Goal: Information Seeking & Learning: Learn about a topic

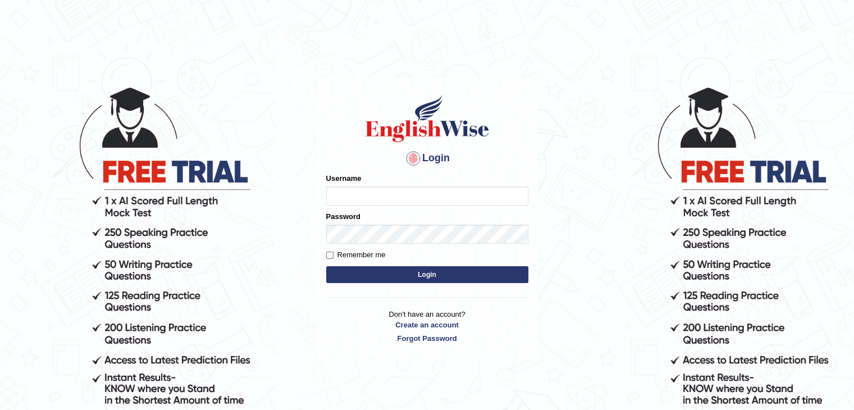
type input "sanjayagrahari_parramatta"
click at [389, 268] on button "Login" at bounding box center [427, 274] width 202 height 17
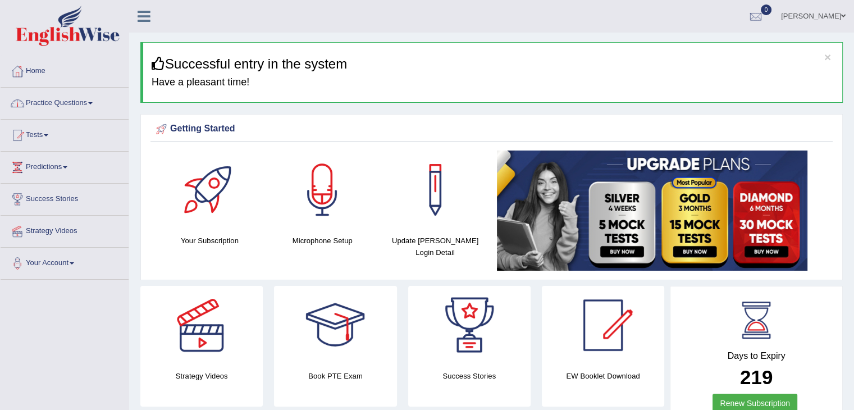
click at [78, 98] on link "Practice Questions" at bounding box center [65, 102] width 128 height 28
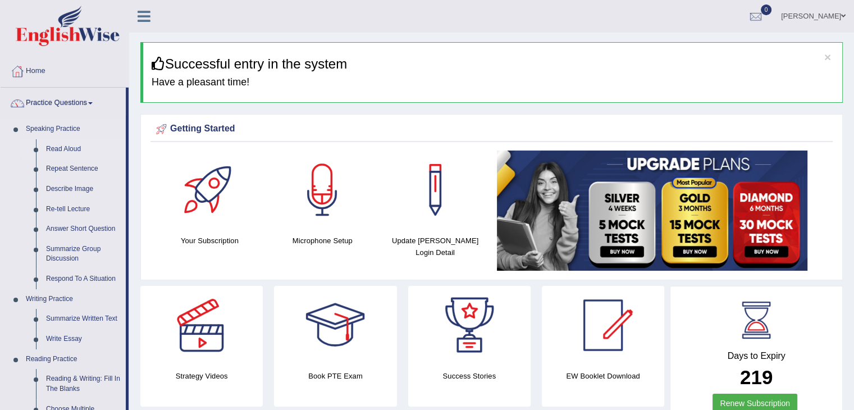
click at [61, 145] on link "Read Aloud" at bounding box center [83, 149] width 85 height 20
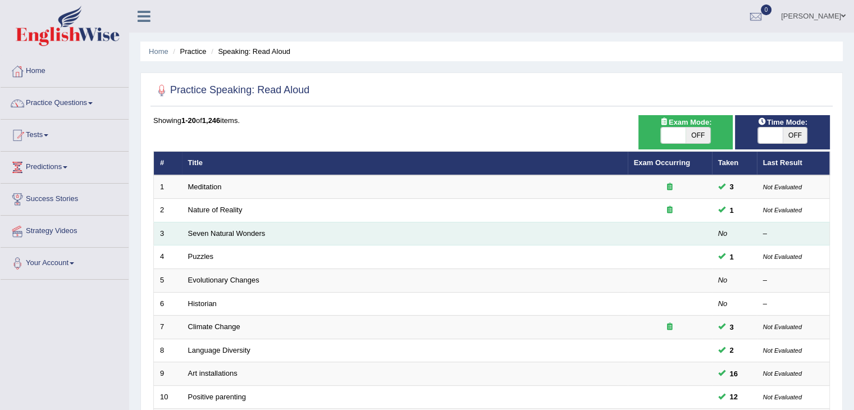
click at [230, 236] on td "Seven Natural Wonders" at bounding box center [405, 234] width 446 height 24
click at [214, 235] on link "Seven Natural Wonders" at bounding box center [227, 233] width 78 height 8
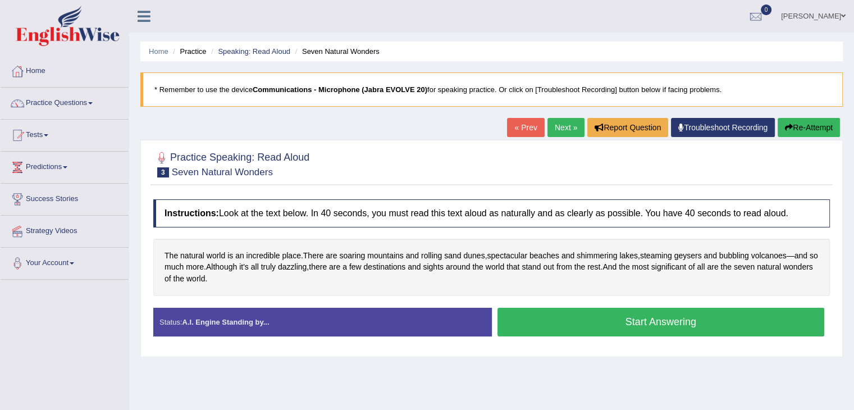
click at [546, 313] on button "Start Answering" at bounding box center [661, 322] width 327 height 29
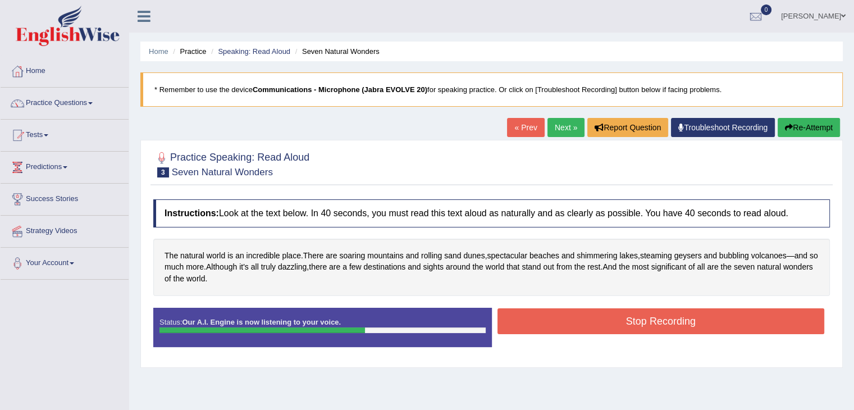
click at [631, 326] on button "Stop Recording" at bounding box center [661, 321] width 327 height 26
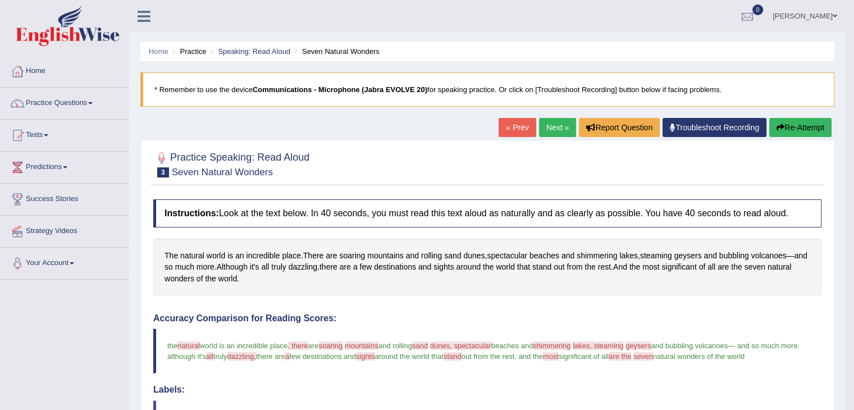
click at [557, 127] on link "Next »" at bounding box center [557, 127] width 37 height 19
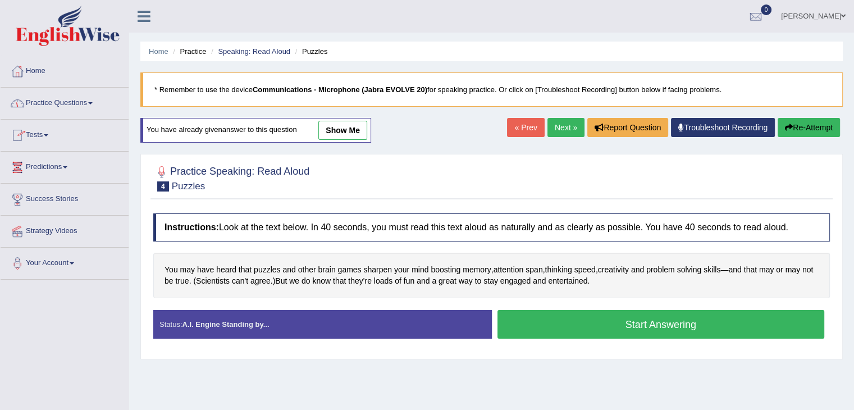
click at [92, 104] on link "Practice Questions" at bounding box center [65, 102] width 128 height 28
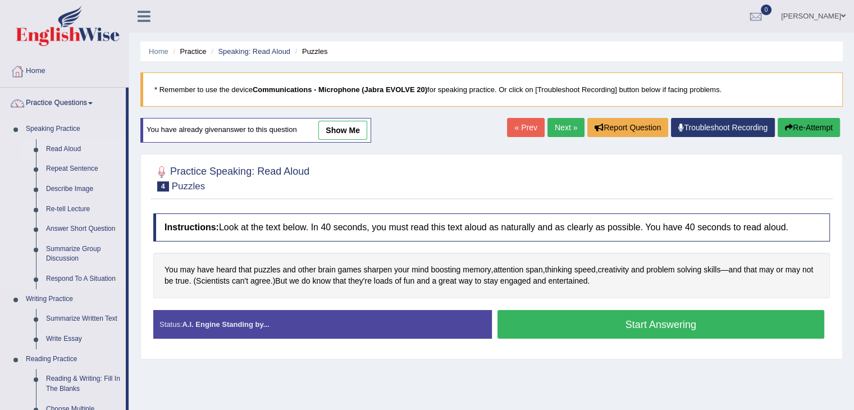
click at [58, 149] on link "Read Aloud" at bounding box center [83, 149] width 85 height 20
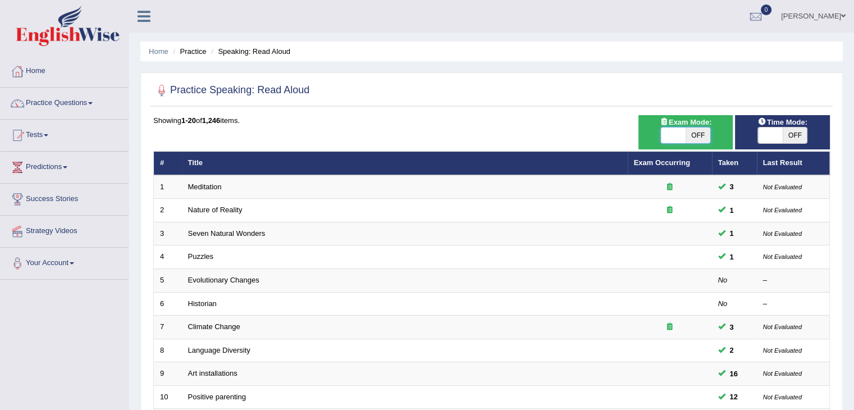
click at [672, 135] on span at bounding box center [673, 135] width 25 height 16
checkbox input "true"
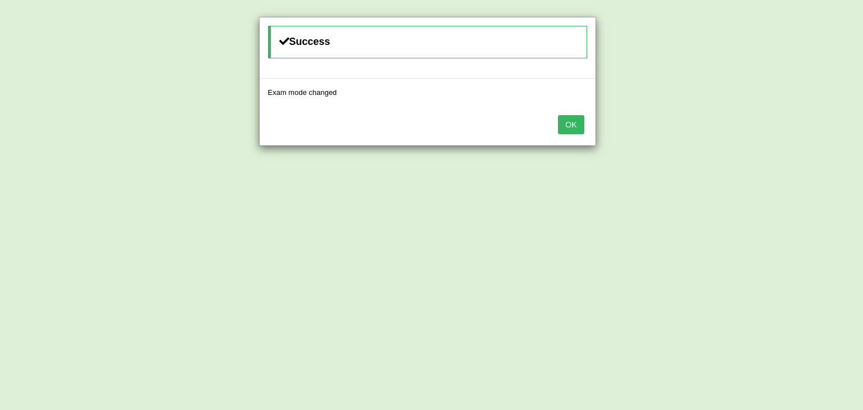
click at [583, 125] on button "OK" at bounding box center [571, 124] width 26 height 19
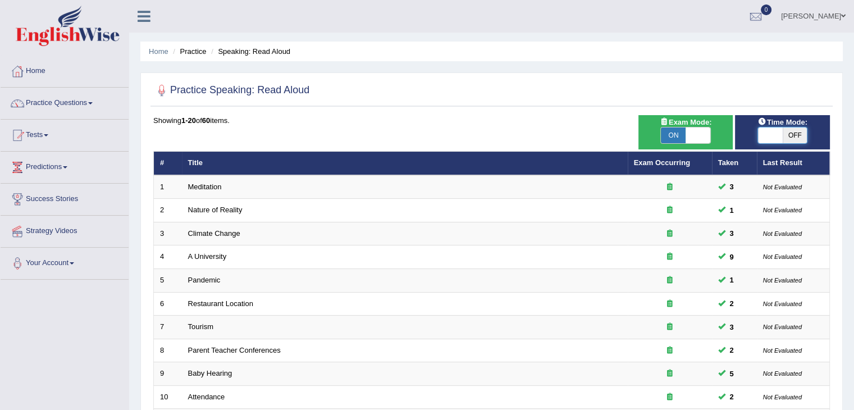
click at [768, 135] on span at bounding box center [770, 135] width 25 height 16
checkbox input "true"
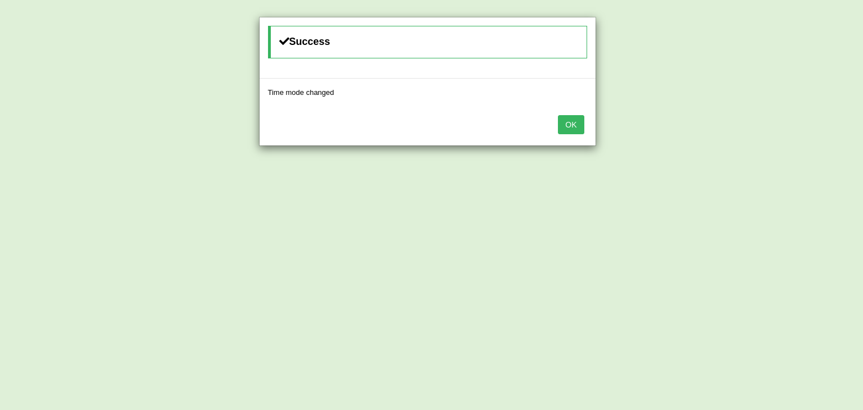
click at [567, 120] on button "OK" at bounding box center [571, 124] width 26 height 19
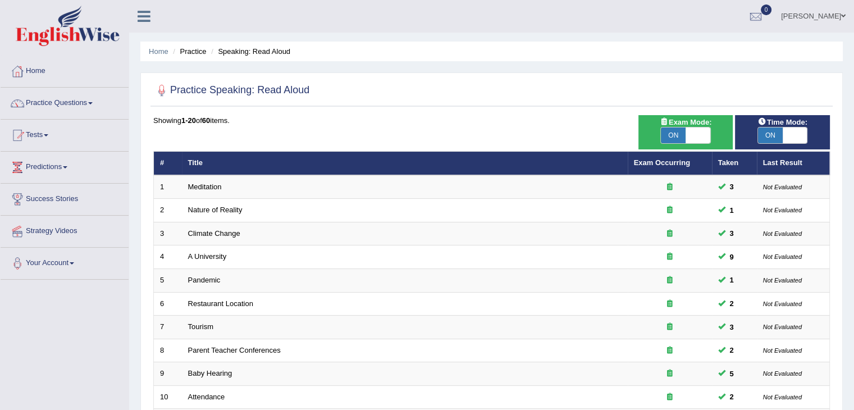
scroll to position [330, 0]
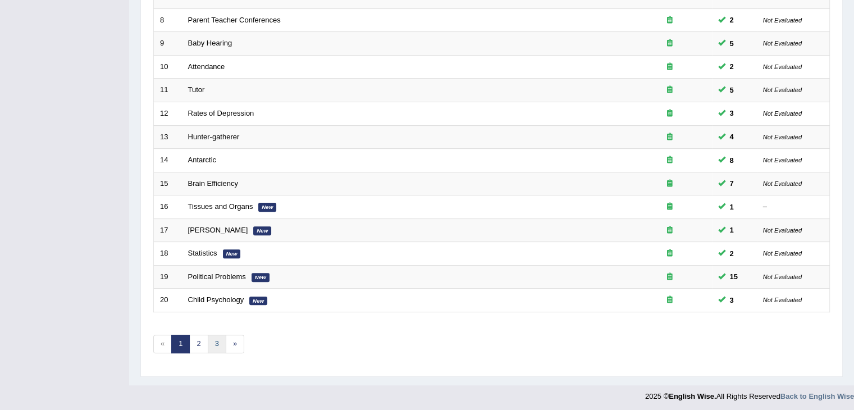
click at [217, 339] on link "3" at bounding box center [217, 344] width 19 height 19
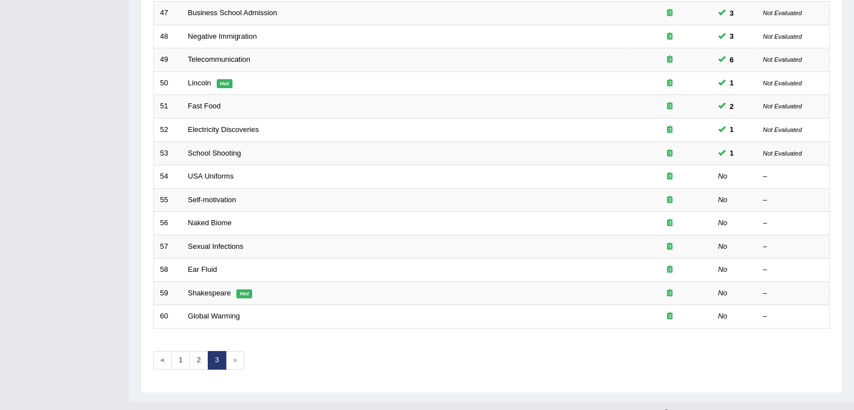
scroll to position [330, 0]
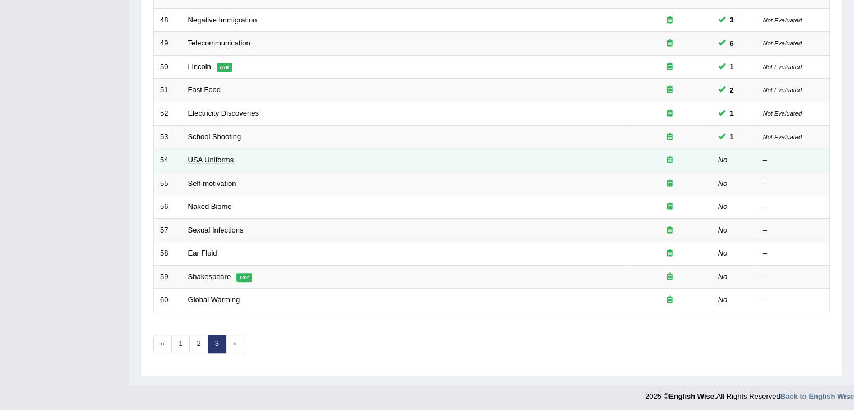
click at [209, 156] on link "USA Uniforms" at bounding box center [211, 160] width 46 height 8
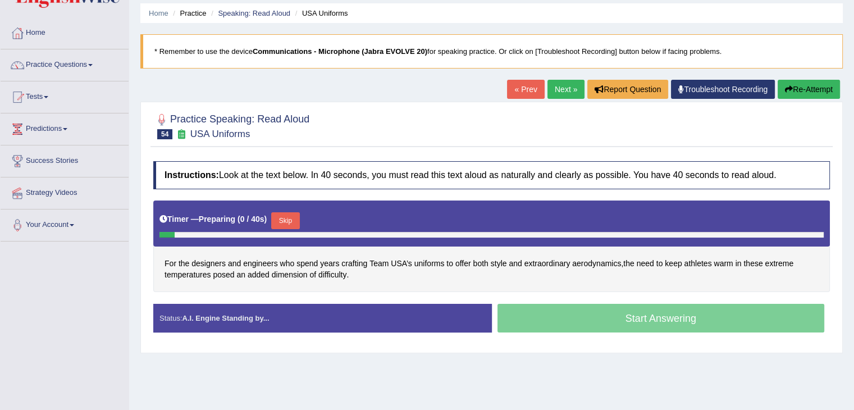
scroll to position [67, 0]
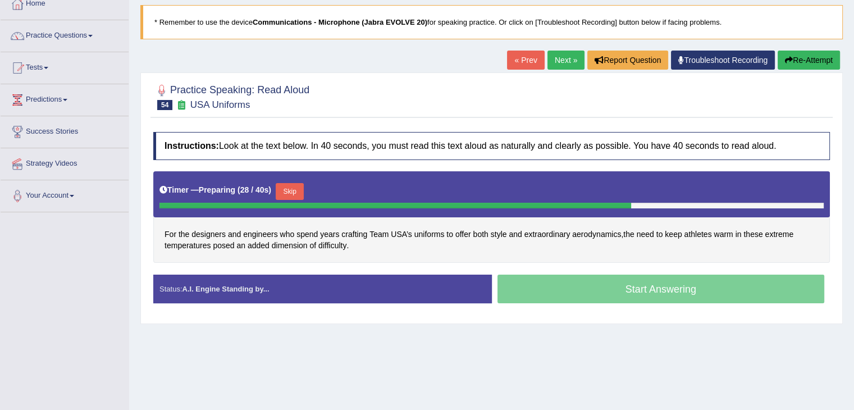
click at [302, 184] on button "Skip" at bounding box center [290, 191] width 28 height 17
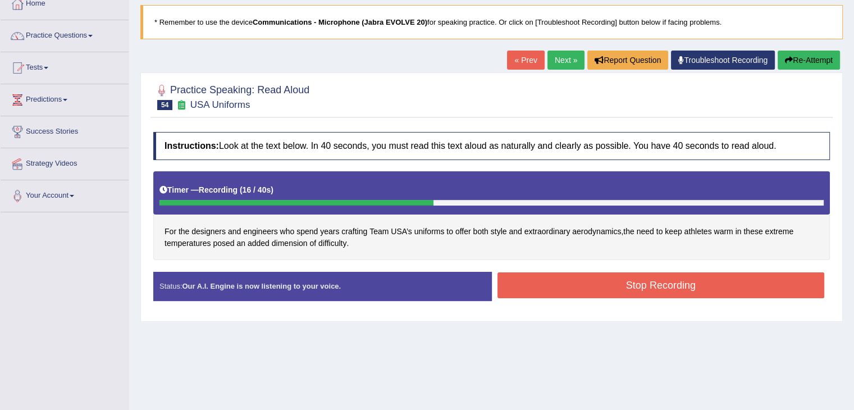
click at [622, 290] on button "Stop Recording" at bounding box center [661, 285] width 327 height 26
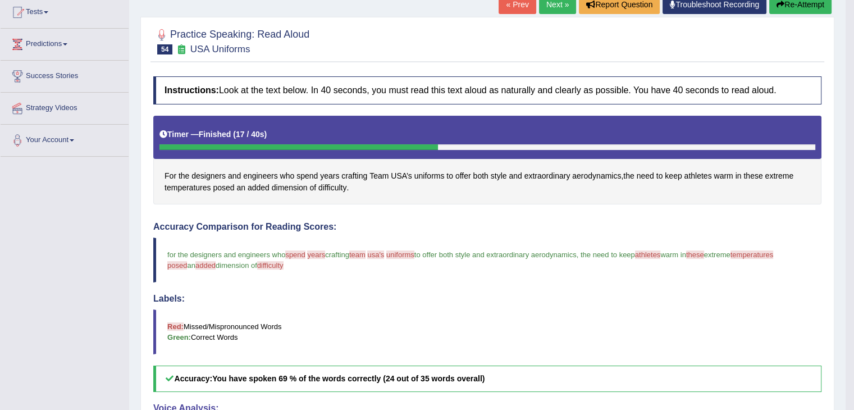
scroll to position [0, 0]
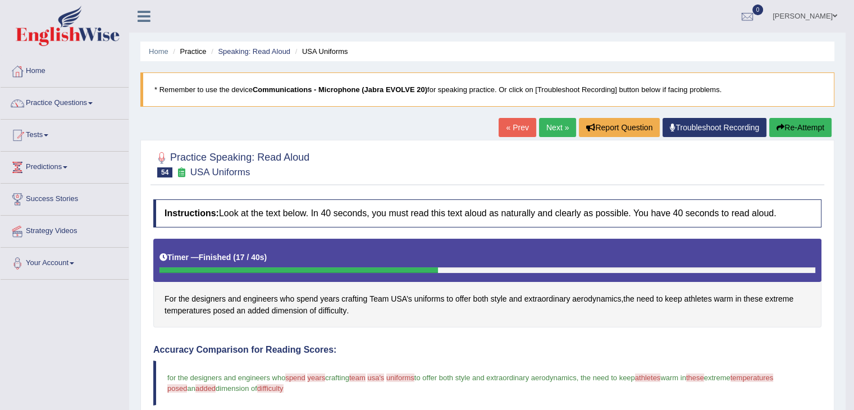
click at [801, 124] on button "Re-Attempt" at bounding box center [800, 127] width 62 height 19
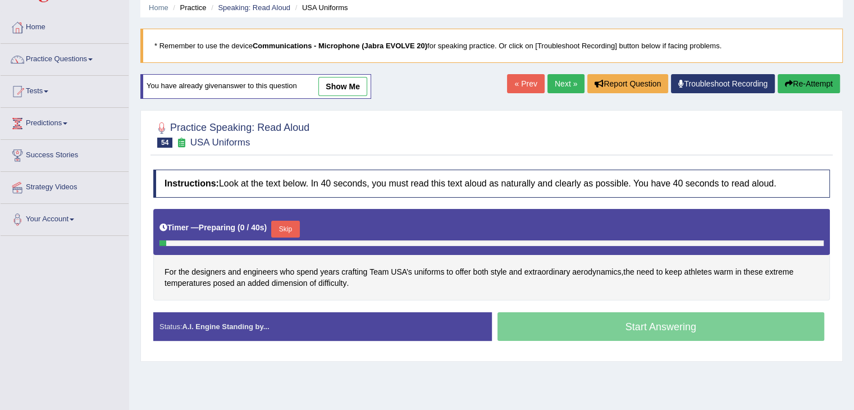
scroll to position [77, 0]
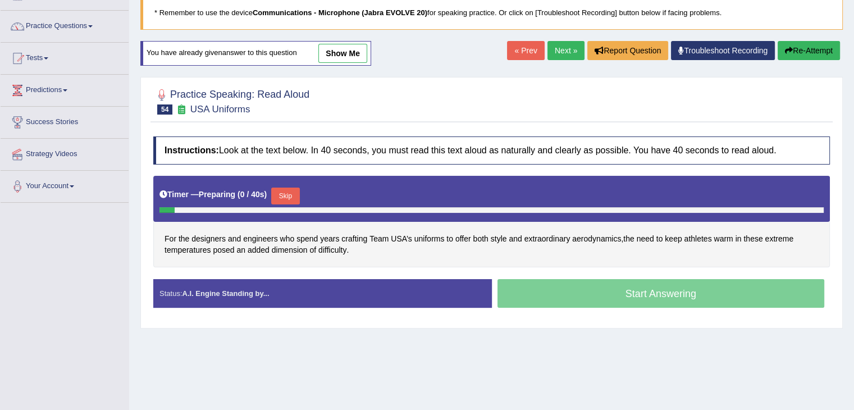
click at [290, 192] on button "Skip" at bounding box center [285, 196] width 28 height 17
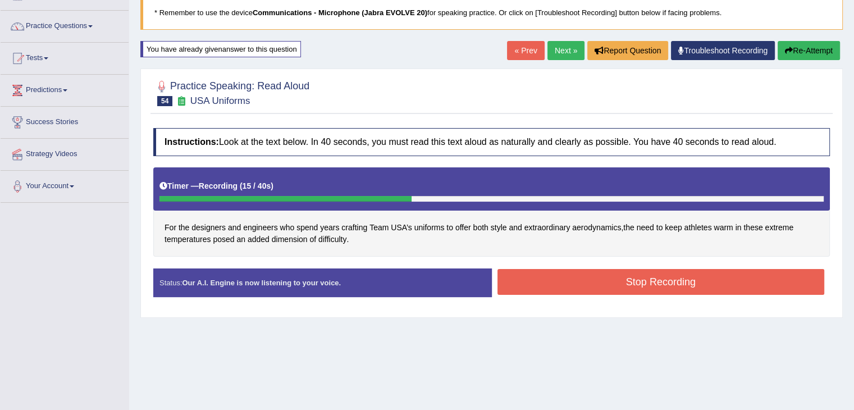
click at [570, 285] on button "Stop Recording" at bounding box center [661, 282] width 327 height 26
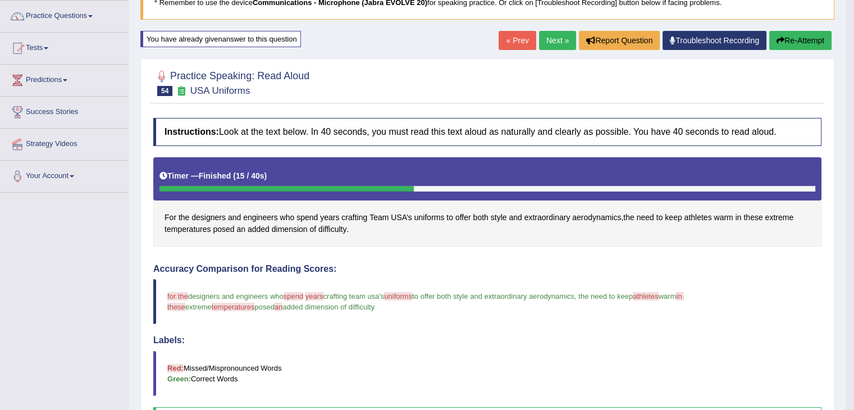
scroll to position [86, 0]
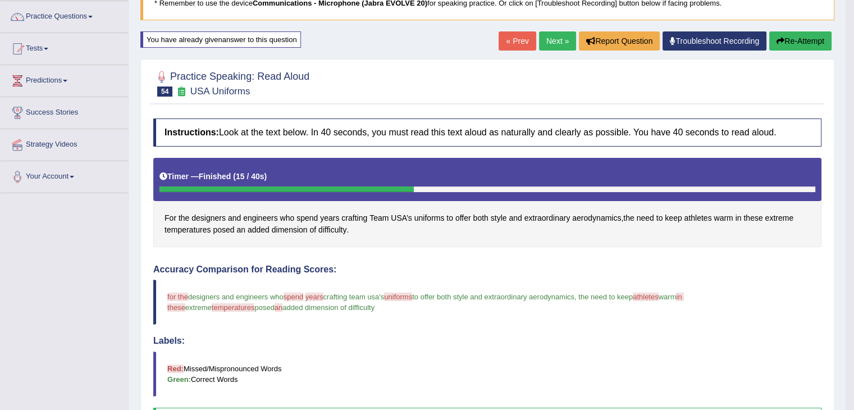
click at [552, 33] on link "Next »" at bounding box center [557, 40] width 37 height 19
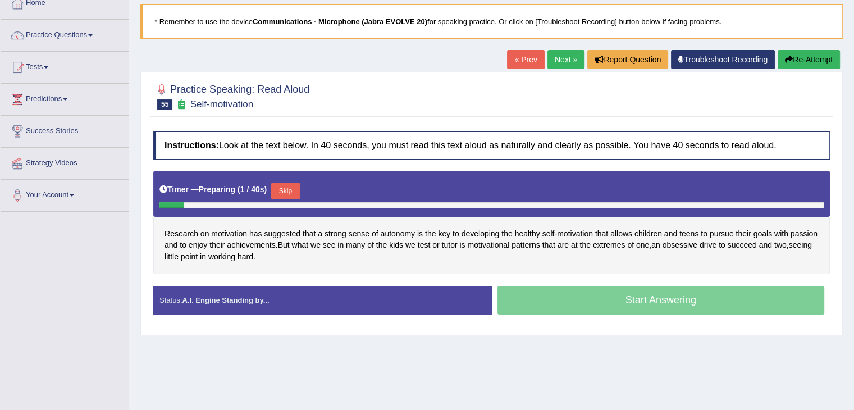
scroll to position [71, 0]
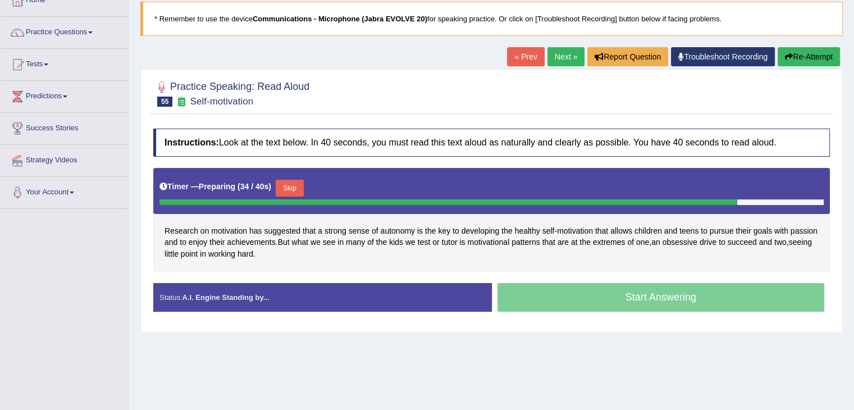
click at [300, 193] on button "Skip" at bounding box center [290, 188] width 28 height 17
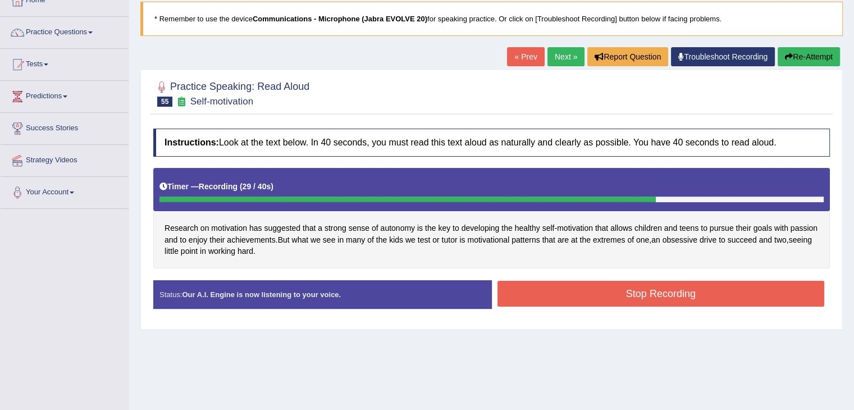
click at [607, 293] on button "Stop Recording" at bounding box center [661, 294] width 327 height 26
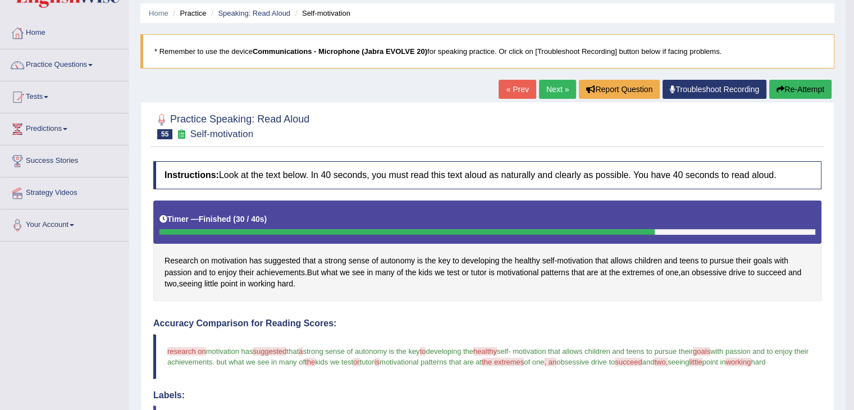
scroll to position [0, 0]
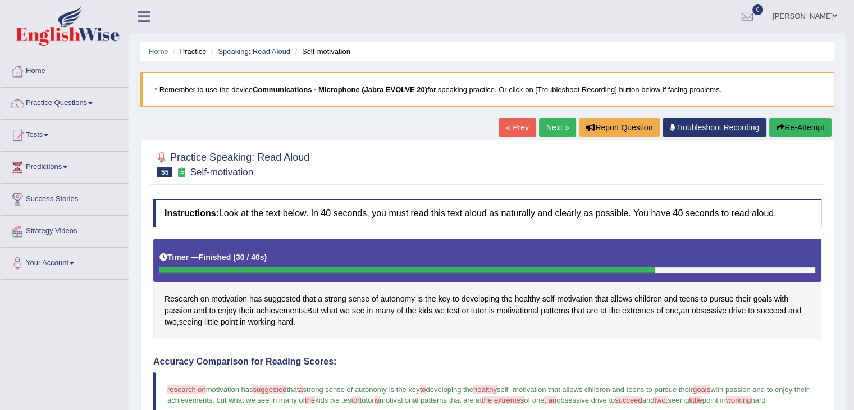
click at [802, 124] on button "Re-Attempt" at bounding box center [800, 127] width 62 height 19
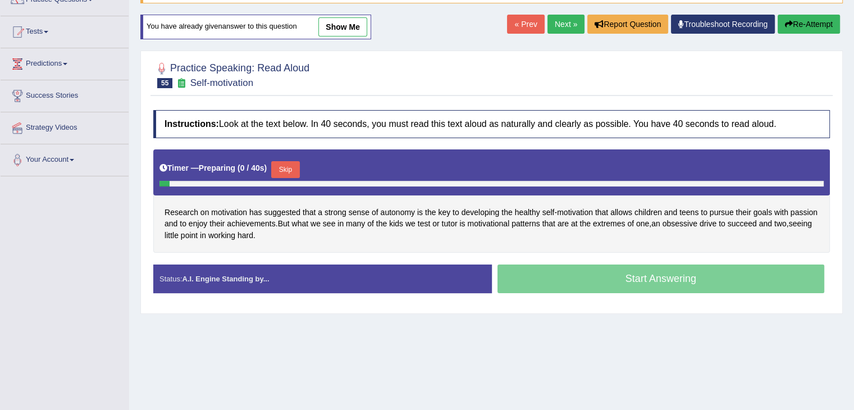
scroll to position [122, 0]
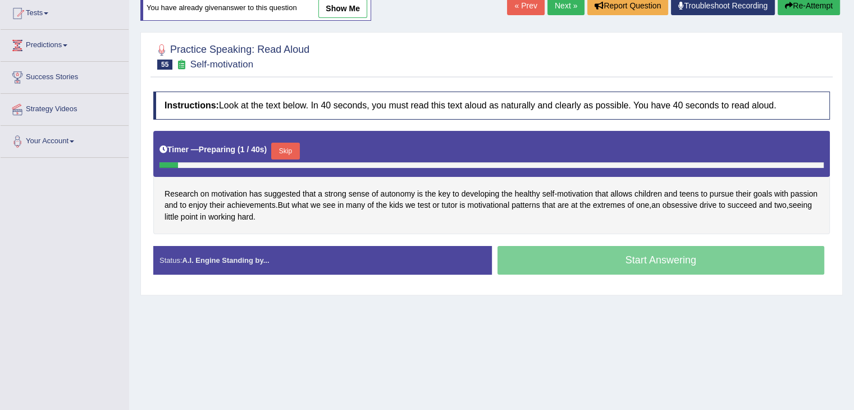
click at [297, 143] on button "Skip" at bounding box center [285, 151] width 28 height 17
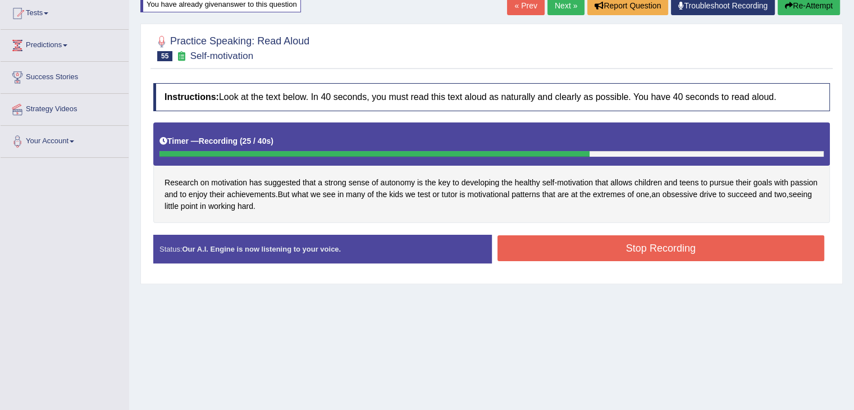
click at [645, 252] on button "Stop Recording" at bounding box center [661, 248] width 327 height 26
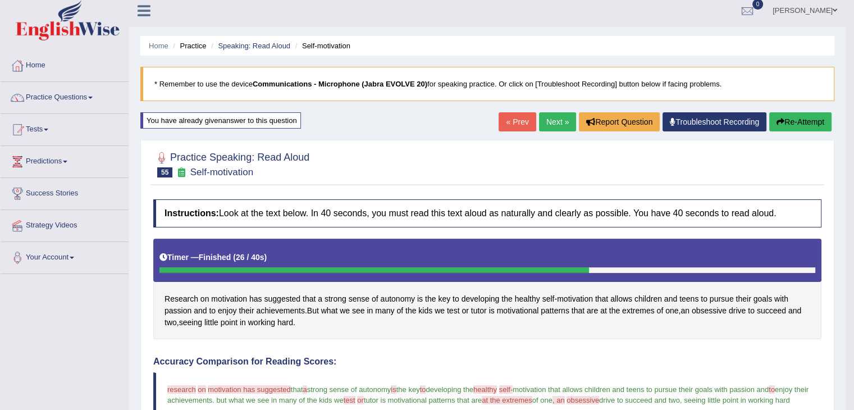
scroll to position [0, 0]
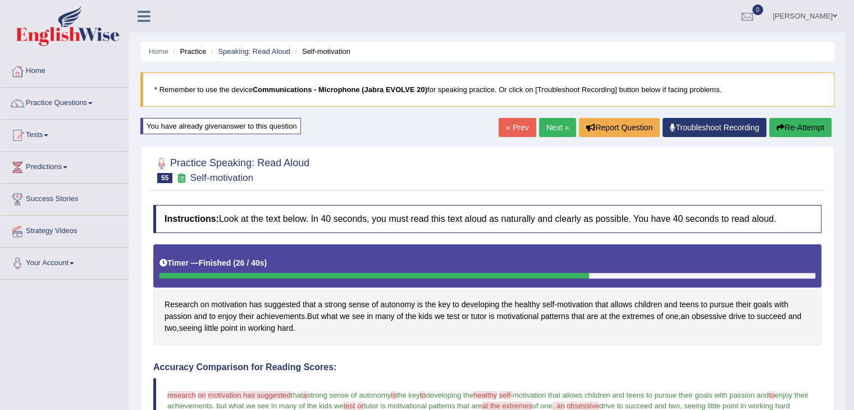
click at [545, 134] on link "Next »" at bounding box center [557, 127] width 37 height 19
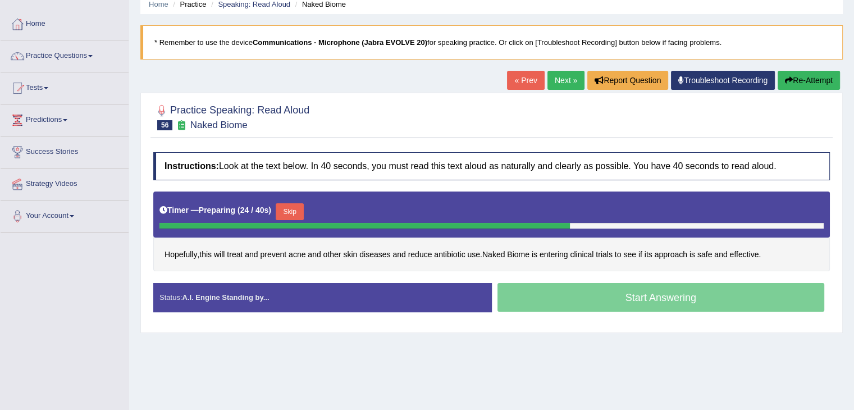
click at [294, 211] on button "Skip" at bounding box center [290, 211] width 28 height 17
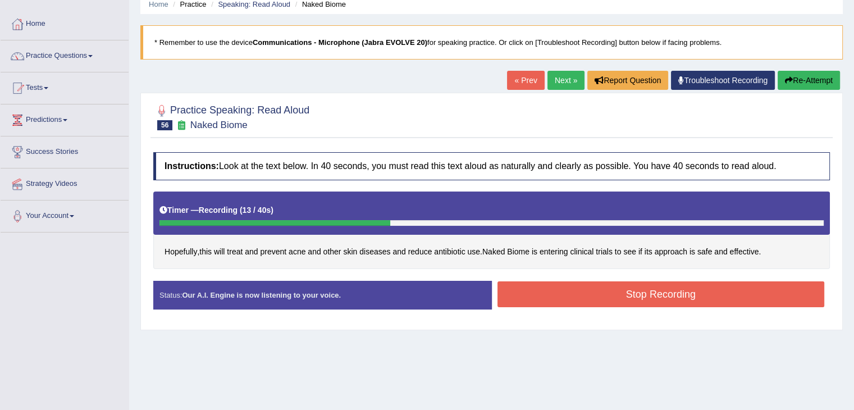
click at [767, 294] on button "Stop Recording" at bounding box center [661, 294] width 327 height 26
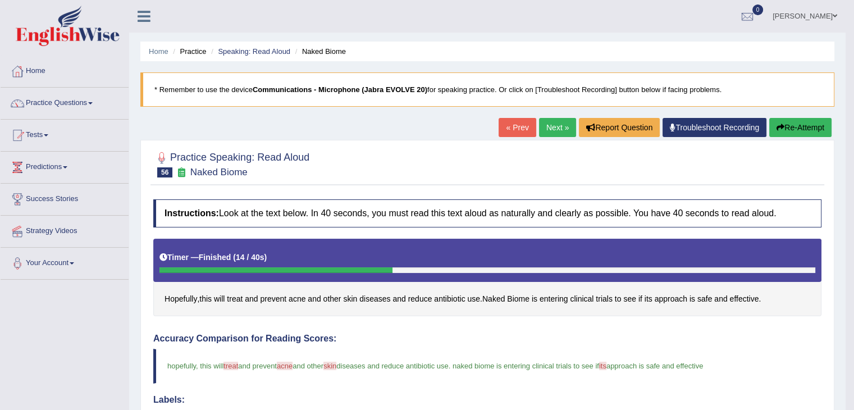
click at [807, 126] on button "Re-Attempt" at bounding box center [800, 127] width 62 height 19
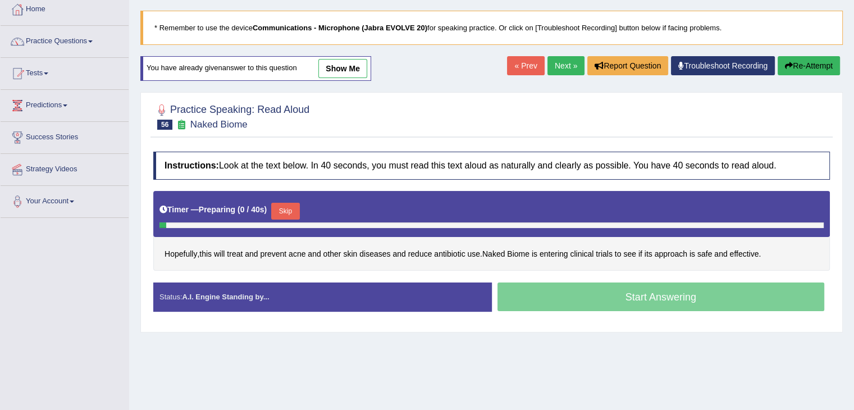
scroll to position [67, 0]
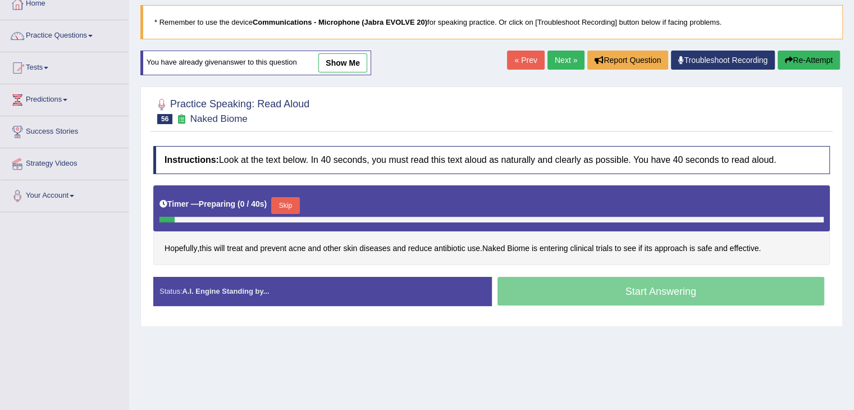
click at [299, 207] on button "Skip" at bounding box center [285, 205] width 28 height 17
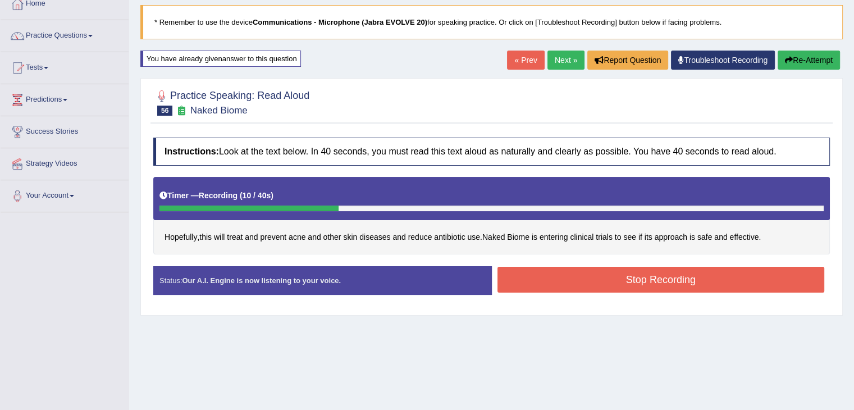
click at [780, 285] on button "Stop Recording" at bounding box center [661, 280] width 327 height 26
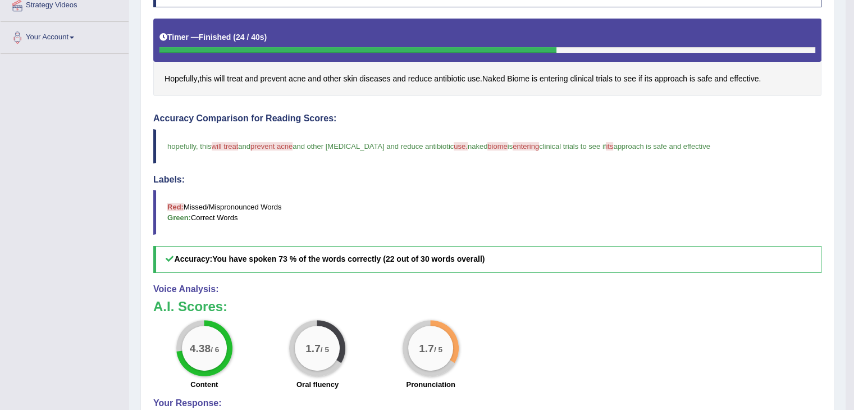
scroll to position [148, 0]
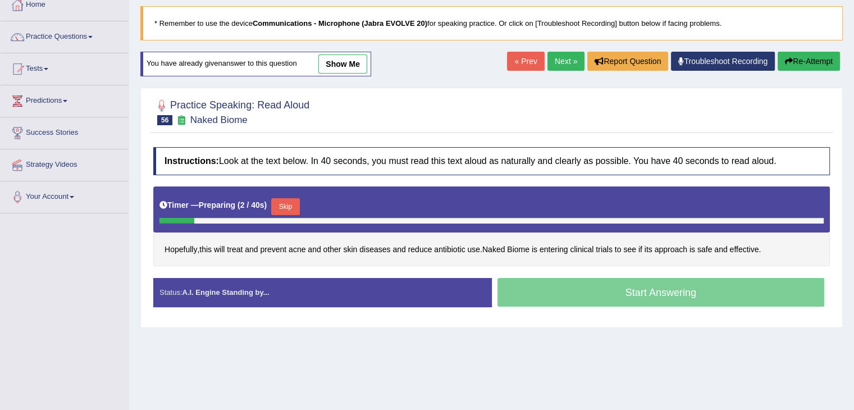
click at [297, 208] on button "Skip" at bounding box center [285, 206] width 28 height 17
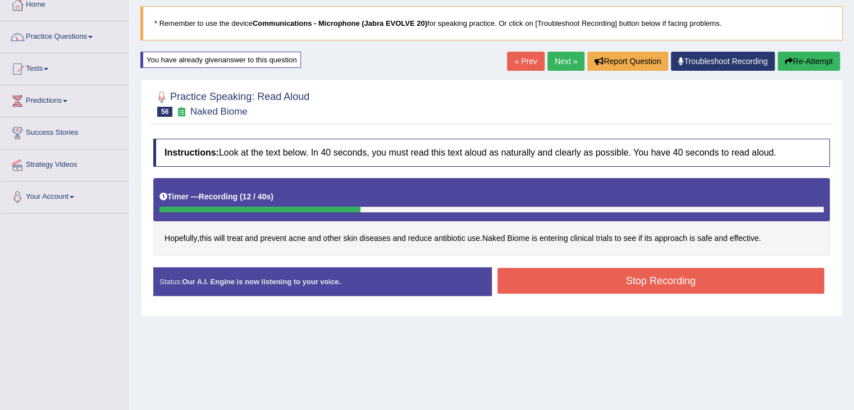
click at [780, 274] on button "Stop Recording" at bounding box center [661, 281] width 327 height 26
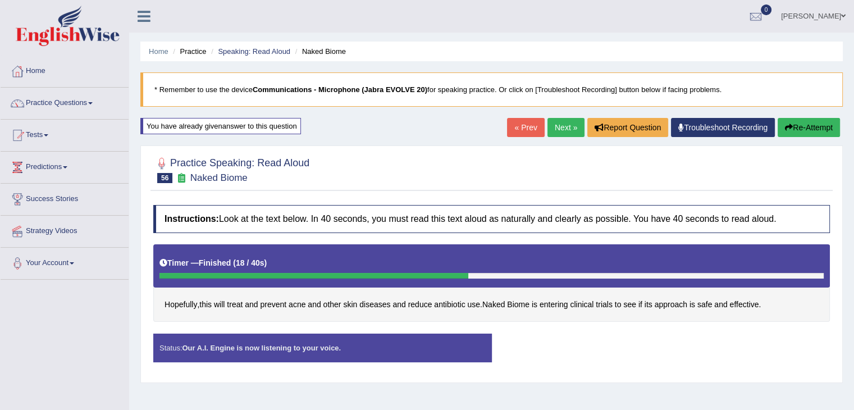
click at [557, 130] on link "Next »" at bounding box center [566, 127] width 37 height 19
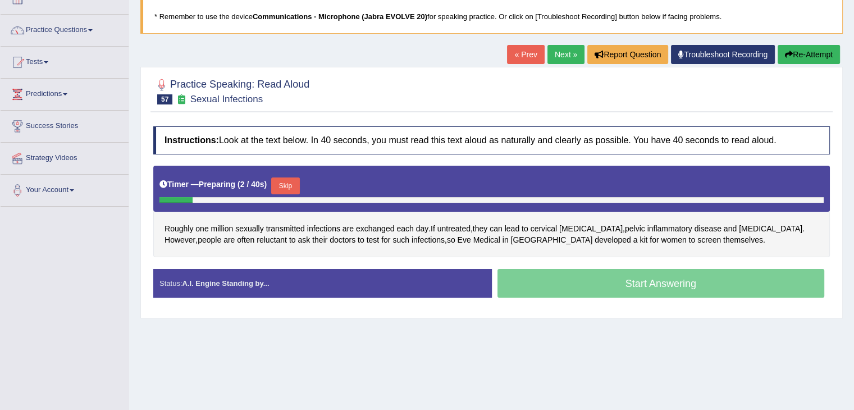
scroll to position [80, 0]
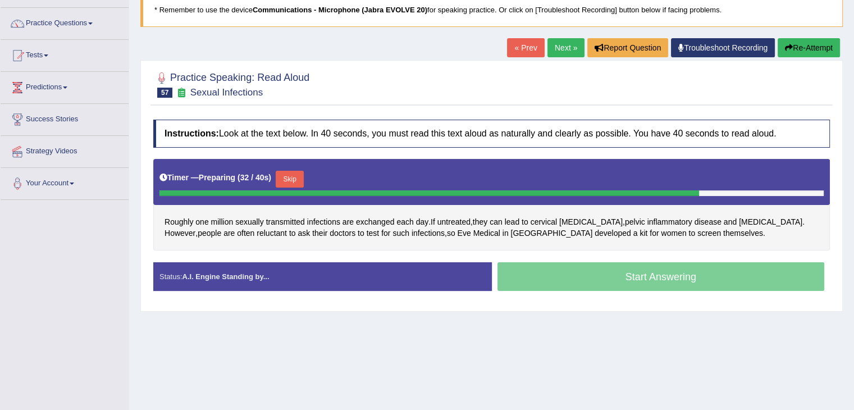
click at [299, 172] on button "Skip" at bounding box center [290, 179] width 28 height 17
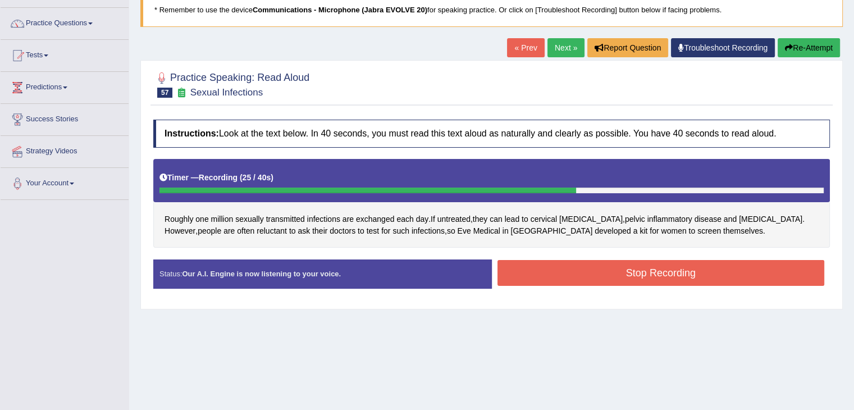
click at [768, 273] on button "Stop Recording" at bounding box center [661, 273] width 327 height 26
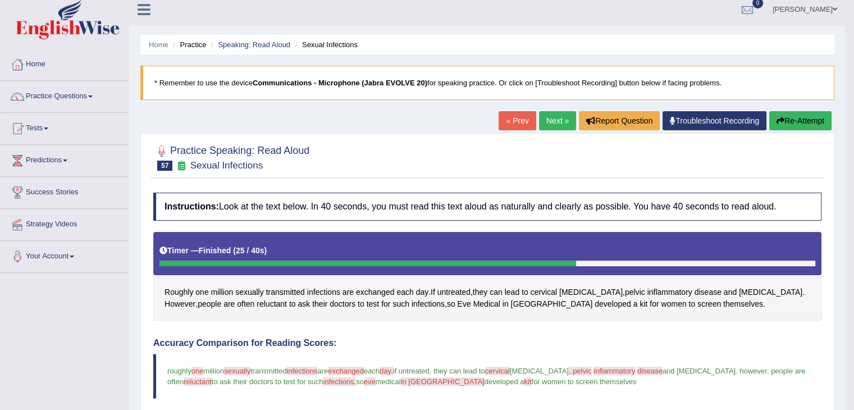
scroll to position [0, 0]
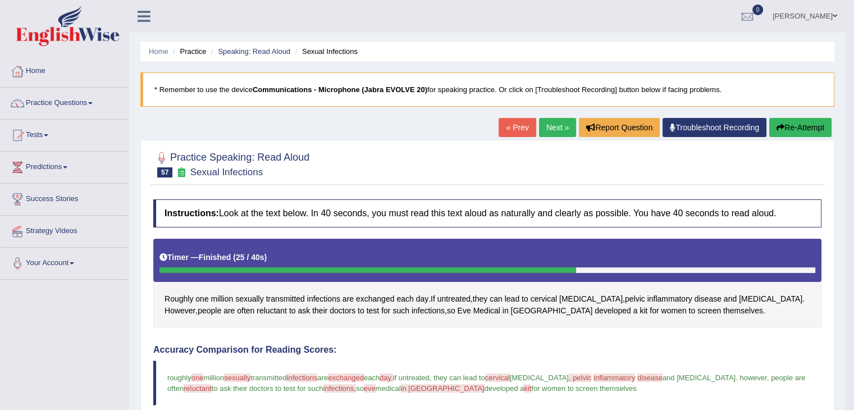
click at [539, 119] on link "Next »" at bounding box center [557, 127] width 37 height 19
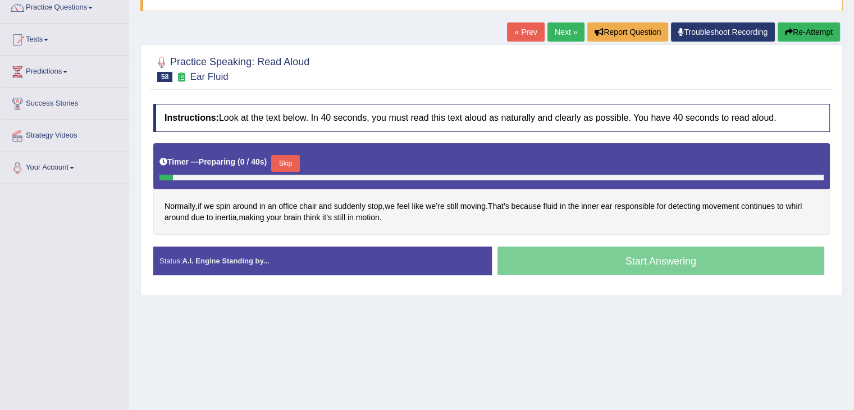
scroll to position [97, 0]
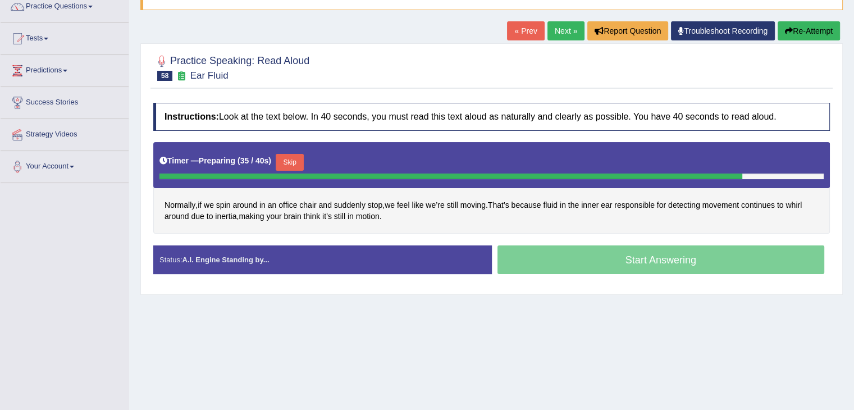
click at [293, 157] on button "Skip" at bounding box center [290, 162] width 28 height 17
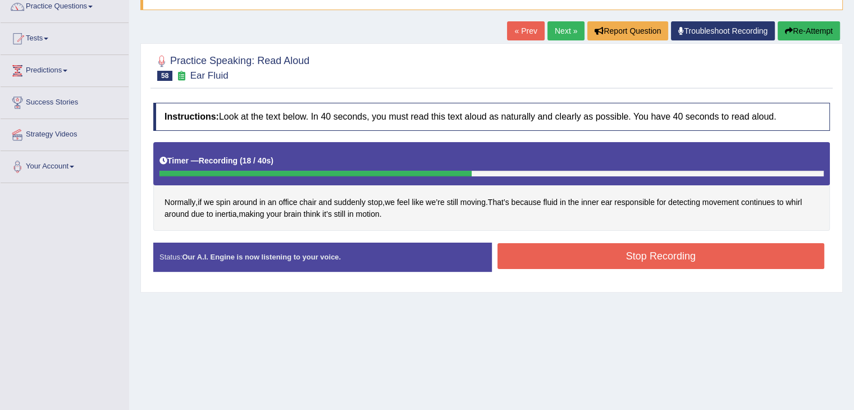
click at [766, 258] on button "Stop Recording" at bounding box center [661, 256] width 327 height 26
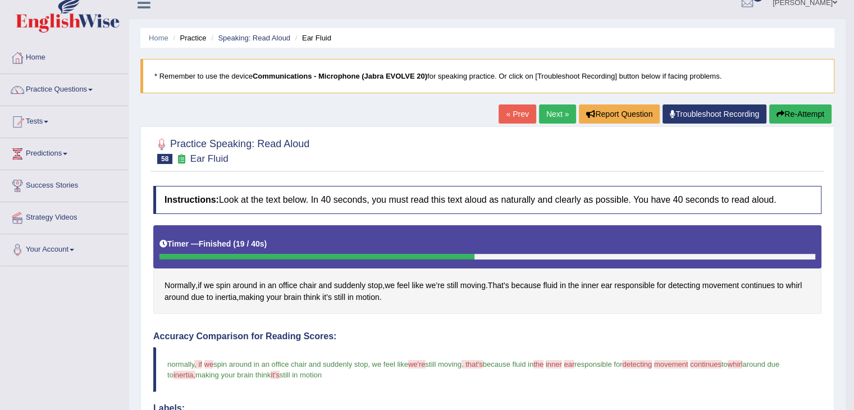
scroll to position [8, 0]
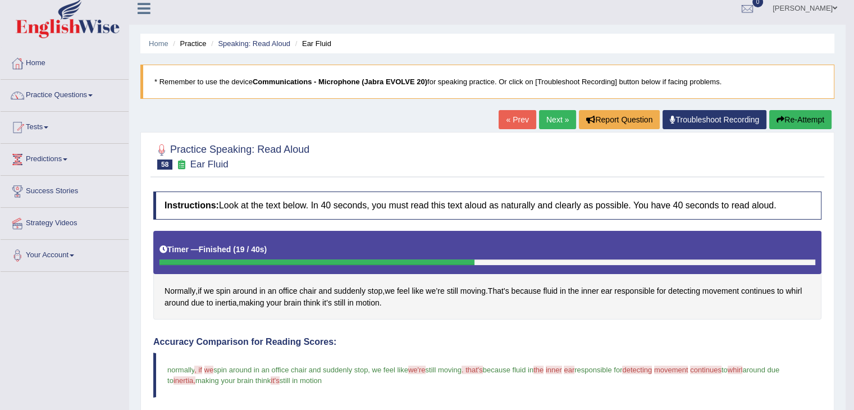
click at [790, 119] on button "Re-Attempt" at bounding box center [800, 119] width 62 height 19
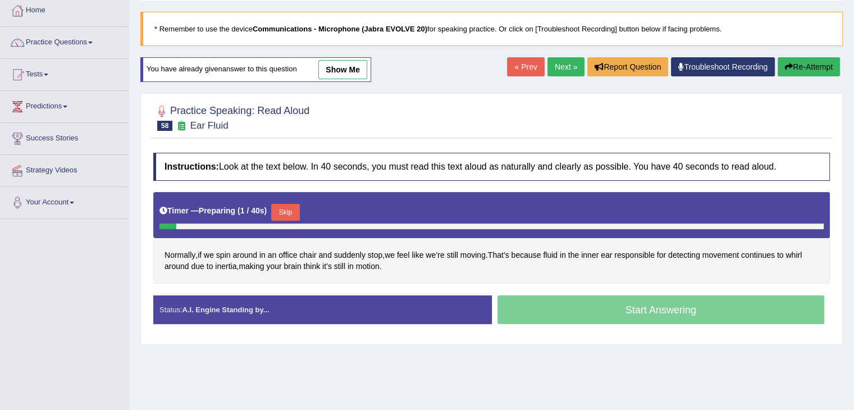
scroll to position [64, 0]
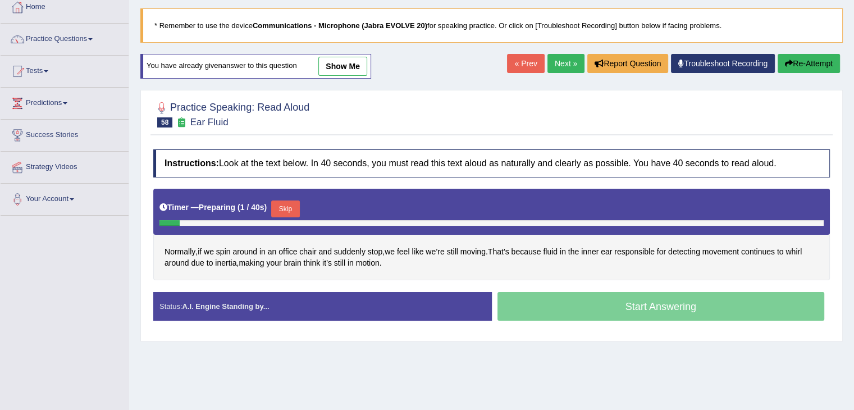
click at [290, 204] on button "Skip" at bounding box center [285, 209] width 28 height 17
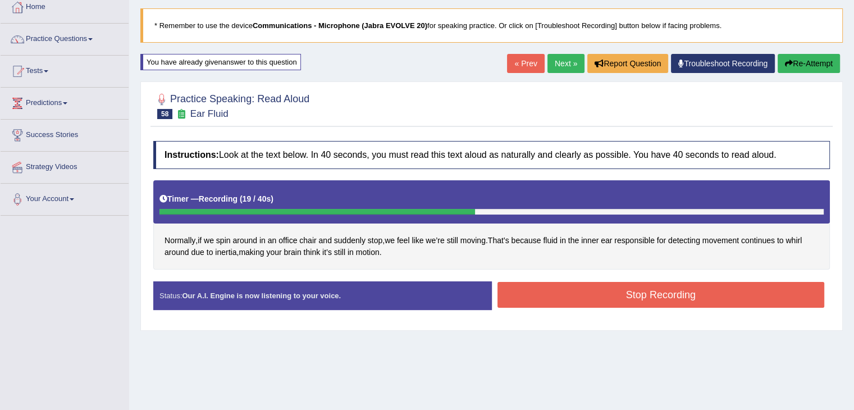
click at [762, 297] on button "Stop Recording" at bounding box center [661, 295] width 327 height 26
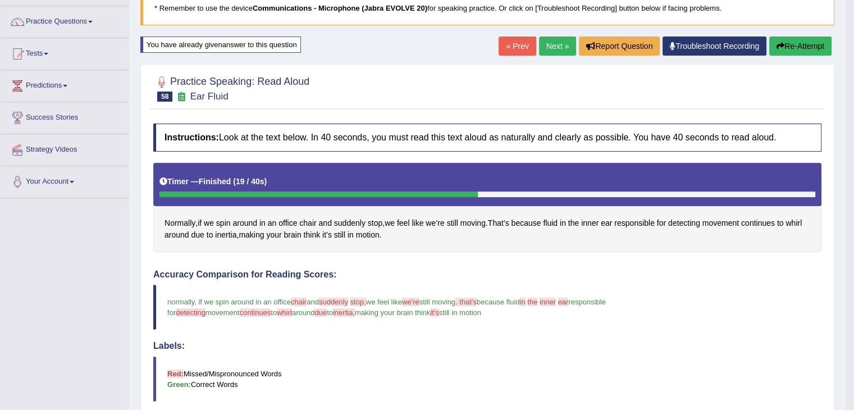
scroll to position [73, 0]
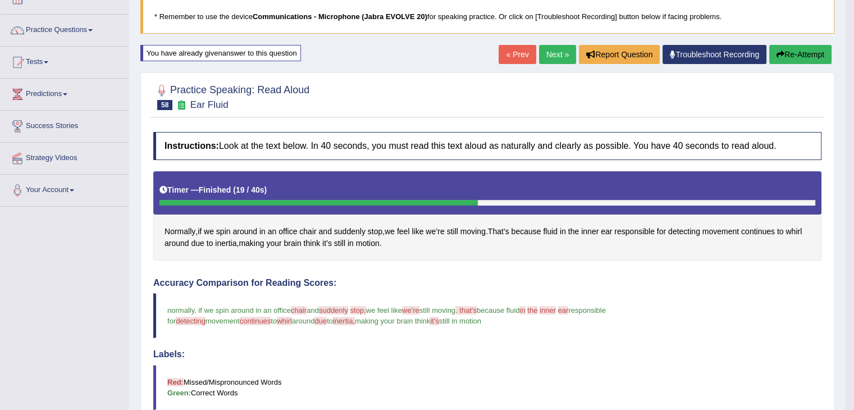
click at [809, 54] on button "Re-Attempt" at bounding box center [800, 54] width 62 height 19
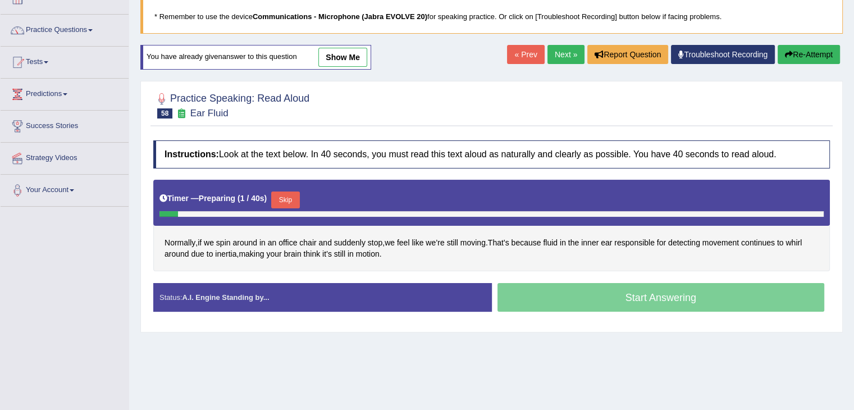
click at [293, 195] on button "Skip" at bounding box center [285, 200] width 28 height 17
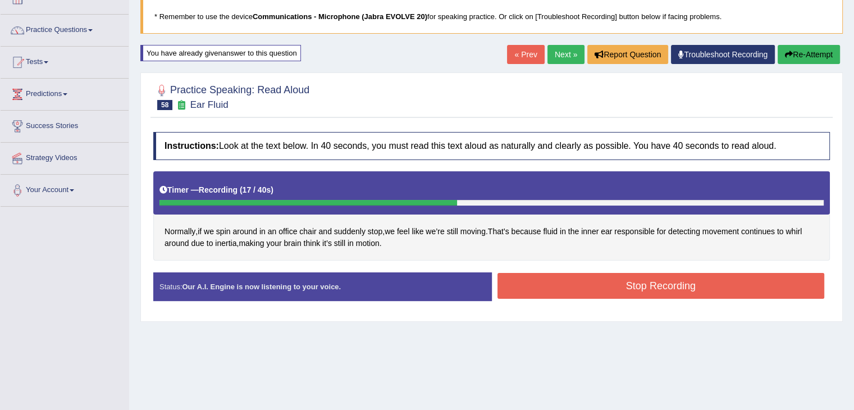
click at [729, 292] on button "Stop Recording" at bounding box center [661, 286] width 327 height 26
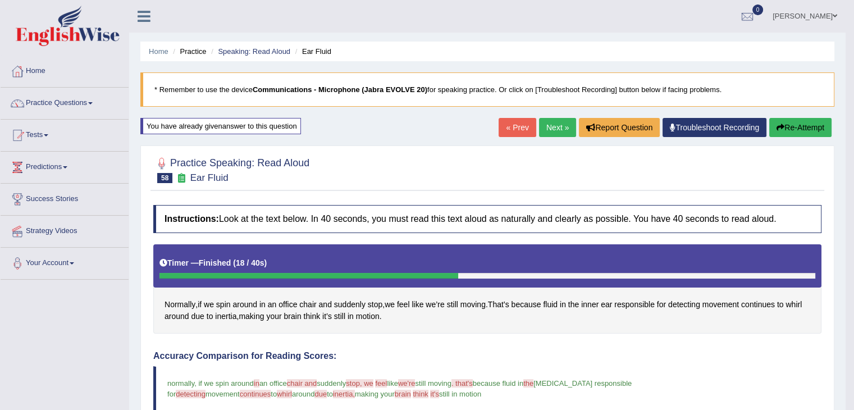
click at [800, 131] on button "Re-Attempt" at bounding box center [800, 127] width 62 height 19
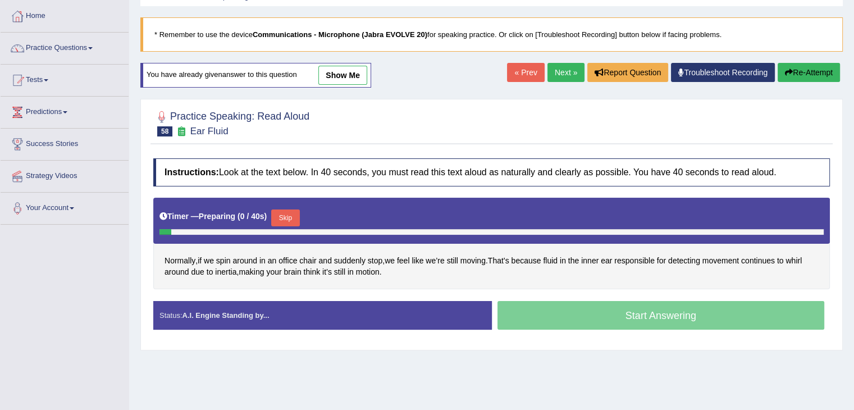
scroll to position [111, 0]
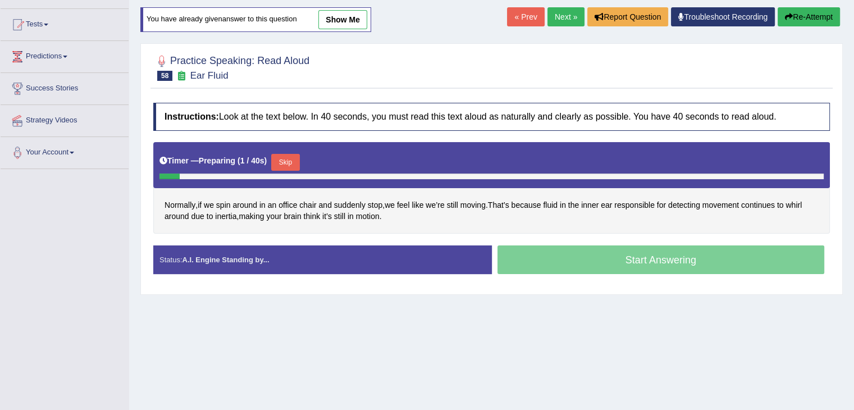
click at [293, 161] on button "Skip" at bounding box center [285, 162] width 28 height 17
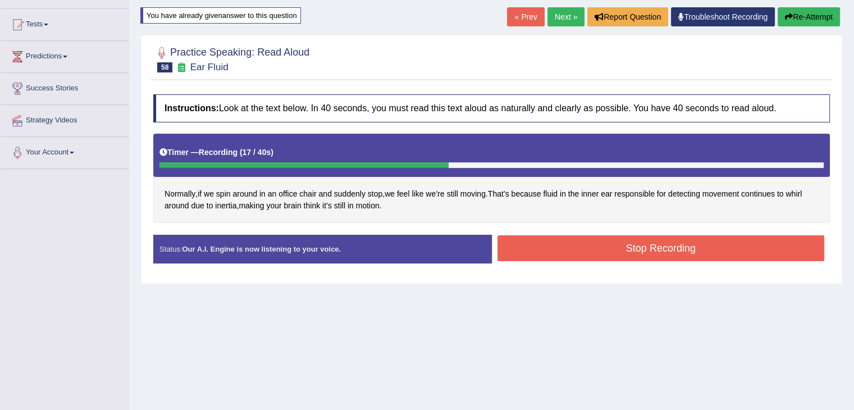
click at [559, 244] on button "Stop Recording" at bounding box center [661, 248] width 327 height 26
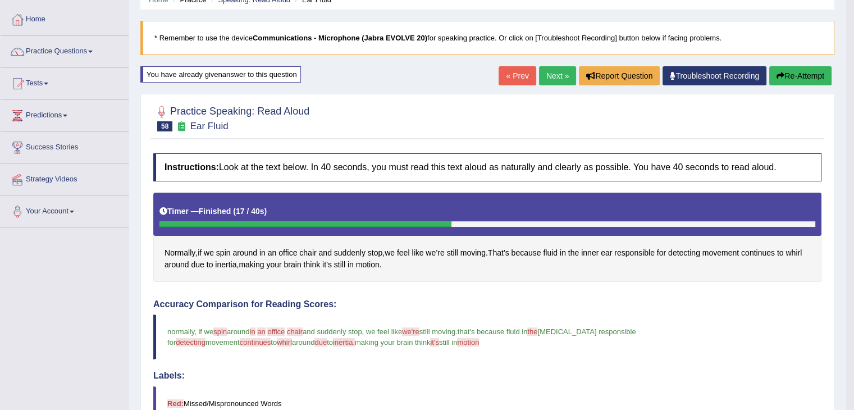
scroll to position [0, 0]
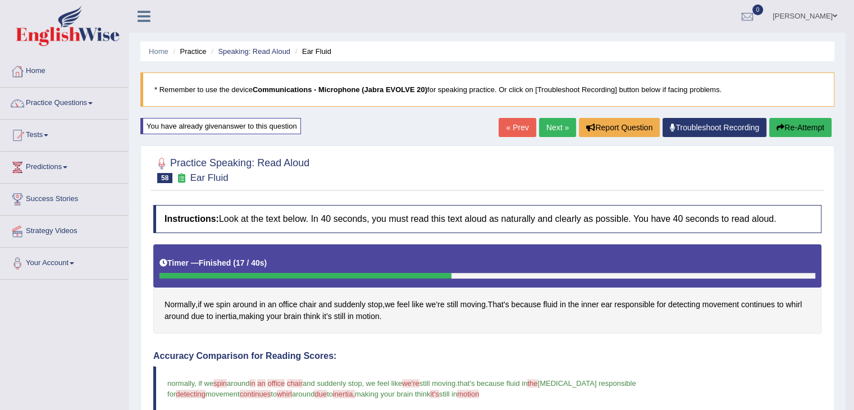
click at [798, 124] on button "Re-Attempt" at bounding box center [800, 127] width 62 height 19
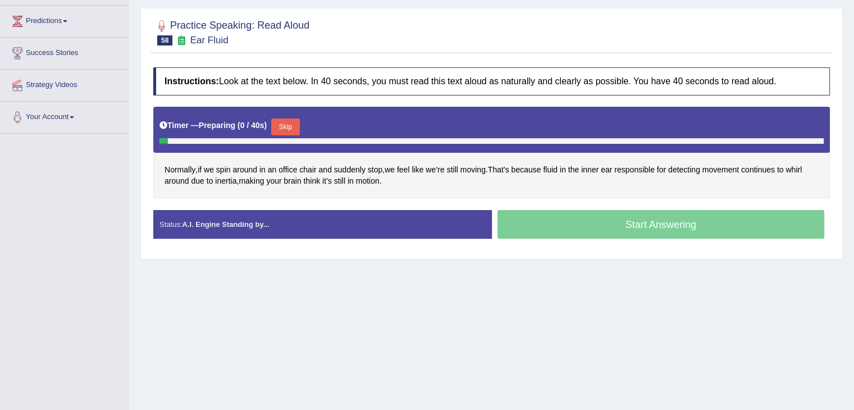
scroll to position [146, 0]
click at [284, 128] on button "Skip" at bounding box center [285, 127] width 28 height 17
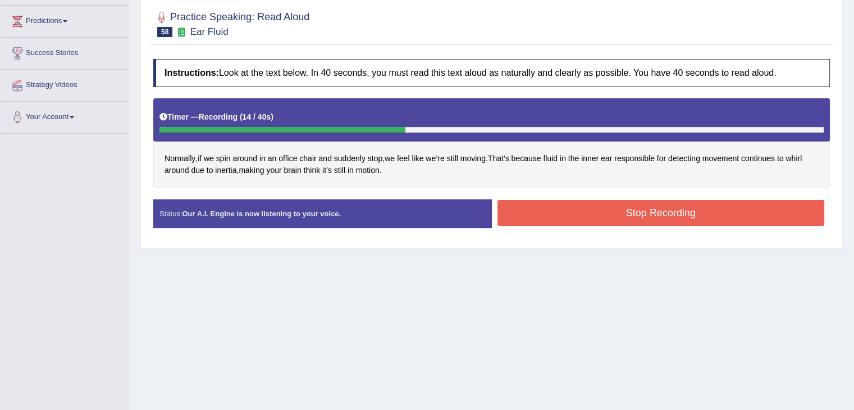
click at [725, 220] on button "Stop Recording" at bounding box center [661, 213] width 327 height 26
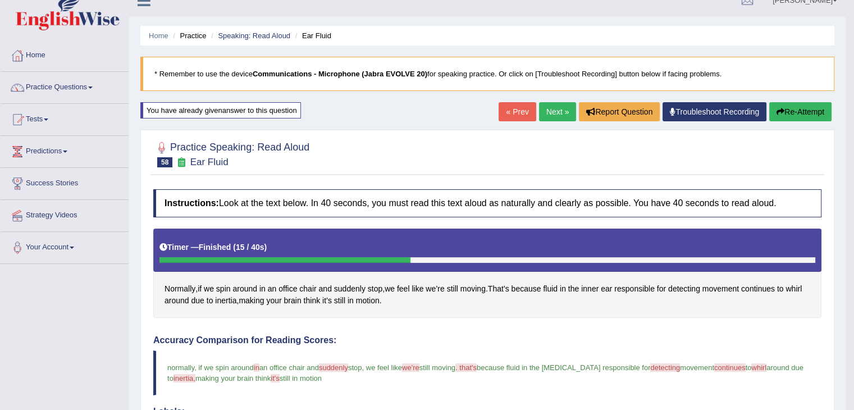
scroll to position [0, 0]
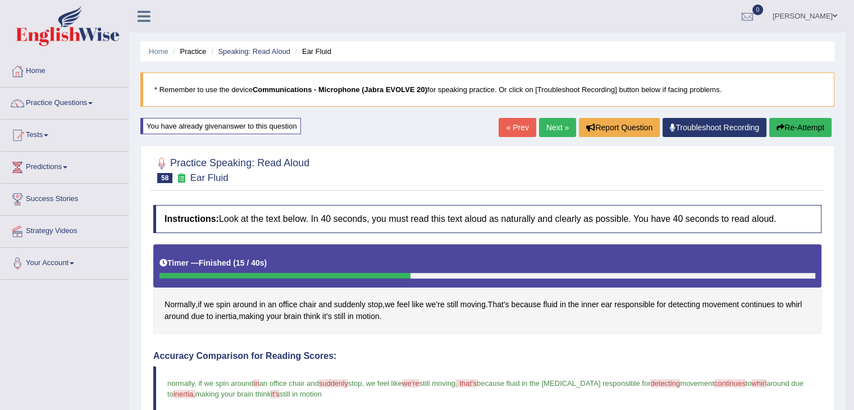
click at [708, 253] on div "Timer — Finished ( 15 / 40s )" at bounding box center [488, 263] width 656 height 20
click at [557, 124] on link "Next »" at bounding box center [557, 127] width 37 height 19
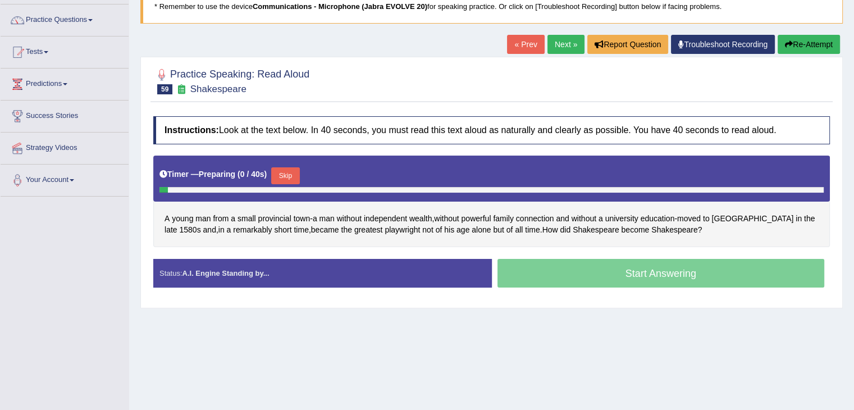
scroll to position [90, 0]
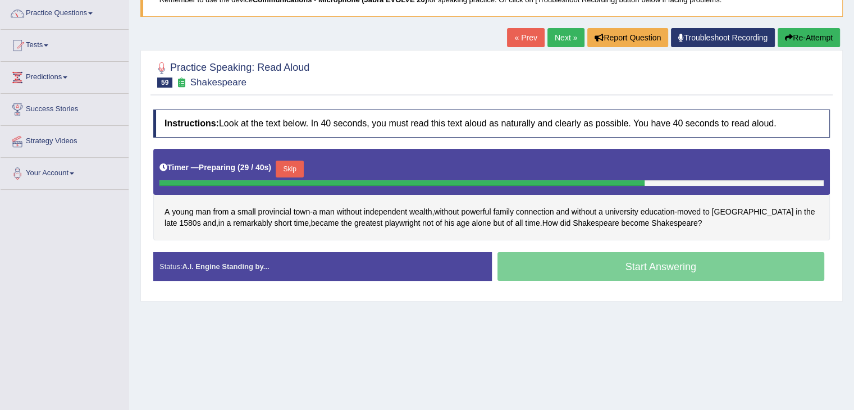
click at [303, 166] on button "Skip" at bounding box center [290, 169] width 28 height 17
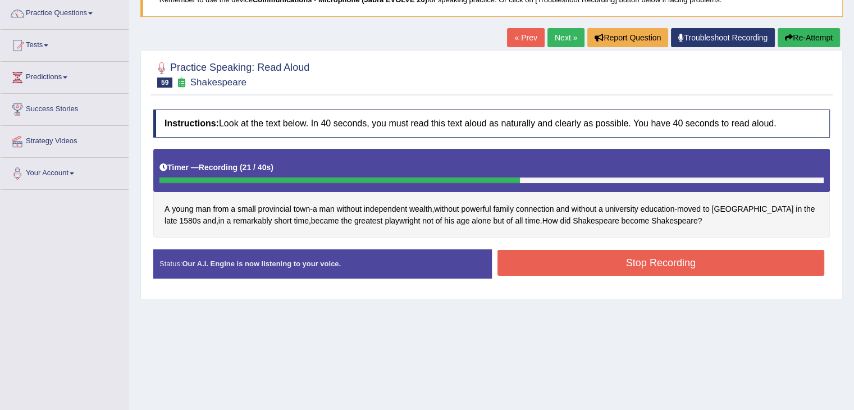
click at [748, 262] on button "Stop Recording" at bounding box center [661, 263] width 327 height 26
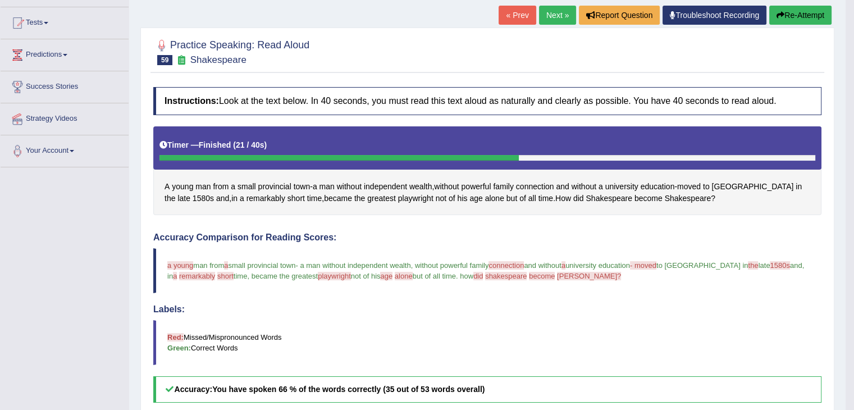
scroll to position [0, 0]
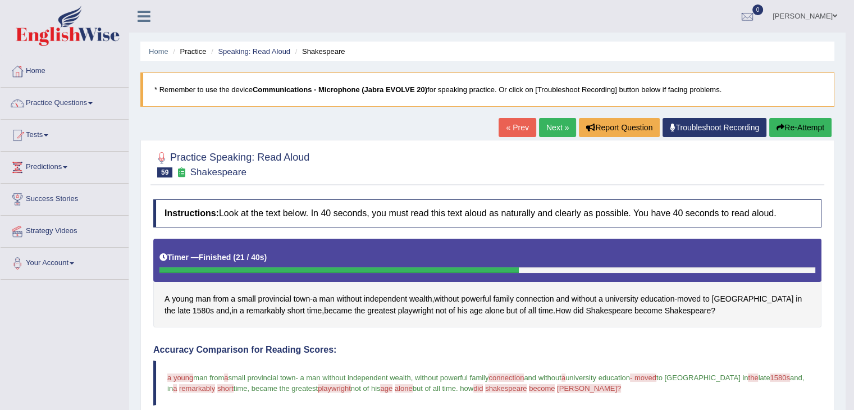
click at [802, 105] on blockquote "* Remember to use the device Communications - Microphone (Jabra EVOLVE 20) for …" at bounding box center [487, 89] width 694 height 34
click at [805, 128] on button "Re-Attempt" at bounding box center [800, 127] width 62 height 19
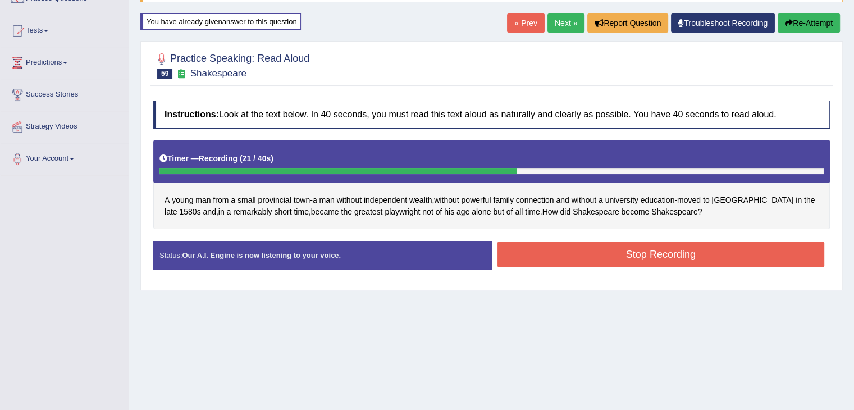
click at [748, 255] on button "Stop Recording" at bounding box center [661, 255] width 327 height 26
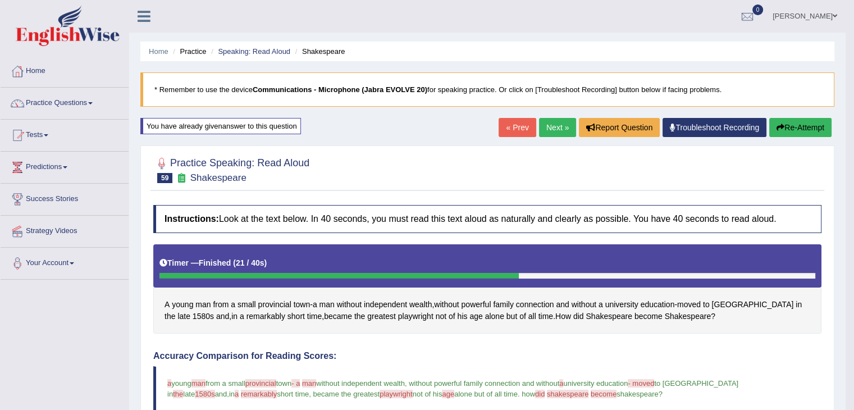
click at [798, 120] on button "Re-Attempt" at bounding box center [800, 127] width 62 height 19
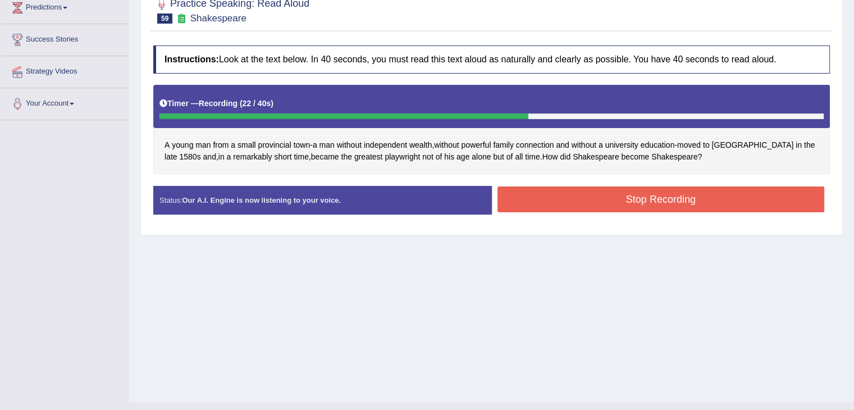
click at [694, 206] on button "Stop Recording" at bounding box center [661, 199] width 327 height 26
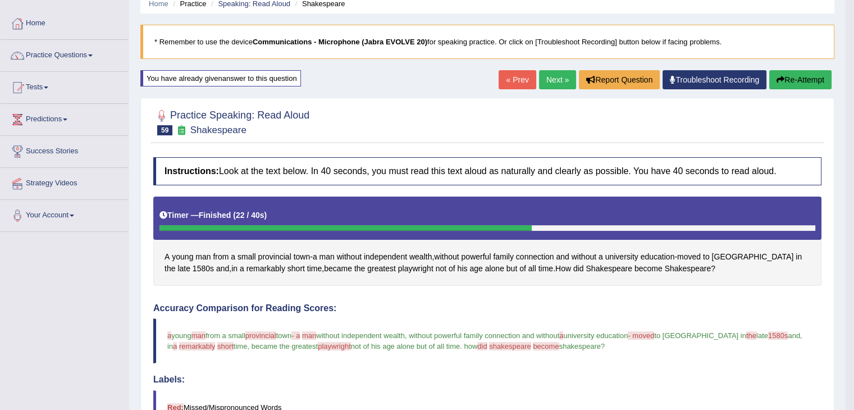
scroll to position [45, 0]
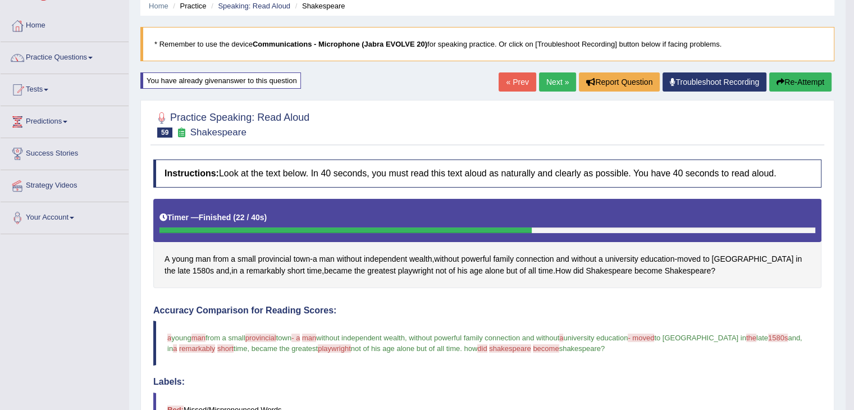
click at [804, 73] on button "Re-Attempt" at bounding box center [800, 81] width 62 height 19
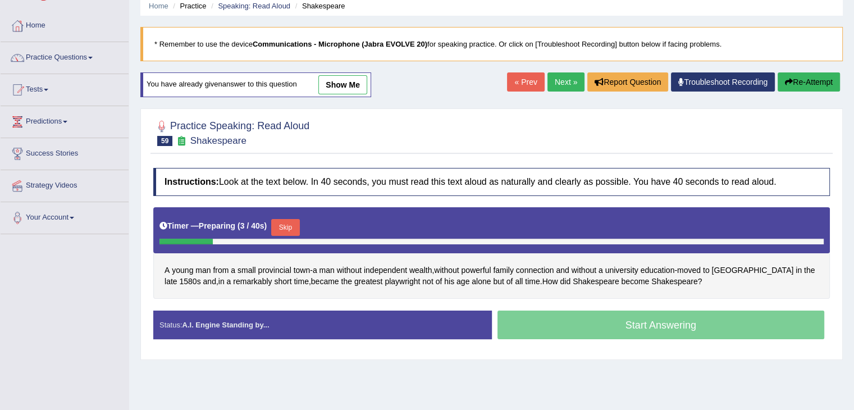
click at [289, 224] on button "Skip" at bounding box center [285, 227] width 28 height 17
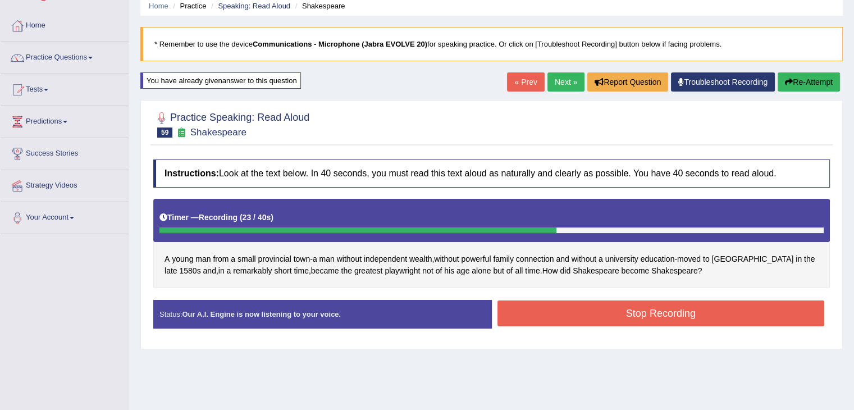
click at [750, 310] on button "Stop Recording" at bounding box center [661, 313] width 327 height 26
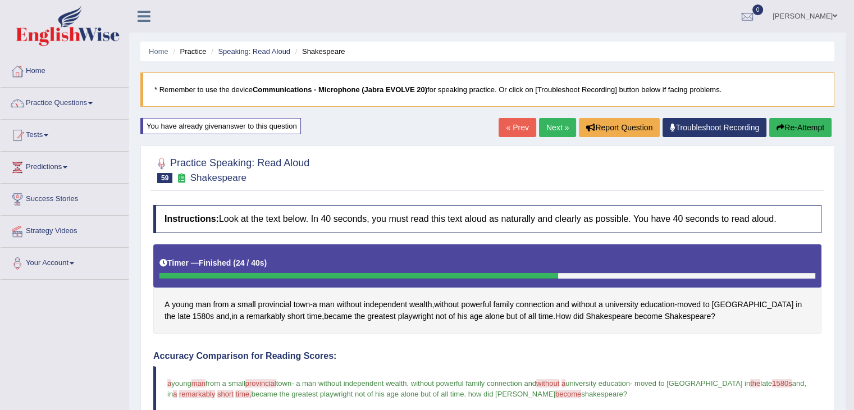
click at [807, 126] on button "Re-Attempt" at bounding box center [800, 127] width 62 height 19
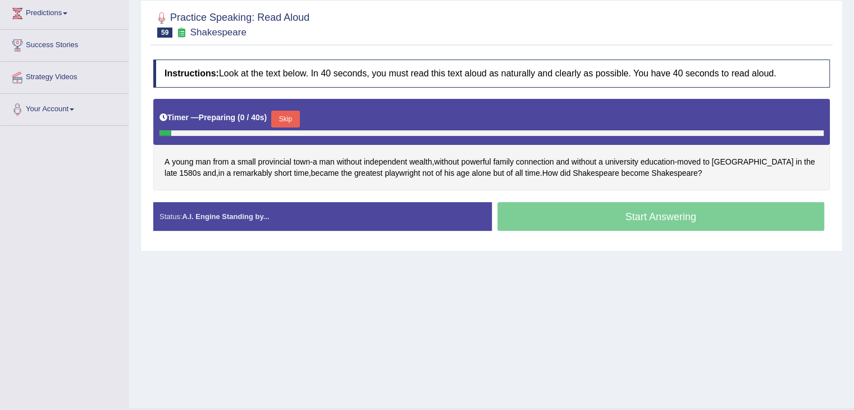
click at [297, 114] on button "Skip" at bounding box center [285, 119] width 28 height 17
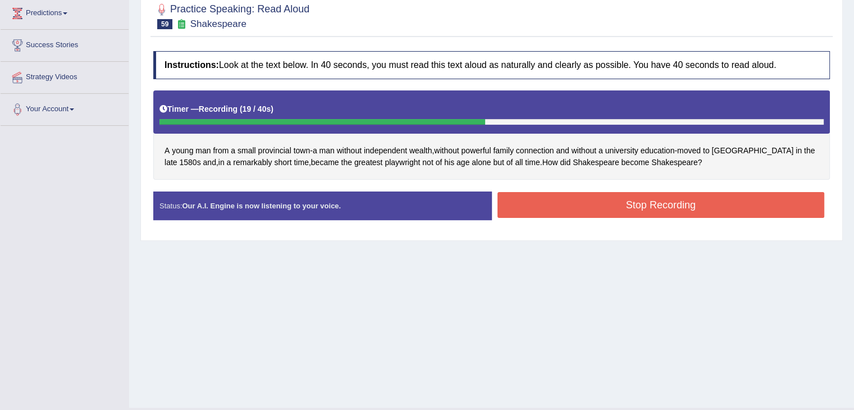
click at [589, 202] on button "Stop Recording" at bounding box center [661, 205] width 327 height 26
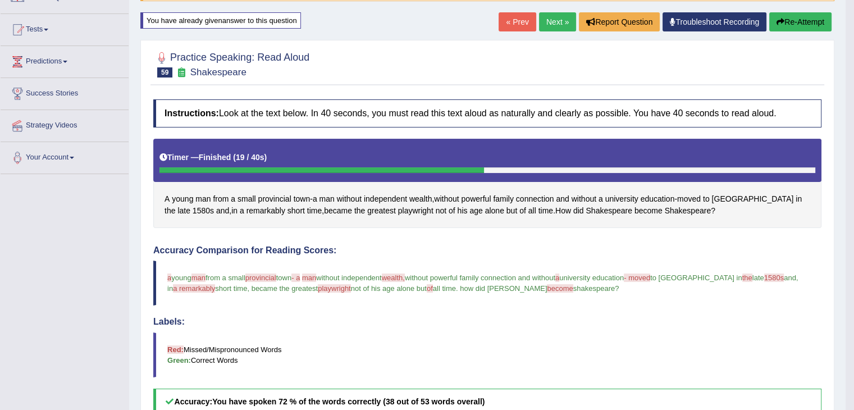
scroll to position [122, 0]
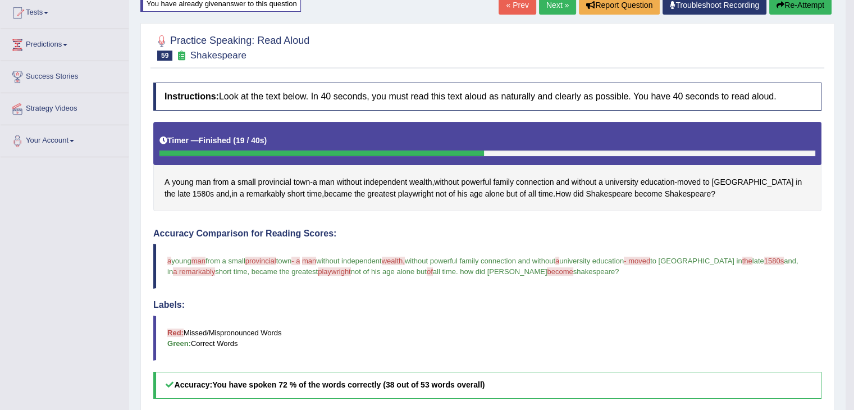
click at [801, 6] on button "Re-Attempt" at bounding box center [800, 5] width 62 height 19
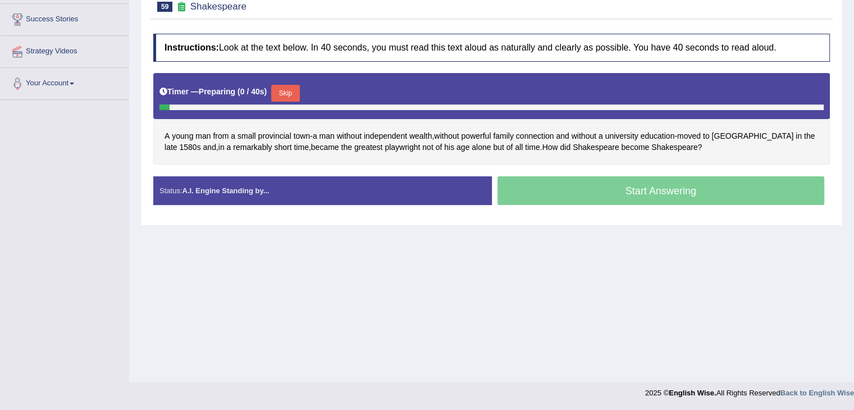
click at [283, 85] on button "Skip" at bounding box center [285, 93] width 28 height 17
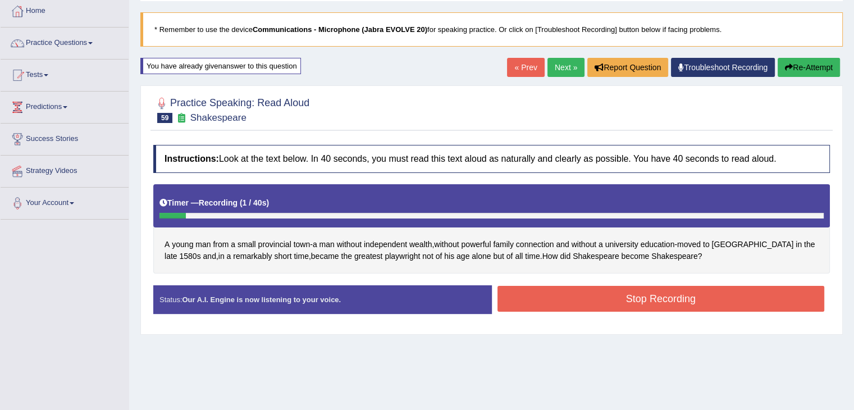
scroll to position [56, 0]
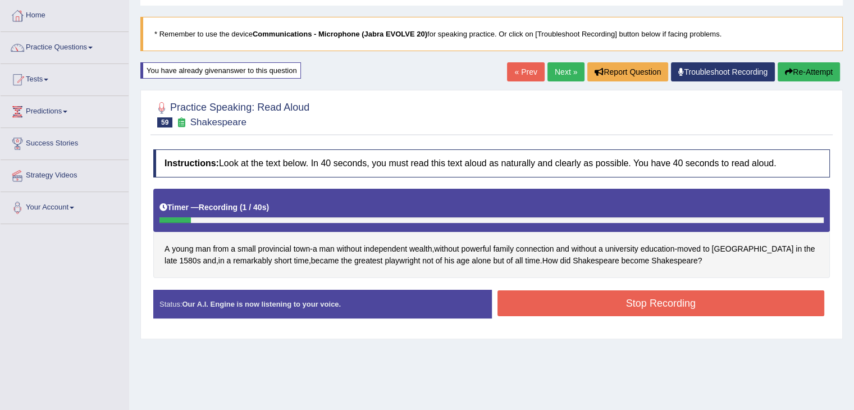
click at [798, 63] on button "Re-Attempt" at bounding box center [809, 71] width 62 height 19
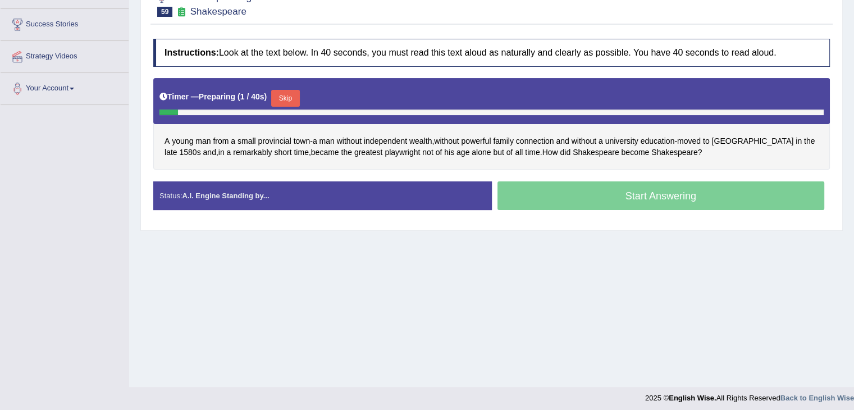
scroll to position [180, 0]
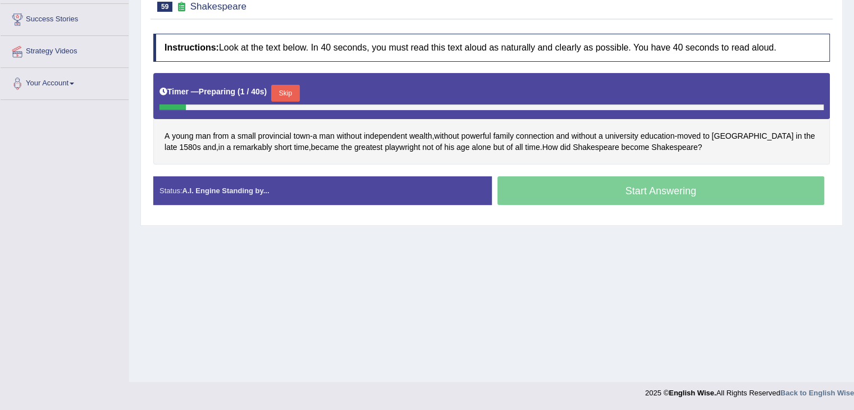
click at [288, 90] on button "Skip" at bounding box center [285, 93] width 28 height 17
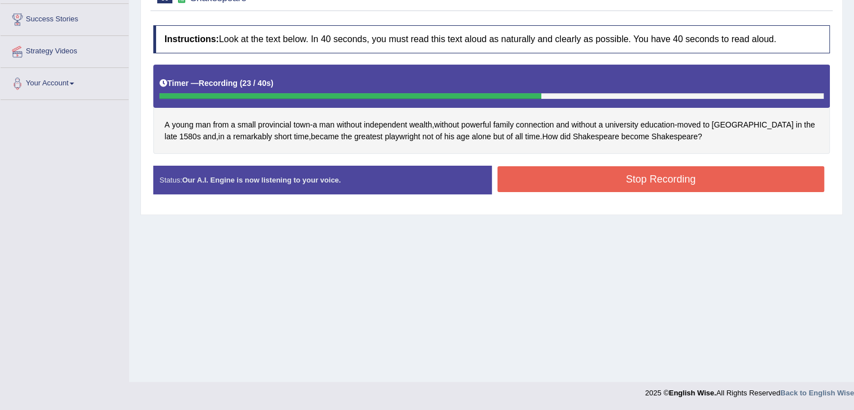
click at [603, 186] on button "Stop Recording" at bounding box center [661, 179] width 327 height 26
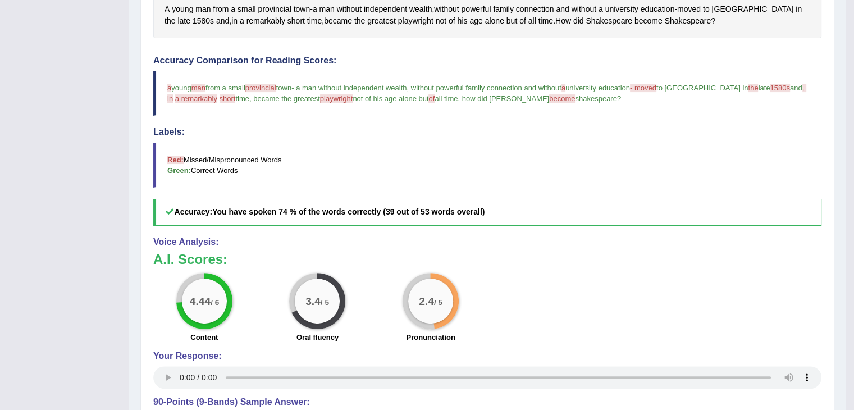
scroll to position [0, 0]
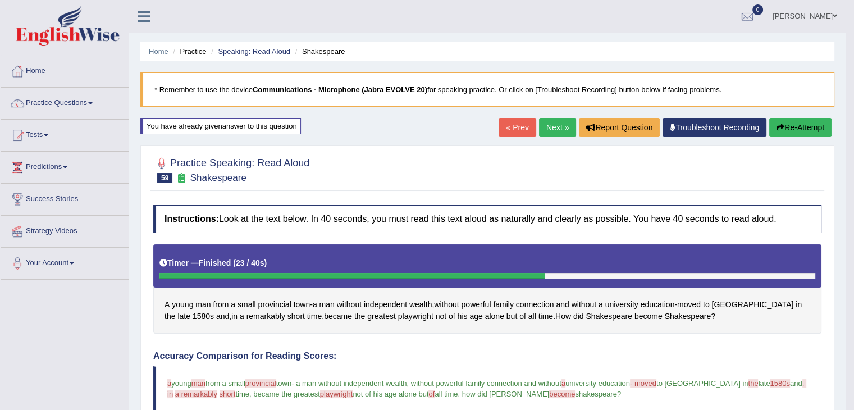
click at [800, 121] on button "Re-Attempt" at bounding box center [800, 127] width 62 height 19
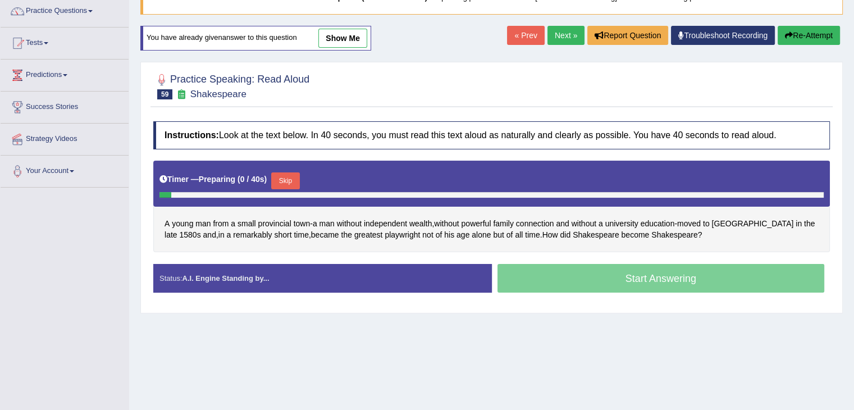
scroll to position [93, 0]
click at [296, 172] on button "Skip" at bounding box center [285, 180] width 28 height 17
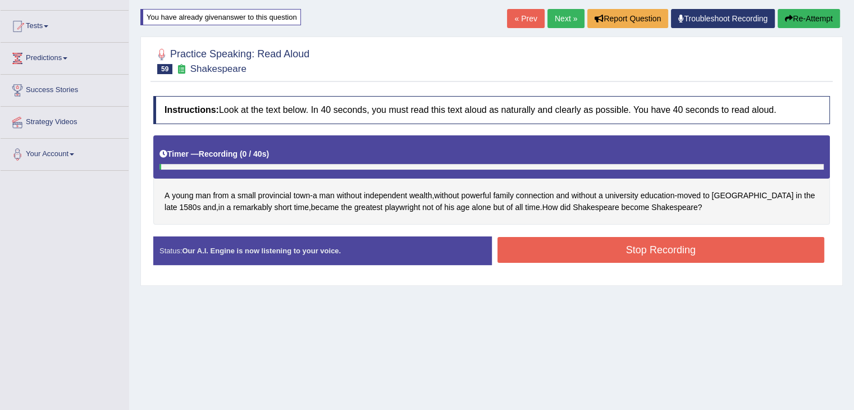
scroll to position [180, 0]
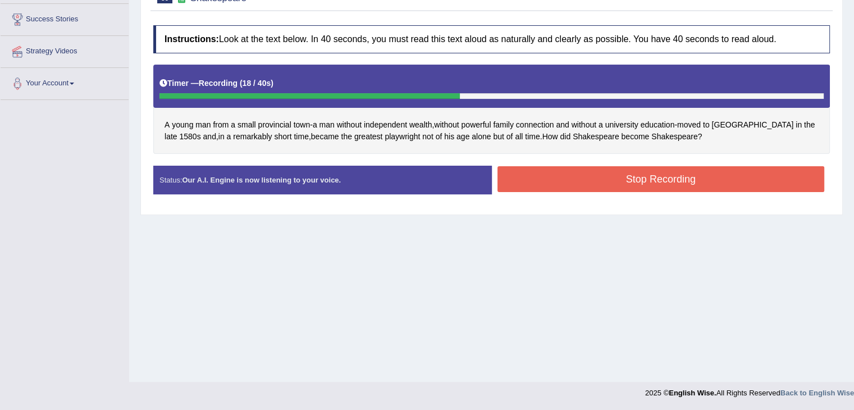
click at [584, 175] on button "Stop Recording" at bounding box center [661, 179] width 327 height 26
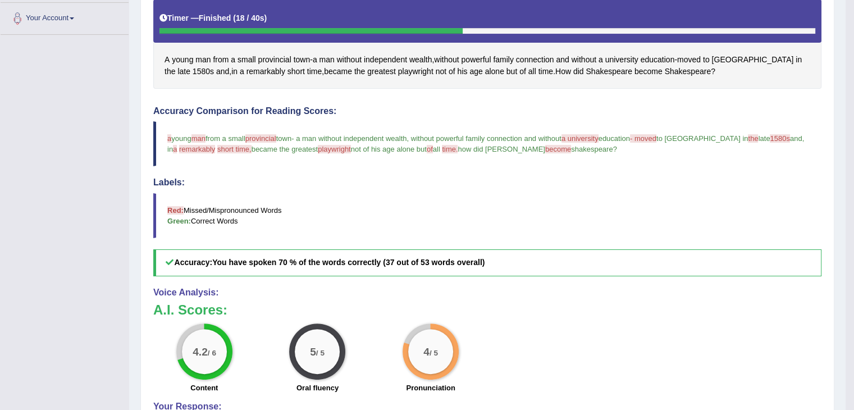
scroll to position [0, 0]
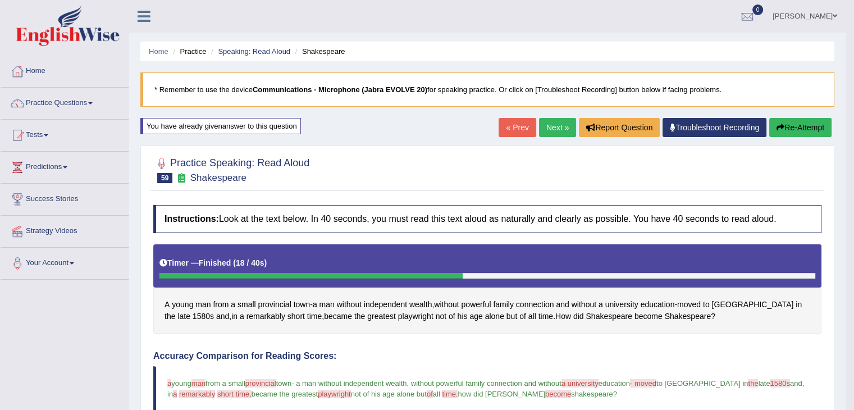
click at [548, 135] on link "Next »" at bounding box center [557, 127] width 37 height 19
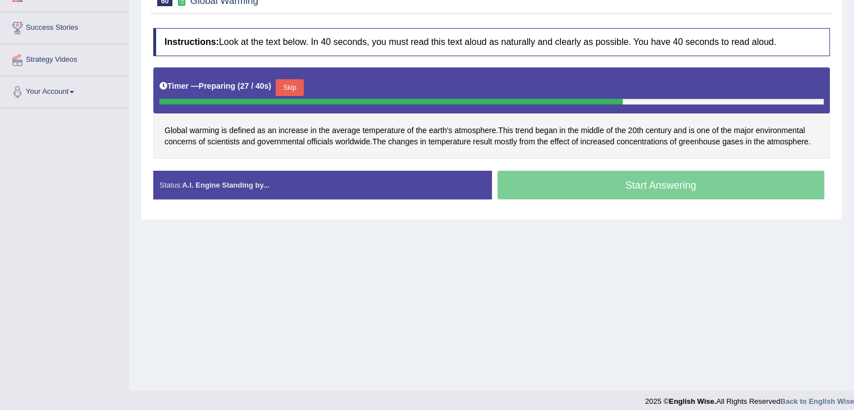
click at [292, 83] on button "Skip" at bounding box center [290, 87] width 28 height 17
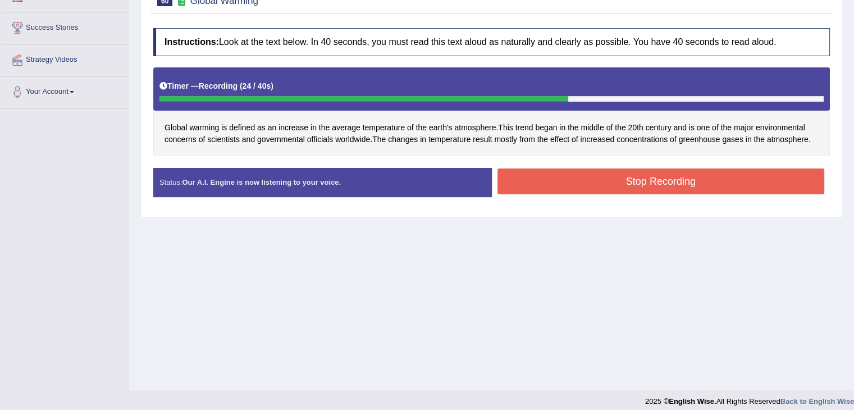
click at [660, 184] on button "Stop Recording" at bounding box center [661, 181] width 327 height 26
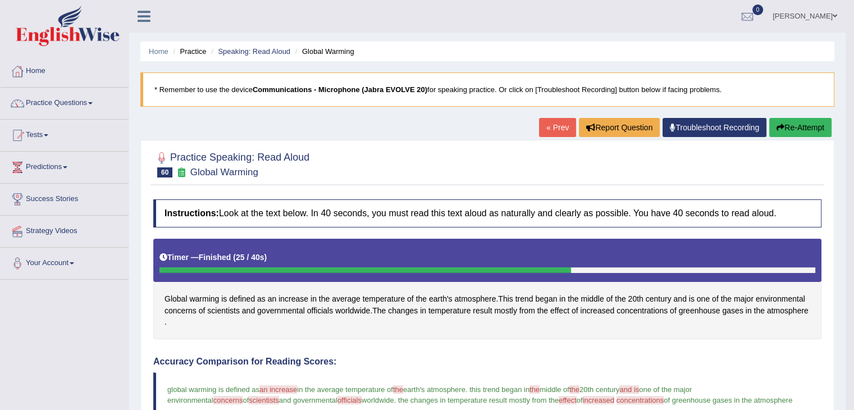
click at [799, 130] on button "Re-Attempt" at bounding box center [800, 127] width 62 height 19
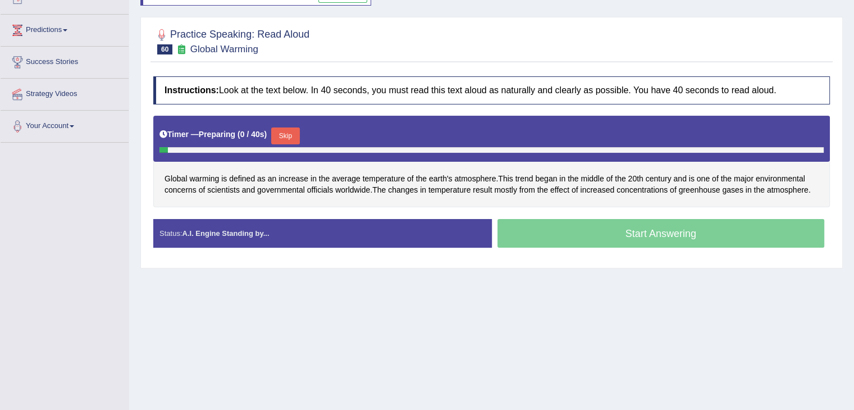
scroll to position [142, 0]
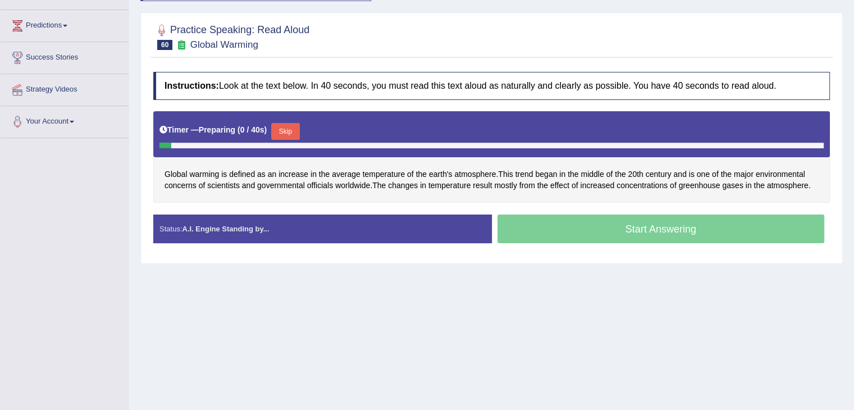
click at [291, 133] on button "Skip" at bounding box center [285, 131] width 28 height 17
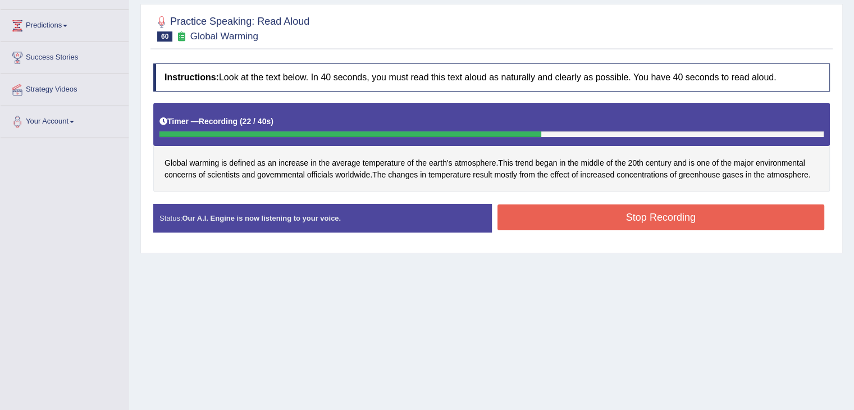
click at [656, 227] on button "Stop Recording" at bounding box center [661, 217] width 327 height 26
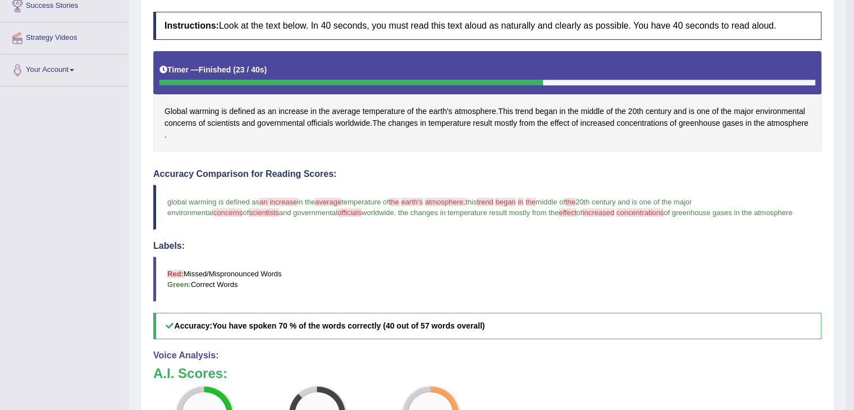
scroll to position [0, 0]
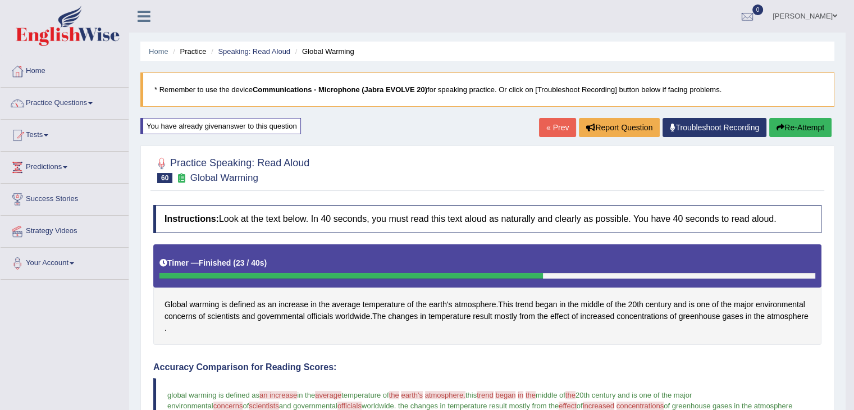
click at [808, 128] on button "Re-Attempt" at bounding box center [800, 127] width 62 height 19
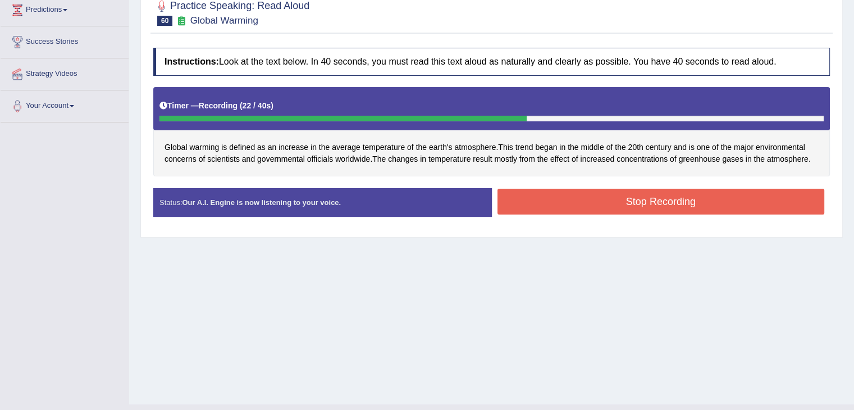
click at [609, 204] on button "Stop Recording" at bounding box center [661, 202] width 327 height 26
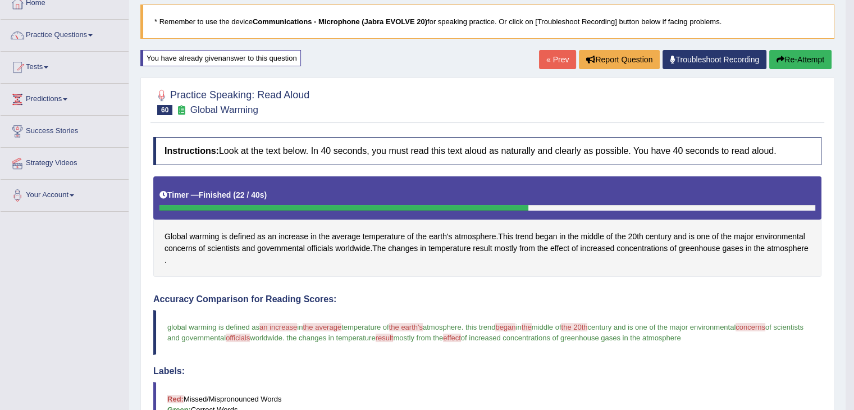
scroll to position [65, 0]
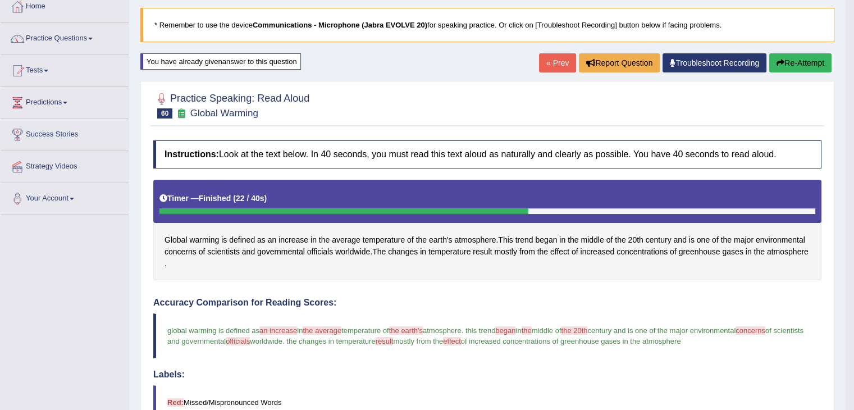
click at [806, 53] on button "Re-Attempt" at bounding box center [800, 62] width 62 height 19
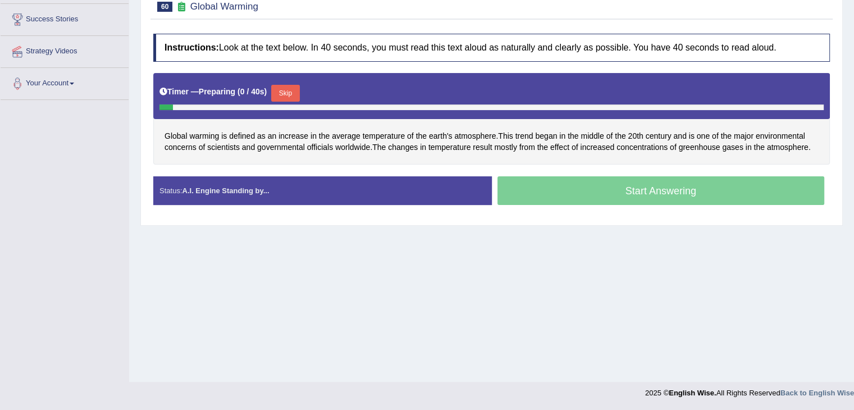
click at [290, 89] on button "Skip" at bounding box center [285, 93] width 28 height 17
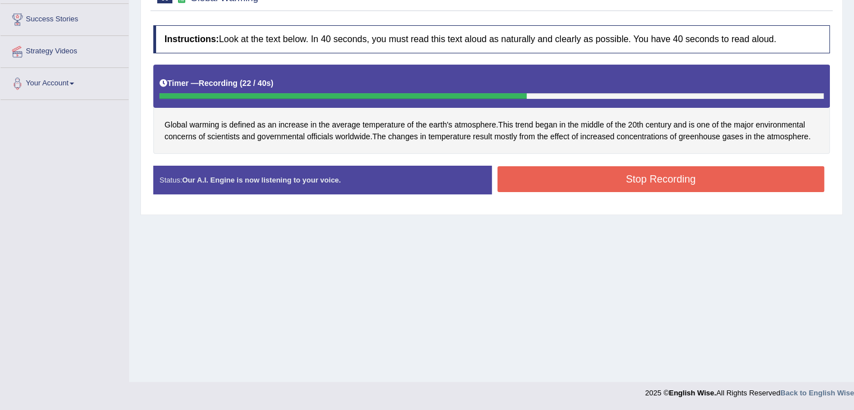
click at [643, 189] on button "Stop Recording" at bounding box center [661, 179] width 327 height 26
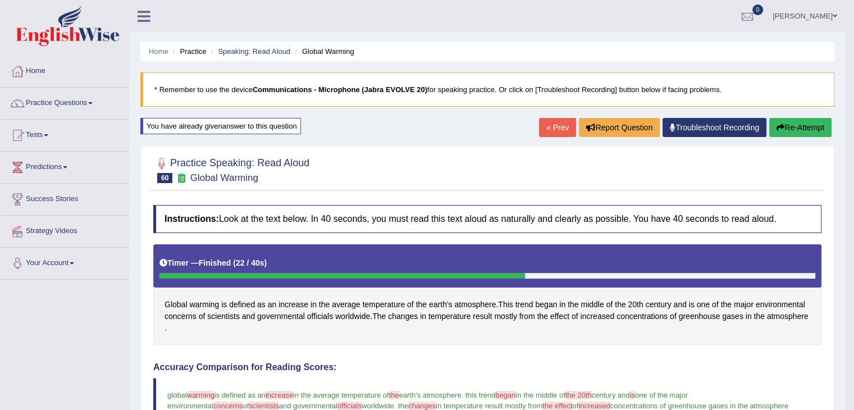
click at [806, 118] on button "Re-Attempt" at bounding box center [800, 127] width 62 height 19
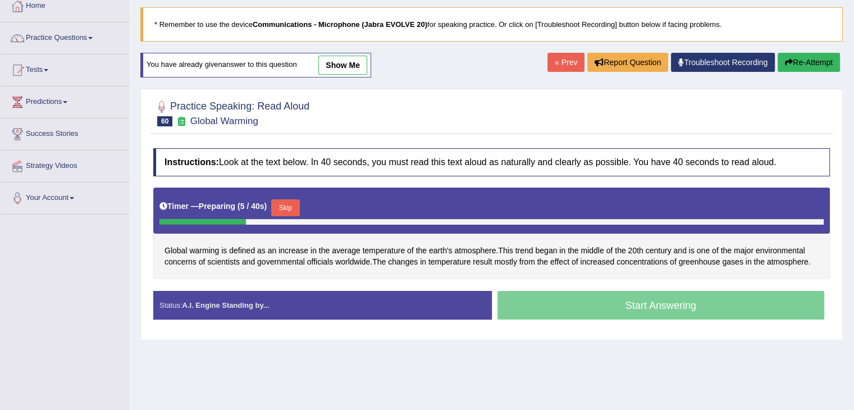
scroll to position [70, 0]
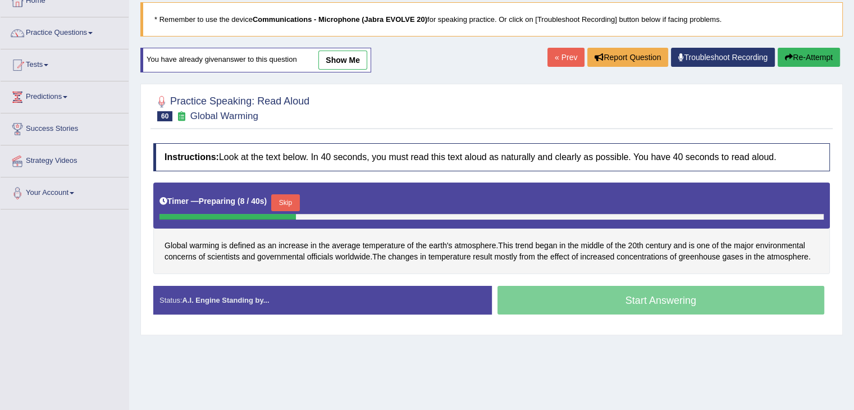
click at [548, 57] on link "« Prev" at bounding box center [566, 57] width 37 height 19
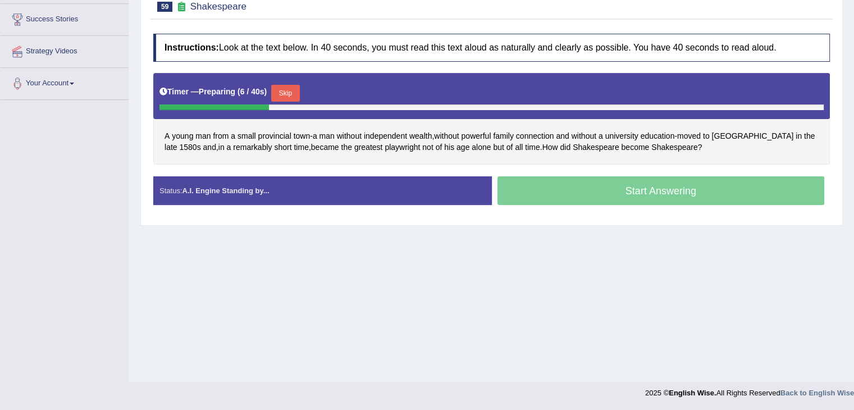
scroll to position [179, 0]
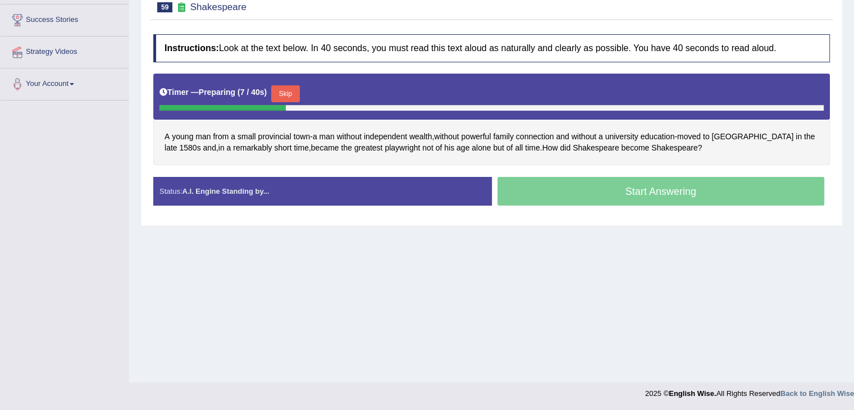
click at [284, 85] on button "Skip" at bounding box center [285, 93] width 28 height 17
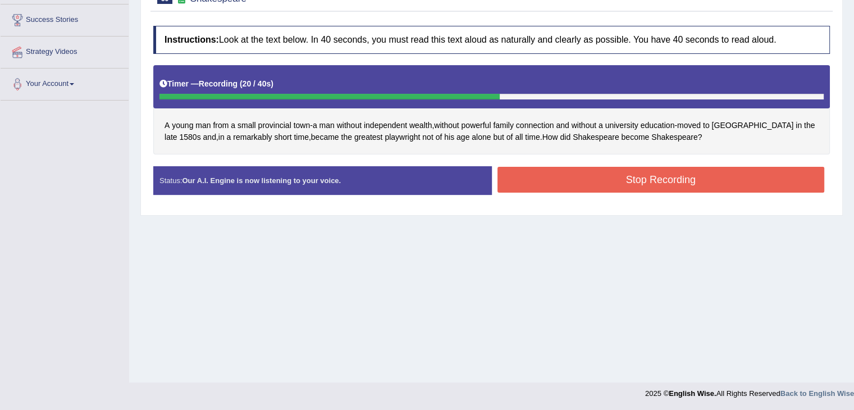
click at [612, 177] on button "Stop Recording" at bounding box center [661, 180] width 327 height 26
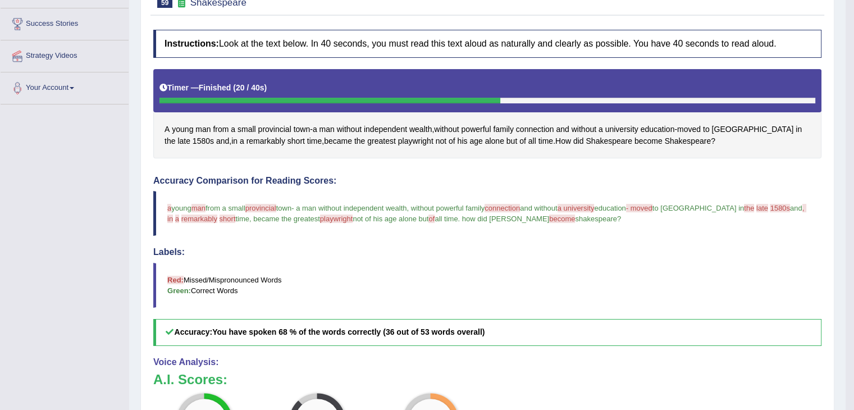
scroll to position [0, 0]
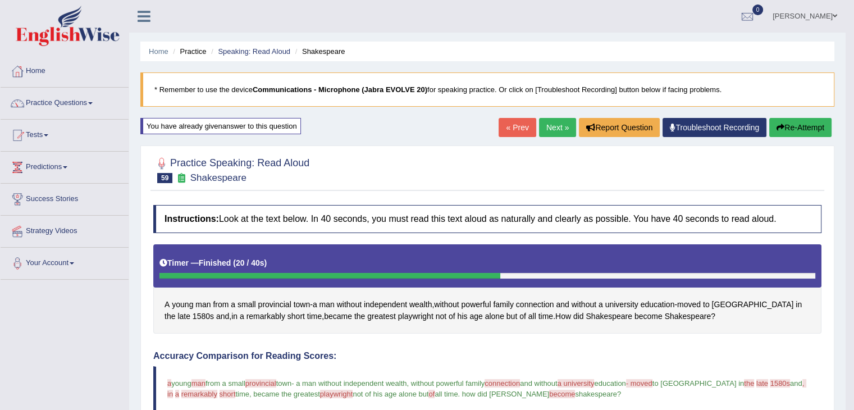
click at [544, 133] on link "Next »" at bounding box center [557, 127] width 37 height 19
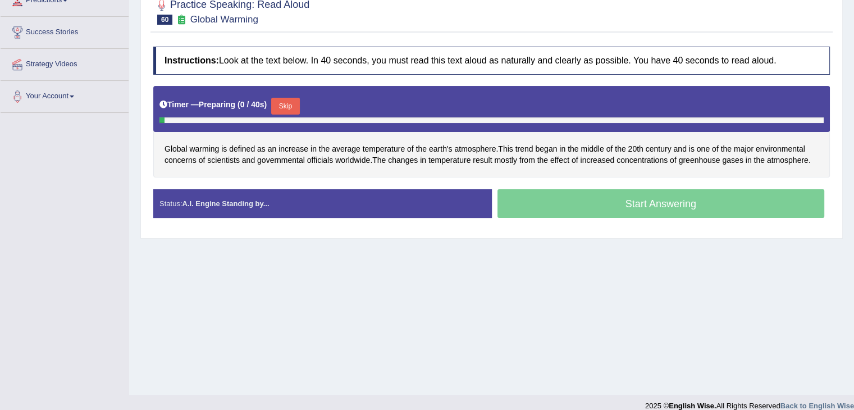
scroll to position [169, 0]
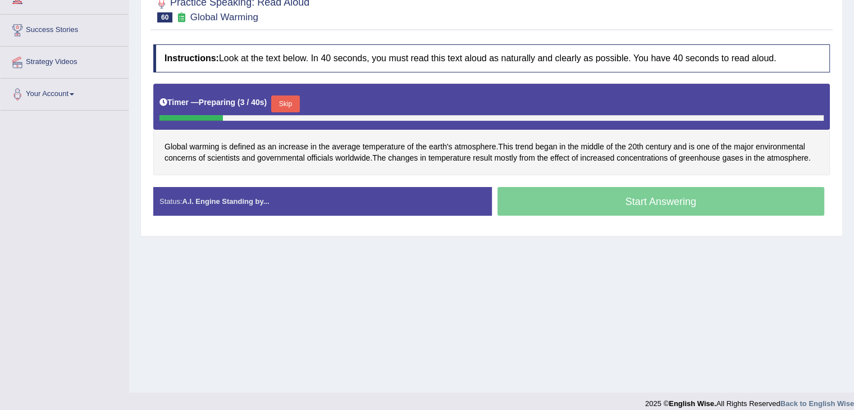
click at [283, 97] on button "Skip" at bounding box center [285, 103] width 28 height 17
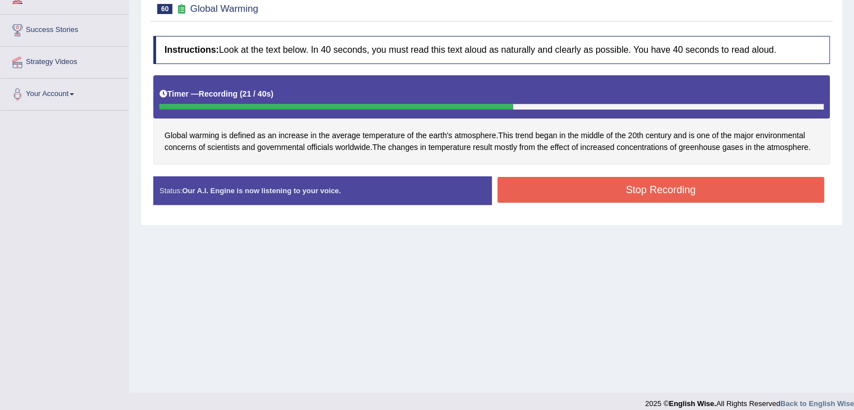
click at [623, 195] on button "Stop Recording" at bounding box center [661, 190] width 327 height 26
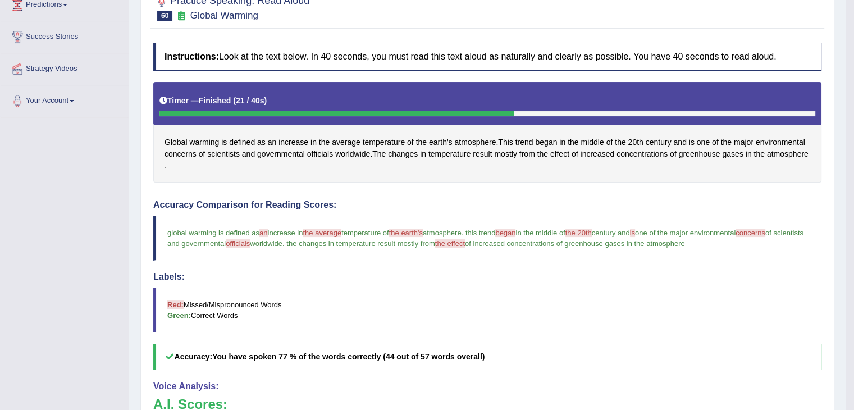
scroll to position [0, 0]
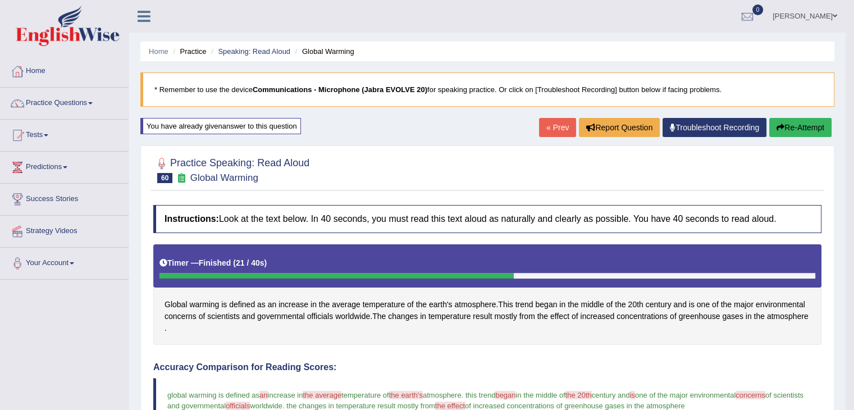
click at [549, 127] on link "« Prev" at bounding box center [557, 127] width 37 height 19
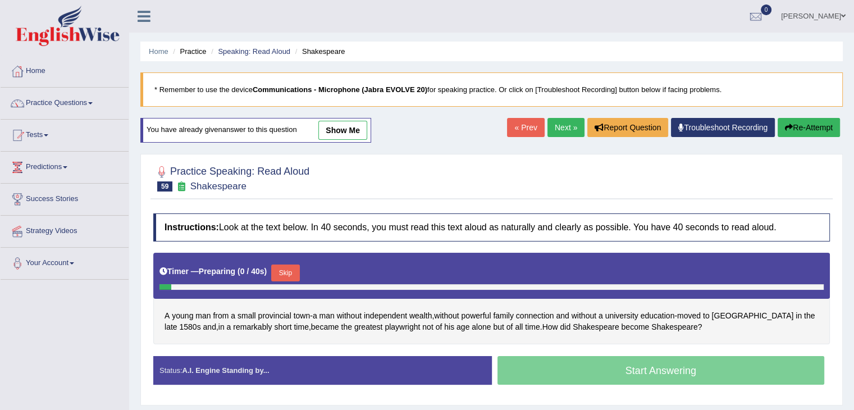
click at [516, 129] on link "« Prev" at bounding box center [525, 127] width 37 height 19
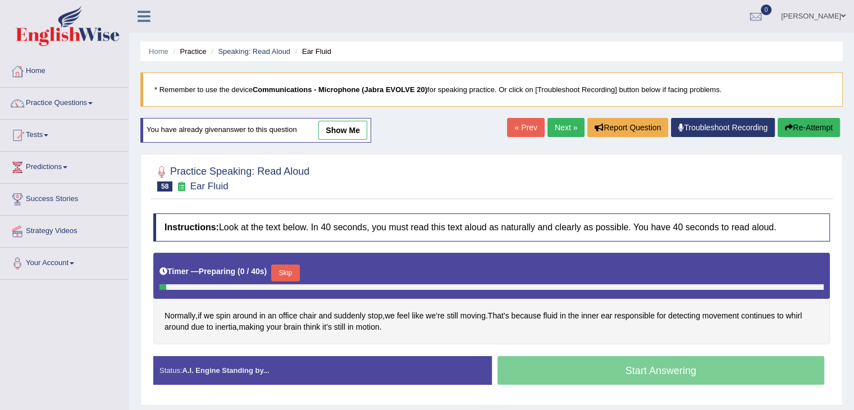
click at [525, 135] on link "« Prev" at bounding box center [525, 127] width 37 height 19
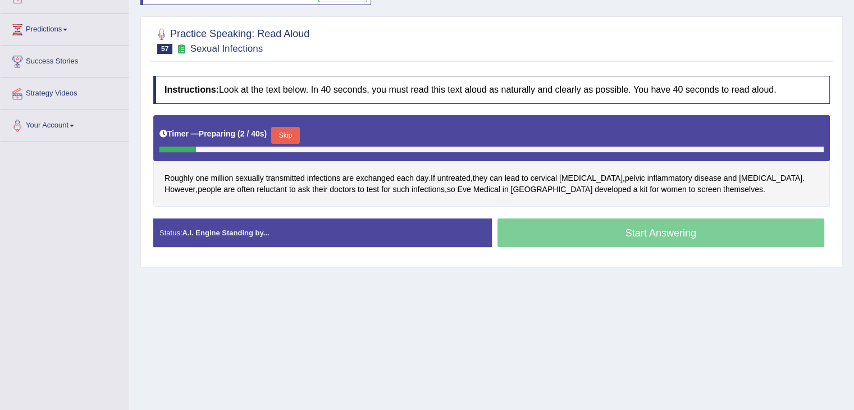
scroll to position [180, 0]
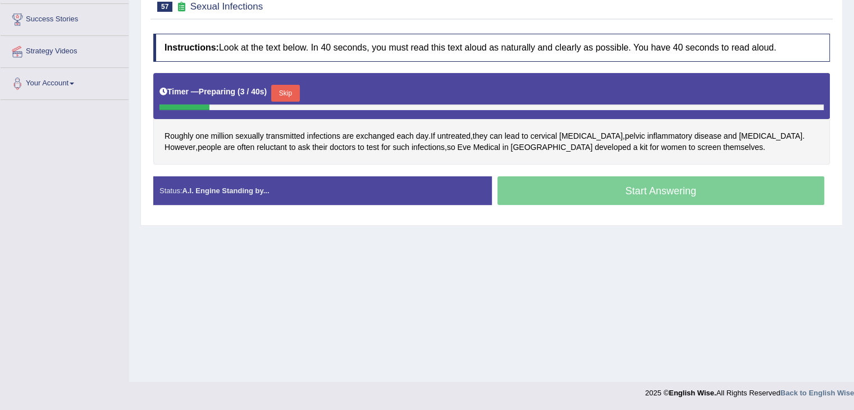
click at [294, 85] on button "Skip" at bounding box center [285, 93] width 28 height 17
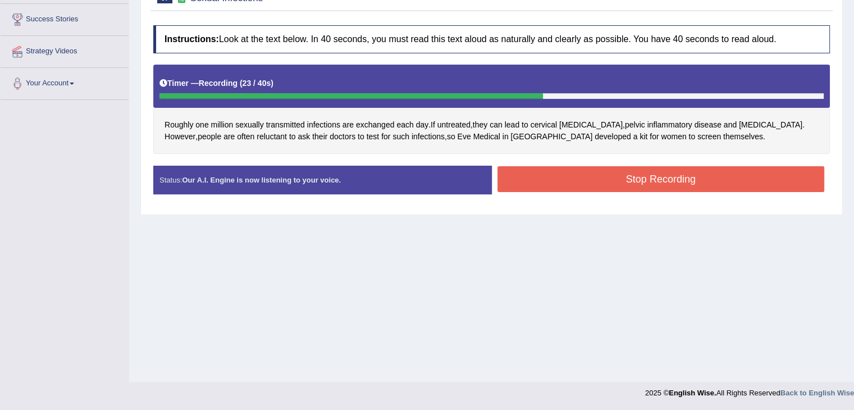
click at [633, 180] on button "Stop Recording" at bounding box center [661, 179] width 327 height 26
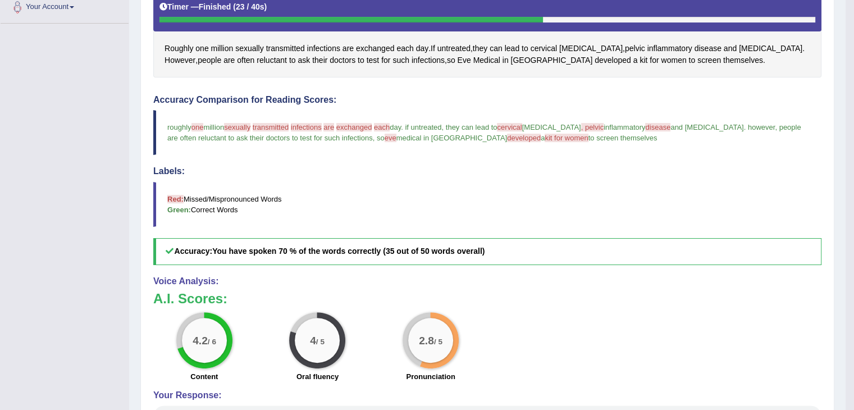
scroll to position [0, 0]
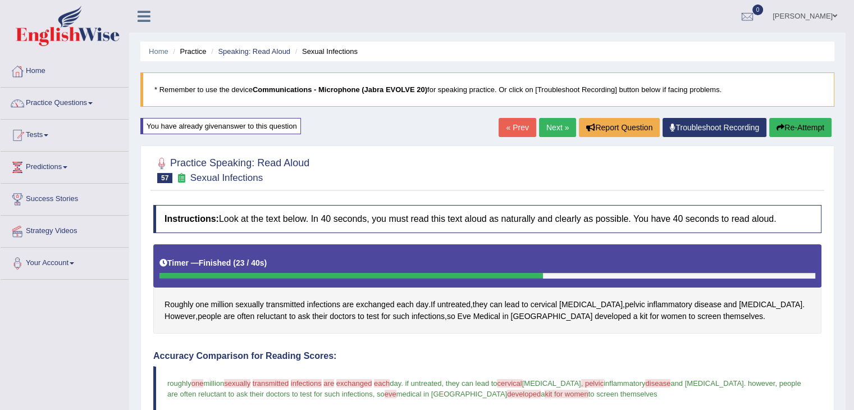
click at [552, 128] on link "Next »" at bounding box center [557, 127] width 37 height 19
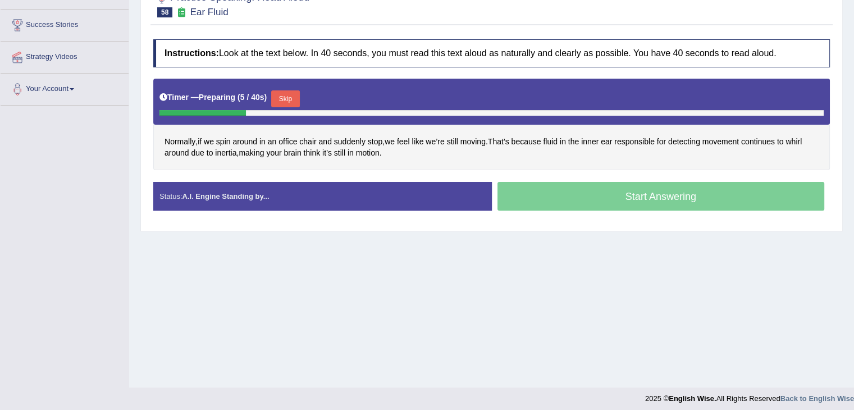
scroll to position [180, 0]
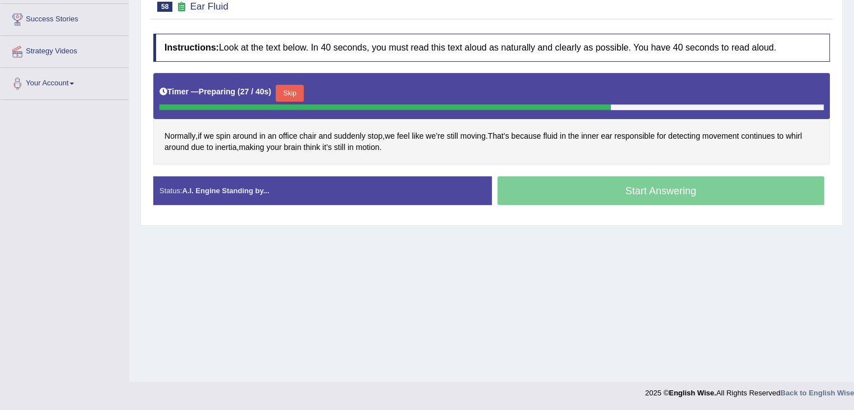
click at [291, 86] on button "Skip" at bounding box center [290, 93] width 28 height 17
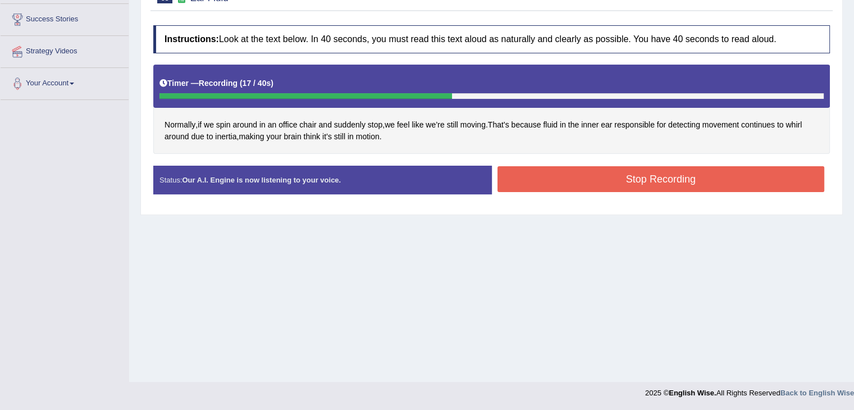
click at [569, 177] on button "Stop Recording" at bounding box center [661, 179] width 327 height 26
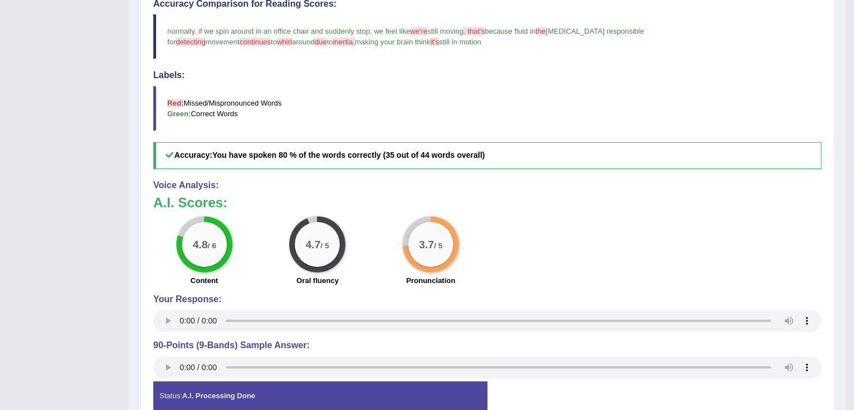
scroll to position [408, 0]
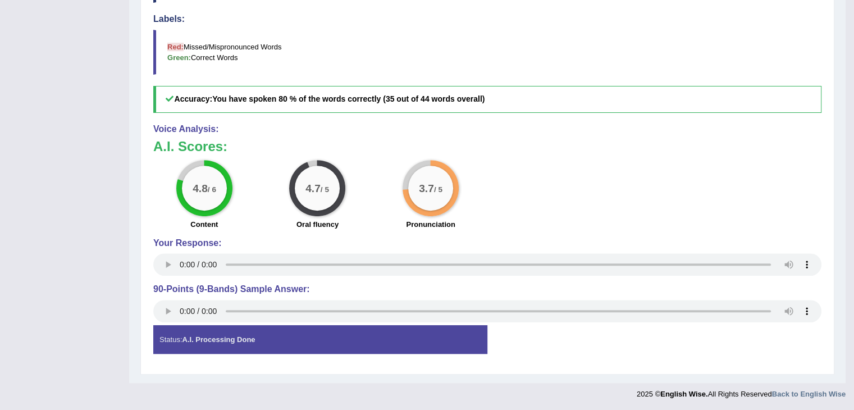
click at [169, 326] on div "Status: A.I. Processing Done" at bounding box center [320, 339] width 334 height 29
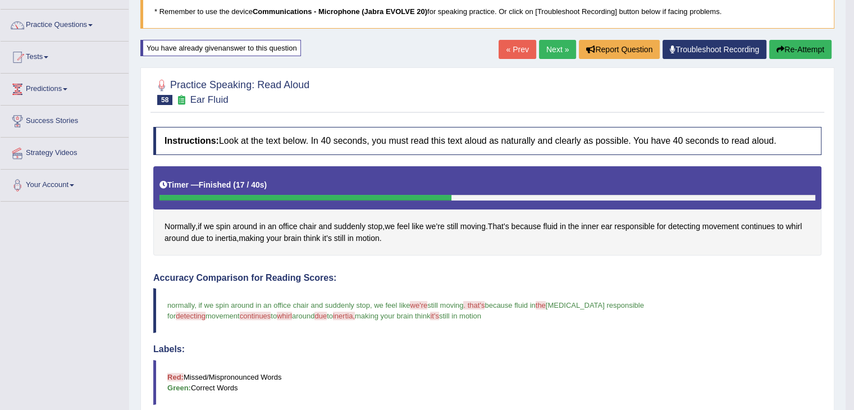
scroll to position [80, 0]
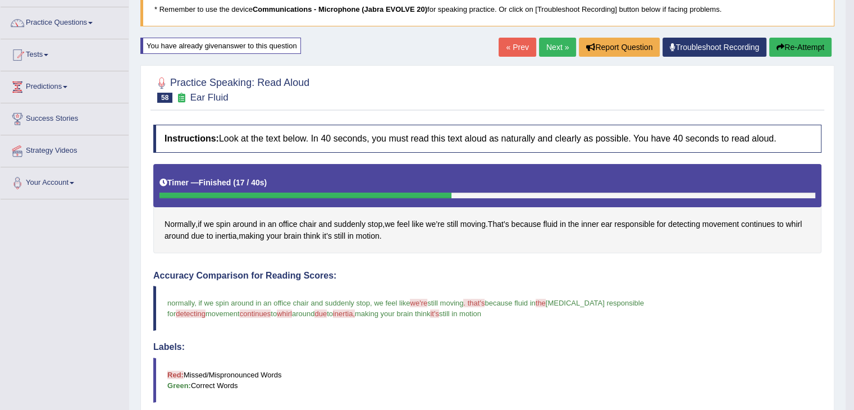
click at [789, 44] on button "Re-Attempt" at bounding box center [800, 47] width 62 height 19
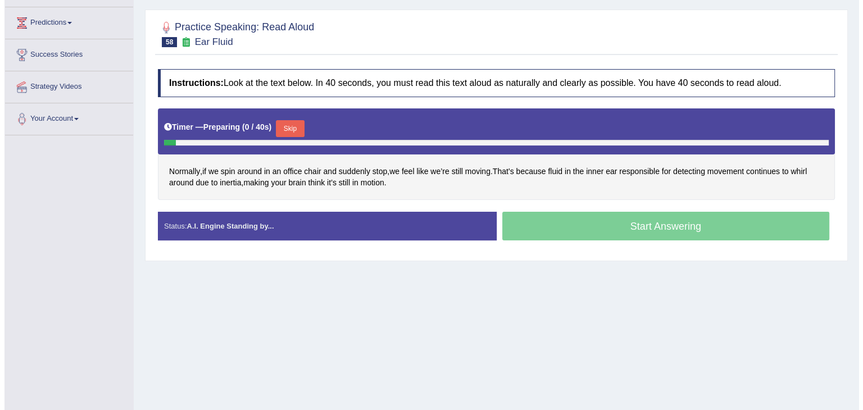
scroll to position [180, 0]
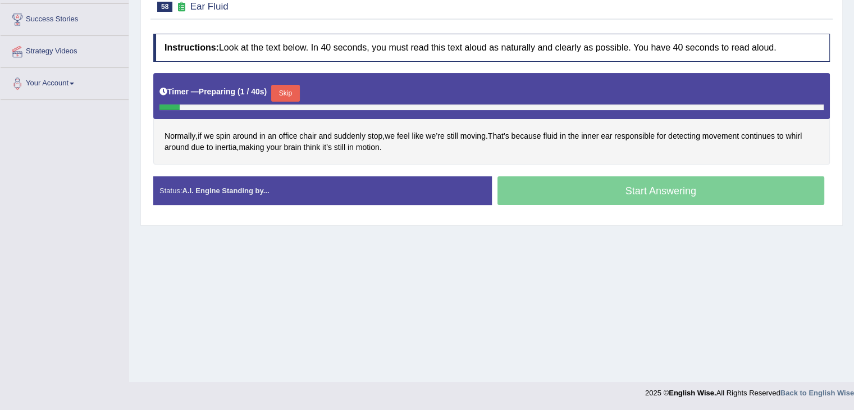
click at [291, 88] on button "Skip" at bounding box center [285, 93] width 28 height 17
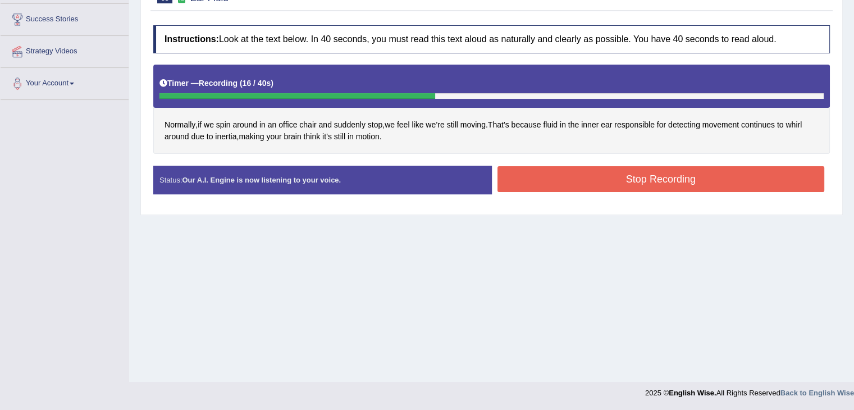
click at [571, 178] on button "Stop Recording" at bounding box center [661, 179] width 327 height 26
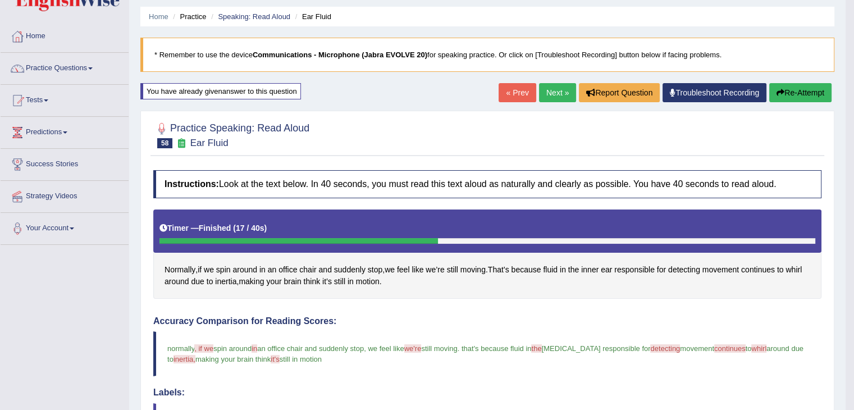
scroll to position [0, 0]
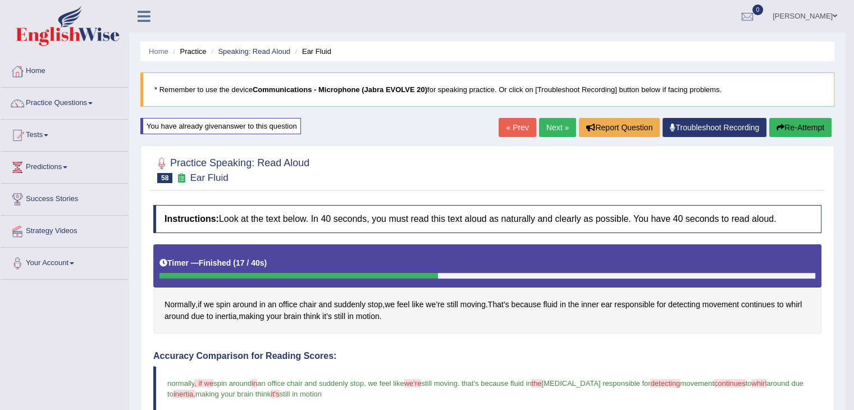
click at [795, 119] on button "Re-Attempt" at bounding box center [800, 127] width 62 height 19
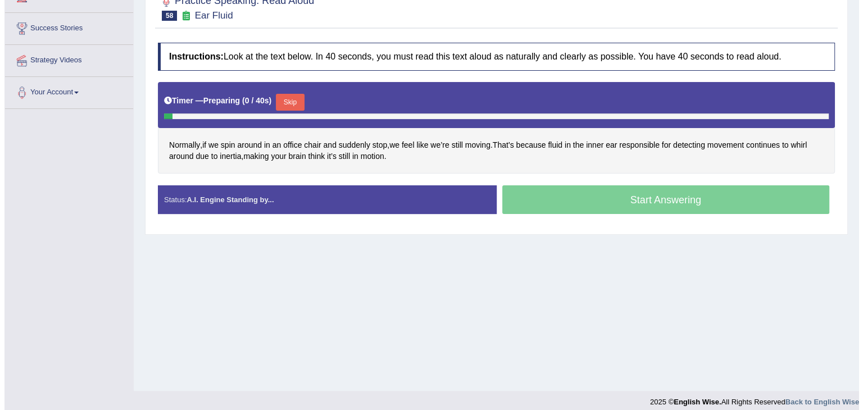
scroll to position [172, 0]
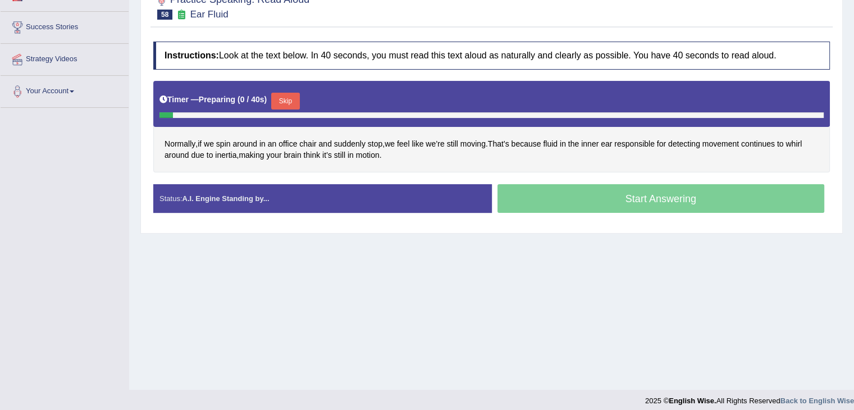
click at [283, 96] on button "Skip" at bounding box center [285, 101] width 28 height 17
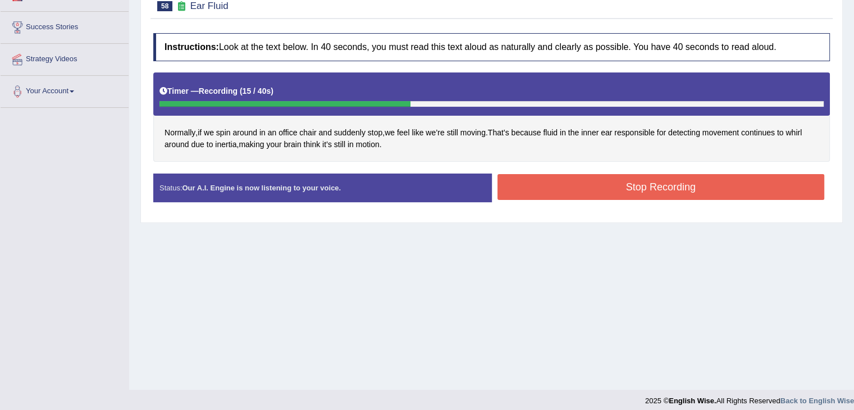
click at [583, 191] on button "Stop Recording" at bounding box center [661, 187] width 327 height 26
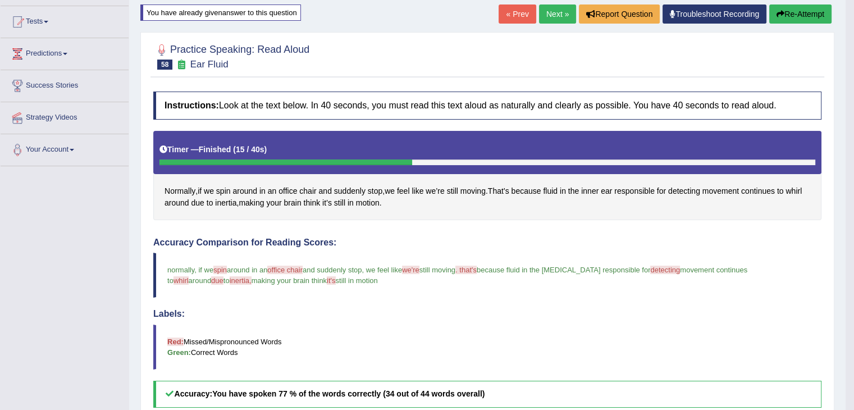
scroll to position [0, 0]
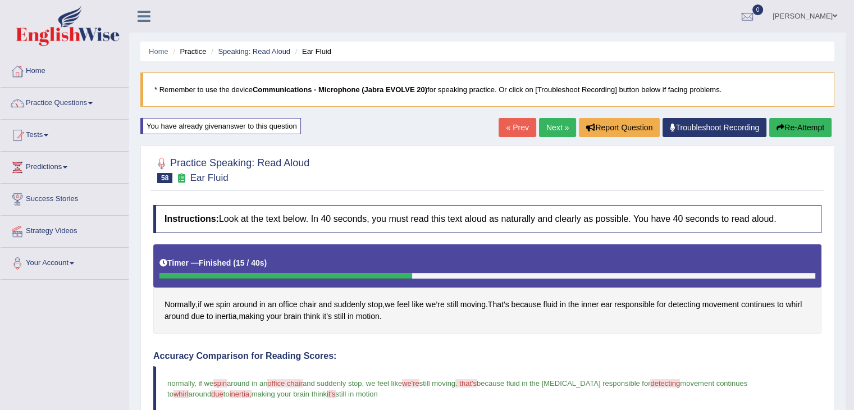
click at [553, 125] on link "Next »" at bounding box center [557, 127] width 37 height 19
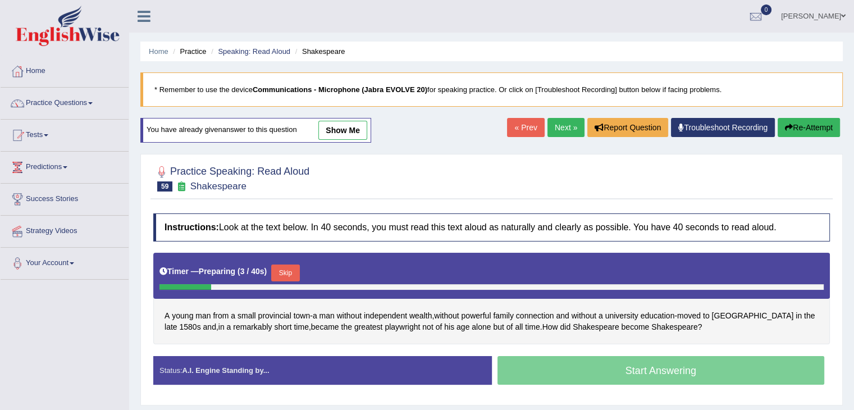
click at [523, 130] on link "« Prev" at bounding box center [525, 127] width 37 height 19
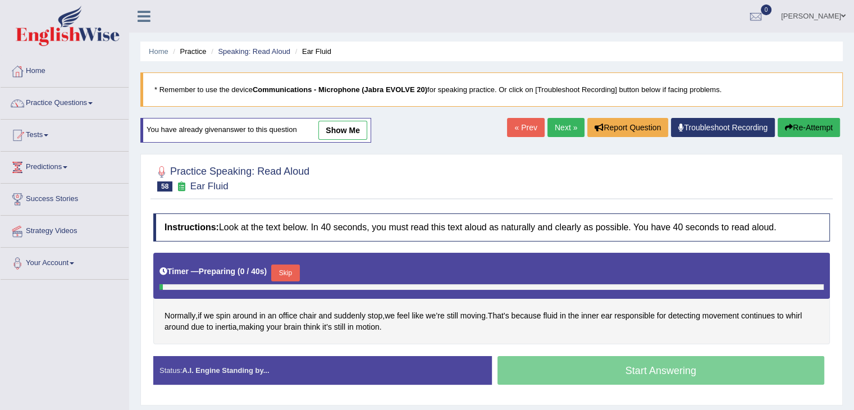
click at [519, 125] on link "« Prev" at bounding box center [525, 127] width 37 height 19
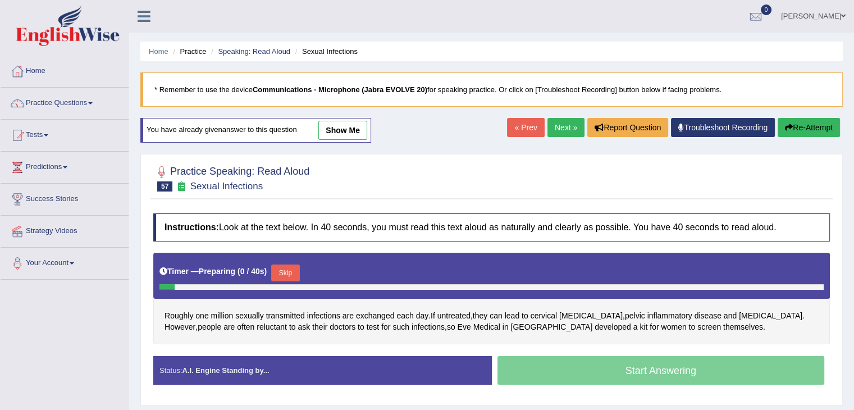
click at [514, 133] on link "« Prev" at bounding box center [525, 127] width 37 height 19
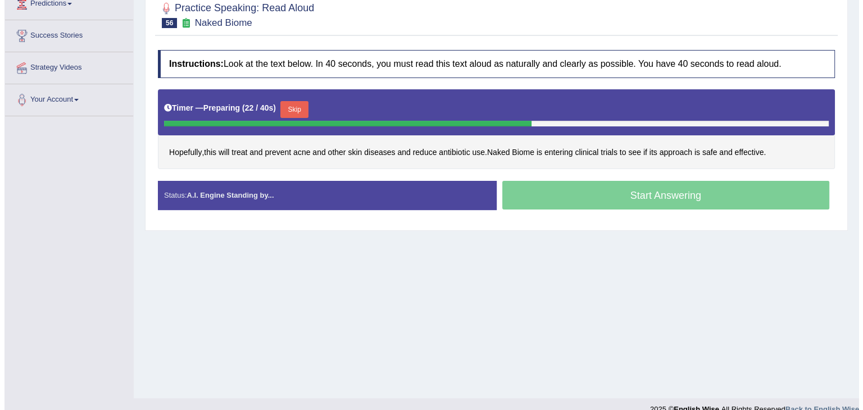
scroll to position [164, 0]
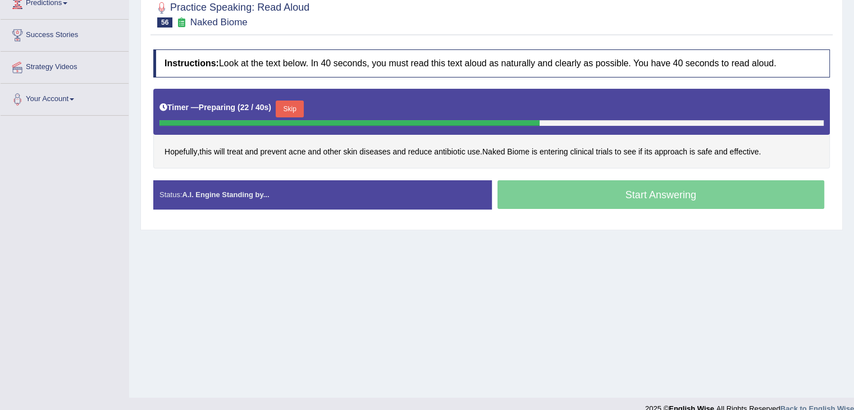
click at [289, 106] on button "Skip" at bounding box center [290, 109] width 28 height 17
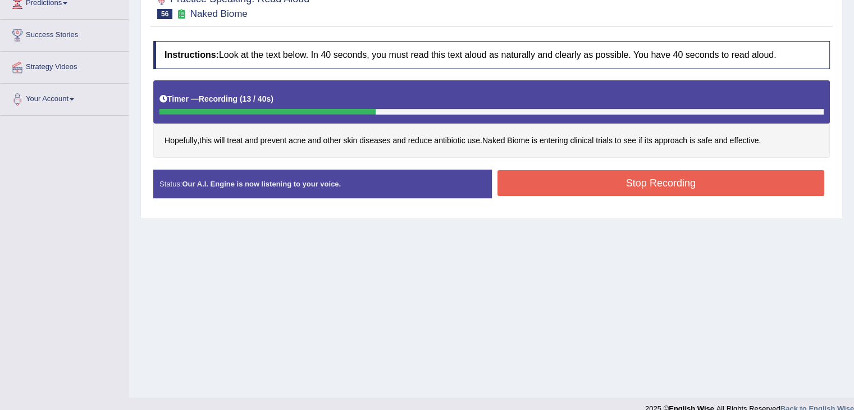
click at [603, 192] on button "Stop Recording" at bounding box center [661, 183] width 327 height 26
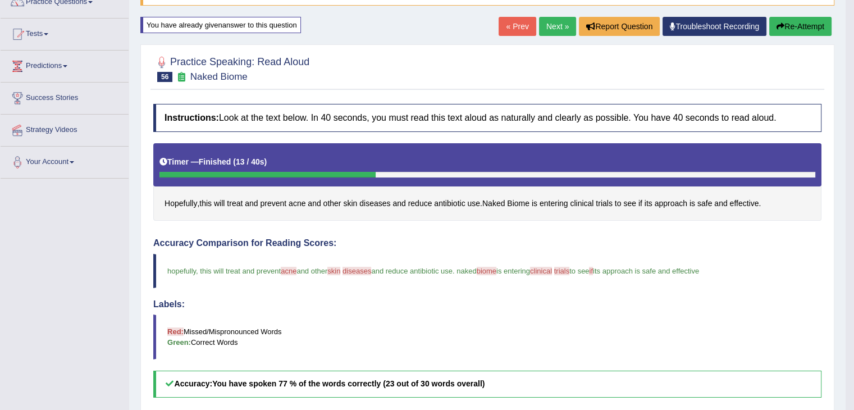
scroll to position [0, 0]
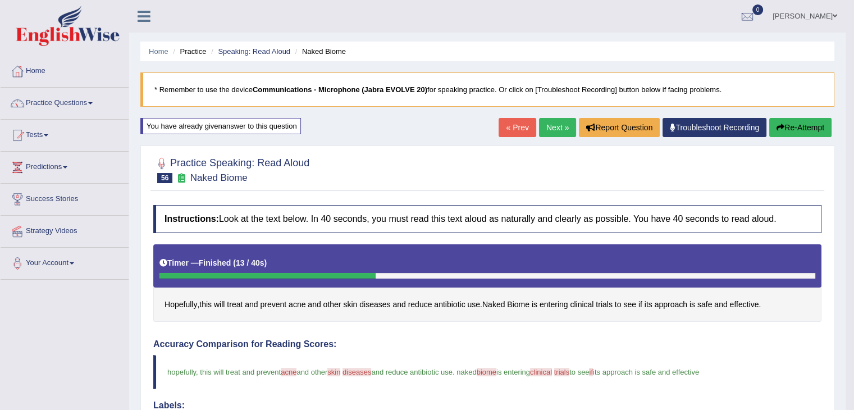
click at [797, 125] on button "Re-Attempt" at bounding box center [800, 127] width 62 height 19
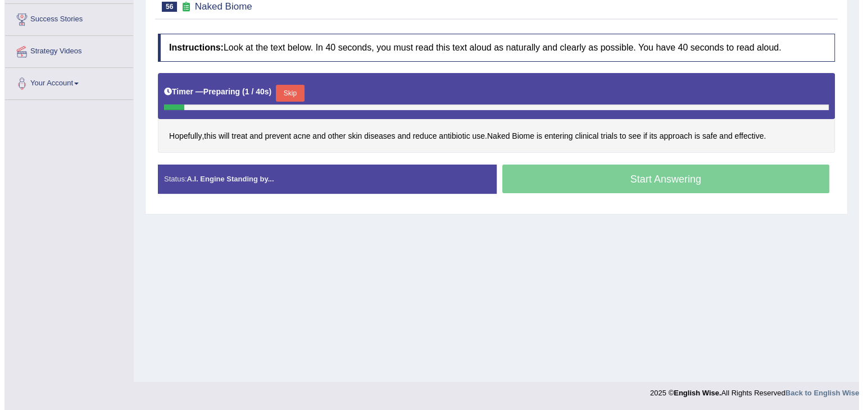
scroll to position [180, 0]
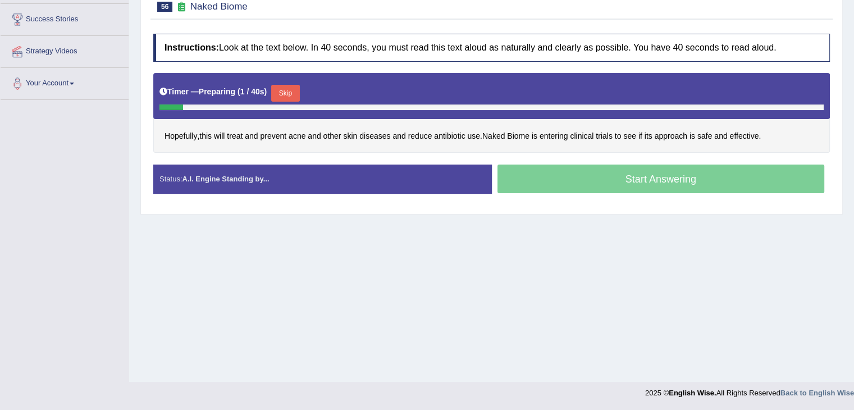
click at [281, 89] on button "Skip" at bounding box center [285, 93] width 28 height 17
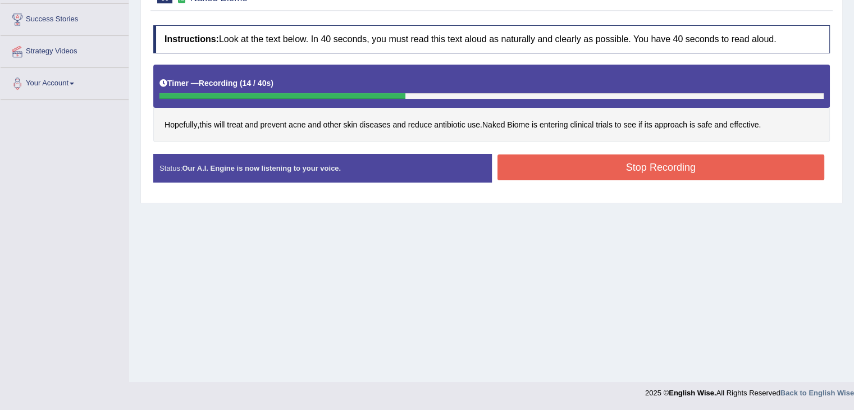
click at [601, 164] on button "Stop Recording" at bounding box center [661, 167] width 327 height 26
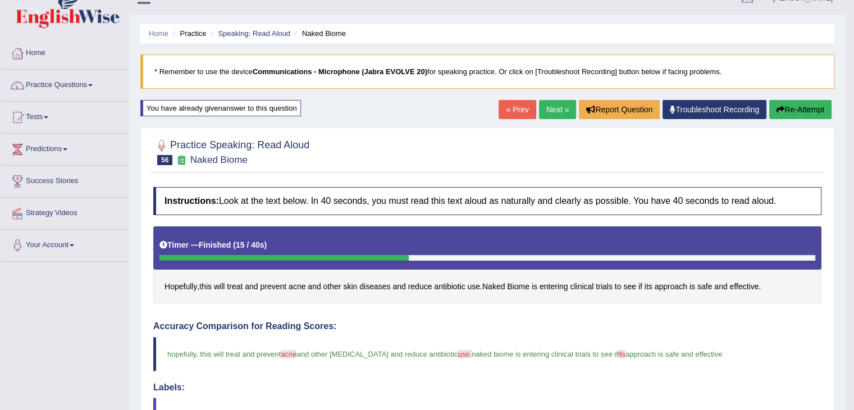
scroll to position [0, 0]
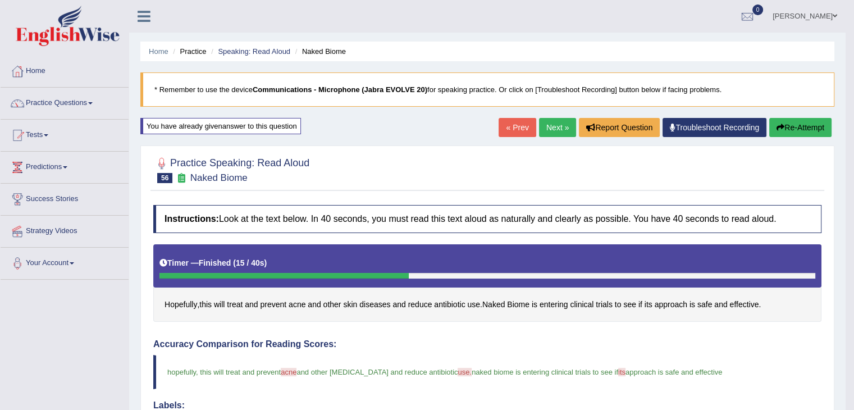
click at [802, 120] on button "Re-Attempt" at bounding box center [800, 127] width 62 height 19
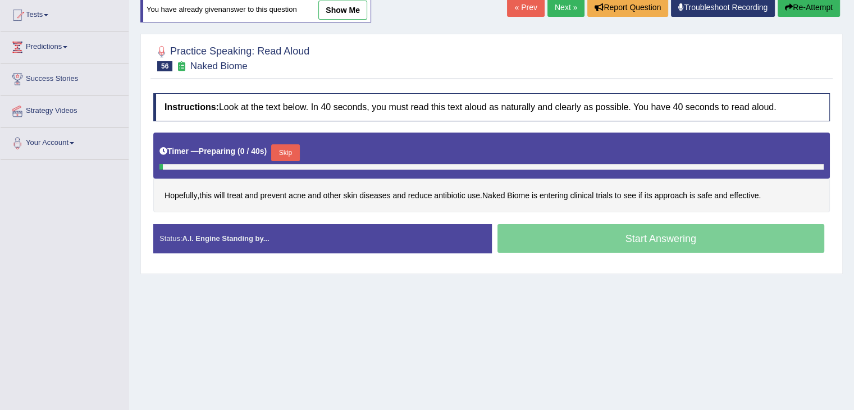
scroll to position [125, 0]
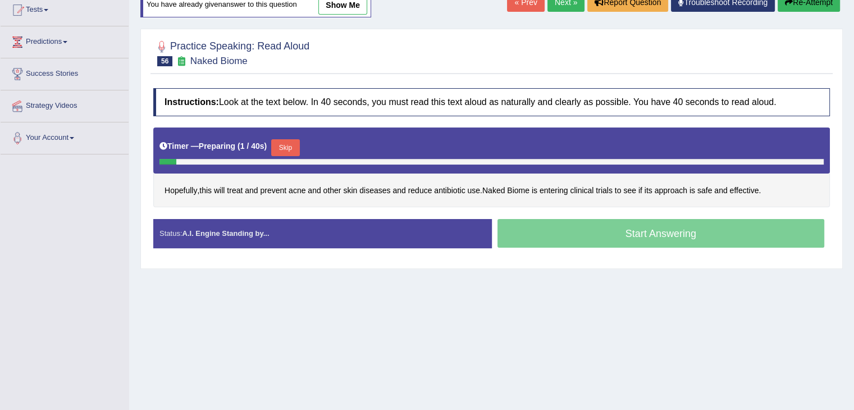
click at [285, 144] on button "Skip" at bounding box center [285, 147] width 28 height 17
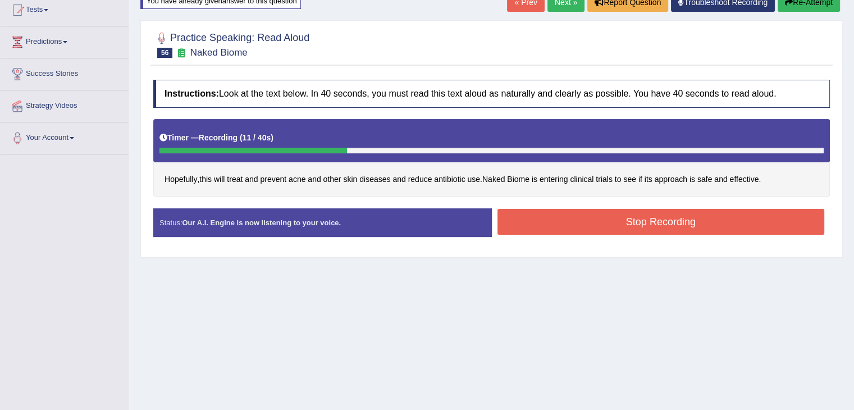
click at [591, 218] on button "Stop Recording" at bounding box center [661, 222] width 327 height 26
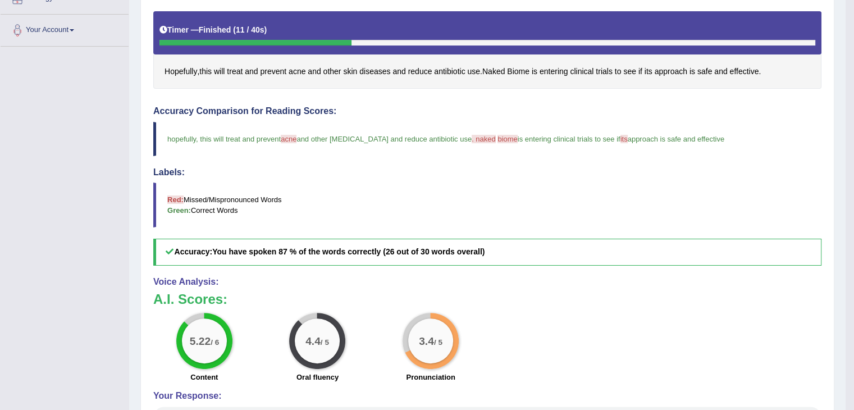
scroll to position [0, 0]
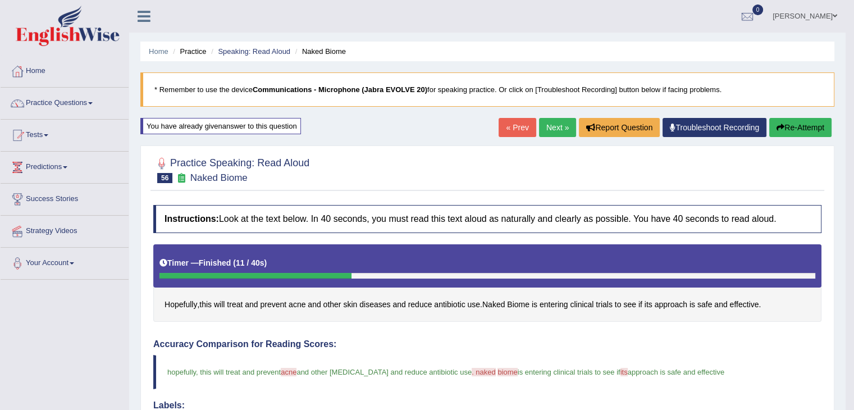
click at [810, 129] on button "Re-Attempt" at bounding box center [800, 127] width 62 height 19
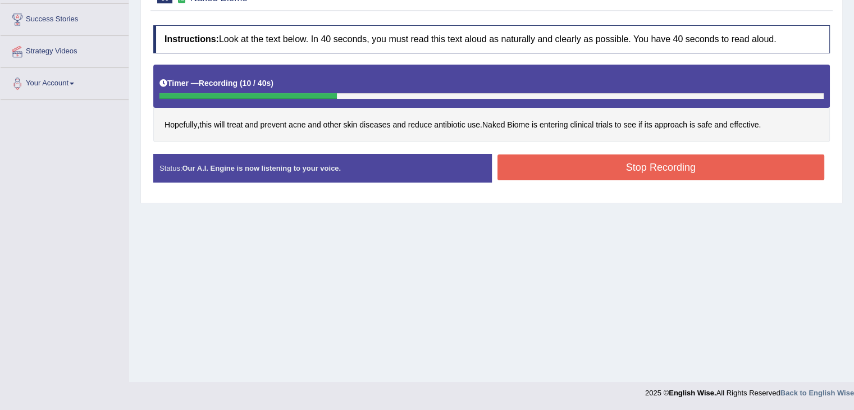
click at [550, 171] on button "Stop Recording" at bounding box center [661, 167] width 327 height 26
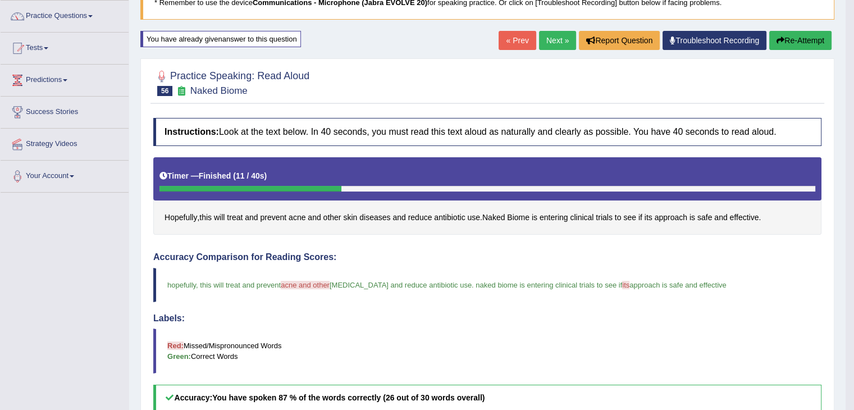
scroll to position [86, 0]
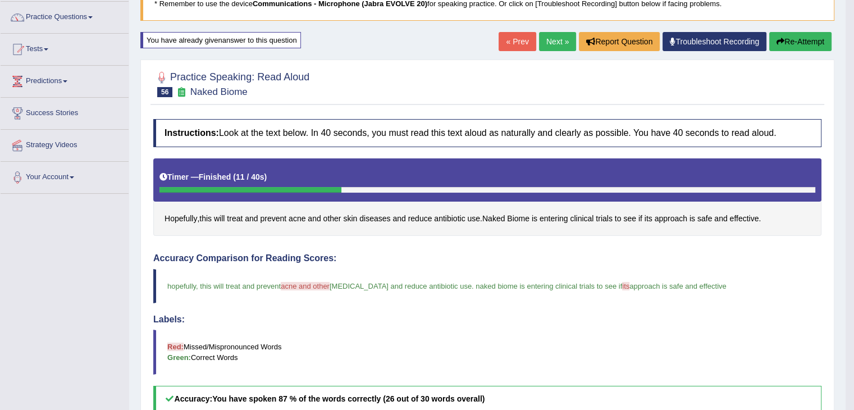
click at [803, 39] on button "Re-Attempt" at bounding box center [800, 41] width 62 height 19
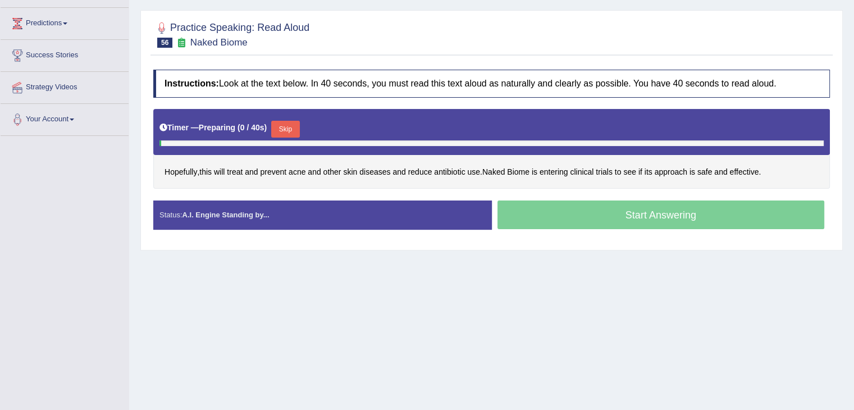
scroll to position [180, 0]
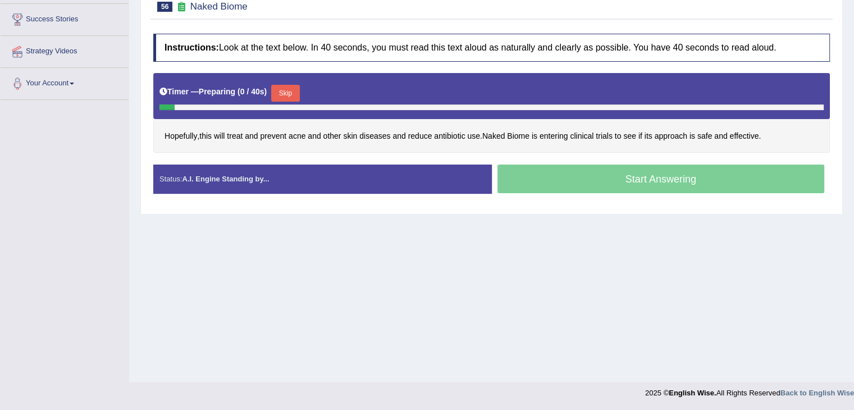
click at [288, 86] on button "Skip" at bounding box center [285, 93] width 28 height 17
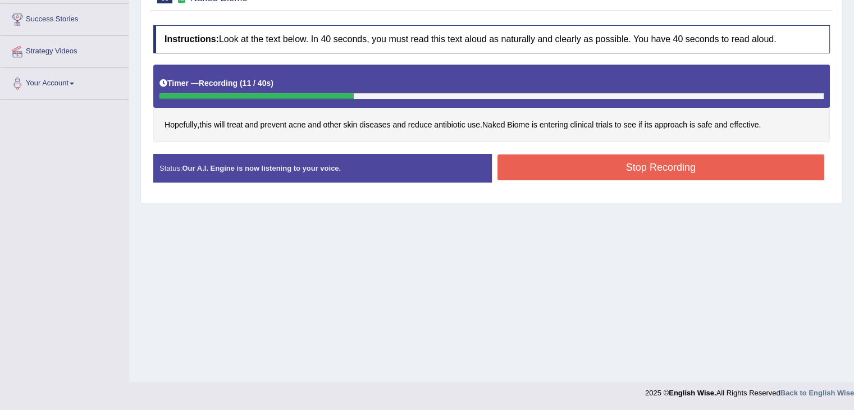
click at [692, 171] on button "Stop Recording" at bounding box center [661, 167] width 327 height 26
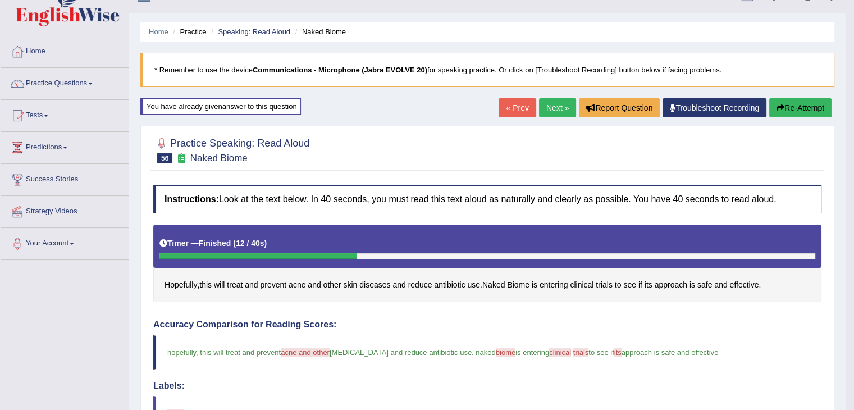
scroll to position [17, 0]
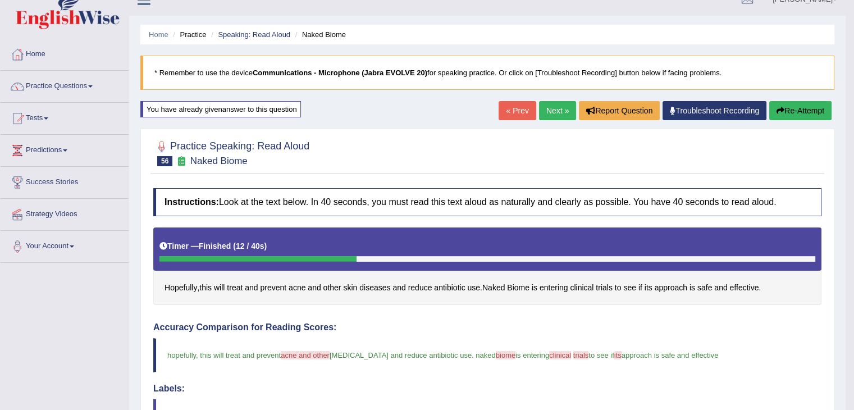
click at [786, 101] on button "Re-Attempt" at bounding box center [800, 110] width 62 height 19
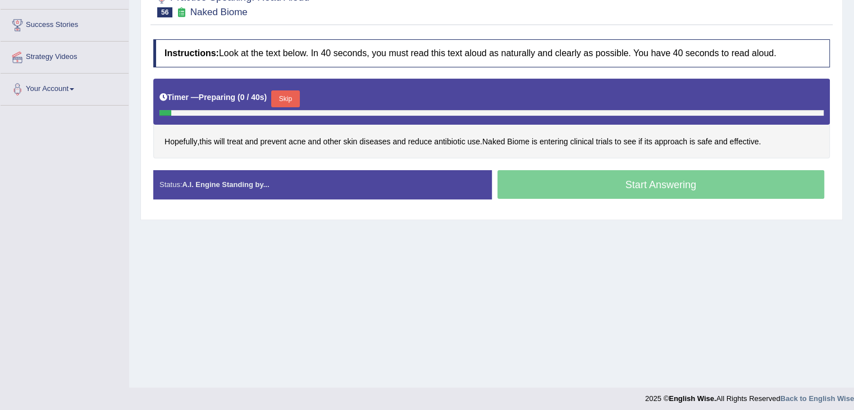
scroll to position [180, 0]
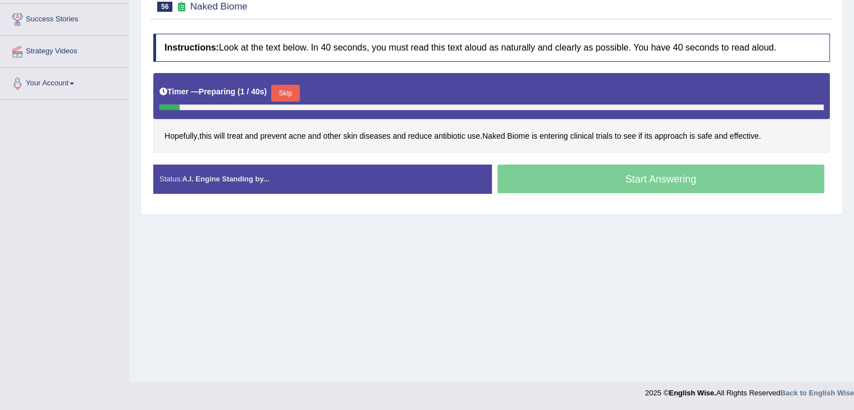
click at [289, 90] on button "Skip" at bounding box center [285, 93] width 28 height 17
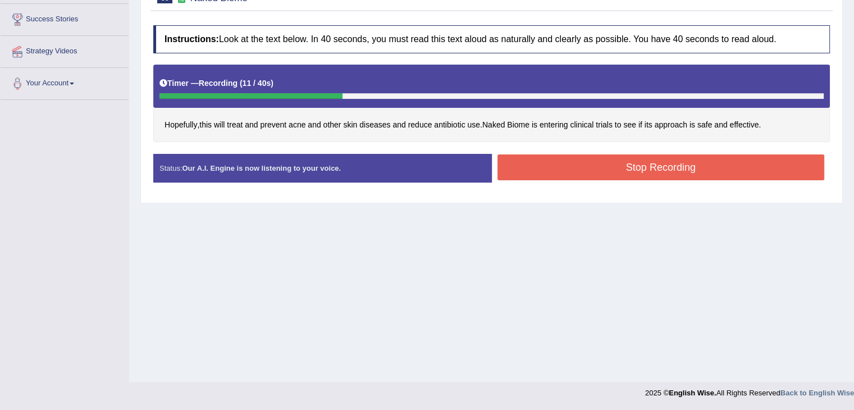
click at [619, 177] on button "Stop Recording" at bounding box center [661, 167] width 327 height 26
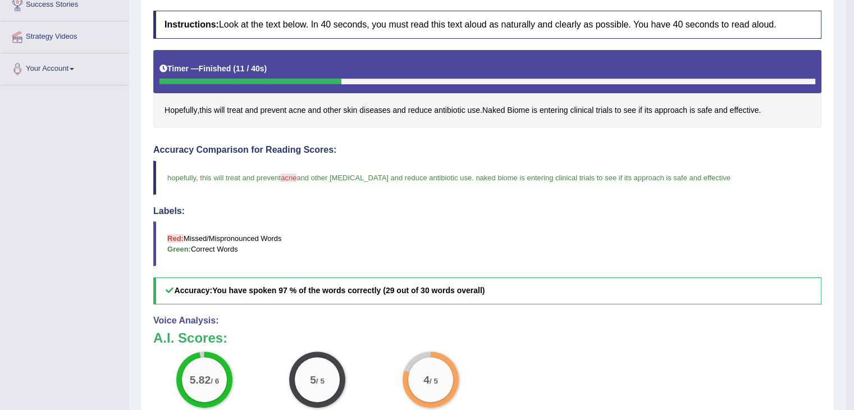
scroll to position [0, 0]
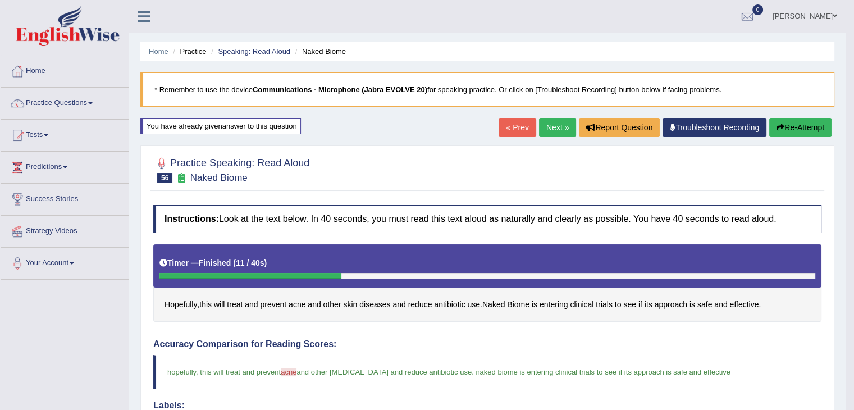
click at [552, 131] on link "Next »" at bounding box center [557, 127] width 37 height 19
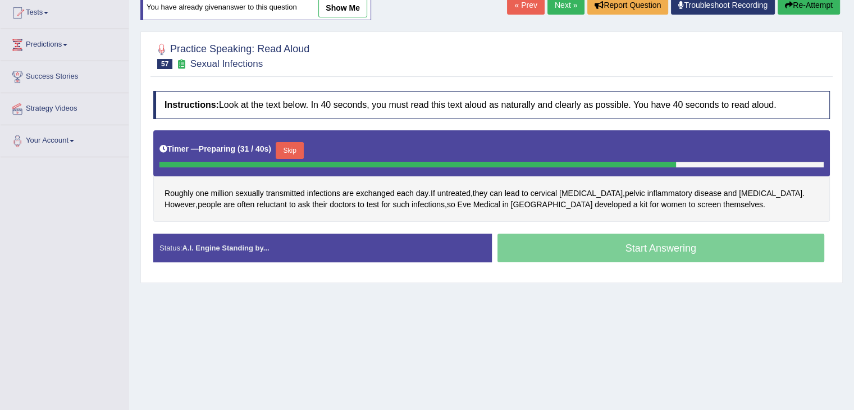
click at [293, 148] on button "Skip" at bounding box center [290, 150] width 28 height 17
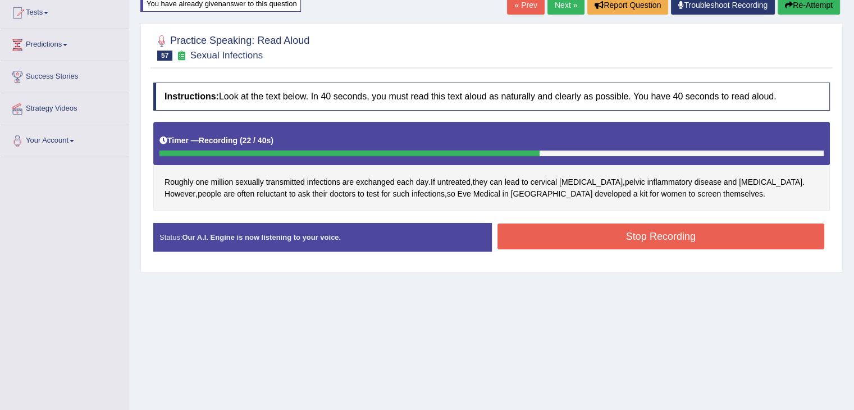
click at [578, 257] on div "Status: Our A.I. Engine is now listening to your voice. Start Answering Stop Re…" at bounding box center [491, 243] width 677 height 40
click at [659, 235] on button "Stop Recording" at bounding box center [661, 237] width 327 height 26
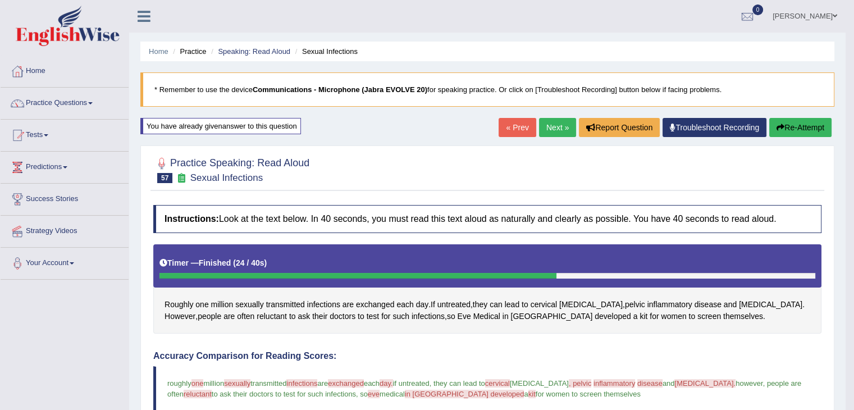
click at [797, 124] on button "Re-Attempt" at bounding box center [800, 127] width 62 height 19
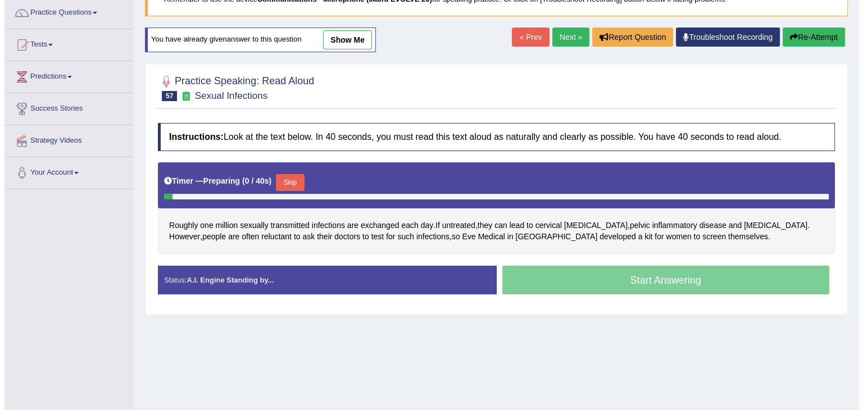
scroll to position [143, 0]
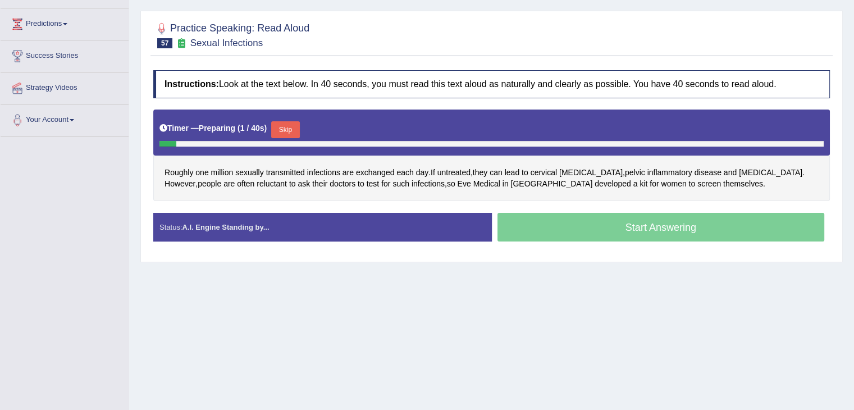
click at [282, 129] on button "Skip" at bounding box center [285, 129] width 28 height 17
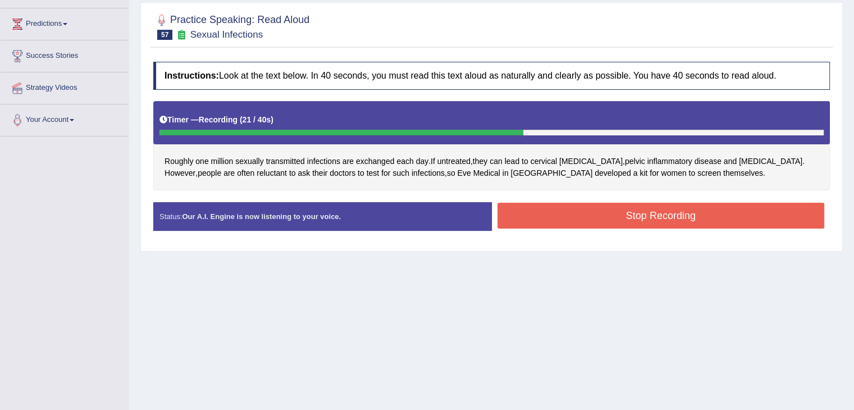
click at [553, 215] on button "Stop Recording" at bounding box center [661, 216] width 327 height 26
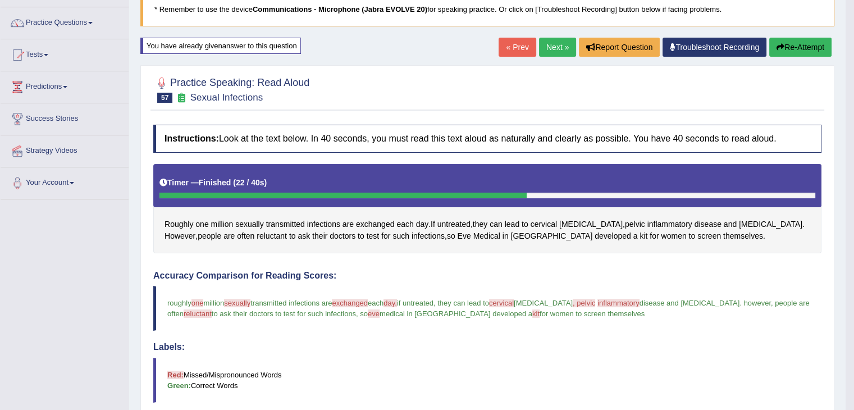
scroll to position [78, 0]
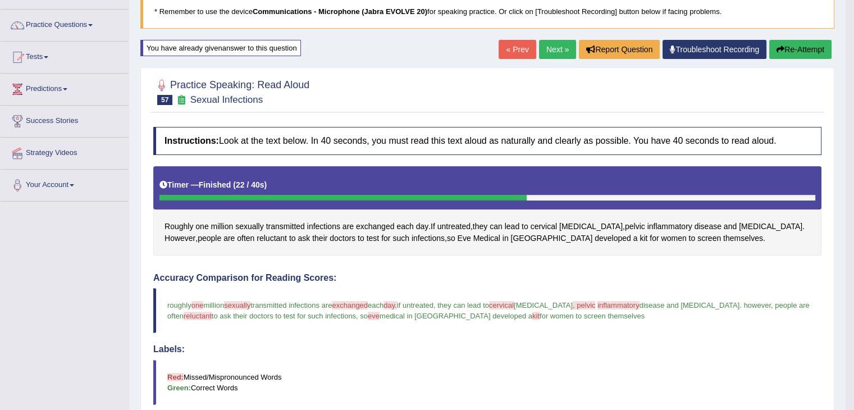
click at [797, 45] on button "Re-Attempt" at bounding box center [800, 49] width 62 height 19
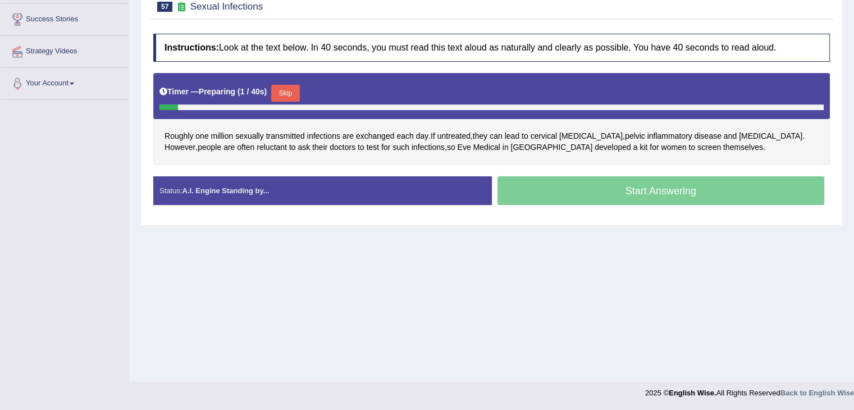
click at [290, 85] on button "Skip" at bounding box center [285, 93] width 28 height 17
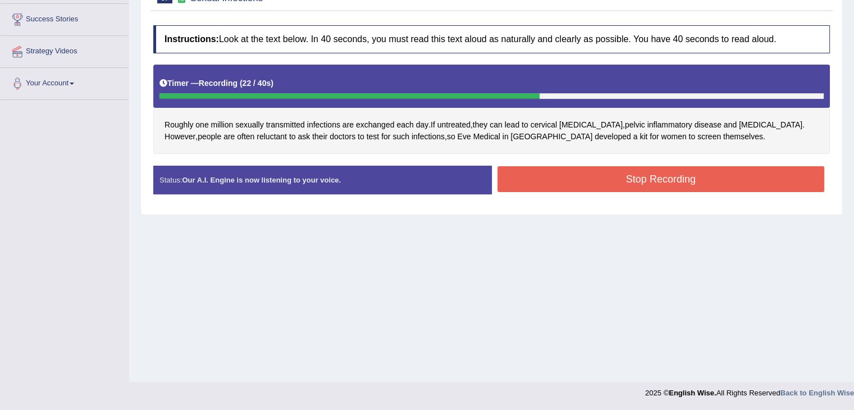
click at [556, 184] on button "Stop Recording" at bounding box center [661, 179] width 327 height 26
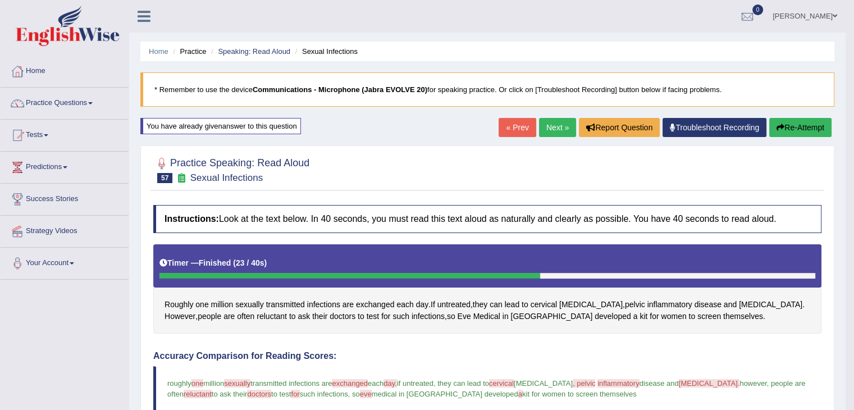
click at [502, 135] on link "« Prev" at bounding box center [517, 127] width 37 height 19
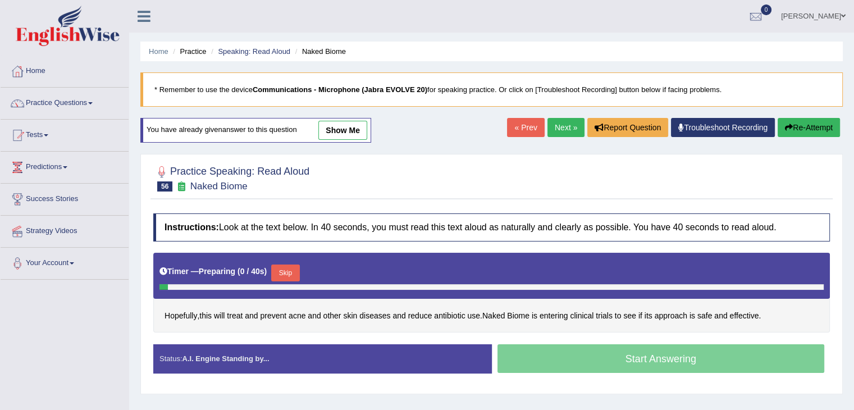
click at [507, 126] on link "« Prev" at bounding box center [525, 127] width 37 height 19
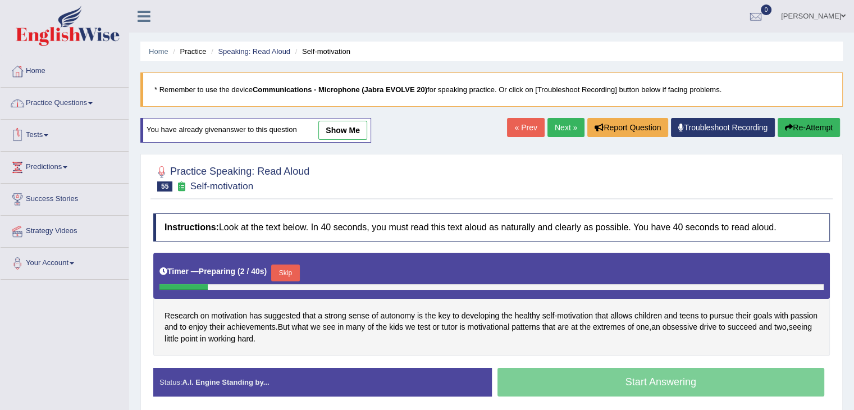
click at [81, 103] on link "Practice Questions" at bounding box center [65, 102] width 128 height 28
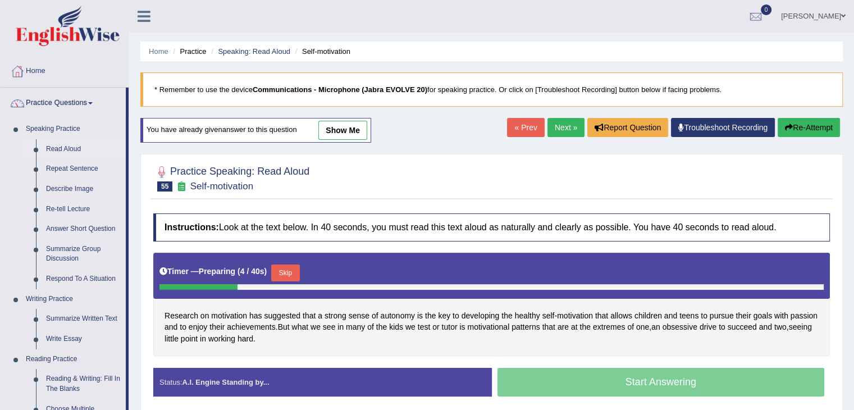
click at [69, 150] on link "Read Aloud" at bounding box center [83, 149] width 85 height 20
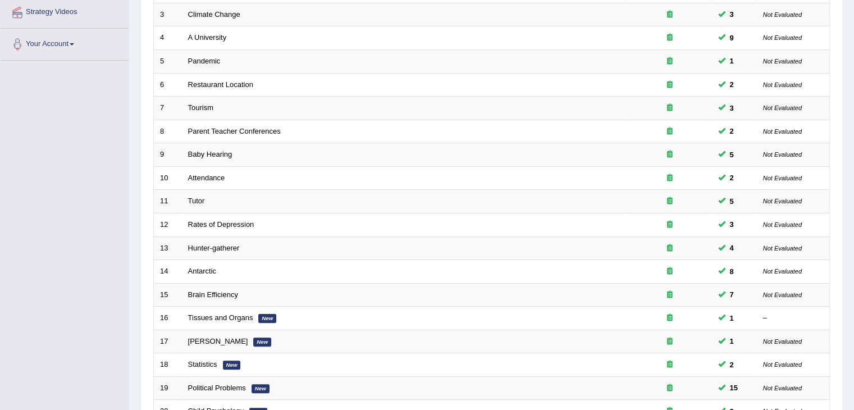
scroll to position [330, 0]
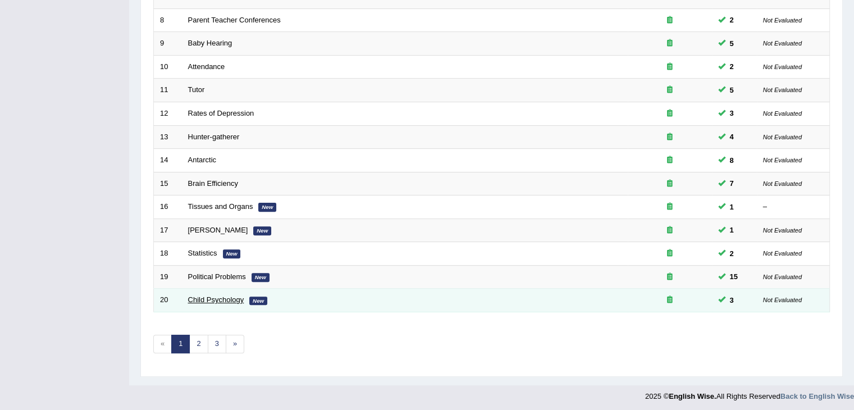
click at [204, 295] on link "Child Psychology" at bounding box center [216, 299] width 56 height 8
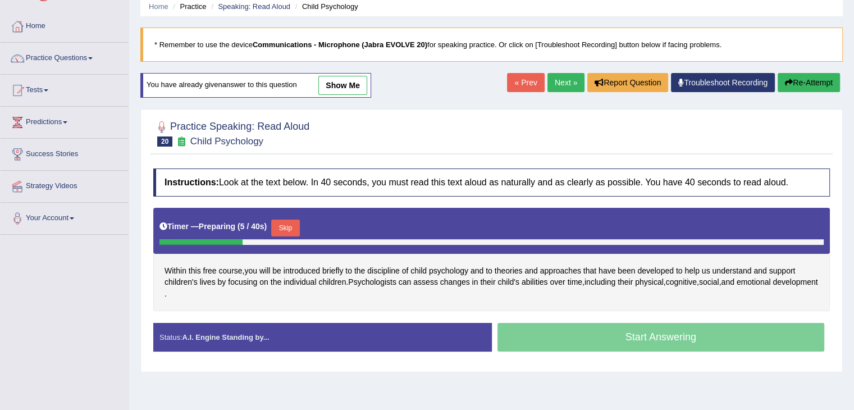
scroll to position [25, 0]
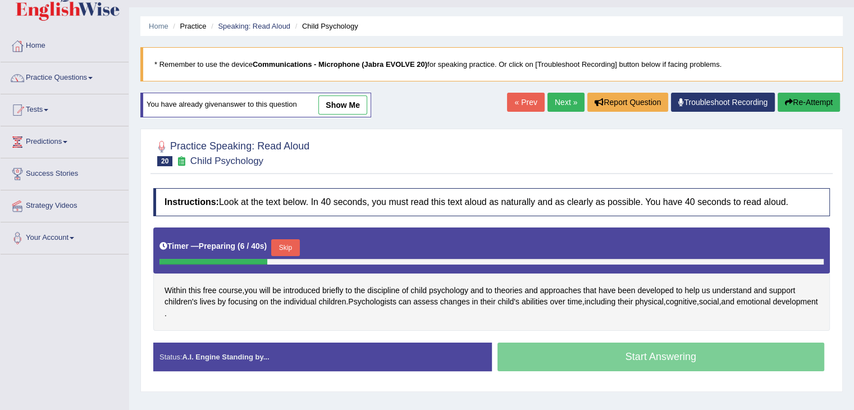
click at [340, 99] on link "show me" at bounding box center [342, 104] width 49 height 19
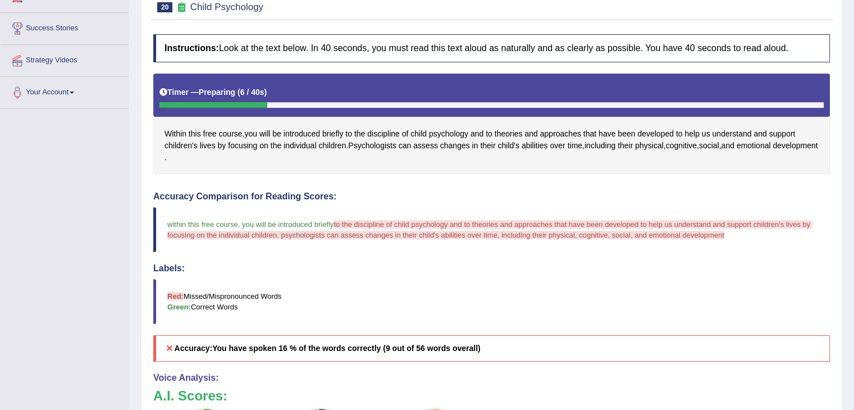
scroll to position [0, 0]
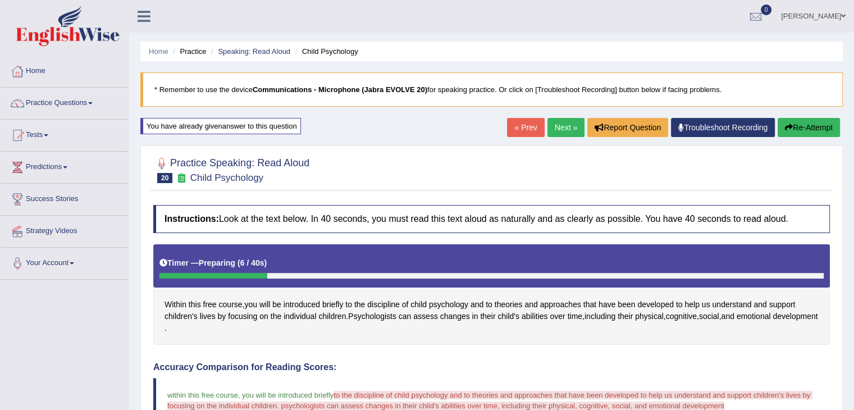
click at [814, 122] on button "Re-Attempt" at bounding box center [809, 127] width 62 height 19
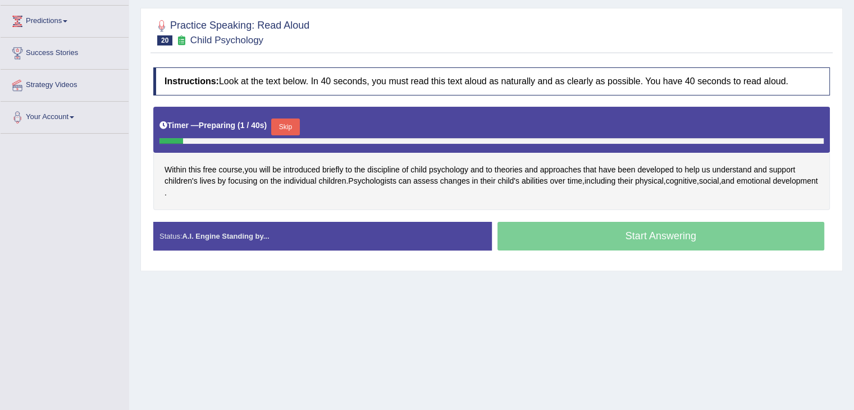
scroll to position [147, 0]
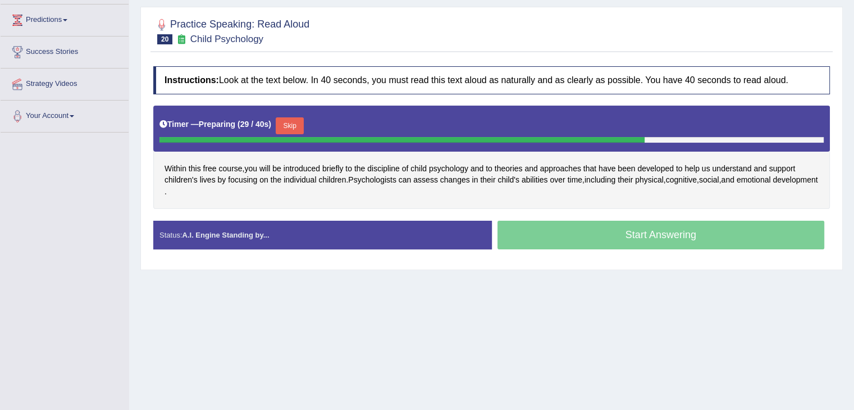
click at [294, 118] on button "Skip" at bounding box center [290, 125] width 28 height 17
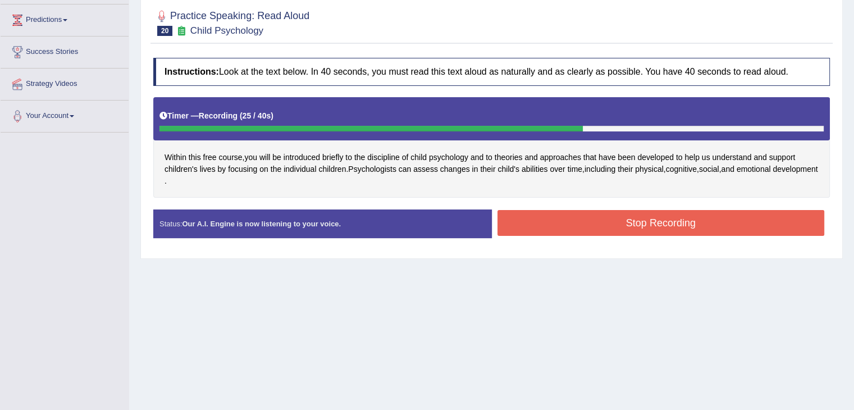
click at [648, 226] on button "Stop Recording" at bounding box center [661, 223] width 327 height 26
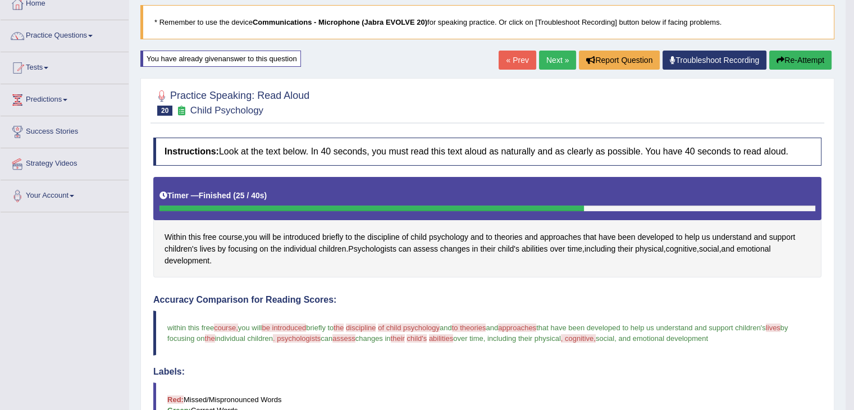
scroll to position [0, 0]
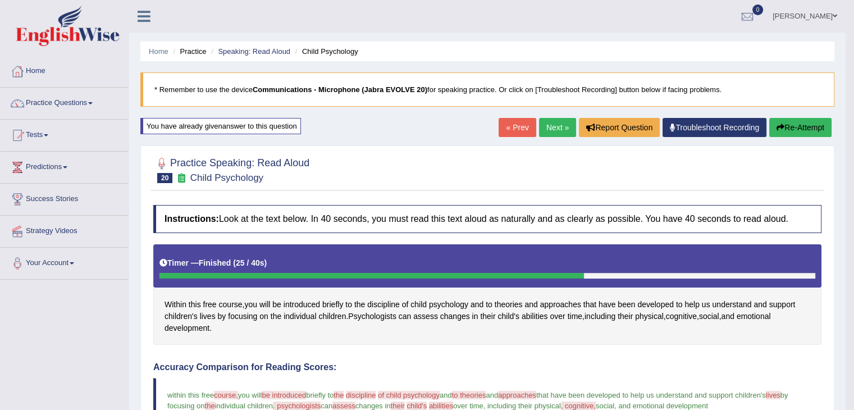
click at [803, 134] on button "Re-Attempt" at bounding box center [800, 127] width 62 height 19
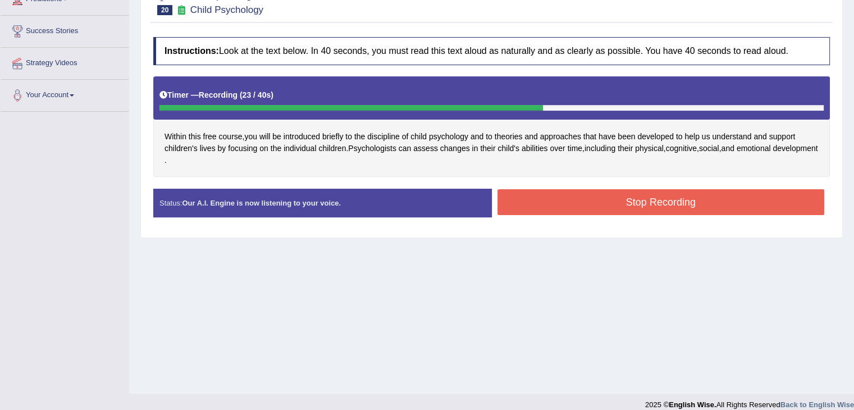
click at [608, 203] on button "Stop Recording" at bounding box center [661, 202] width 327 height 26
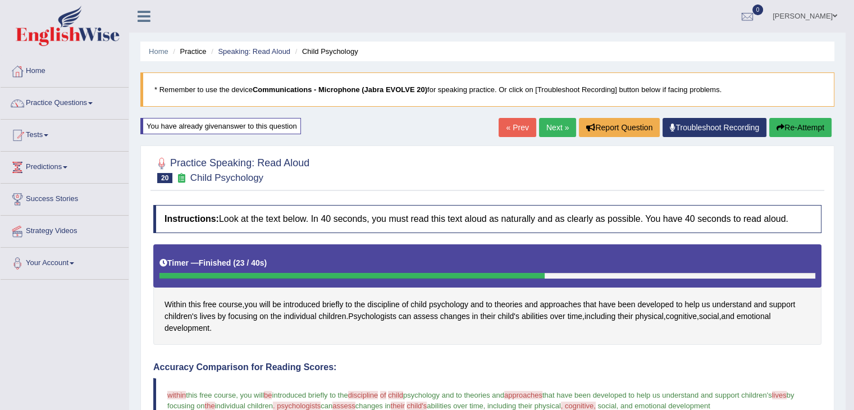
click at [799, 120] on button "Re-Attempt" at bounding box center [800, 127] width 62 height 19
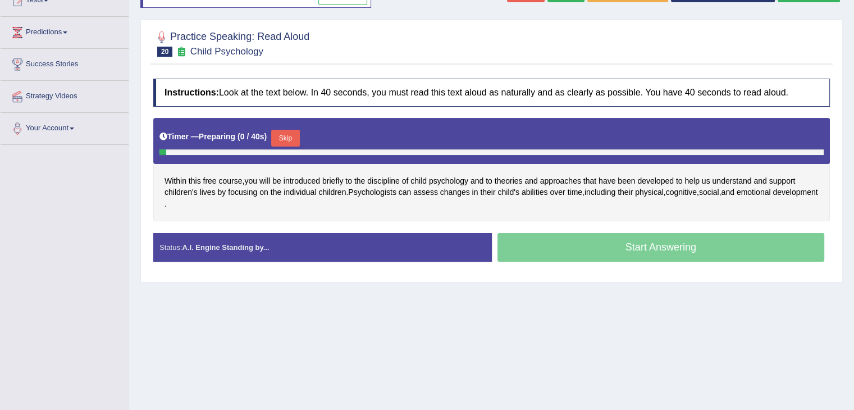
scroll to position [138, 0]
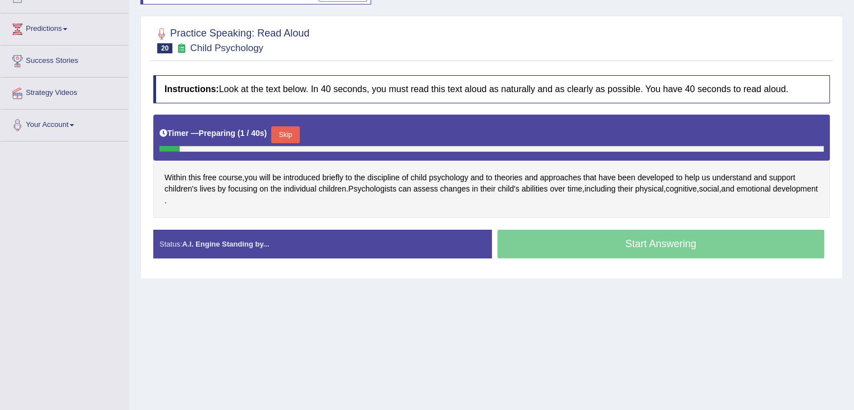
click at [292, 134] on button "Skip" at bounding box center [285, 134] width 28 height 17
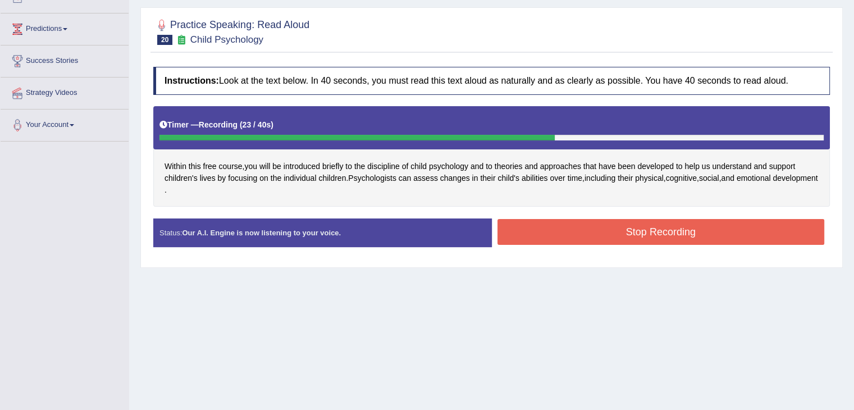
click at [634, 230] on button "Stop Recording" at bounding box center [661, 232] width 327 height 26
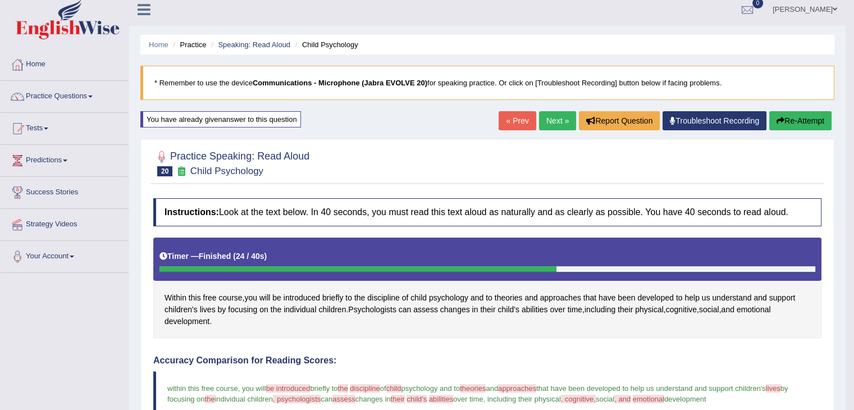
scroll to position [0, 0]
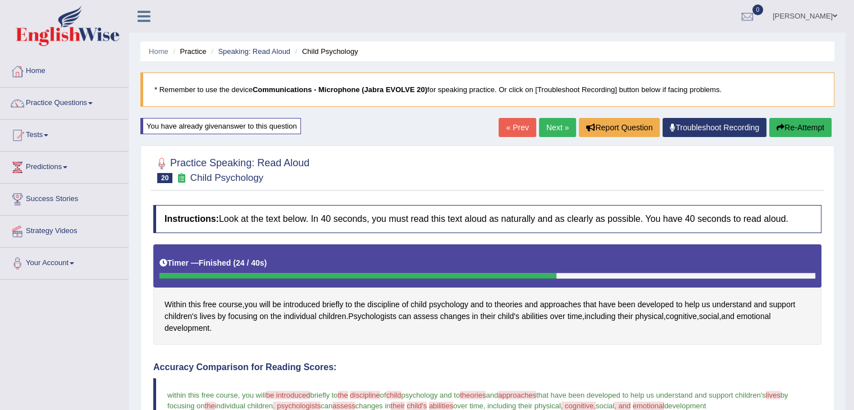
click at [803, 127] on button "Re-Attempt" at bounding box center [800, 127] width 62 height 19
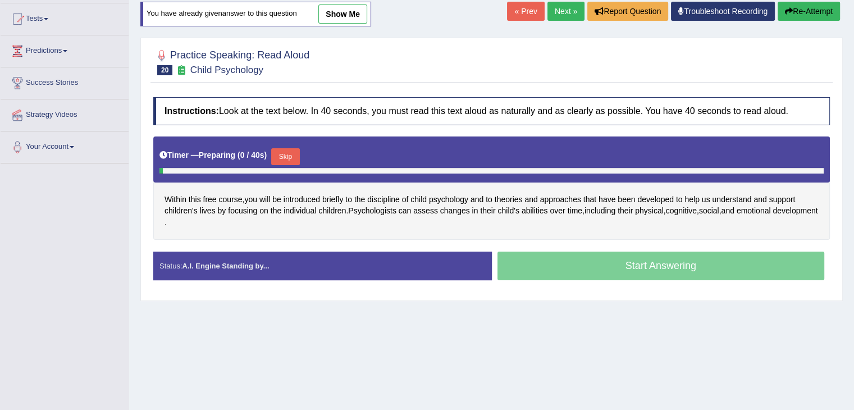
scroll to position [128, 0]
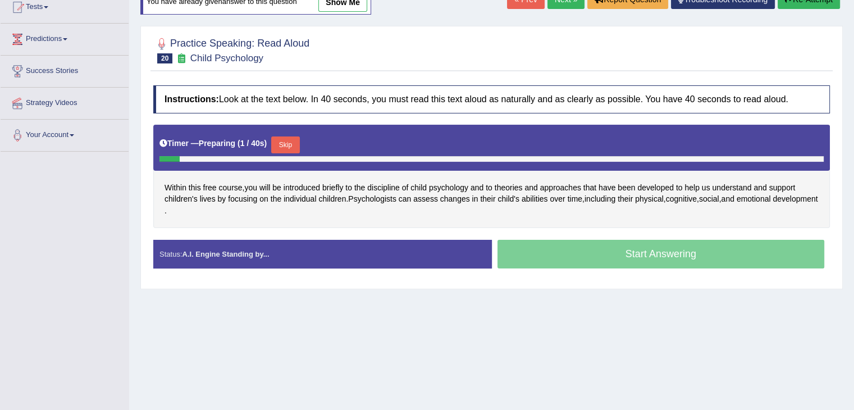
click at [291, 138] on button "Skip" at bounding box center [285, 144] width 28 height 17
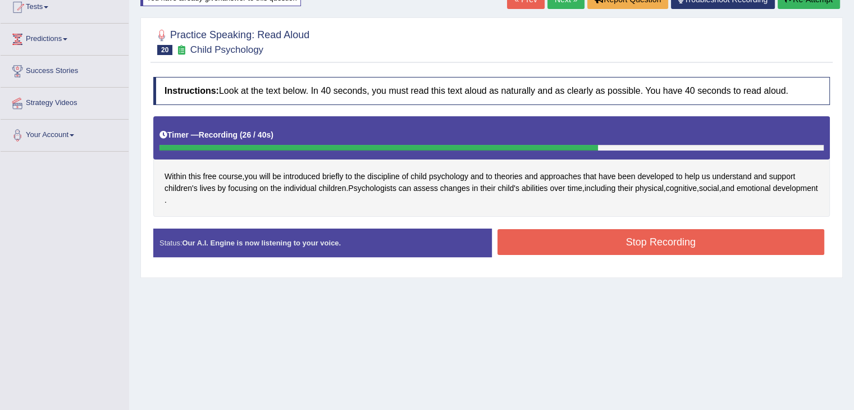
click at [634, 236] on button "Stop Recording" at bounding box center [661, 242] width 327 height 26
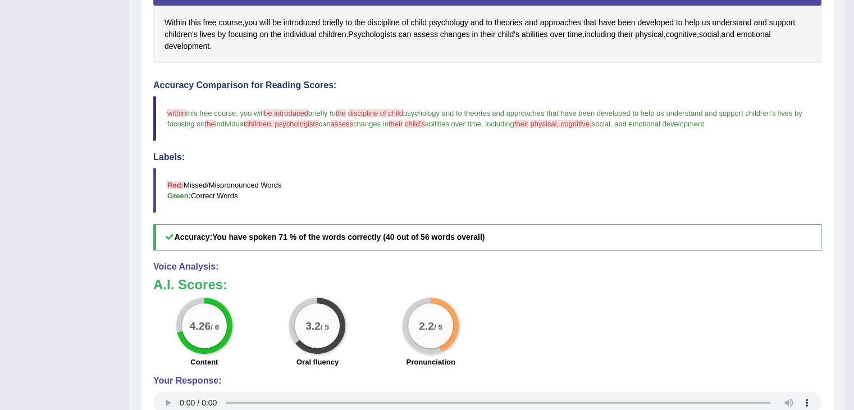
scroll to position [0, 0]
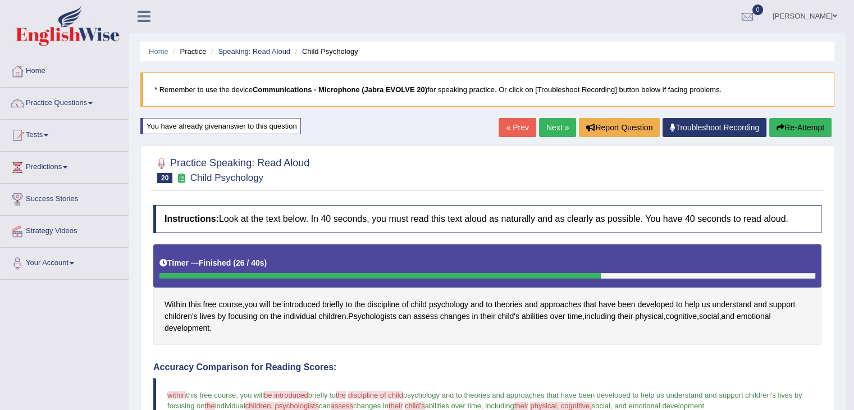
click at [805, 131] on button "Re-Attempt" at bounding box center [800, 127] width 62 height 19
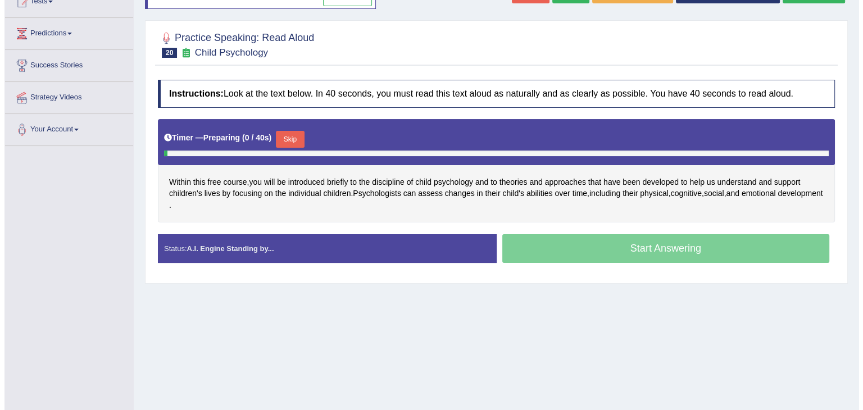
scroll to position [140, 0]
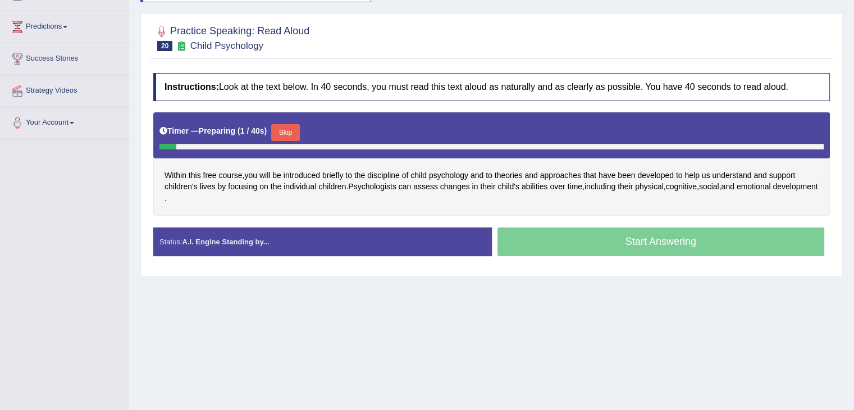
click at [279, 127] on button "Skip" at bounding box center [285, 132] width 28 height 17
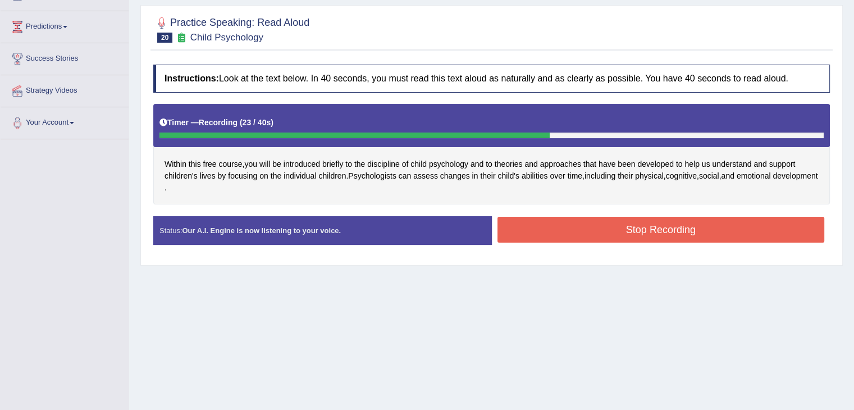
click at [559, 230] on button "Stop Recording" at bounding box center [661, 230] width 327 height 26
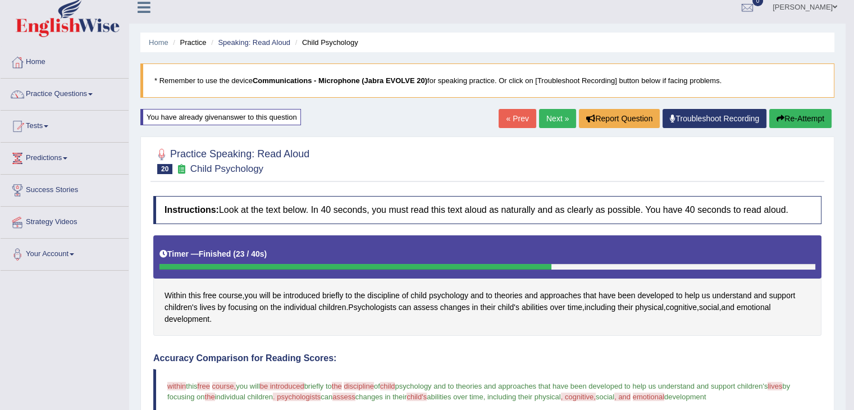
scroll to position [0, 0]
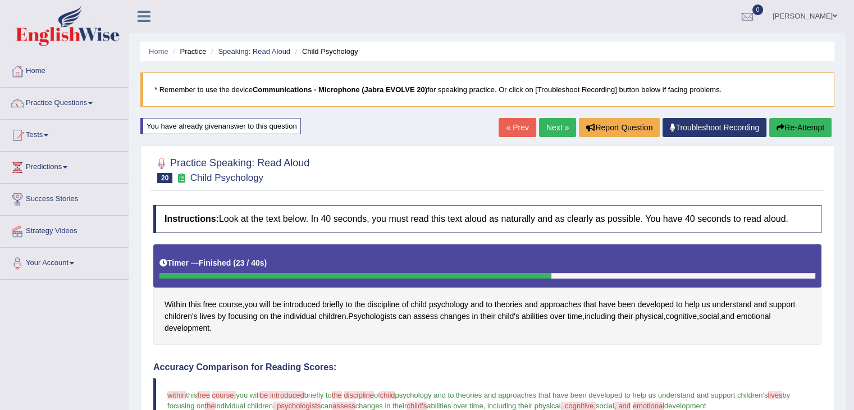
click at [802, 133] on button "Re-Attempt" at bounding box center [800, 127] width 62 height 19
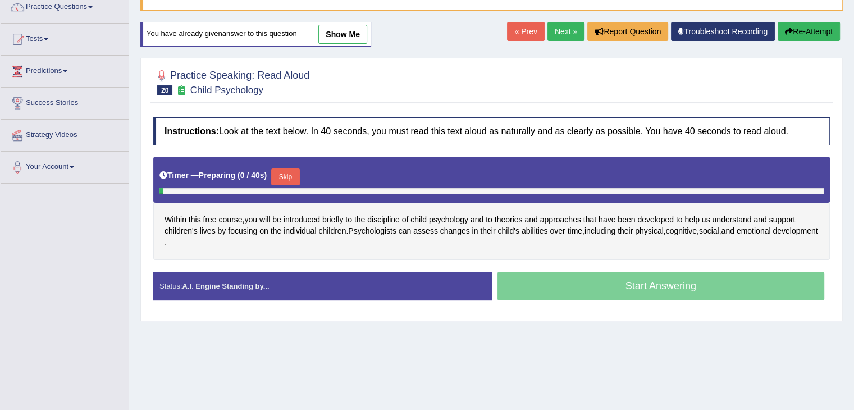
scroll to position [126, 0]
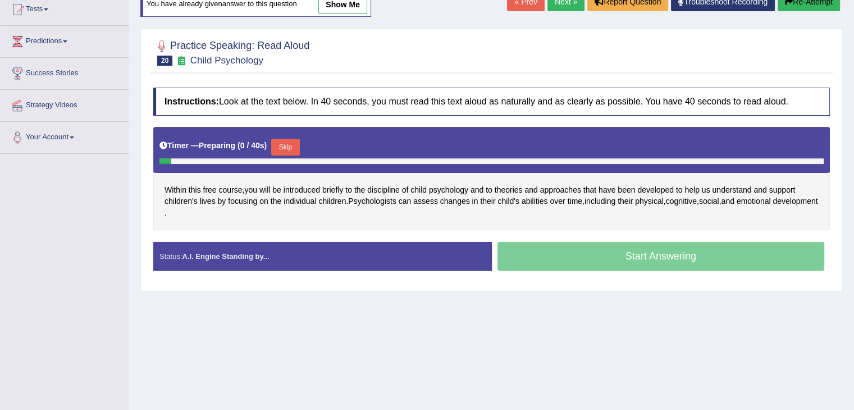
click at [288, 144] on button "Skip" at bounding box center [285, 147] width 28 height 17
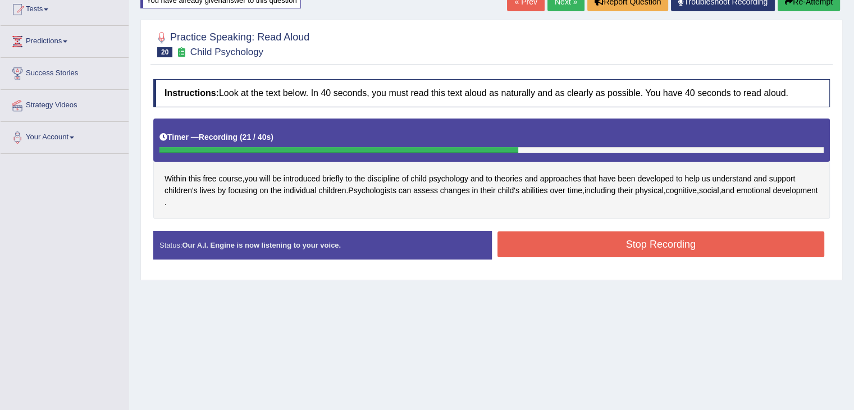
click at [654, 245] on button "Stop Recording" at bounding box center [661, 244] width 327 height 26
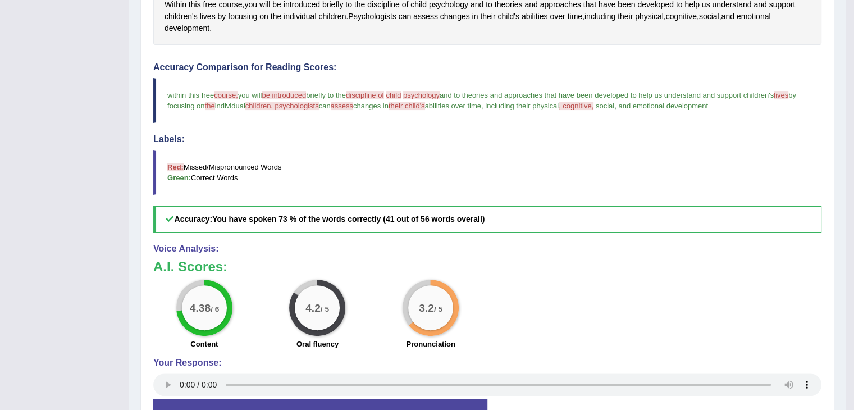
scroll to position [0, 0]
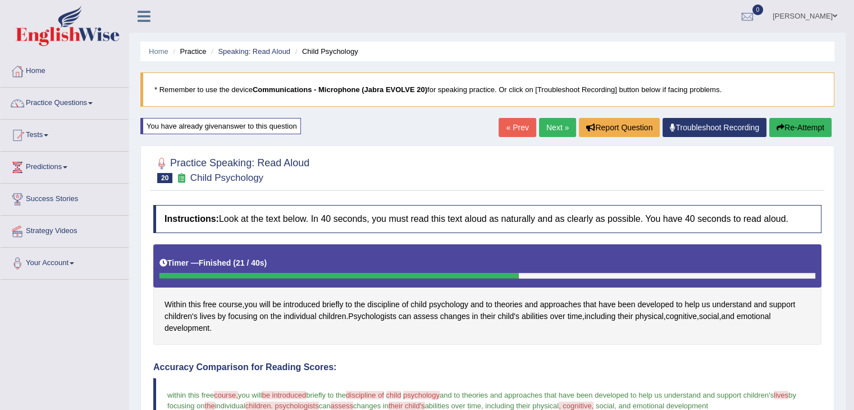
click at [540, 119] on link "Next »" at bounding box center [557, 127] width 37 height 19
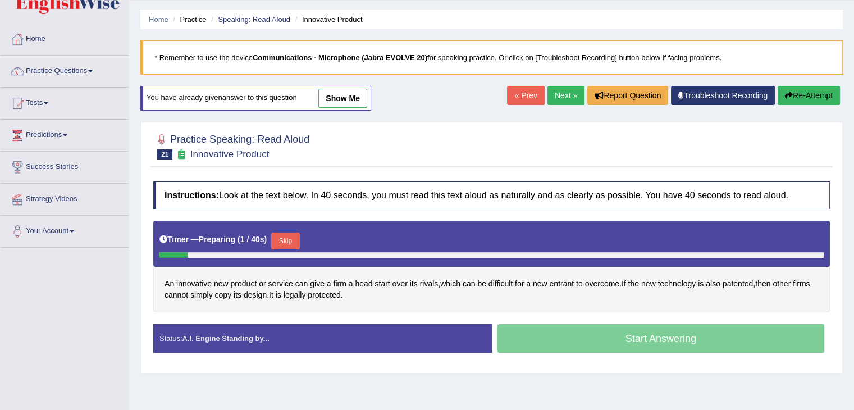
scroll to position [27, 0]
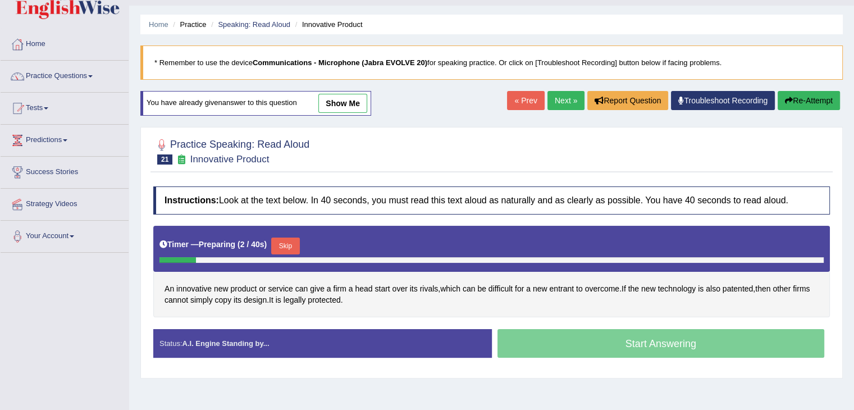
click at [346, 94] on link "show me" at bounding box center [342, 103] width 49 height 19
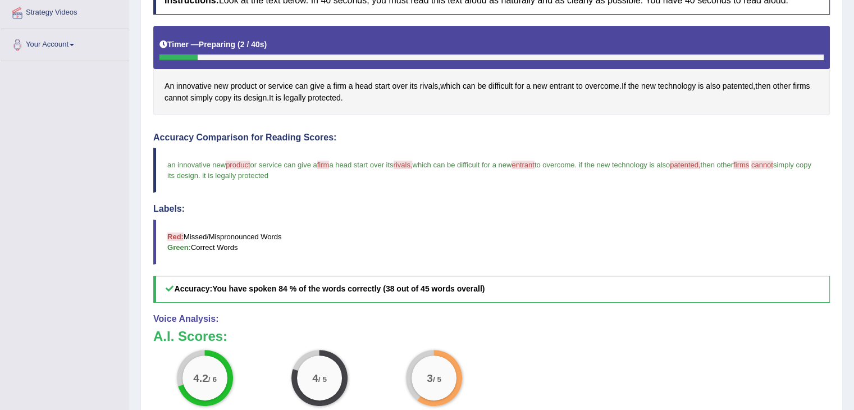
scroll to position [0, 0]
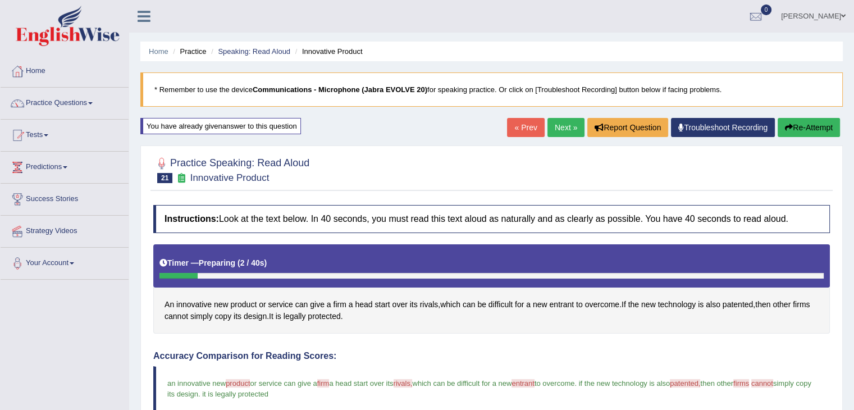
click at [818, 125] on button "Re-Attempt" at bounding box center [809, 127] width 62 height 19
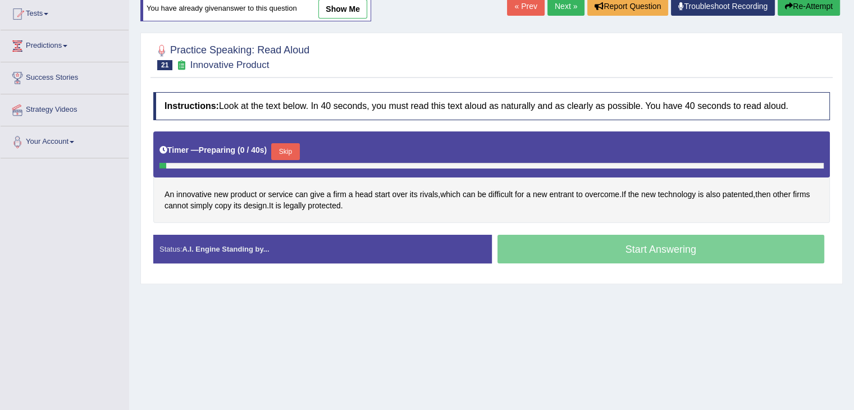
scroll to position [134, 0]
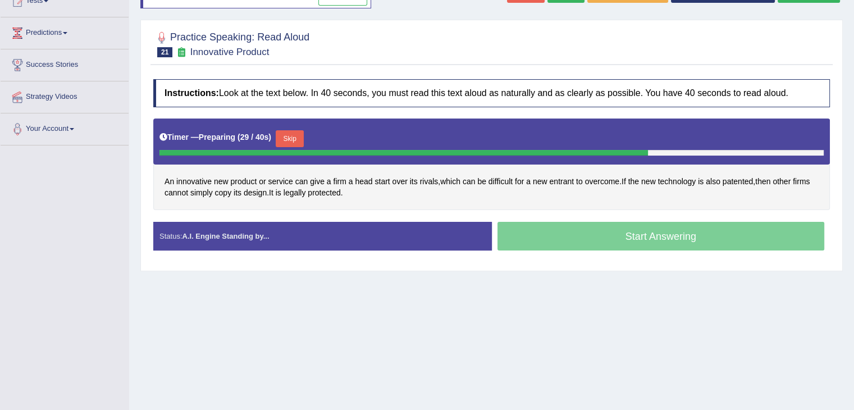
click at [293, 131] on button "Skip" at bounding box center [290, 138] width 28 height 17
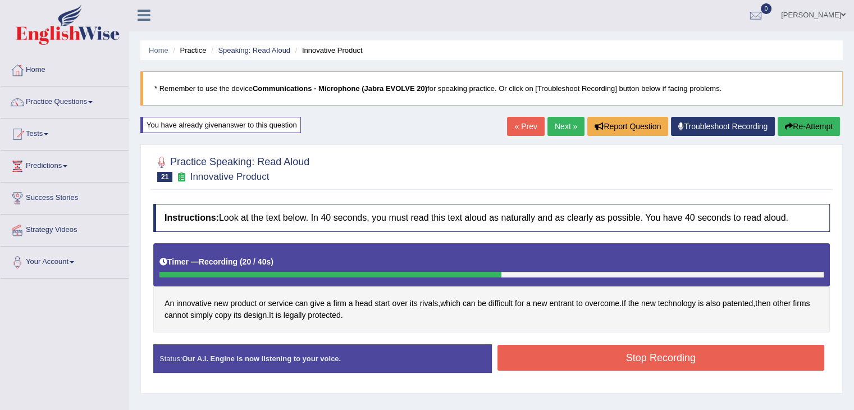
scroll to position [3, 0]
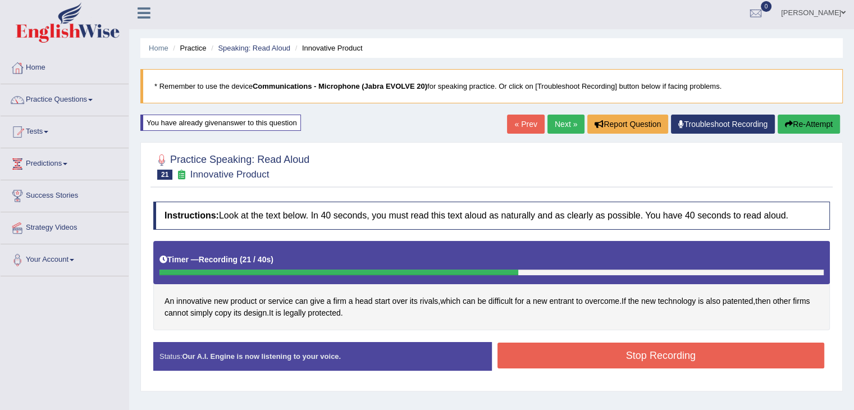
click at [817, 121] on button "Re-Attempt" at bounding box center [809, 124] width 62 height 19
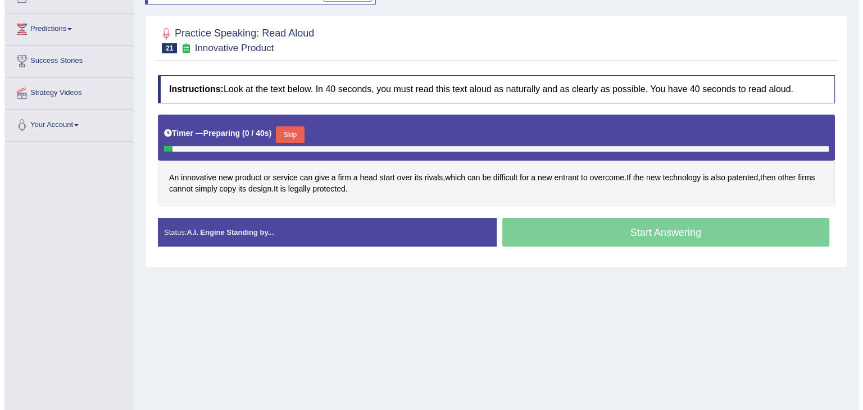
scroll to position [147, 0]
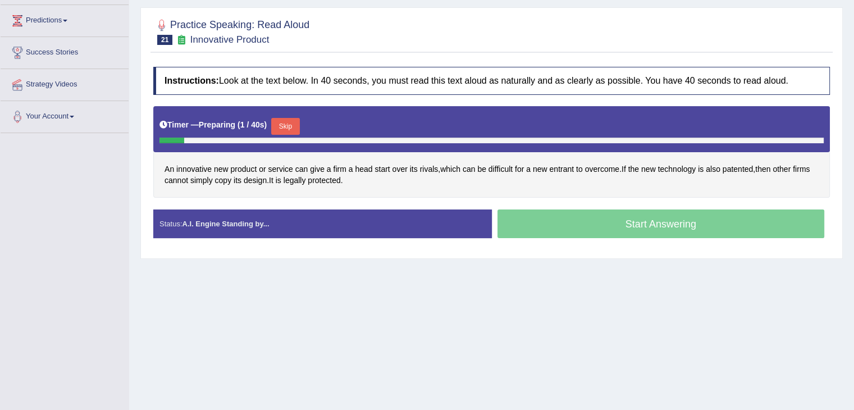
click at [286, 119] on button "Skip" at bounding box center [285, 126] width 28 height 17
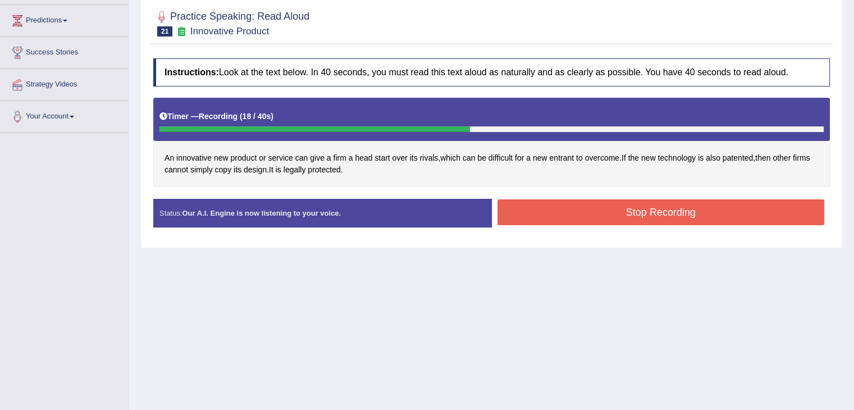
click at [575, 209] on button "Stop Recording" at bounding box center [661, 212] width 327 height 26
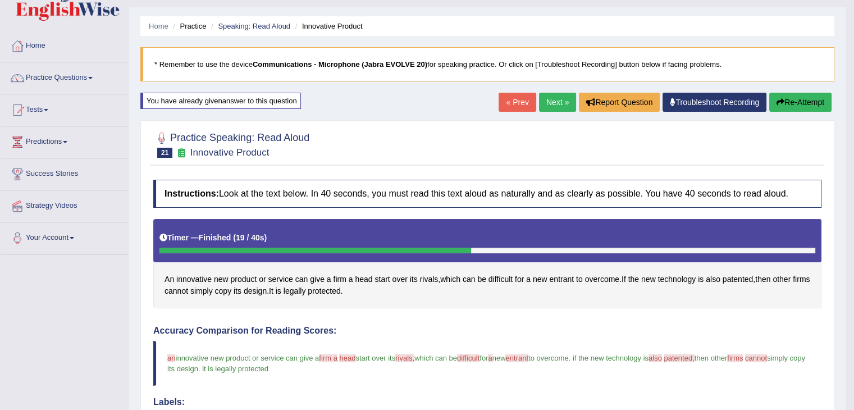
scroll to position [30, 0]
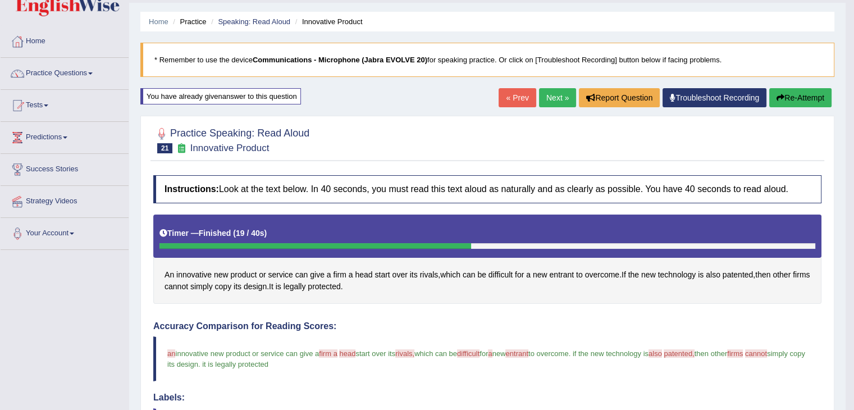
click at [791, 95] on button "Re-Attempt" at bounding box center [800, 97] width 62 height 19
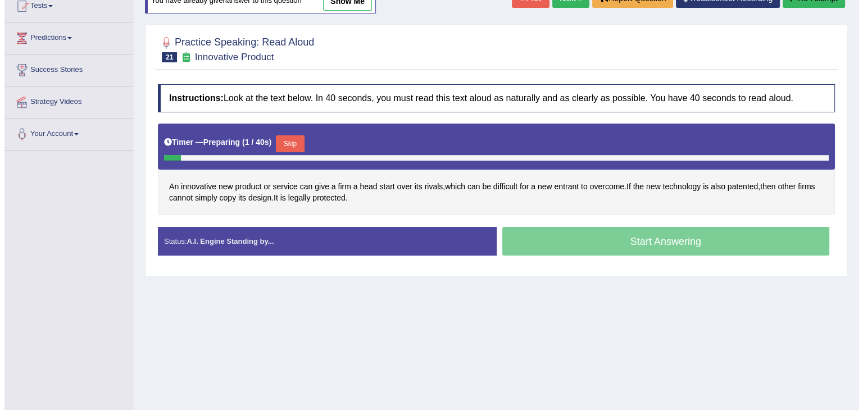
scroll to position [130, 0]
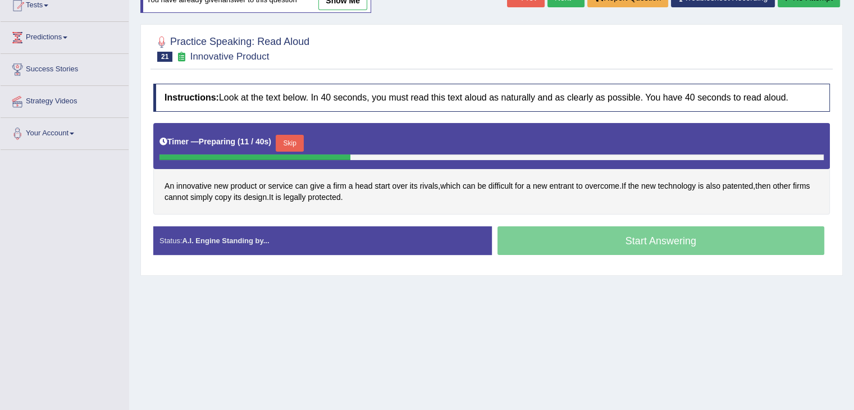
click at [291, 135] on button "Skip" at bounding box center [290, 143] width 28 height 17
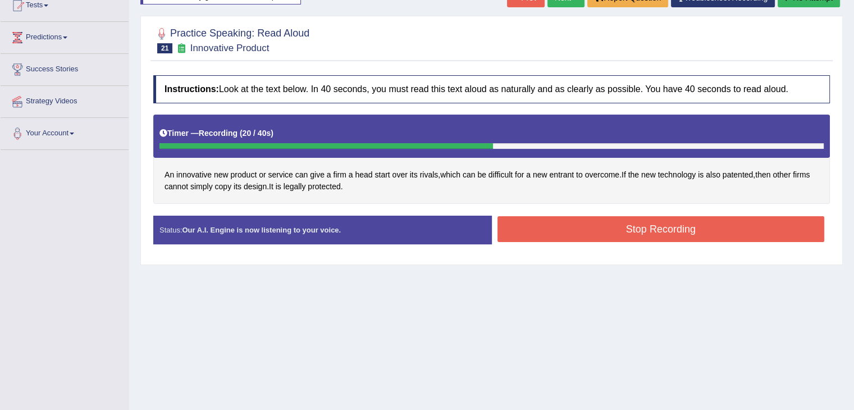
click at [587, 224] on button "Stop Recording" at bounding box center [661, 229] width 327 height 26
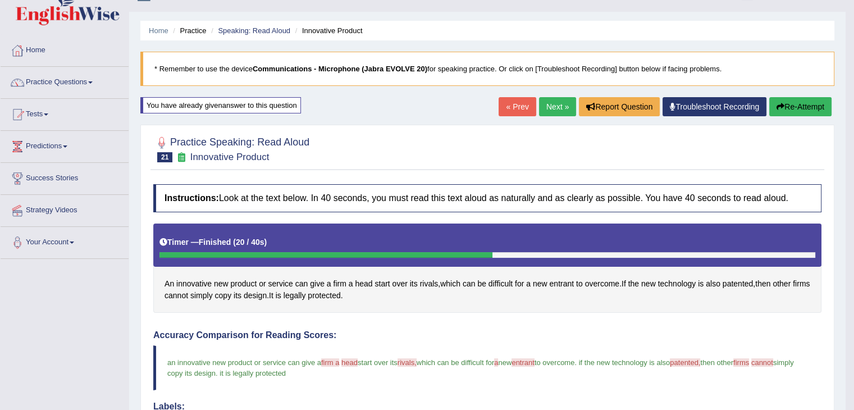
scroll to position [22, 0]
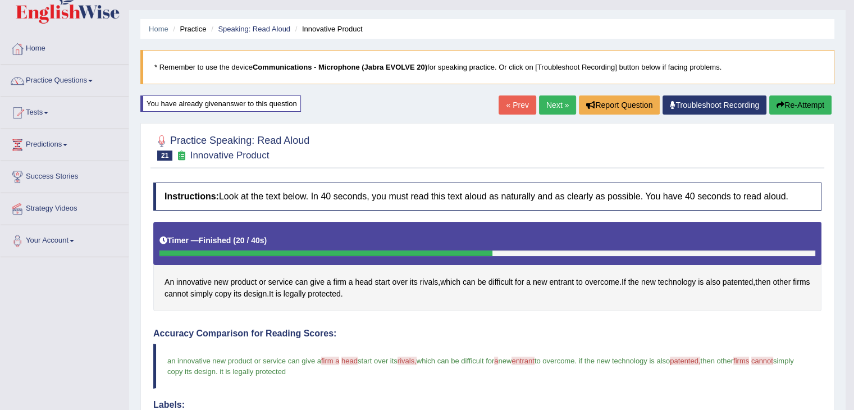
click at [795, 100] on button "Re-Attempt" at bounding box center [800, 104] width 62 height 19
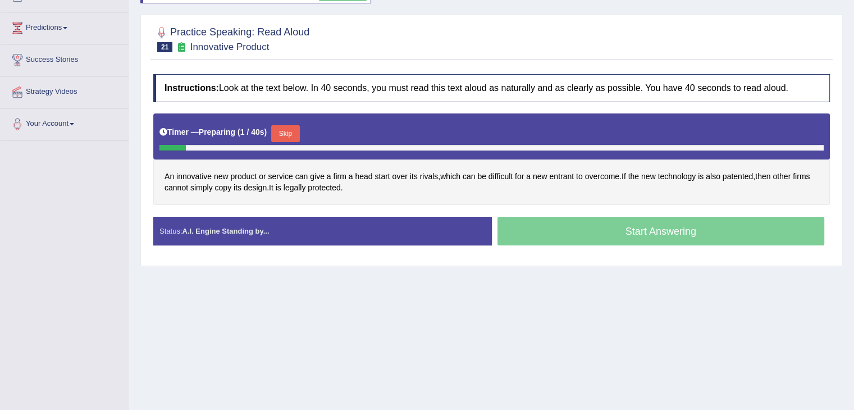
click at [283, 138] on button "Skip" at bounding box center [285, 133] width 28 height 17
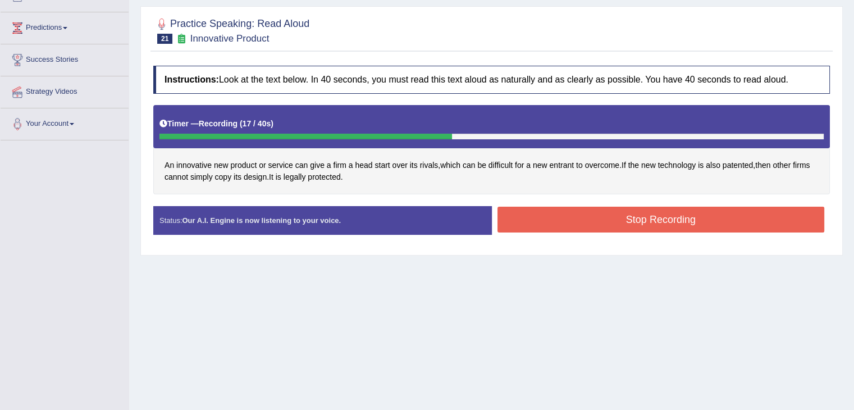
click at [561, 218] on button "Stop Recording" at bounding box center [661, 220] width 327 height 26
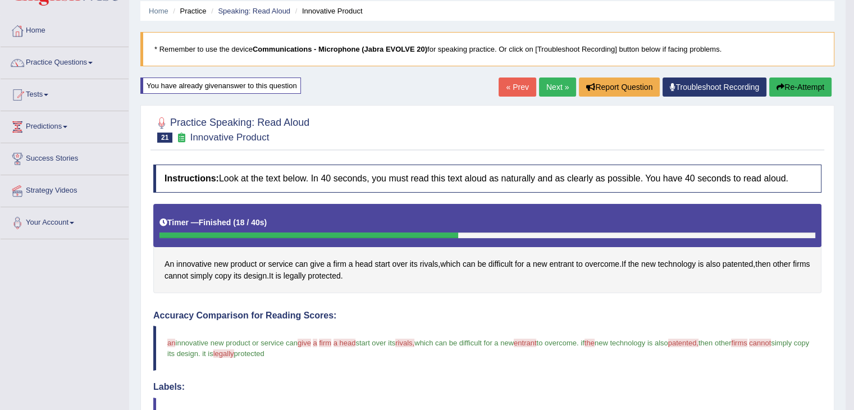
scroll to position [38, 0]
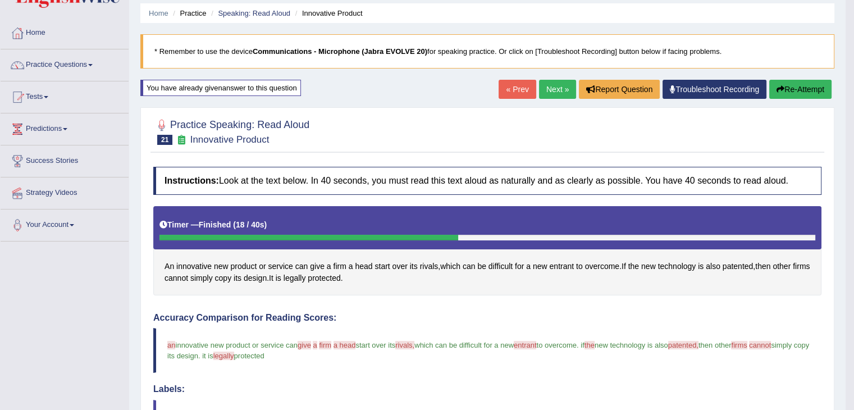
click at [804, 86] on button "Re-Attempt" at bounding box center [800, 89] width 62 height 19
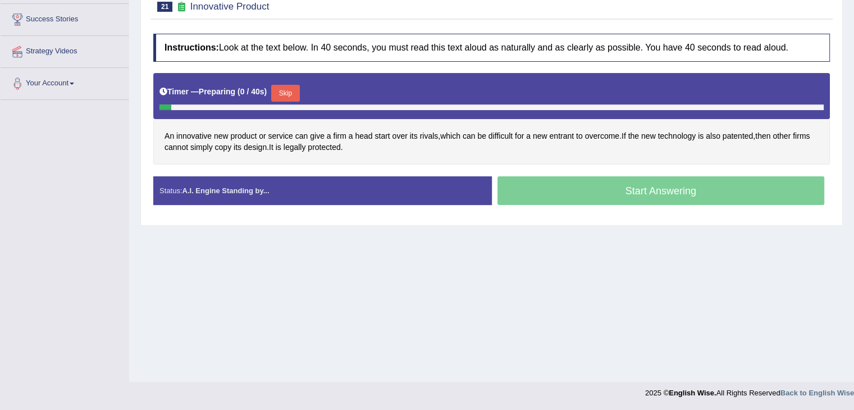
click at [291, 92] on button "Skip" at bounding box center [285, 93] width 28 height 17
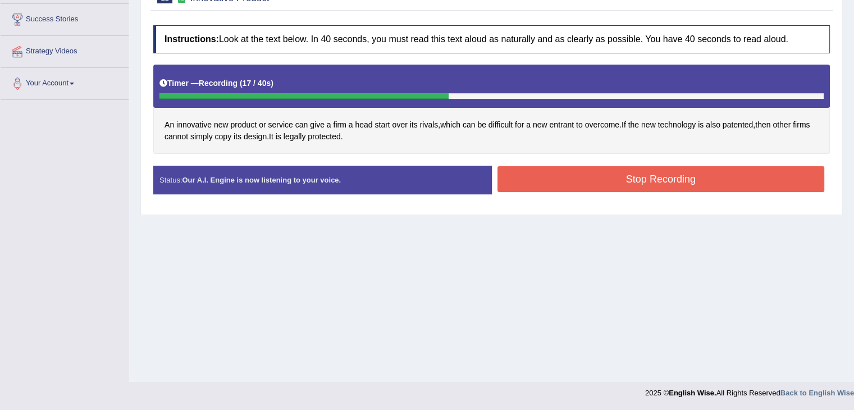
click at [541, 177] on button "Stop Recording" at bounding box center [661, 179] width 327 height 26
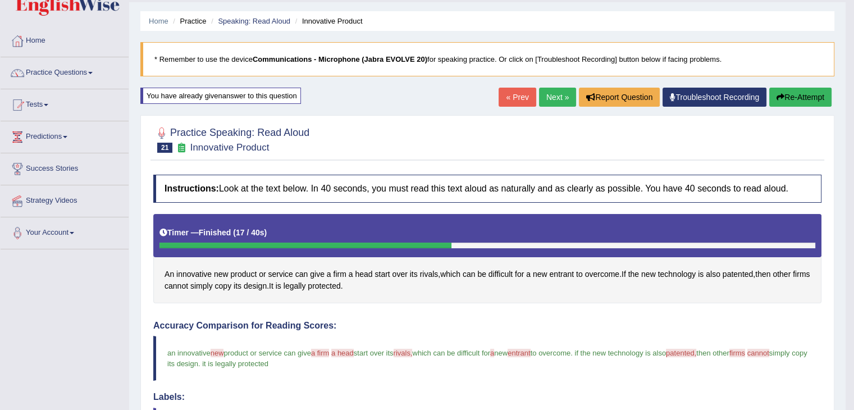
scroll to position [61, 0]
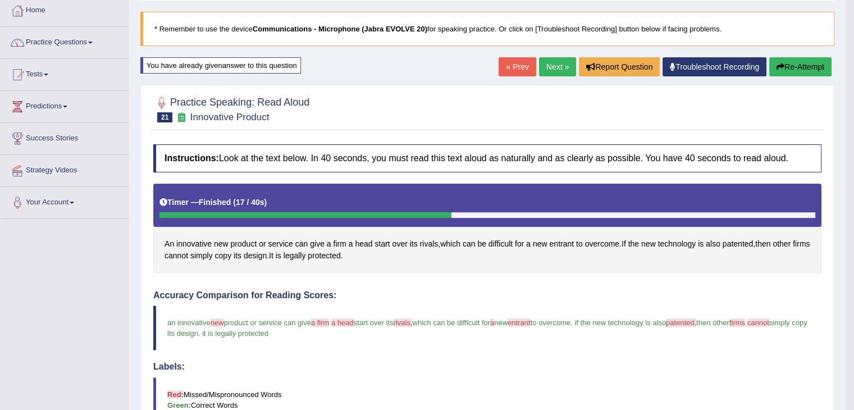
click at [807, 68] on button "Re-Attempt" at bounding box center [800, 66] width 62 height 19
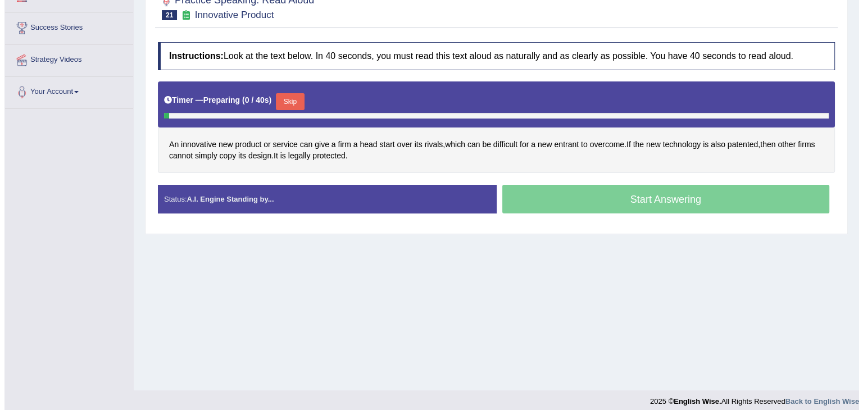
scroll to position [172, 0]
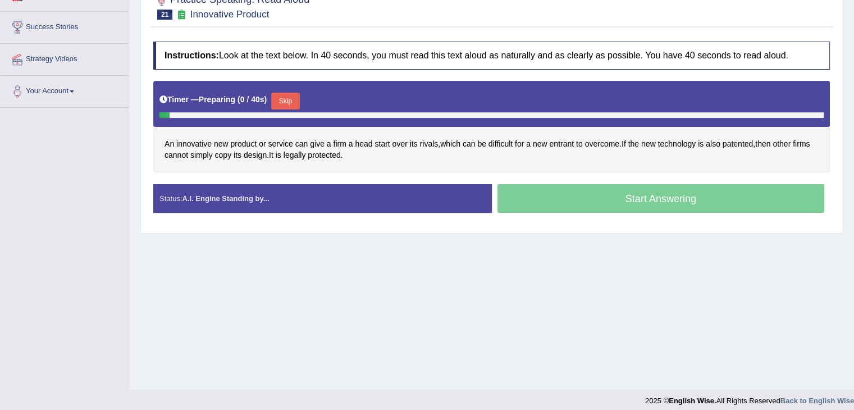
click at [284, 103] on button "Skip" at bounding box center [285, 101] width 28 height 17
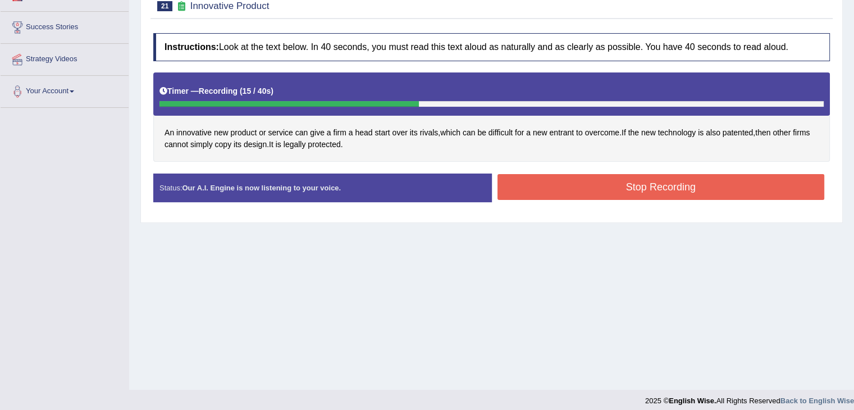
click at [520, 185] on button "Stop Recording" at bounding box center [661, 187] width 327 height 26
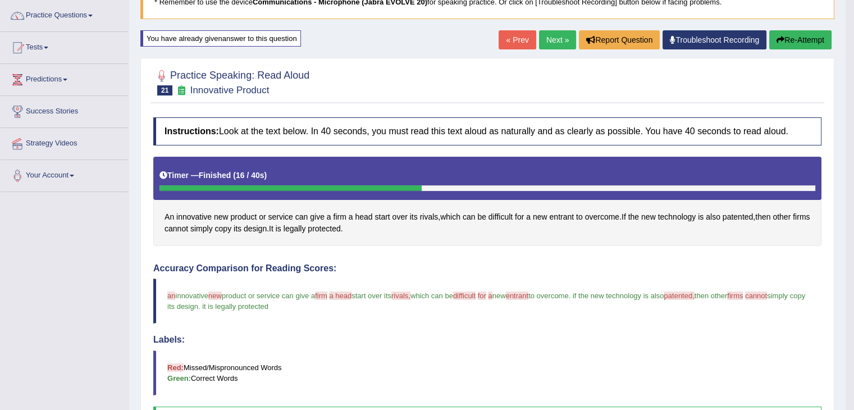
scroll to position [69, 0]
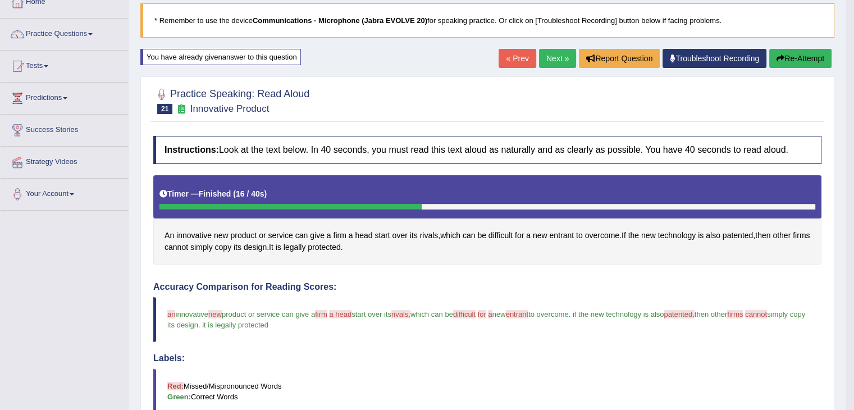
click link "Next »"
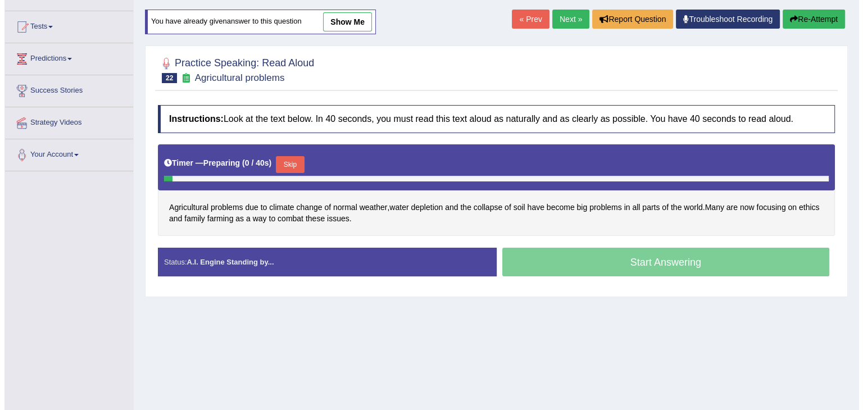
scroll to position [121, 0]
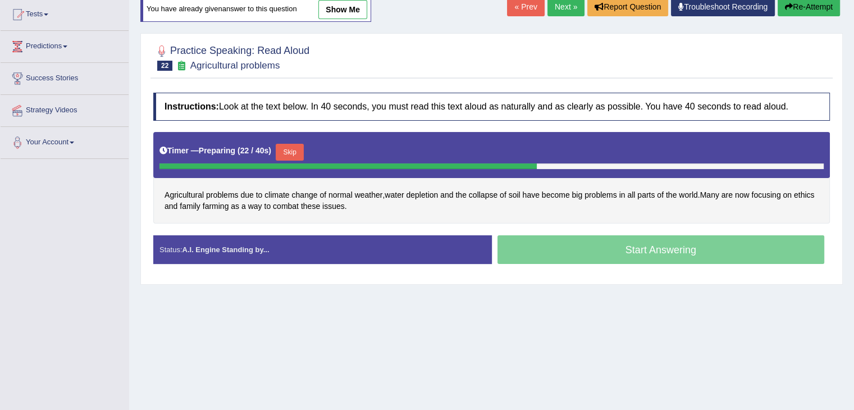
click at [289, 145] on button "Skip" at bounding box center [290, 152] width 28 height 17
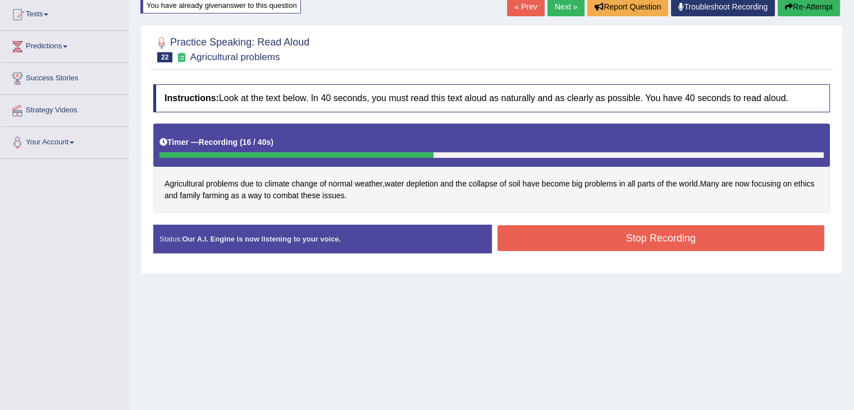
click at [563, 236] on button "Stop Recording" at bounding box center [661, 238] width 327 height 26
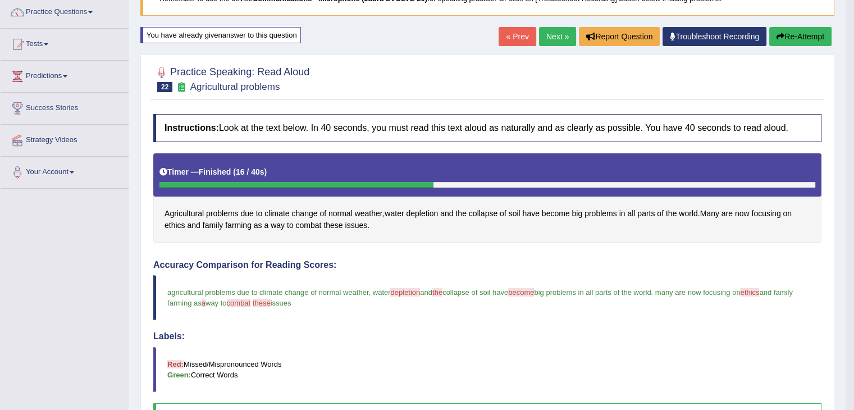
scroll to position [0, 0]
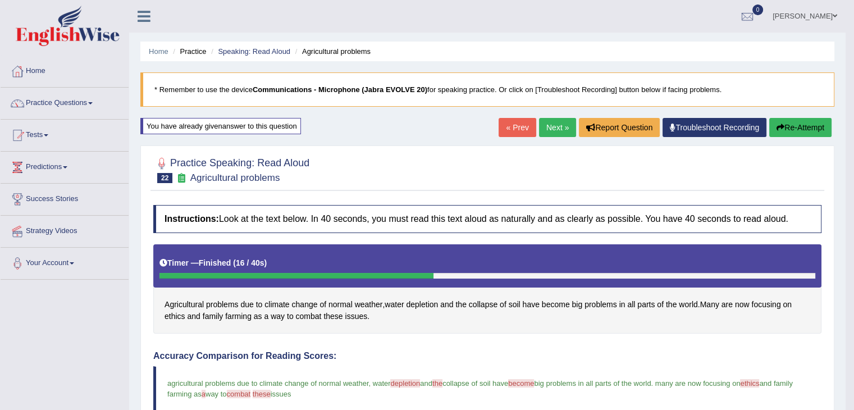
click at [546, 135] on link "Next »" at bounding box center [557, 127] width 37 height 19
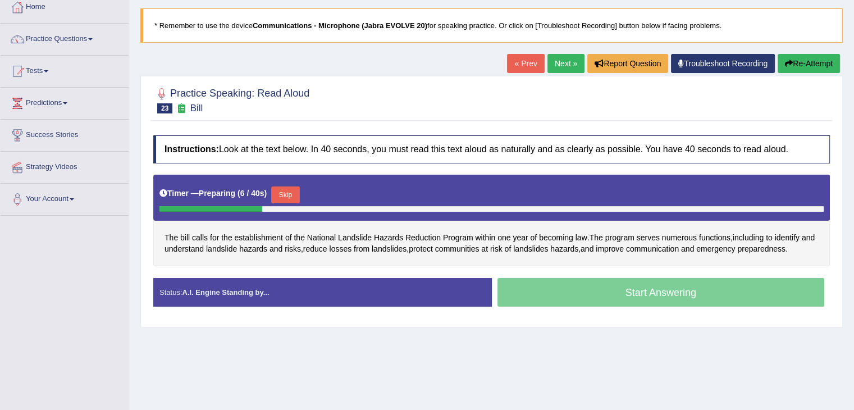
scroll to position [65, 0]
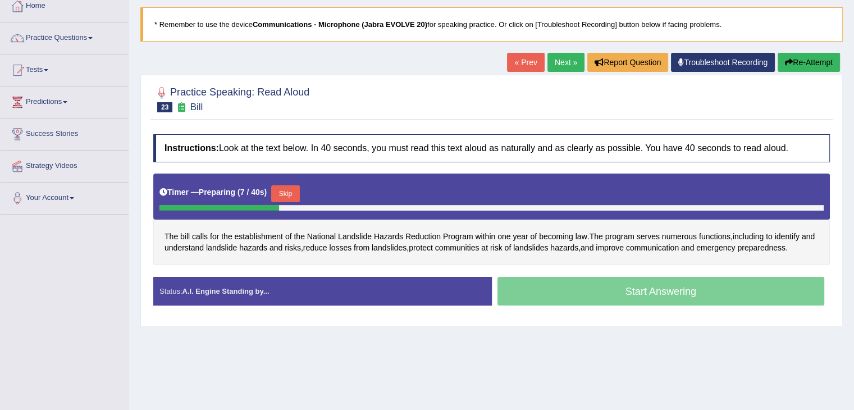
click at [817, 54] on button "Re-Attempt" at bounding box center [809, 62] width 62 height 19
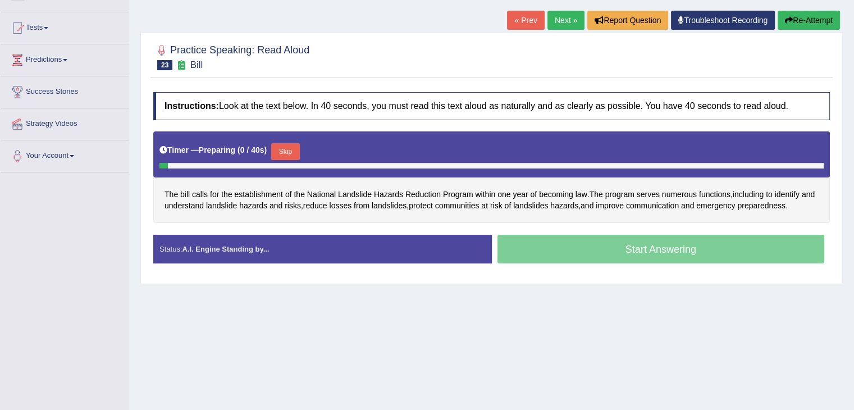
scroll to position [126, 0]
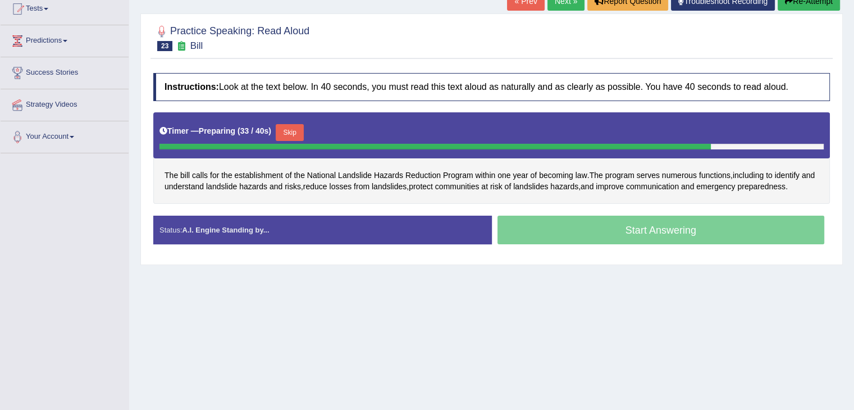
click at [294, 126] on button "Skip" at bounding box center [290, 132] width 28 height 17
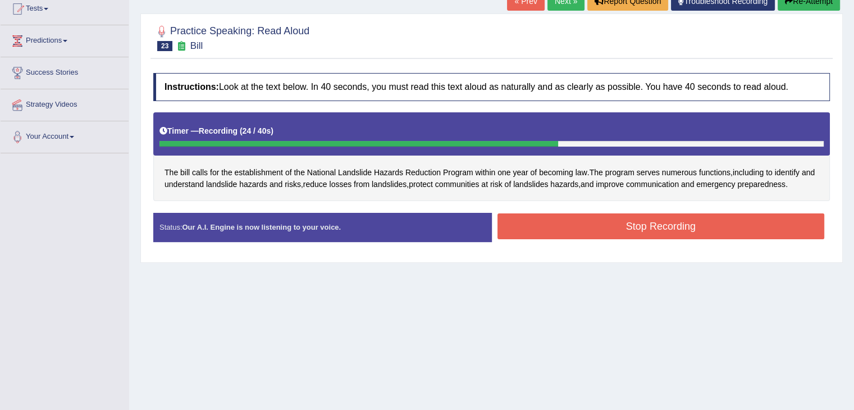
click at [731, 213] on div "Start Answering" at bounding box center [661, 213] width 339 height 1
click at [736, 231] on button "Stop Recording" at bounding box center [661, 226] width 327 height 26
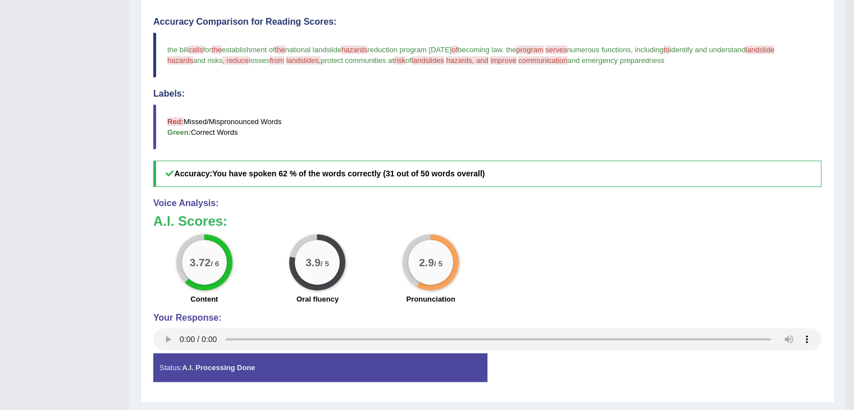
scroll to position [330, 0]
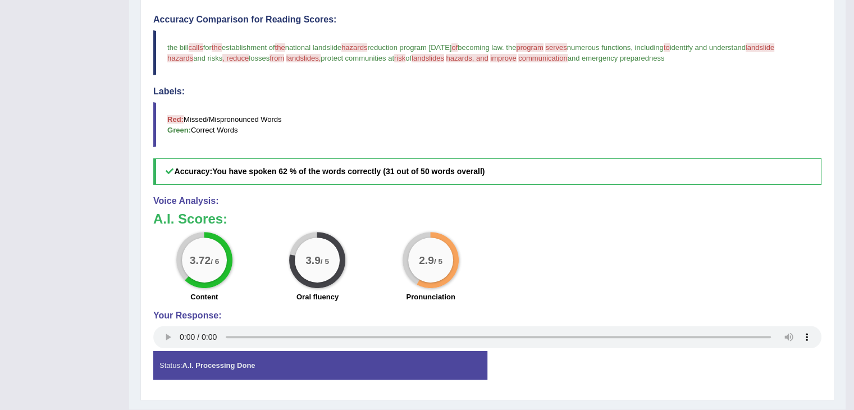
click at [157, 351] on div "Status: A.I. Processing Done" at bounding box center [320, 365] width 334 height 29
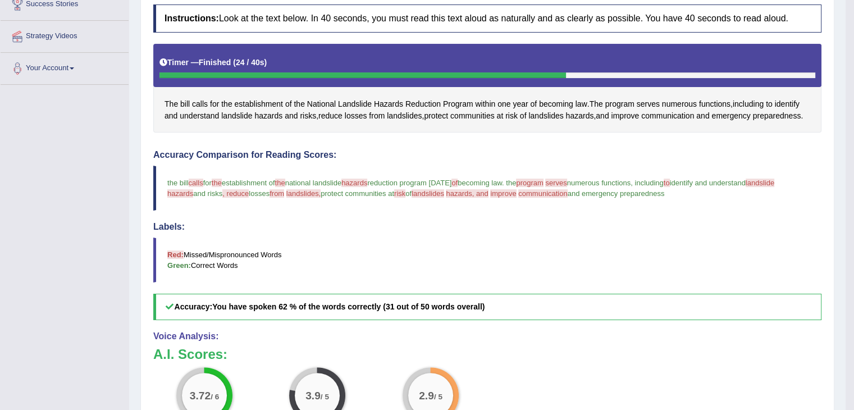
scroll to position [0, 0]
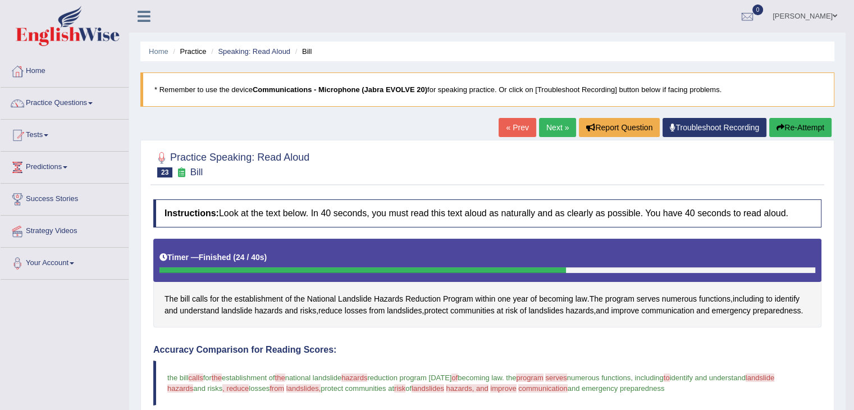
click at [799, 128] on button "Re-Attempt" at bounding box center [800, 127] width 62 height 19
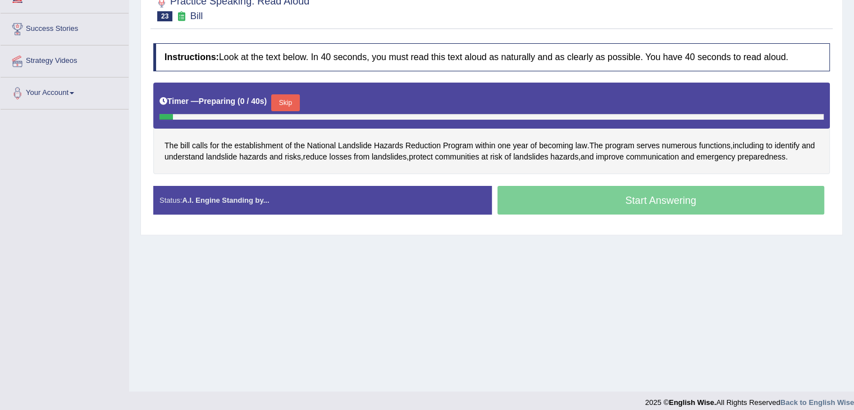
click at [290, 108] on button "Skip" at bounding box center [285, 102] width 28 height 17
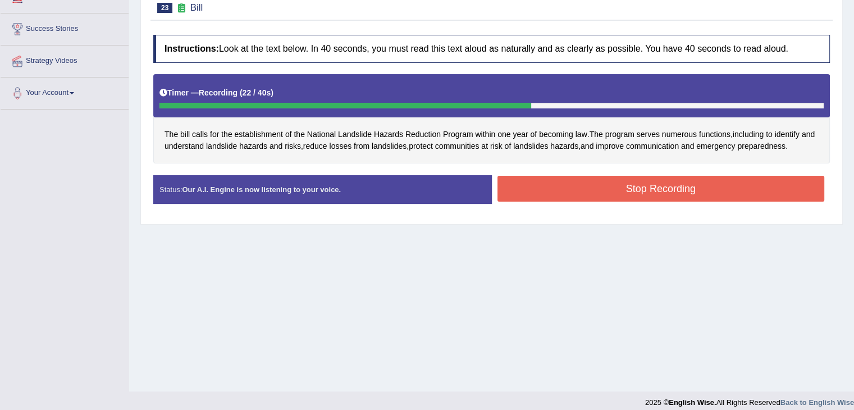
click at [750, 190] on button "Stop Recording" at bounding box center [661, 189] width 327 height 26
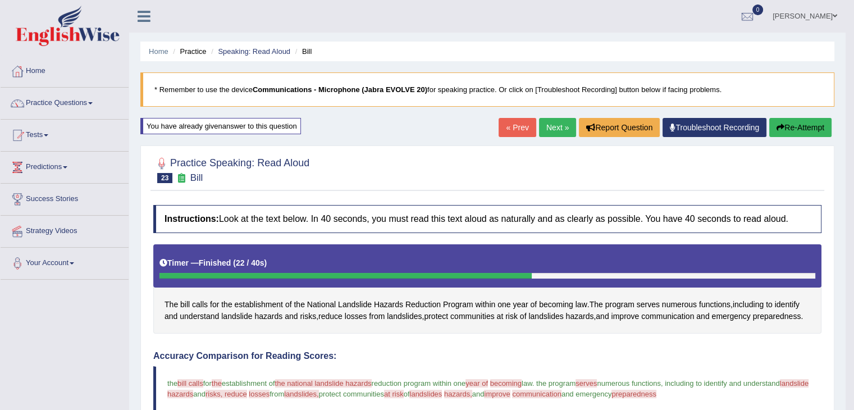
click at [553, 135] on link "Next »" at bounding box center [557, 127] width 37 height 19
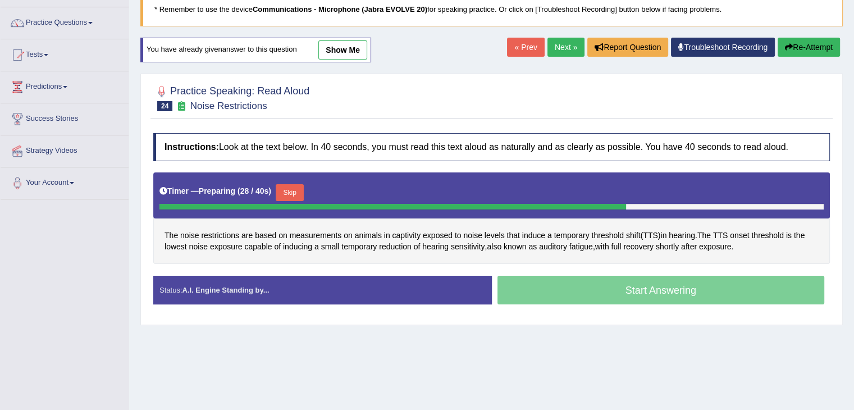
click at [294, 188] on button "Skip" at bounding box center [290, 192] width 28 height 17
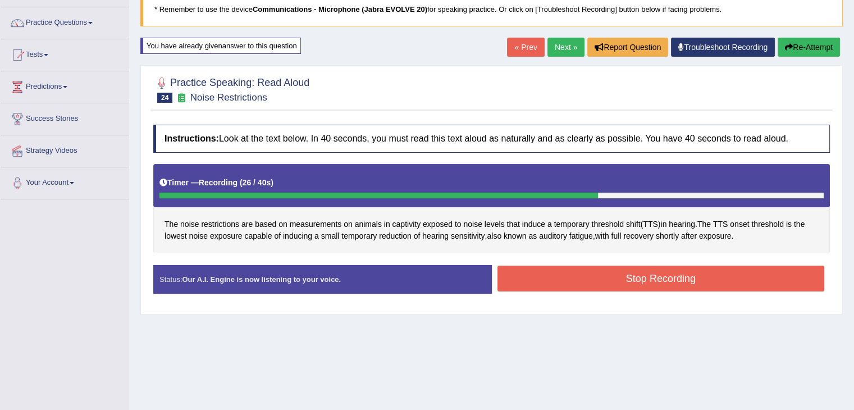
click at [750, 279] on button "Stop Recording" at bounding box center [661, 279] width 327 height 26
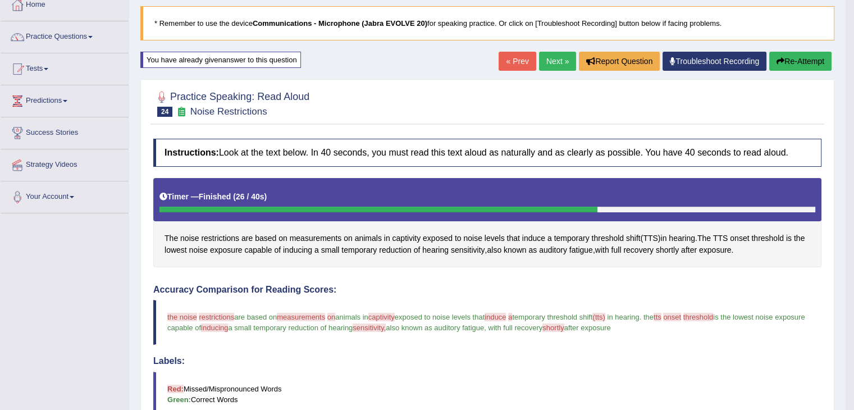
scroll to position [68, 0]
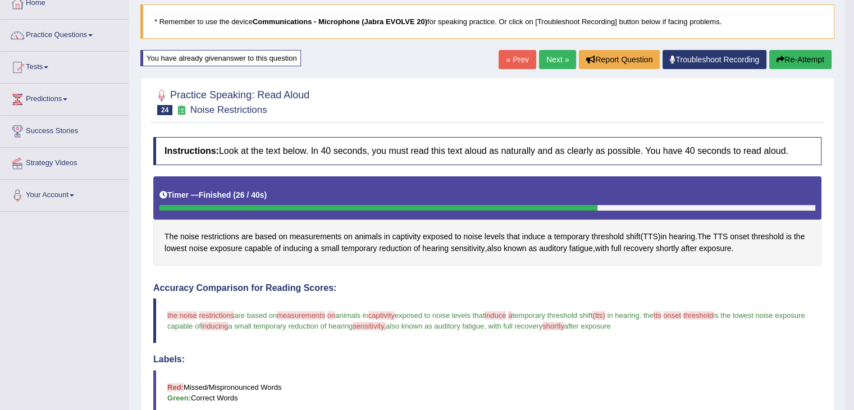
click at [815, 61] on button "Re-Attempt" at bounding box center [800, 59] width 62 height 19
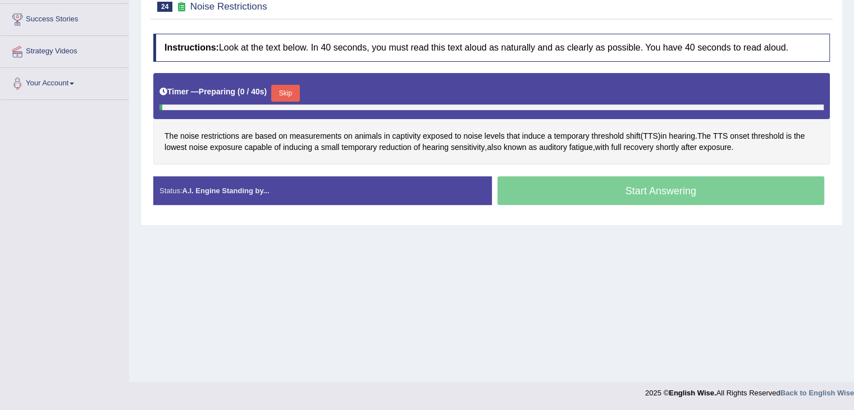
scroll to position [180, 0]
click at [291, 88] on button "Skip" at bounding box center [285, 93] width 28 height 17
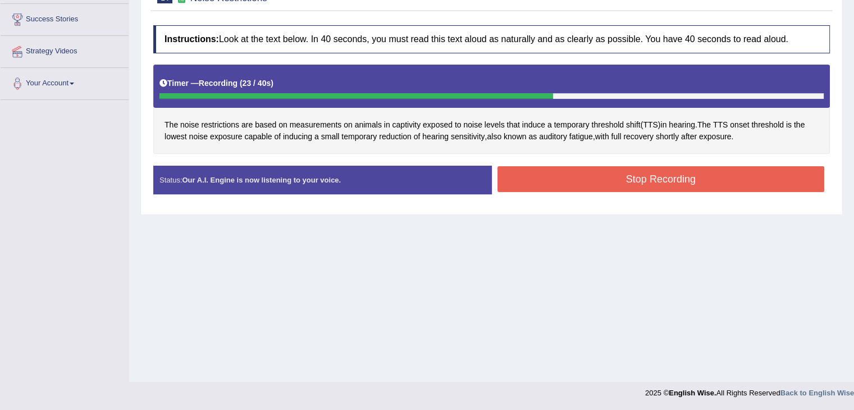
click at [751, 177] on button "Stop Recording" at bounding box center [661, 179] width 327 height 26
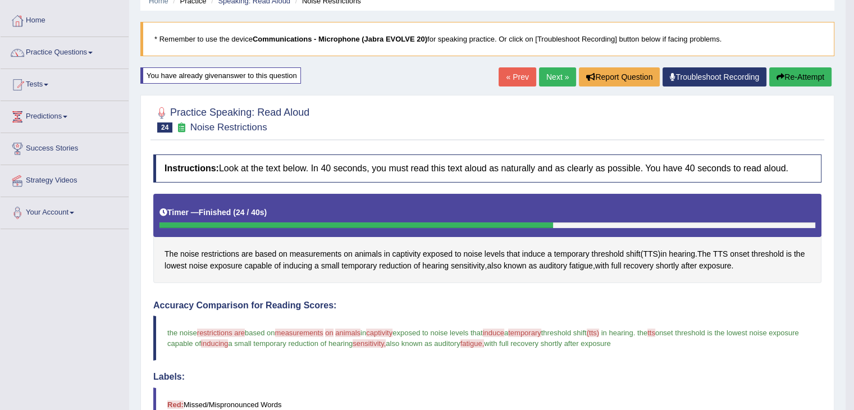
scroll to position [0, 0]
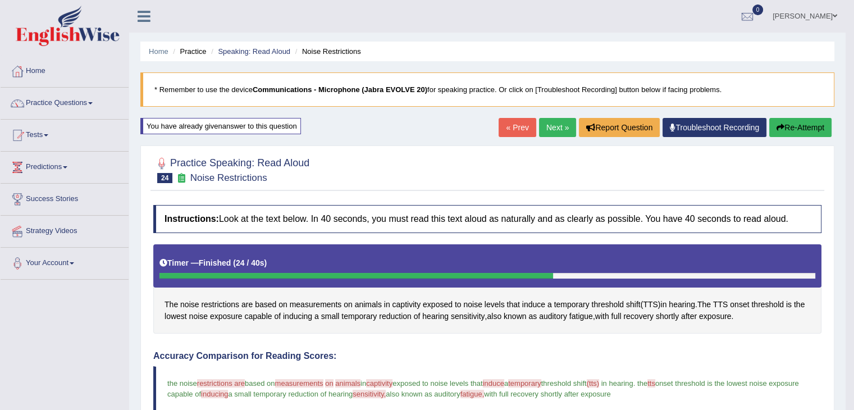
click at [804, 126] on button "Re-Attempt" at bounding box center [800, 127] width 62 height 19
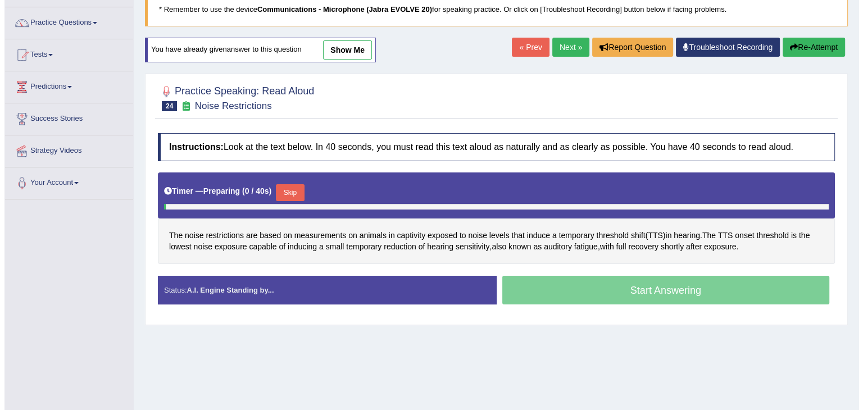
scroll to position [95, 0]
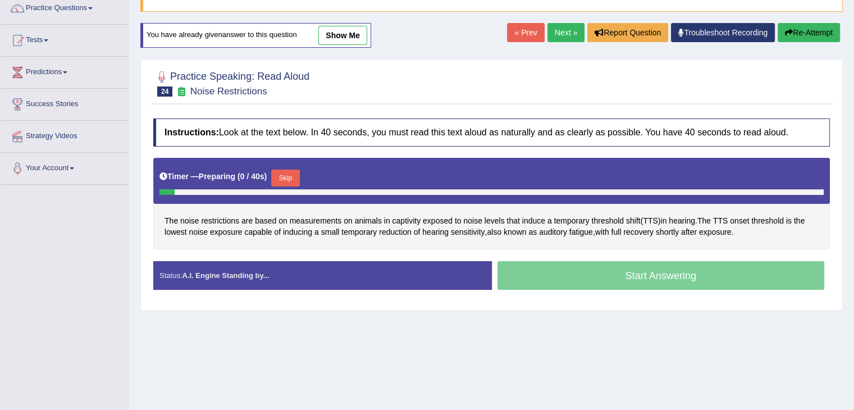
click at [286, 181] on button "Skip" at bounding box center [285, 178] width 28 height 17
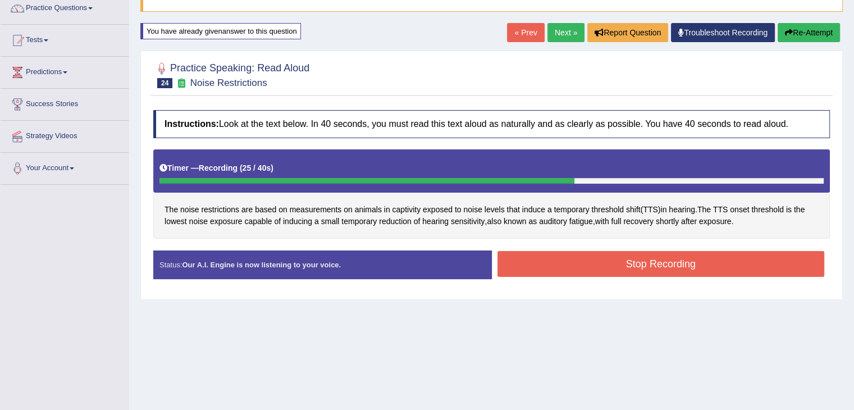
click at [735, 266] on button "Stop Recording" at bounding box center [661, 264] width 327 height 26
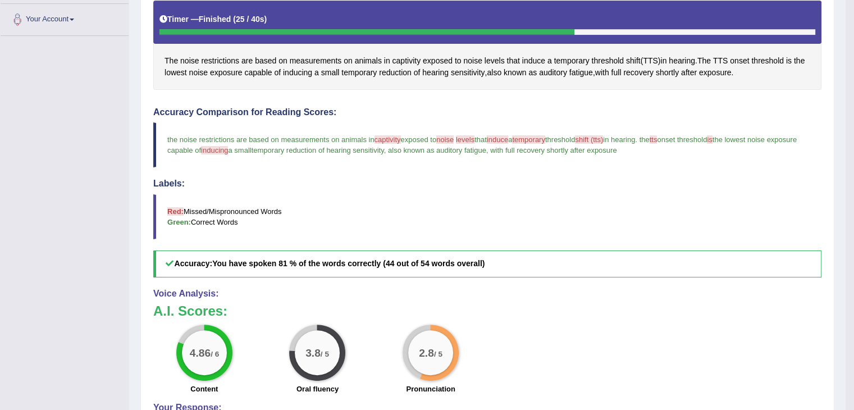
scroll to position [0, 0]
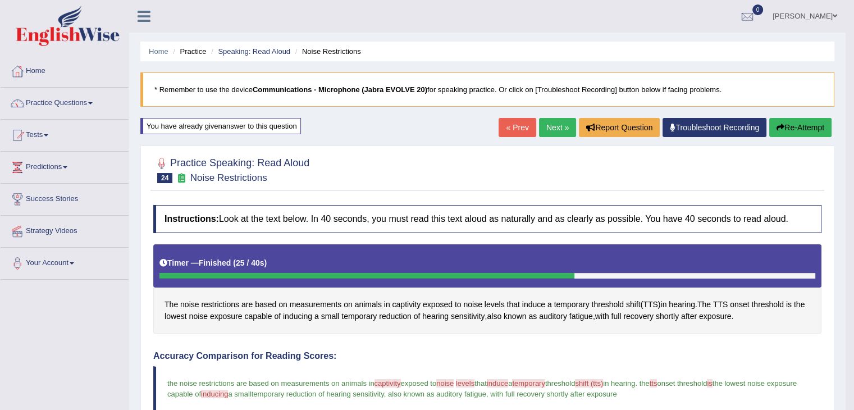
click at [804, 126] on button "Re-Attempt" at bounding box center [800, 127] width 62 height 19
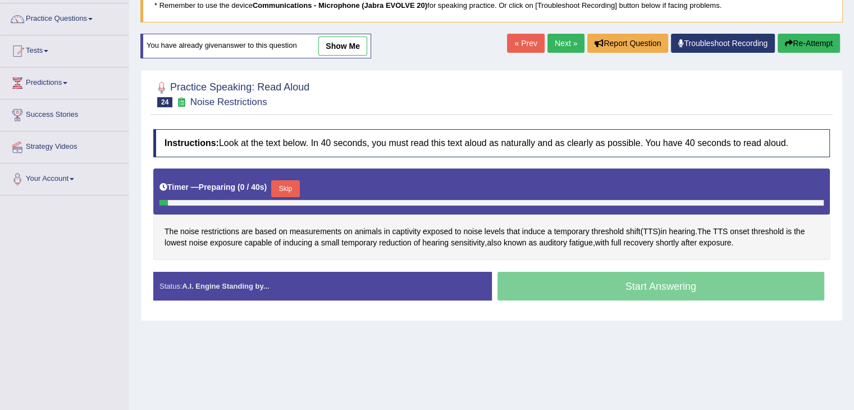
click at [291, 186] on button "Skip" at bounding box center [285, 188] width 28 height 17
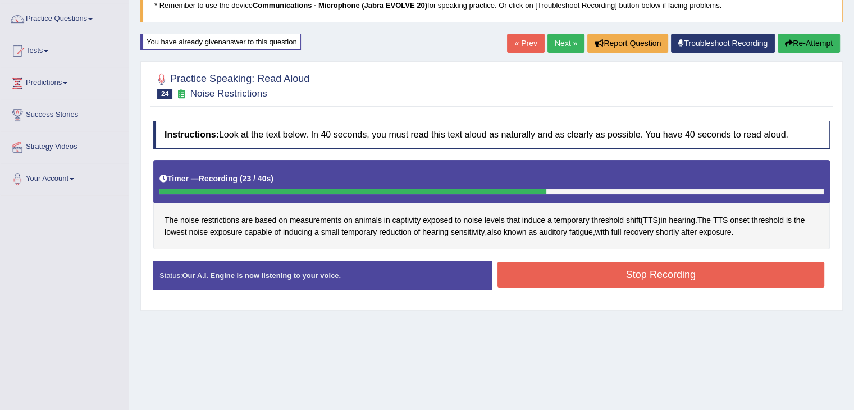
click at [760, 279] on button "Stop Recording" at bounding box center [661, 275] width 327 height 26
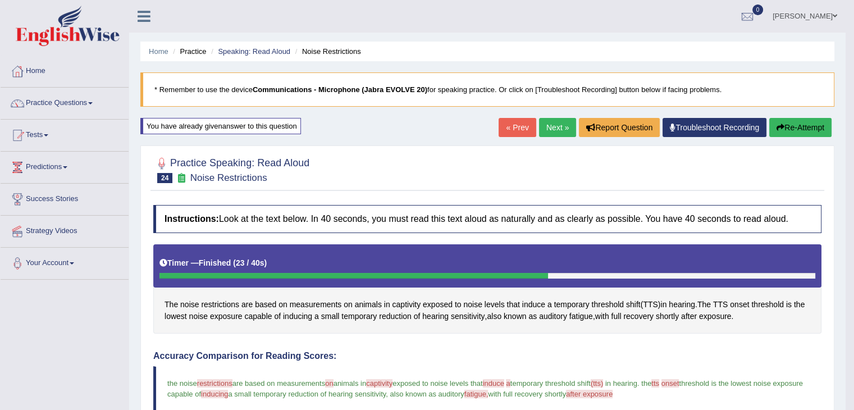
scroll to position [3, 0]
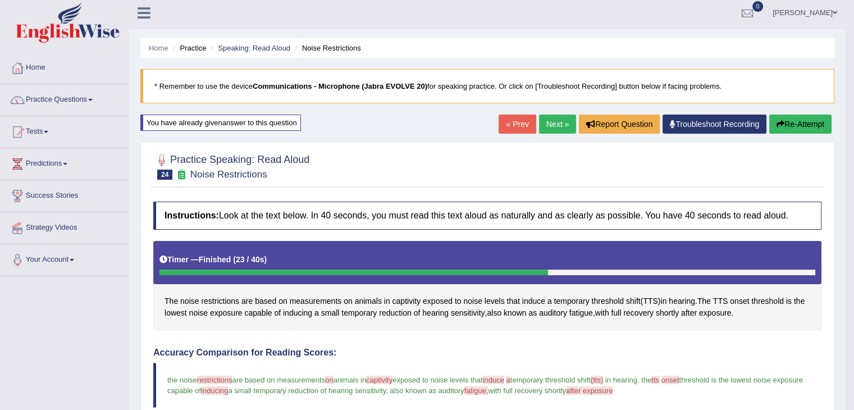
click at [812, 116] on button "Re-Attempt" at bounding box center [800, 124] width 62 height 19
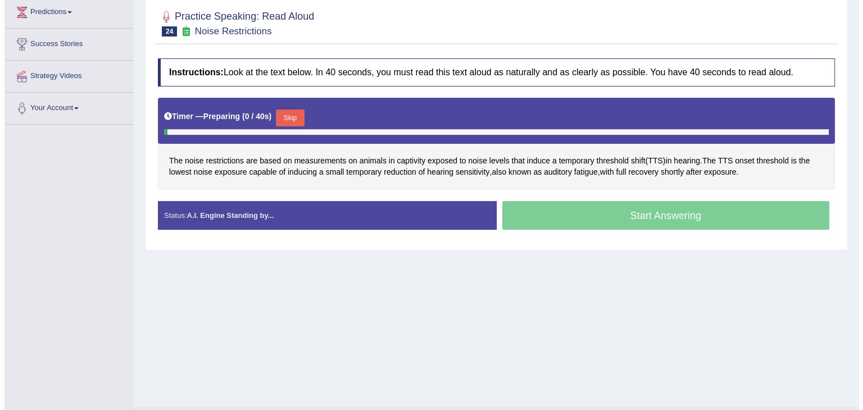
scroll to position [157, 0]
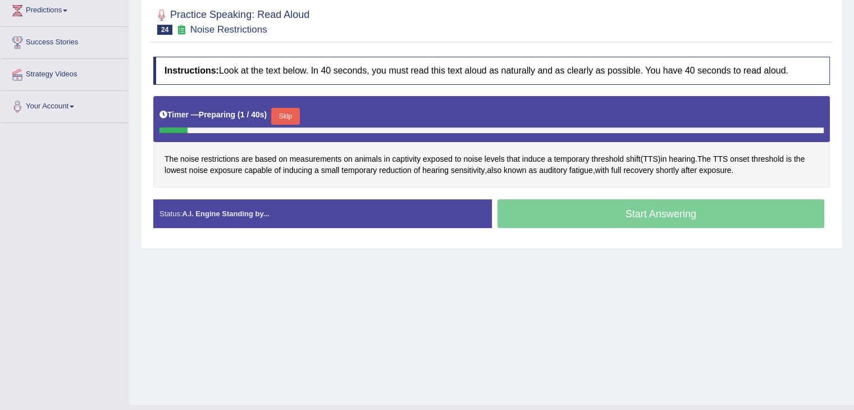
click at [294, 115] on button "Skip" at bounding box center [285, 116] width 28 height 17
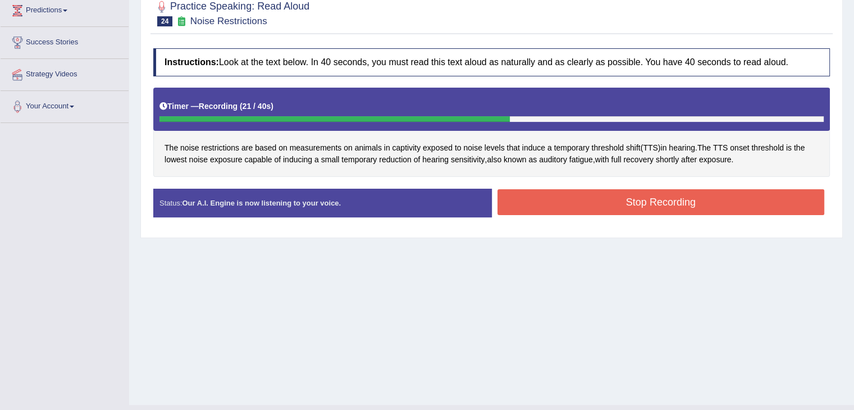
click at [763, 206] on button "Stop Recording" at bounding box center [661, 202] width 327 height 26
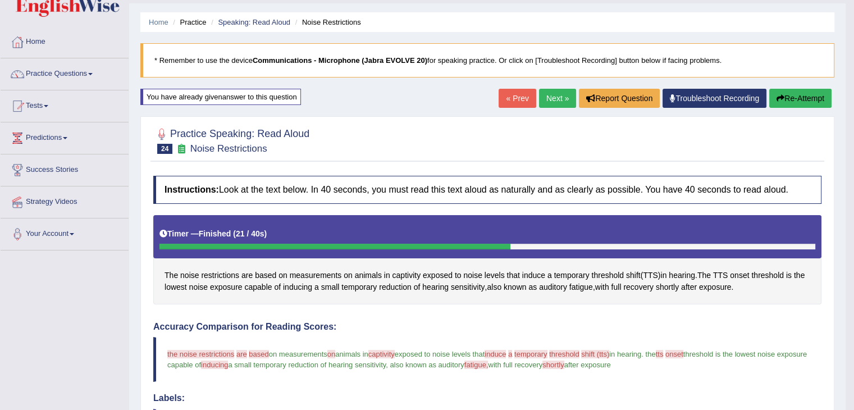
scroll to position [0, 0]
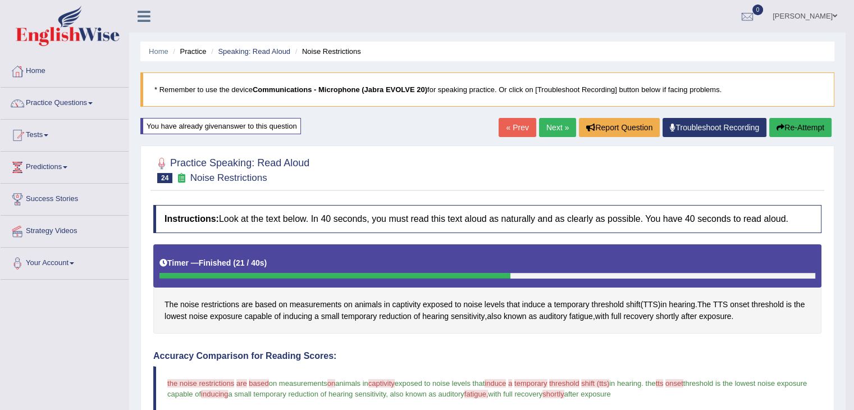
click at [798, 124] on button "Re-Attempt" at bounding box center [800, 127] width 62 height 19
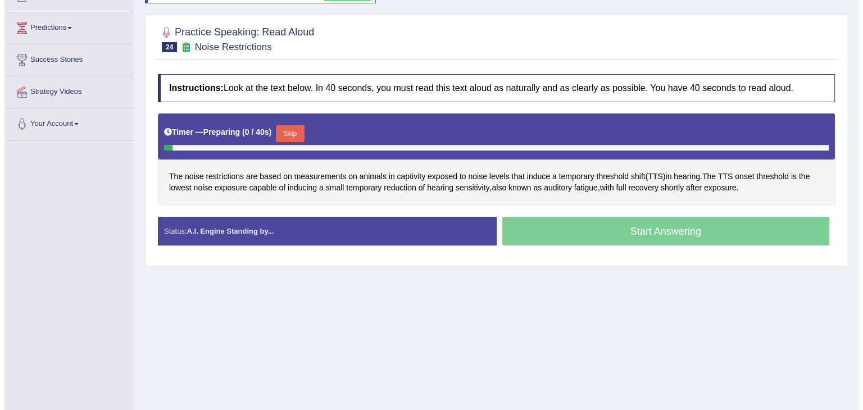
scroll to position [142, 0]
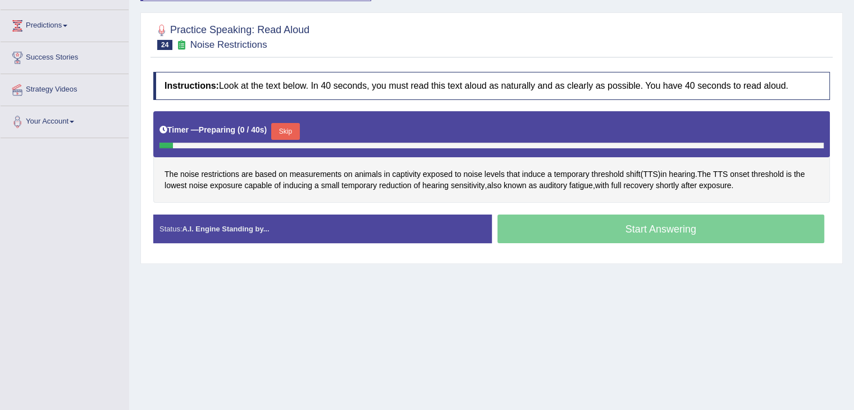
click at [285, 137] on button "Skip" at bounding box center [285, 131] width 28 height 17
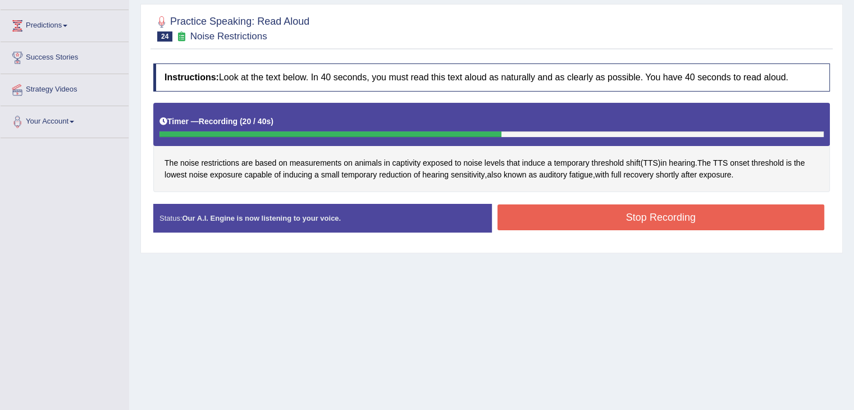
click at [748, 219] on button "Stop Recording" at bounding box center [661, 217] width 327 height 26
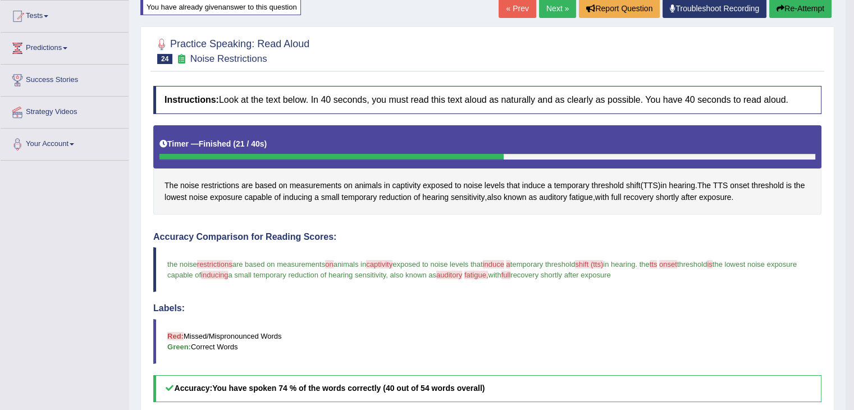
scroll to position [0, 0]
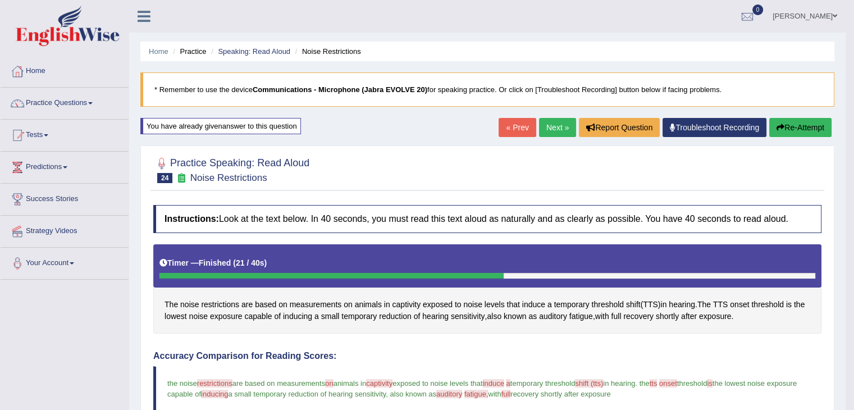
click at [791, 124] on button "Re-Attempt" at bounding box center [800, 127] width 62 height 19
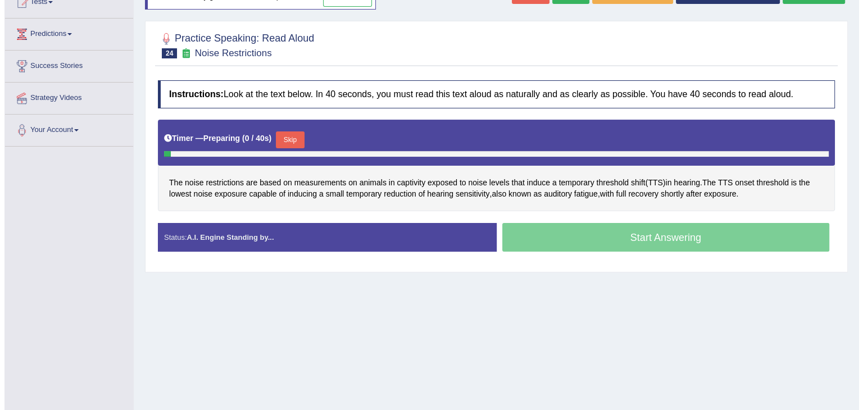
scroll to position [180, 0]
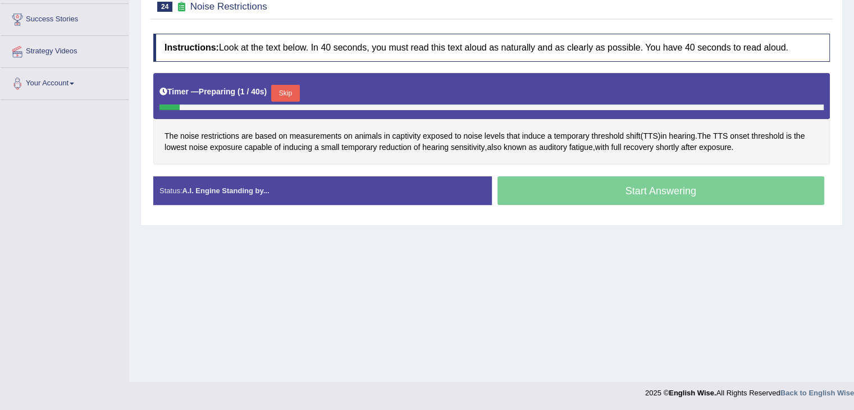
click at [288, 88] on button "Skip" at bounding box center [285, 93] width 28 height 17
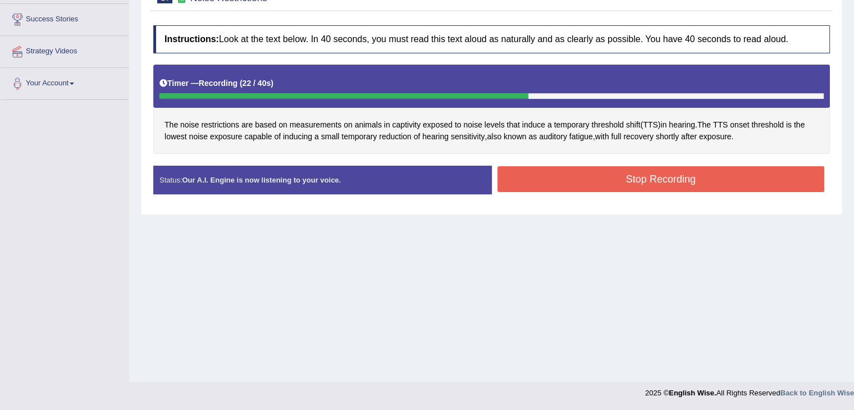
click at [719, 166] on div "Start Answering" at bounding box center [661, 166] width 339 height 1
click at [744, 183] on button "Stop Recording" at bounding box center [661, 179] width 327 height 26
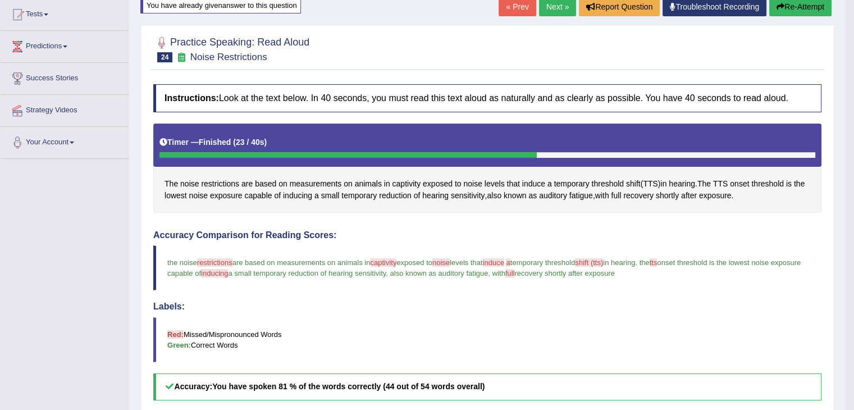
scroll to position [0, 0]
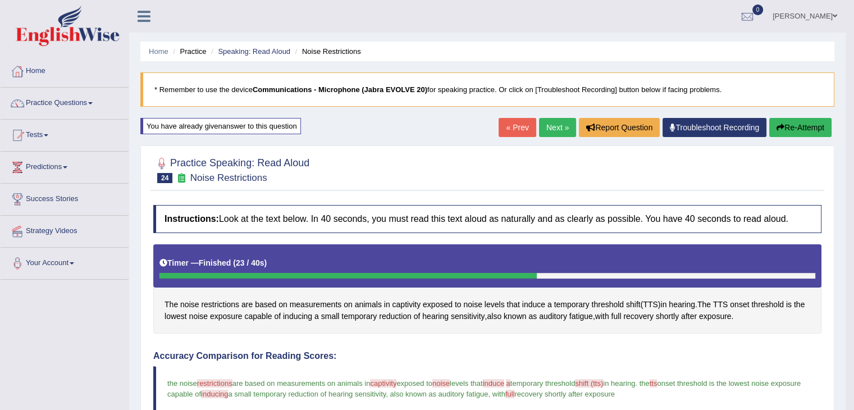
click at [800, 125] on button "Re-Attempt" at bounding box center [800, 127] width 62 height 19
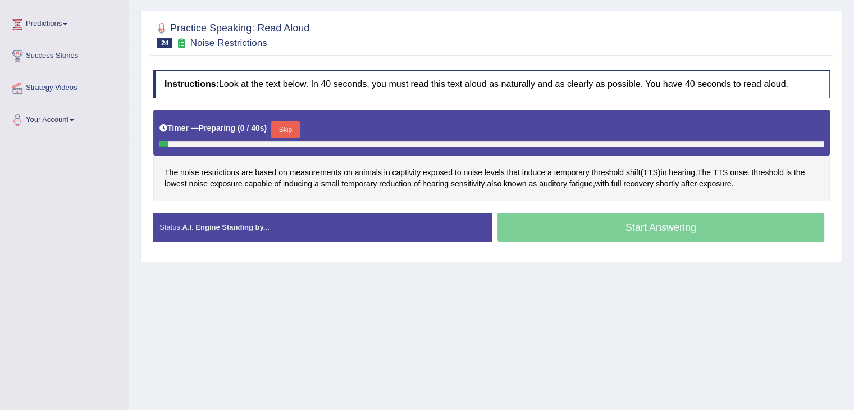
scroll to position [148, 0]
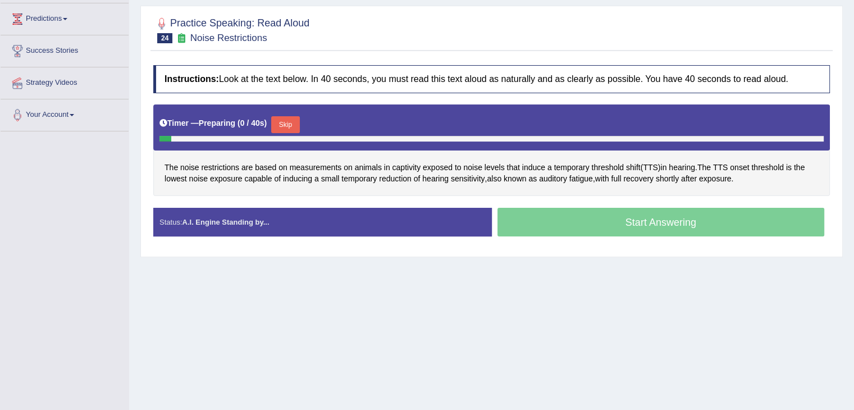
click at [288, 126] on button "Skip" at bounding box center [285, 124] width 28 height 17
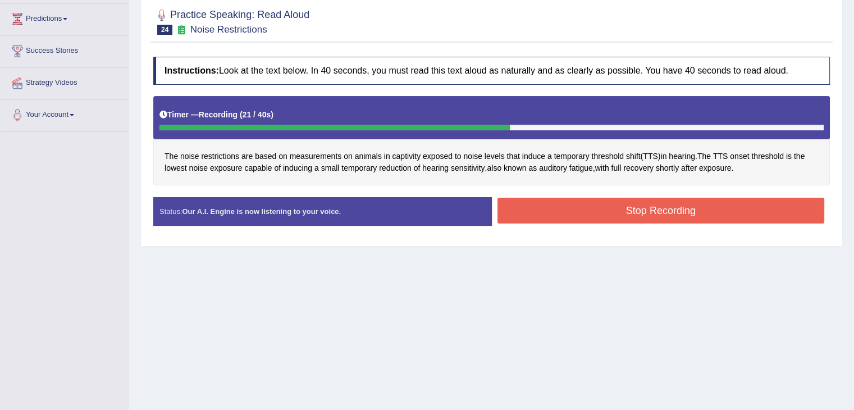
click at [731, 207] on button "Stop Recording" at bounding box center [661, 211] width 327 height 26
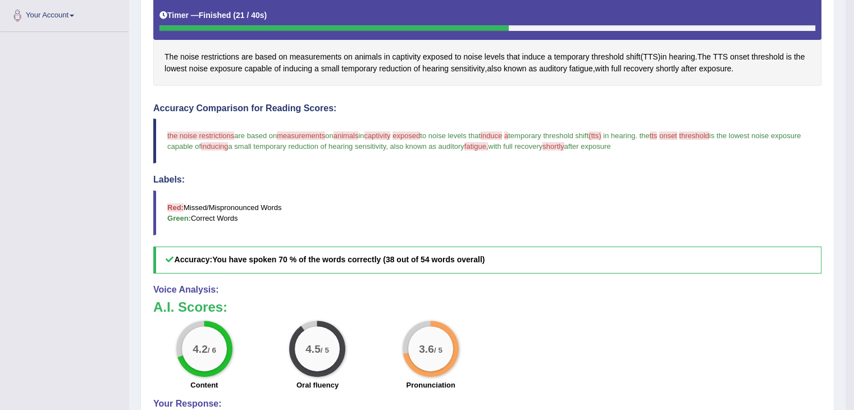
scroll to position [0, 0]
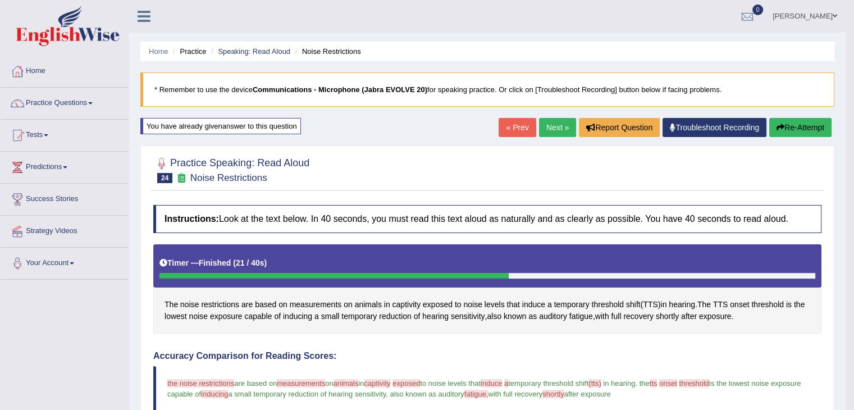
click at [801, 124] on button "Re-Attempt" at bounding box center [800, 127] width 62 height 19
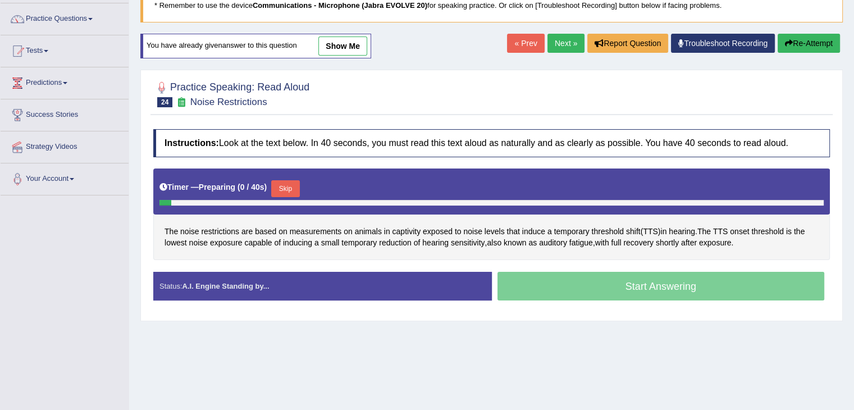
scroll to position [135, 0]
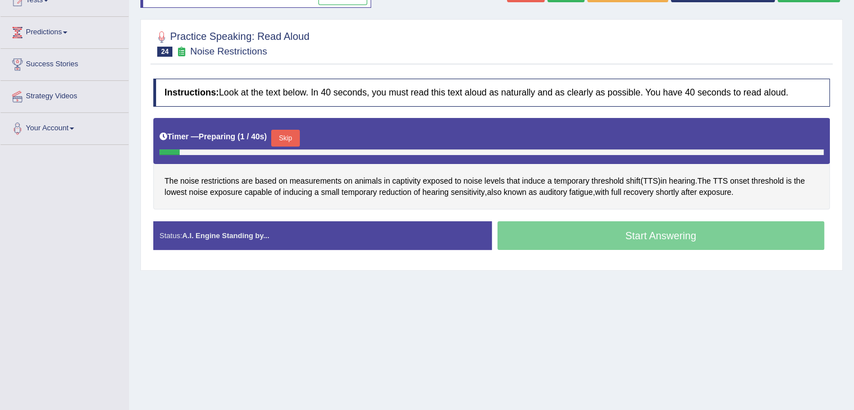
click at [289, 134] on button "Skip" at bounding box center [285, 138] width 28 height 17
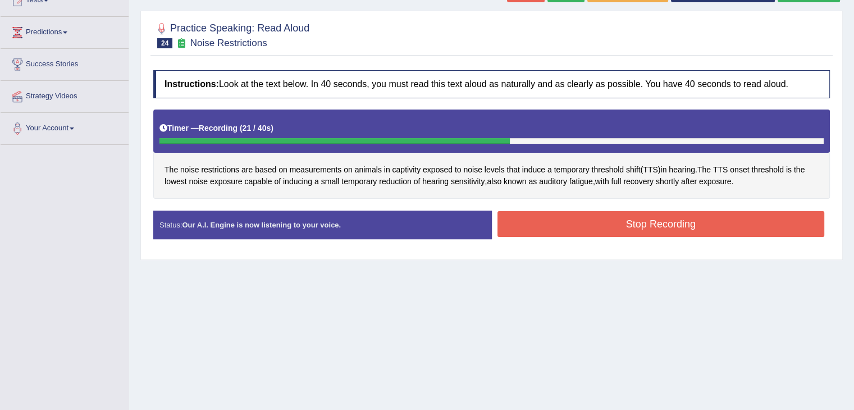
click at [728, 226] on button "Stop Recording" at bounding box center [661, 224] width 327 height 26
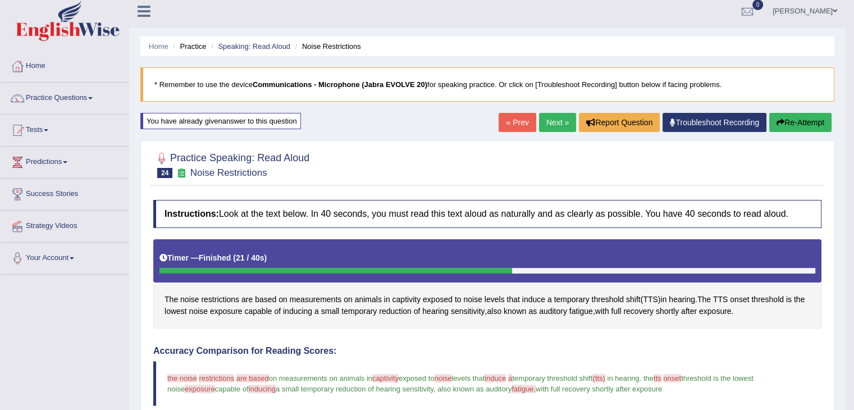
scroll to position [0, 0]
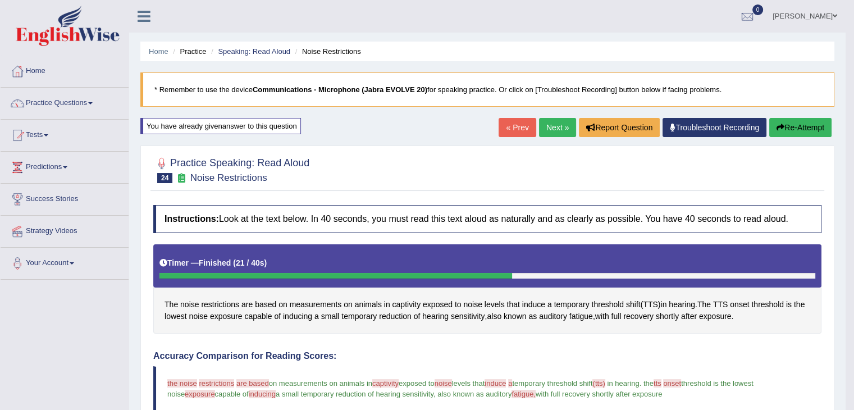
click at [806, 130] on button "Re-Attempt" at bounding box center [800, 127] width 62 height 19
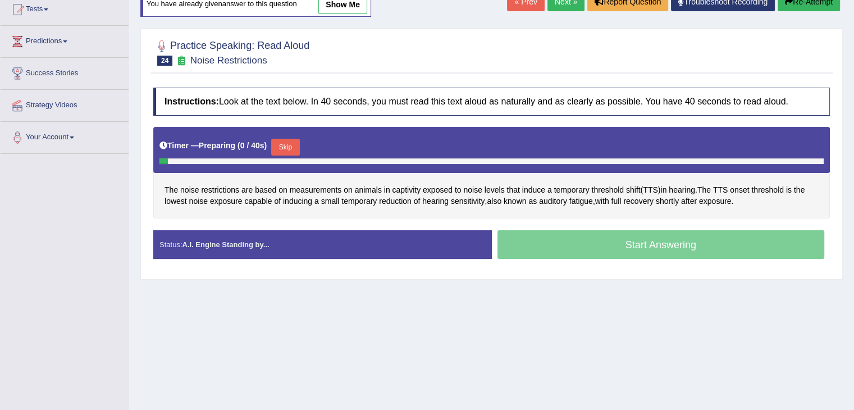
scroll to position [130, 0]
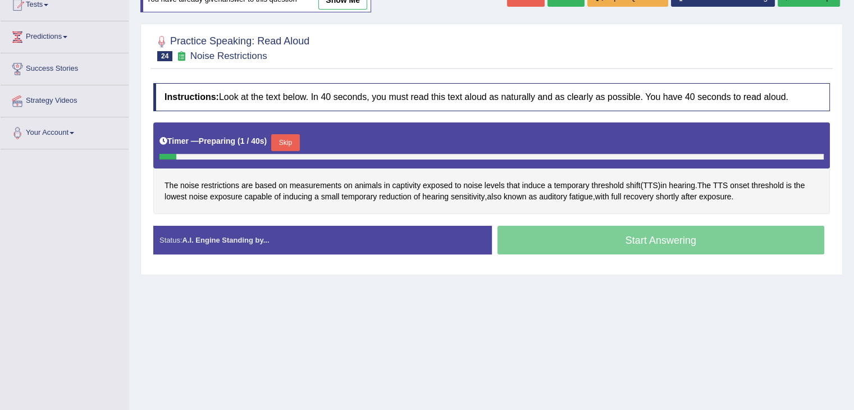
click at [288, 139] on button "Skip" at bounding box center [285, 142] width 28 height 17
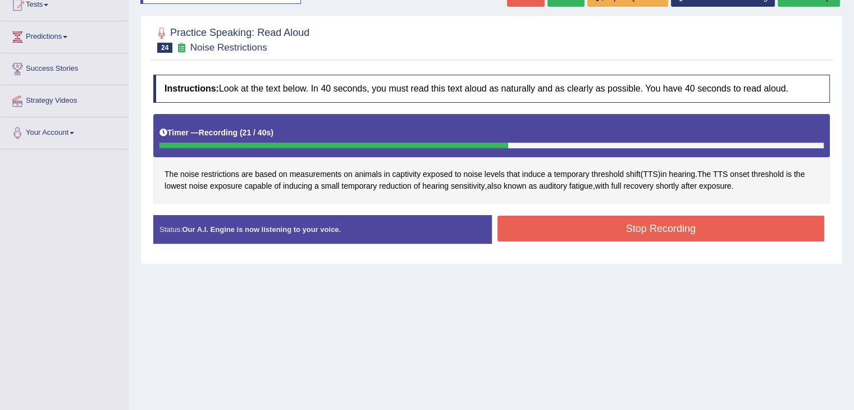
click at [733, 227] on button "Stop Recording" at bounding box center [661, 229] width 327 height 26
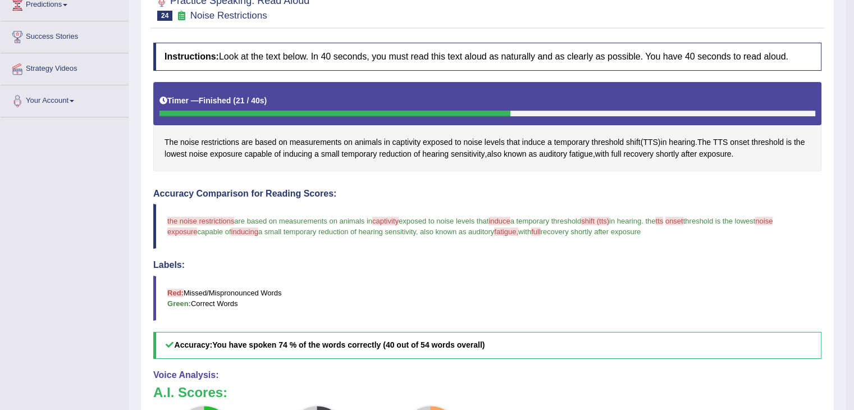
scroll to position [0, 0]
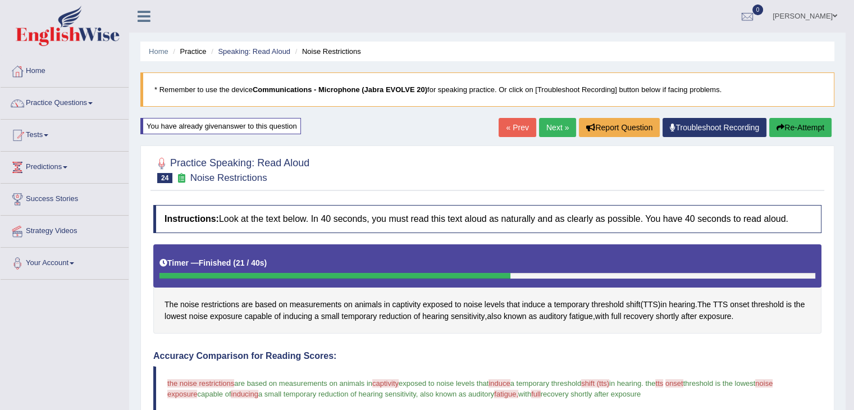
click at [813, 118] on button "Re-Attempt" at bounding box center [800, 127] width 62 height 19
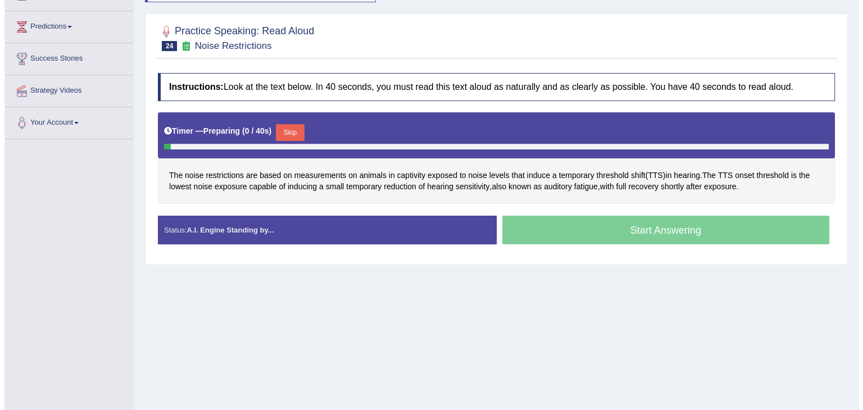
scroll to position [142, 0]
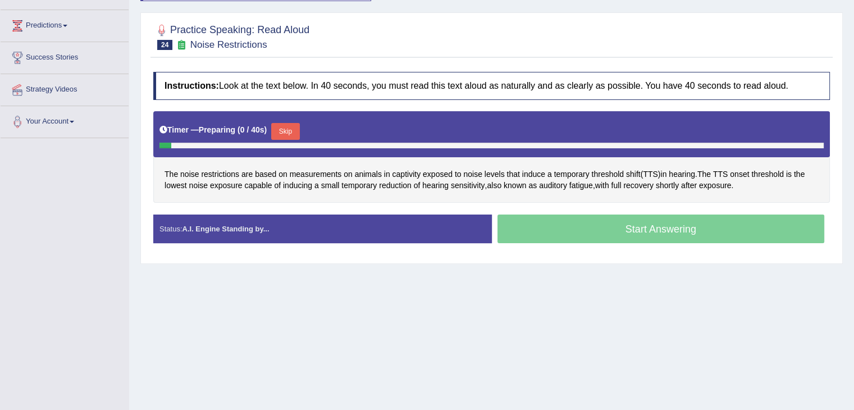
click at [283, 126] on button "Skip" at bounding box center [285, 131] width 28 height 17
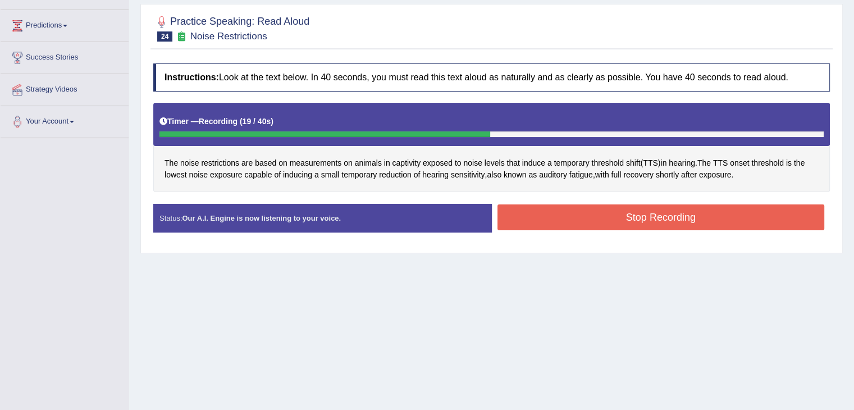
click at [726, 220] on button "Stop Recording" at bounding box center [661, 217] width 327 height 26
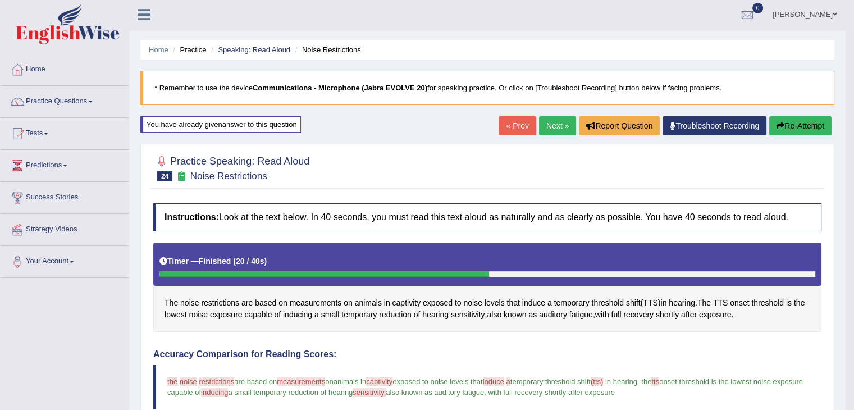
scroll to position [0, 0]
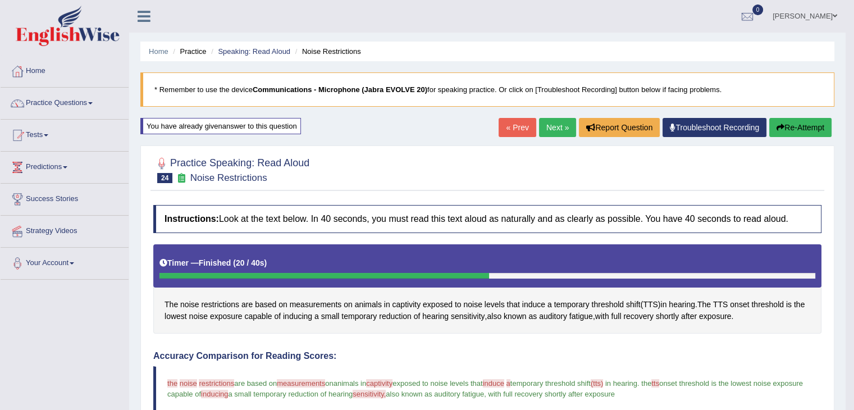
click at [800, 129] on button "Re-Attempt" at bounding box center [800, 127] width 62 height 19
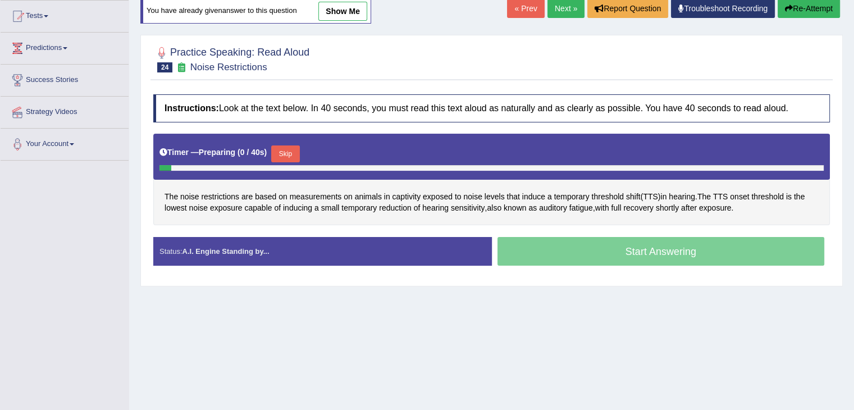
click at [279, 153] on button "Skip" at bounding box center [285, 153] width 28 height 17
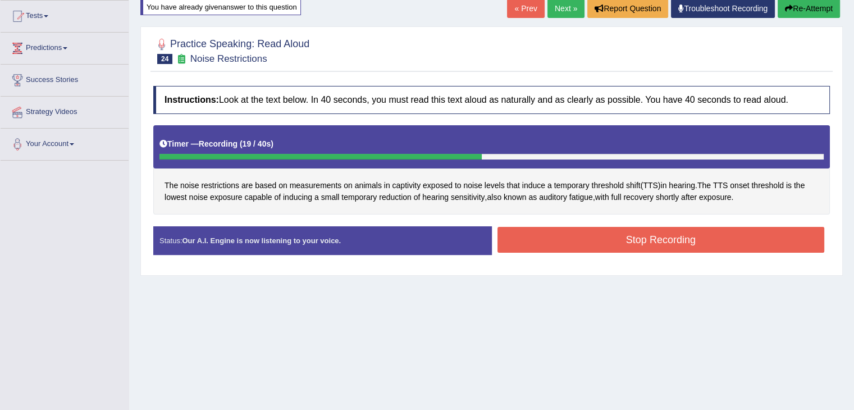
click at [591, 235] on button "Stop Recording" at bounding box center [661, 240] width 327 height 26
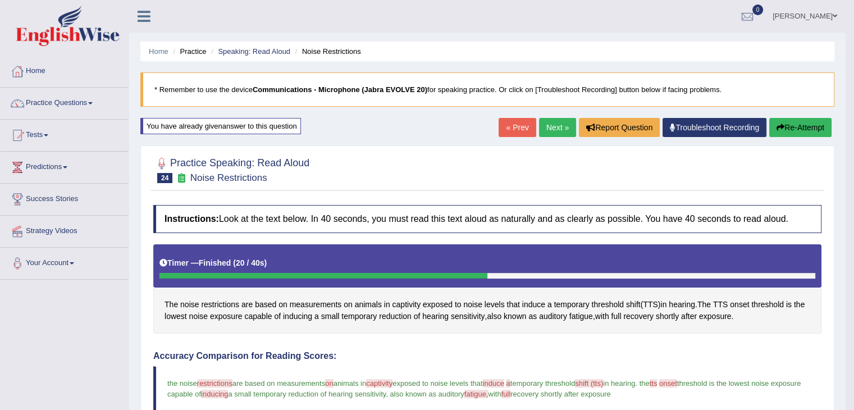
click at [806, 133] on button "Re-Attempt" at bounding box center [800, 127] width 62 height 19
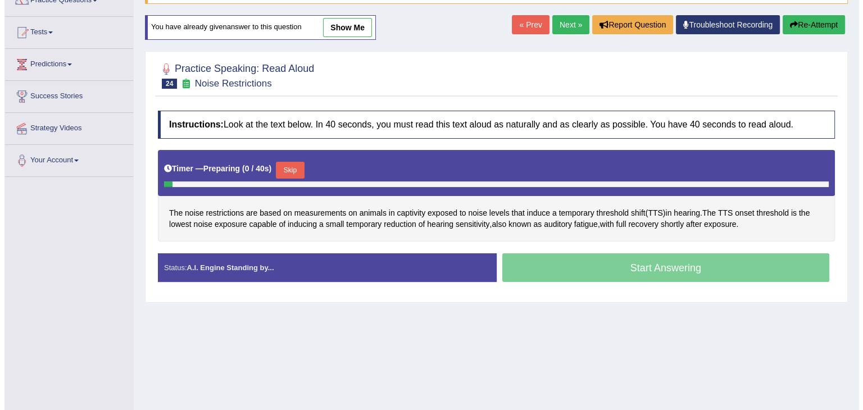
scroll to position [124, 0]
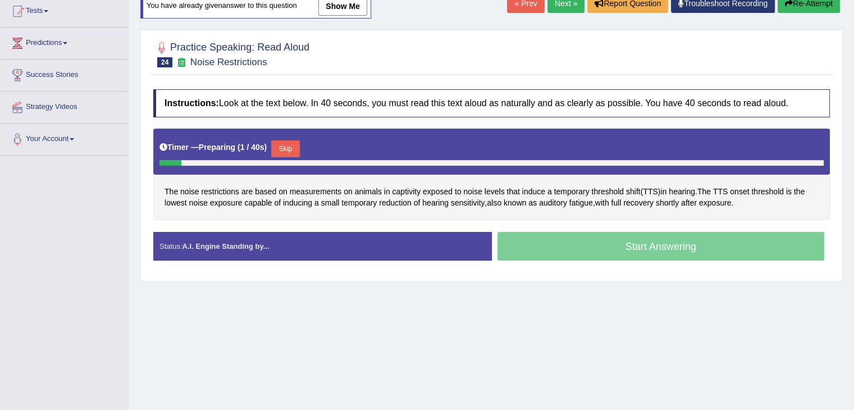
click at [280, 142] on button "Skip" at bounding box center [285, 148] width 28 height 17
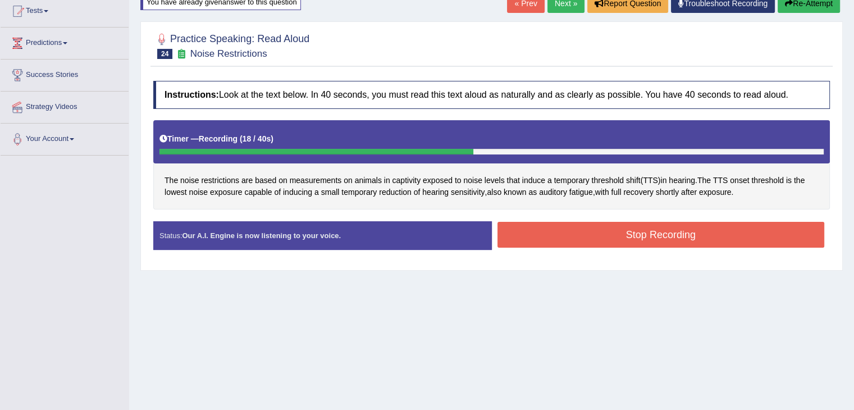
click at [727, 221] on div "Start Answering" at bounding box center [661, 221] width 339 height 1
click at [748, 242] on button "Stop Recording" at bounding box center [661, 235] width 327 height 26
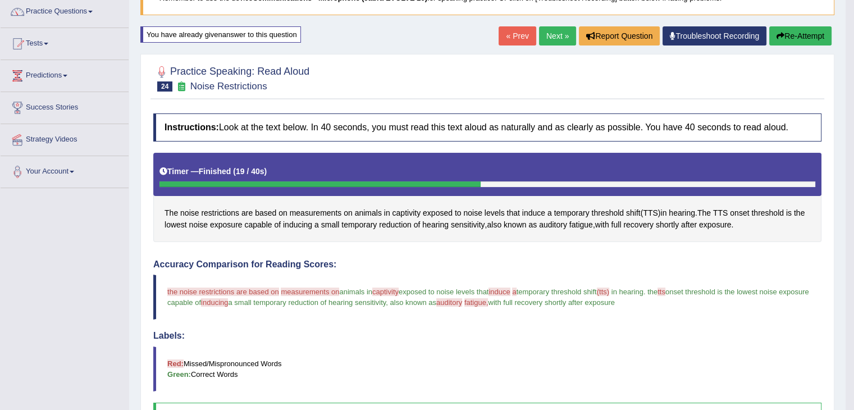
scroll to position [0, 0]
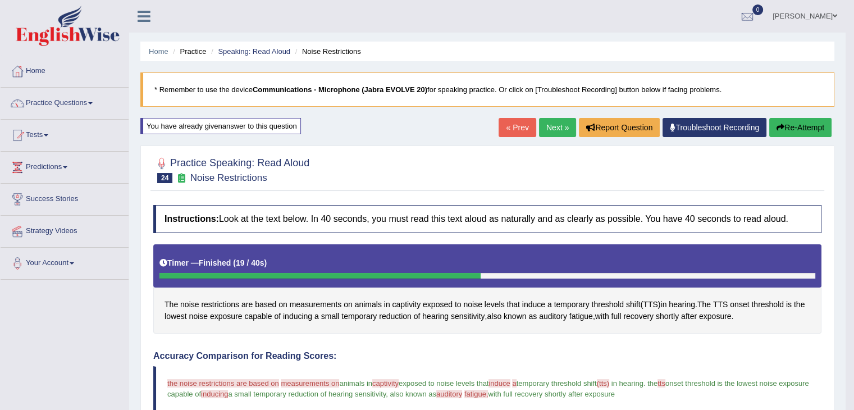
click at [803, 130] on button "Re-Attempt" at bounding box center [800, 127] width 62 height 19
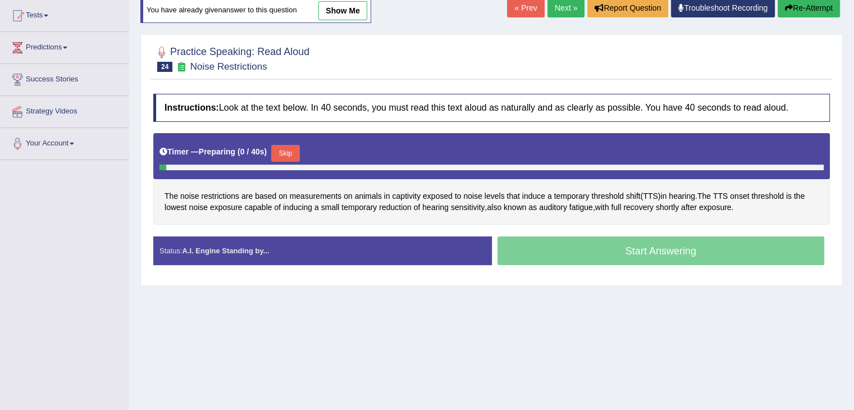
scroll to position [124, 0]
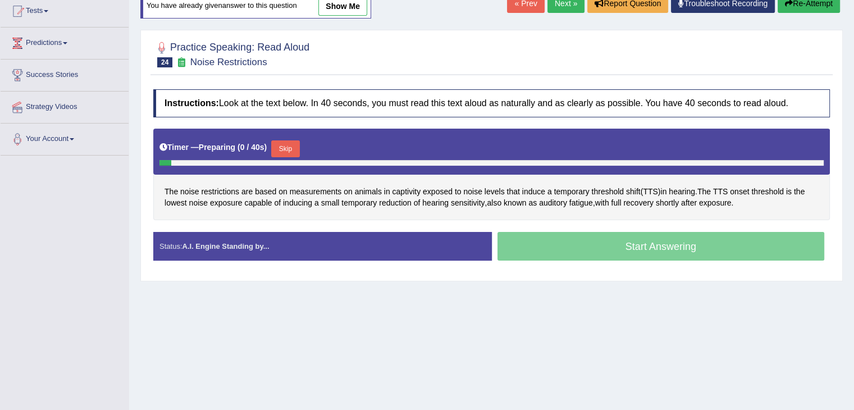
click at [283, 147] on button "Skip" at bounding box center [285, 148] width 28 height 17
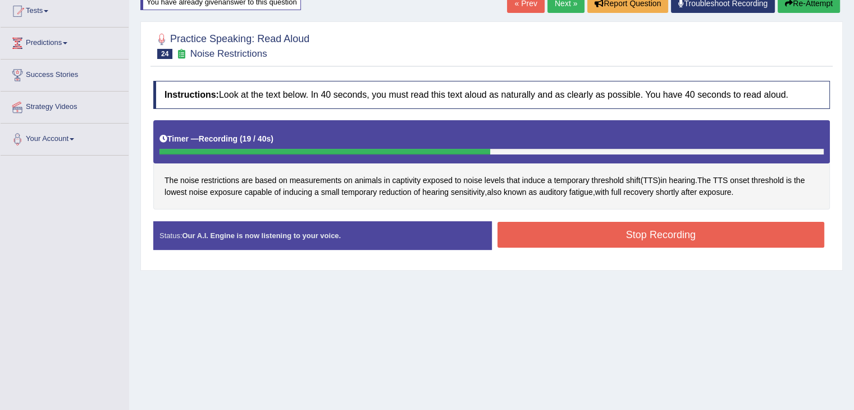
click at [707, 238] on button "Stop Recording" at bounding box center [661, 235] width 327 height 26
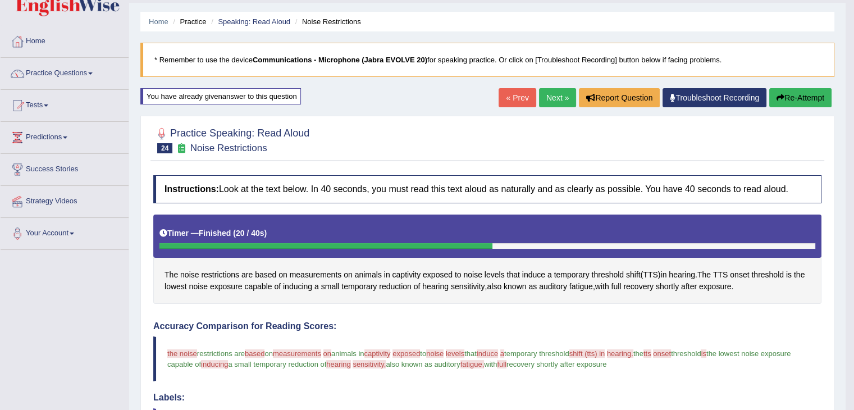
scroll to position [0, 0]
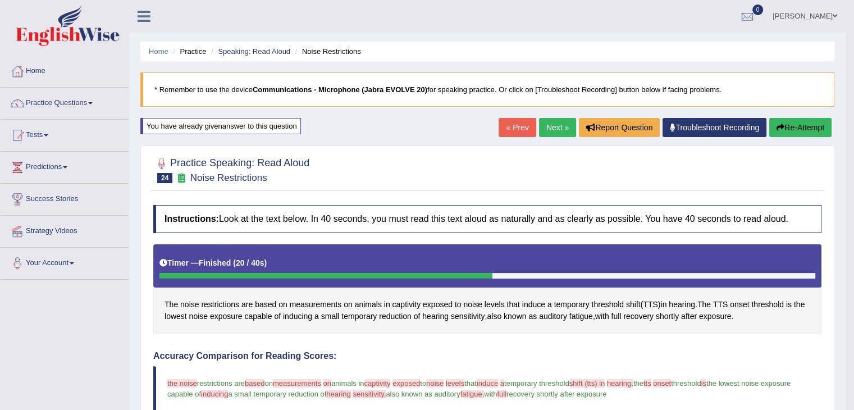
click at [805, 135] on button "Re-Attempt" at bounding box center [800, 127] width 62 height 19
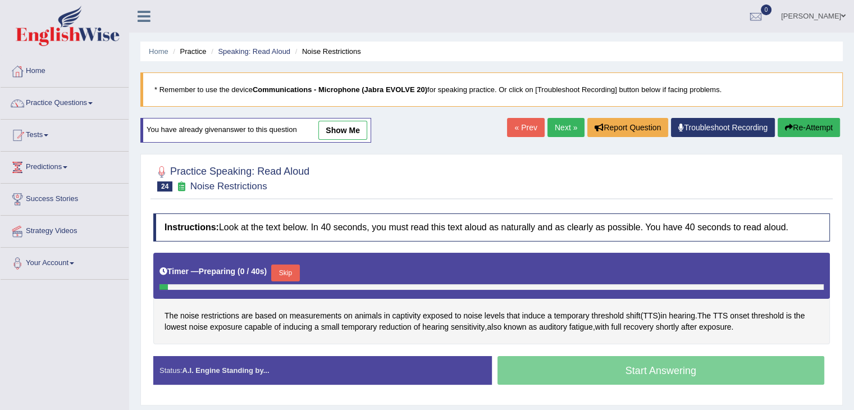
click at [288, 272] on button "Skip" at bounding box center [285, 273] width 28 height 17
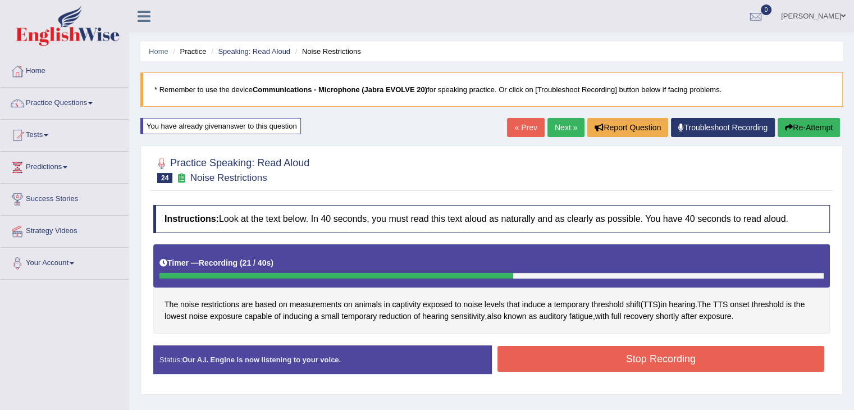
click at [738, 360] on button "Stop Recording" at bounding box center [661, 359] width 327 height 26
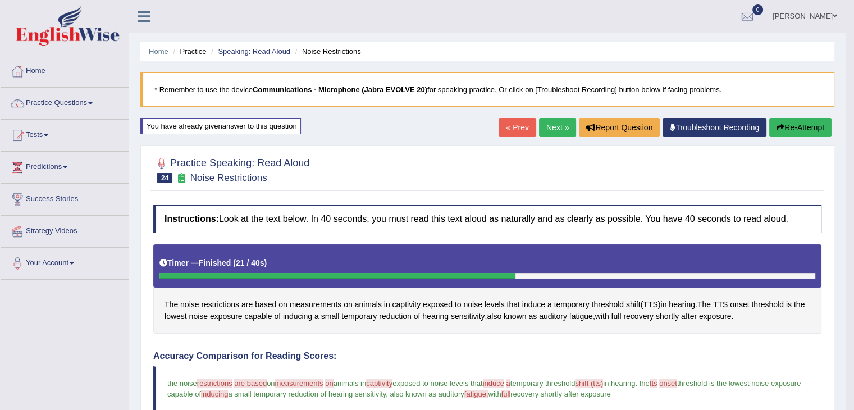
click at [815, 133] on button "Re-Attempt" at bounding box center [800, 127] width 62 height 19
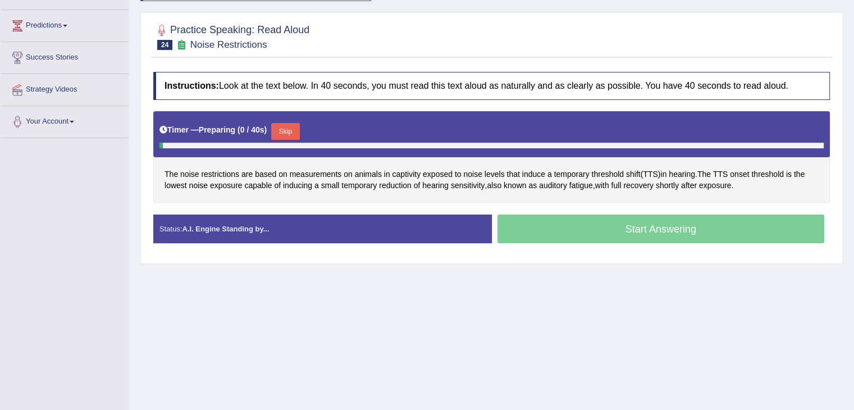
scroll to position [142, 0]
click at [286, 131] on button "Skip" at bounding box center [285, 131] width 28 height 17
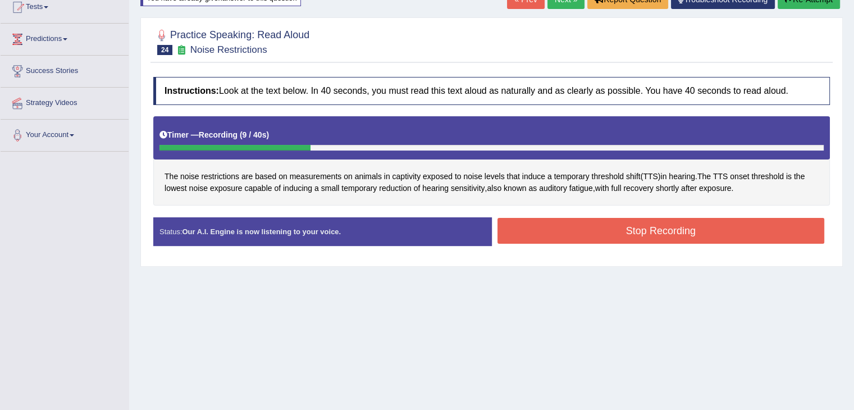
scroll to position [0, 0]
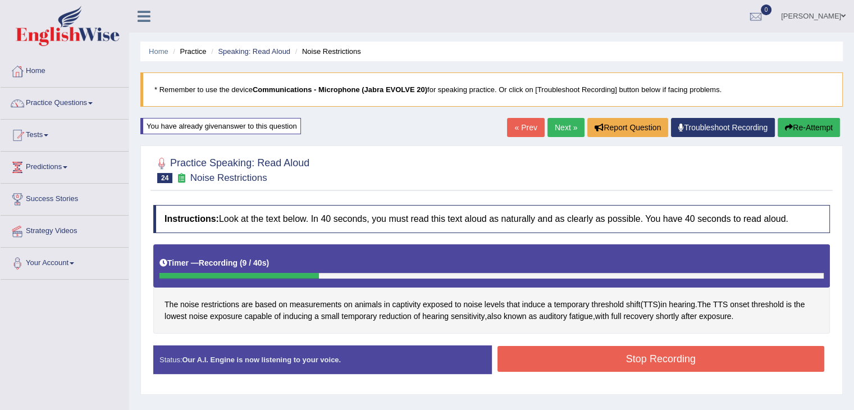
click at [818, 122] on button "Re-Attempt" at bounding box center [809, 127] width 62 height 19
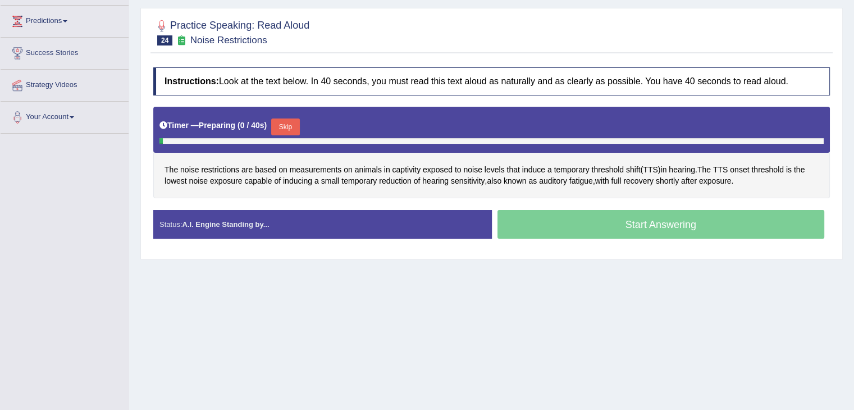
scroll to position [148, 0]
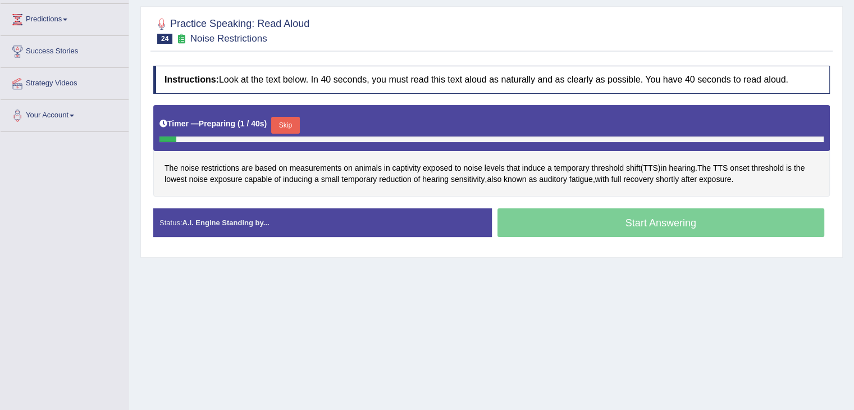
click at [283, 124] on button "Skip" at bounding box center [285, 125] width 28 height 17
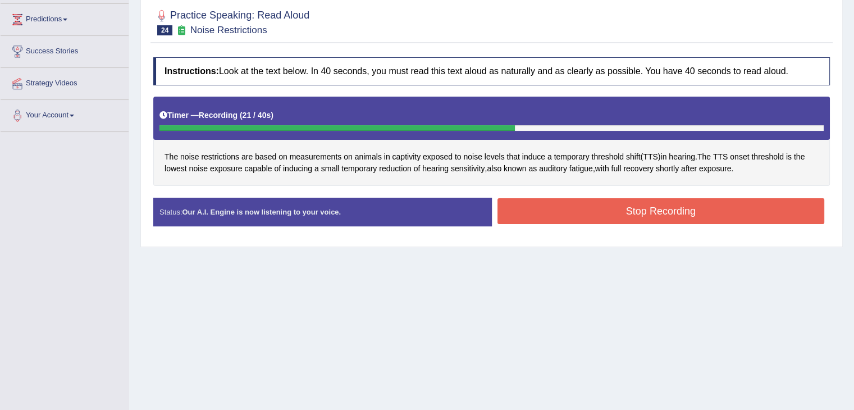
click at [593, 210] on button "Stop Recording" at bounding box center [661, 211] width 327 height 26
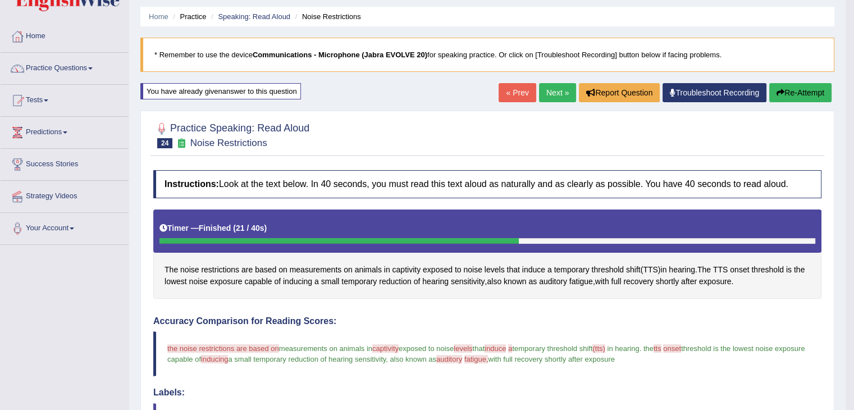
scroll to position [0, 0]
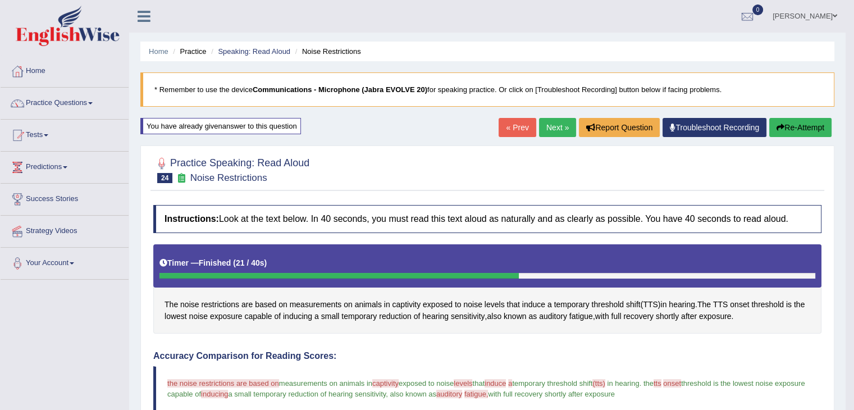
click at [808, 118] on button "Re-Attempt" at bounding box center [800, 127] width 62 height 19
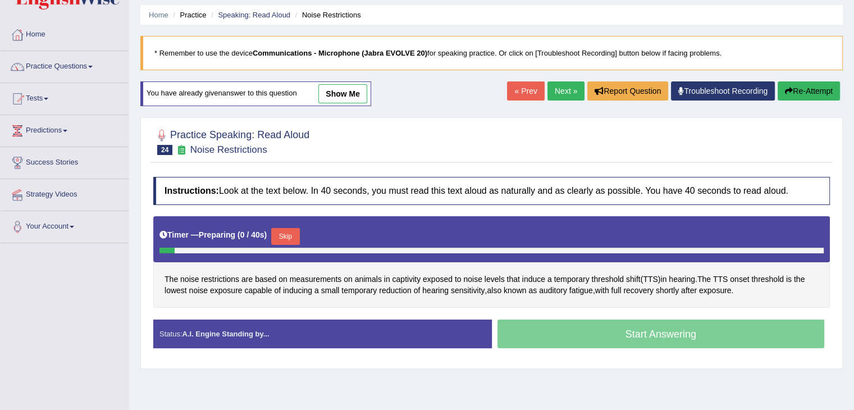
scroll to position [43, 0]
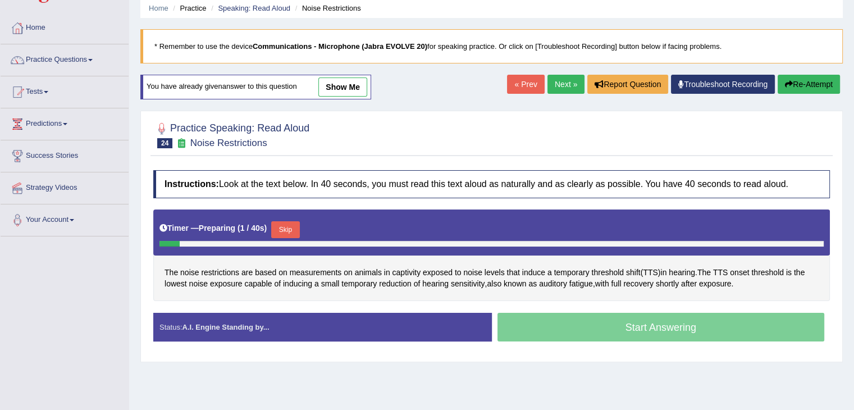
click at [291, 231] on button "Skip" at bounding box center [285, 229] width 28 height 17
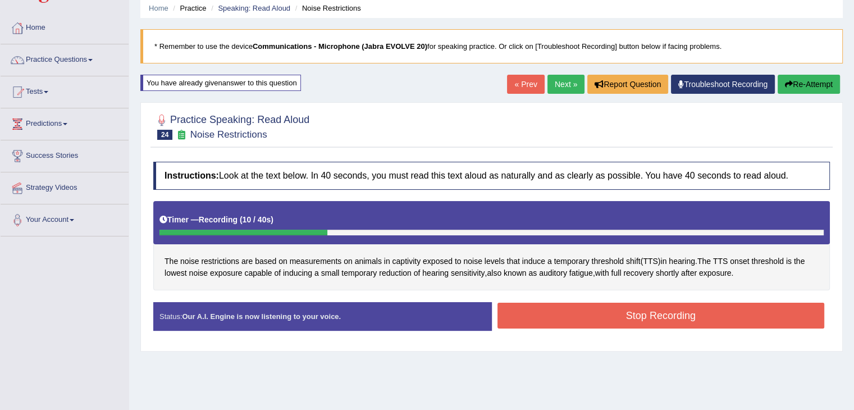
click at [829, 75] on button "Re-Attempt" at bounding box center [809, 84] width 62 height 19
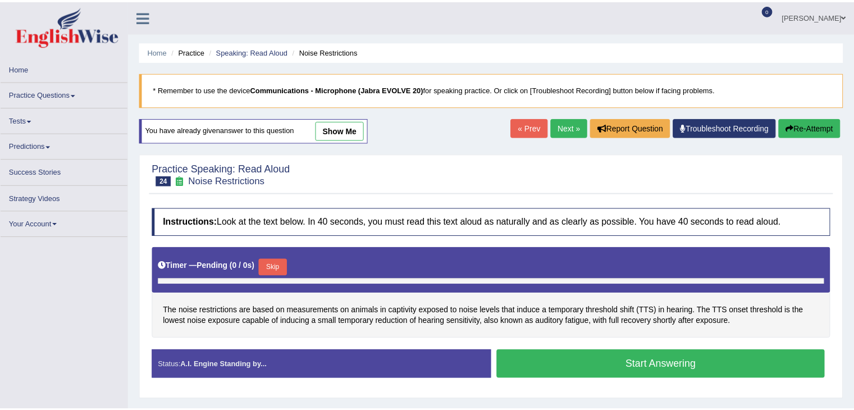
scroll to position [43, 0]
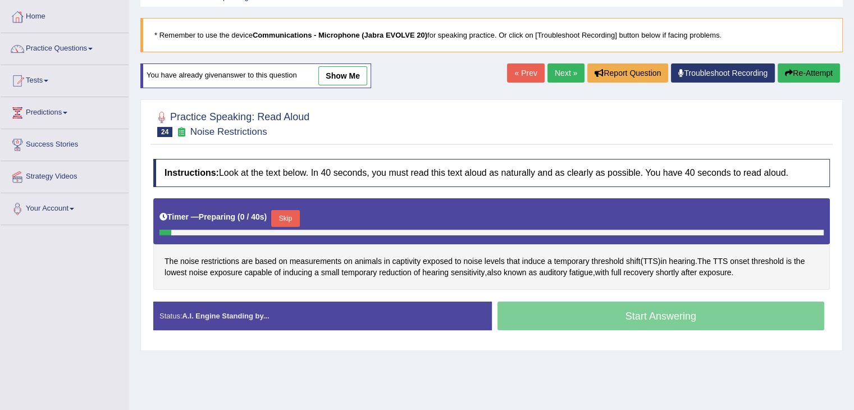
click at [290, 216] on button "Skip" at bounding box center [285, 218] width 28 height 17
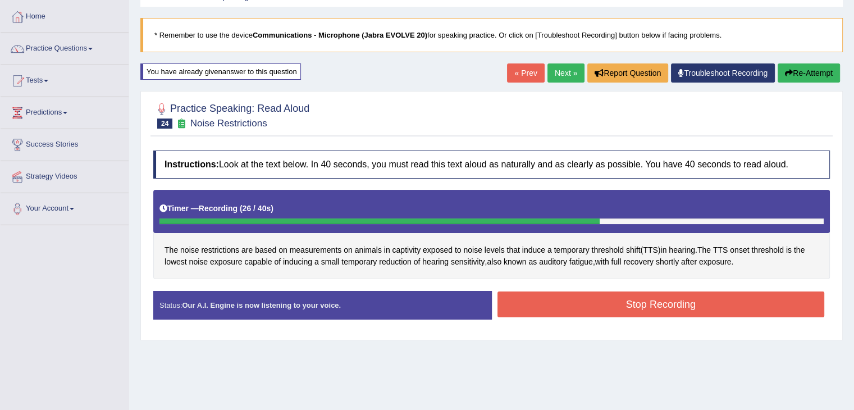
click at [622, 306] on button "Stop Recording" at bounding box center [661, 304] width 327 height 26
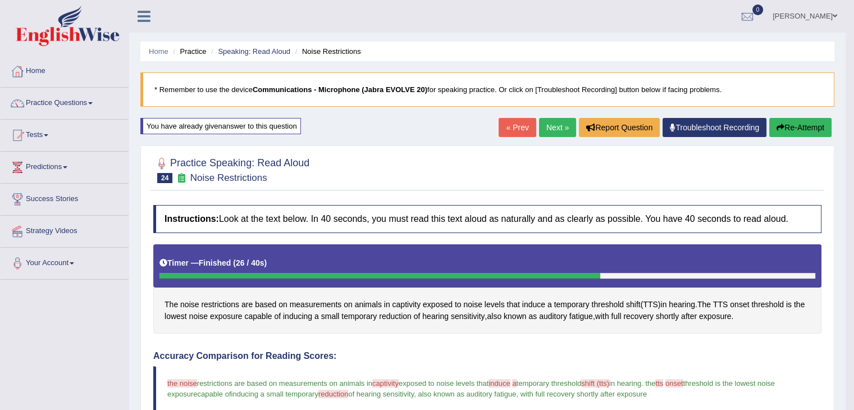
click at [799, 125] on button "Re-Attempt" at bounding box center [800, 127] width 62 height 19
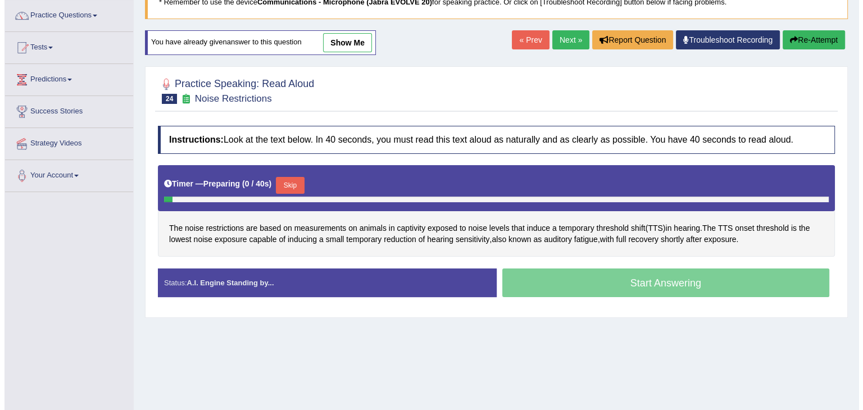
scroll to position [88, 0]
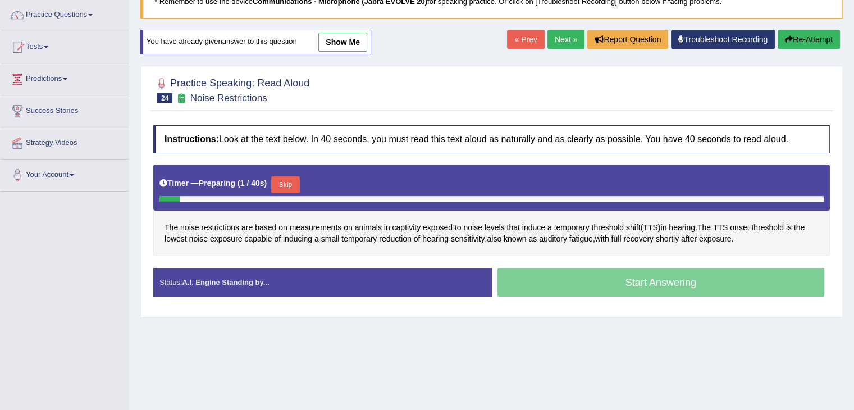
click at [294, 176] on button "Skip" at bounding box center [285, 184] width 28 height 17
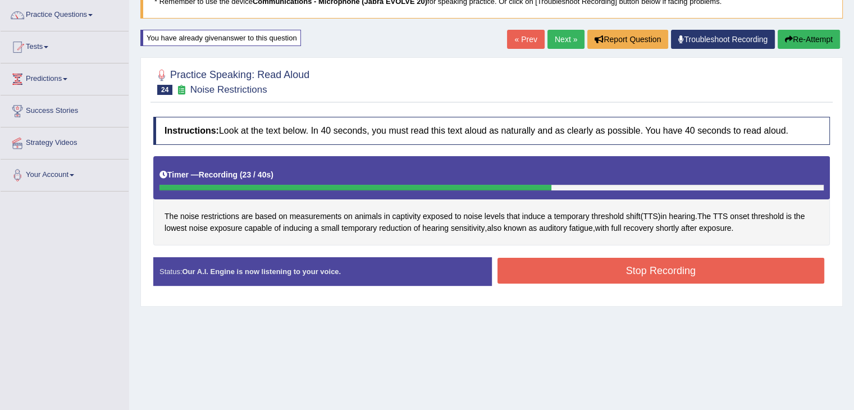
click at [774, 276] on button "Stop Recording" at bounding box center [661, 271] width 327 height 26
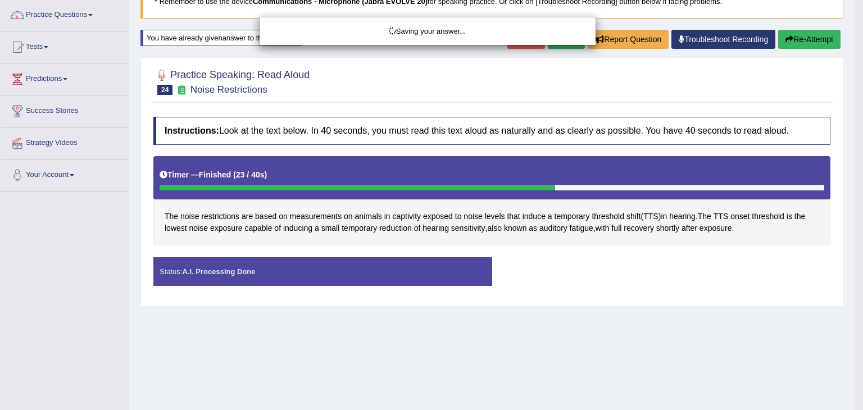
click at [788, 337] on div "Saving your answer..." at bounding box center [431, 205] width 863 height 410
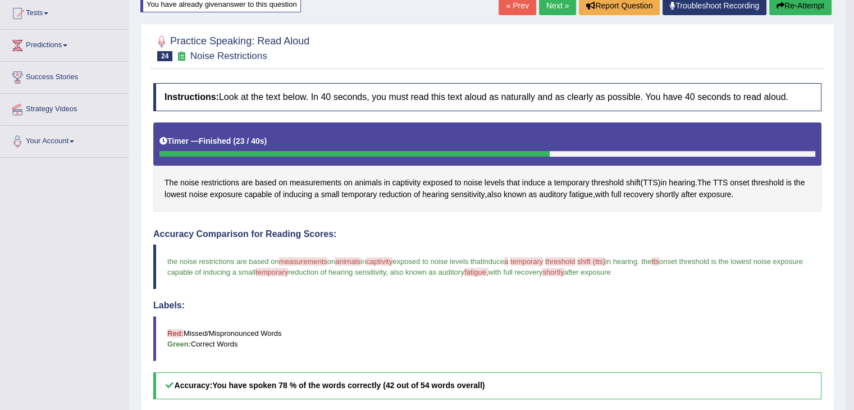
scroll to position [0, 0]
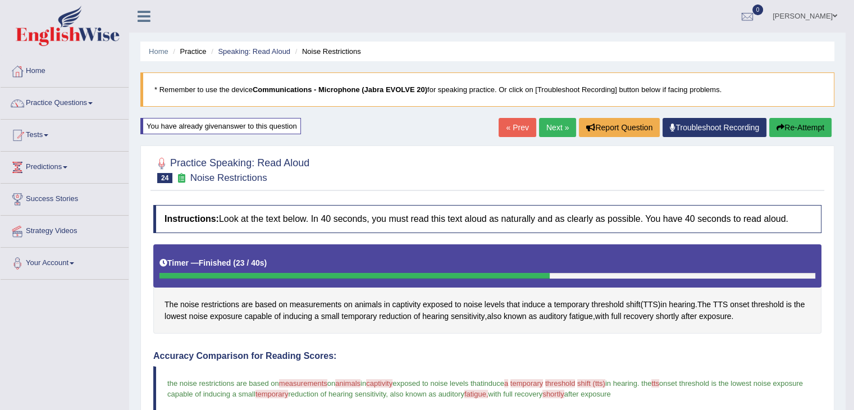
click at [812, 126] on button "Re-Attempt" at bounding box center [800, 127] width 62 height 19
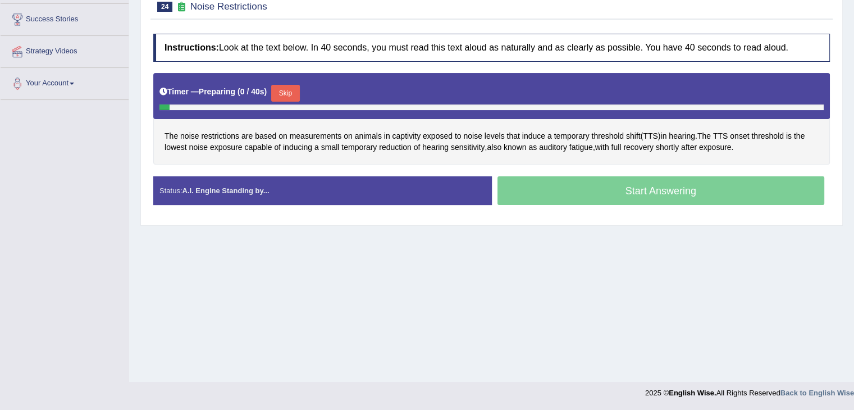
click at [288, 90] on button "Skip" at bounding box center [285, 93] width 28 height 17
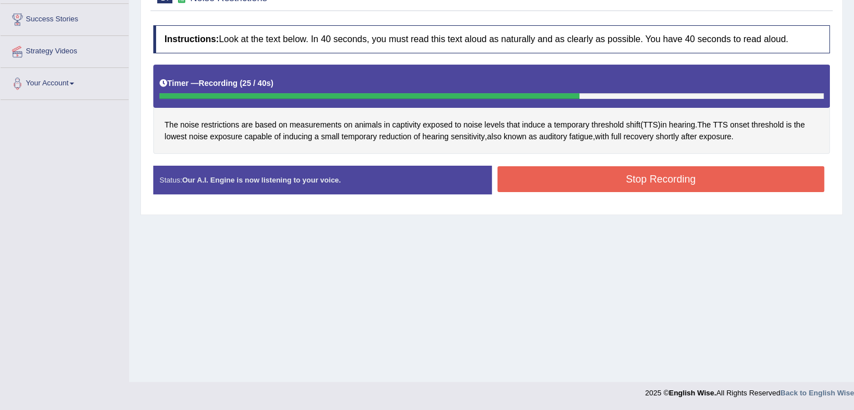
click at [732, 177] on button "Stop Recording" at bounding box center [661, 179] width 327 height 26
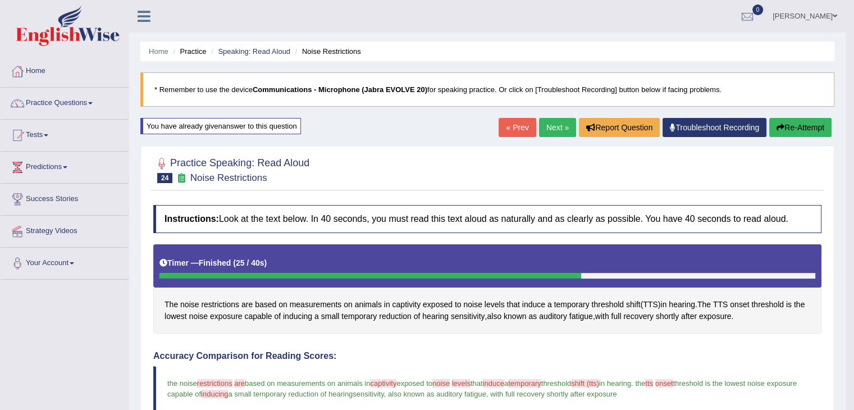
click at [804, 131] on button "Re-Attempt" at bounding box center [800, 127] width 62 height 19
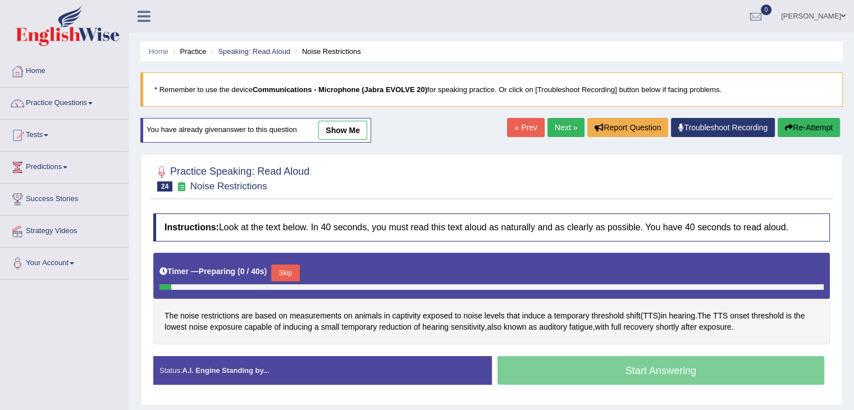
click at [291, 267] on button "Skip" at bounding box center [285, 273] width 28 height 17
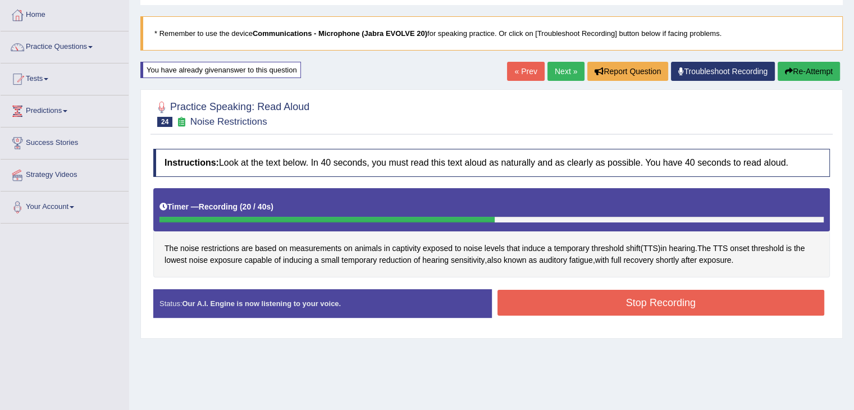
scroll to position [56, 0]
click at [603, 303] on button "Stop Recording" at bounding box center [661, 303] width 327 height 26
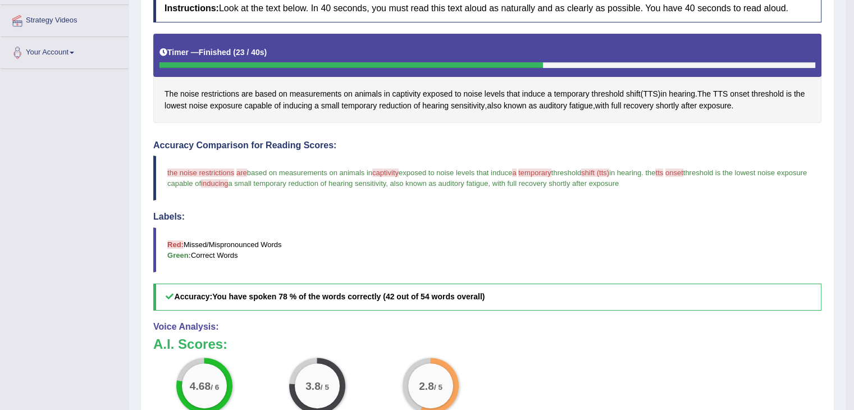
scroll to position [0, 0]
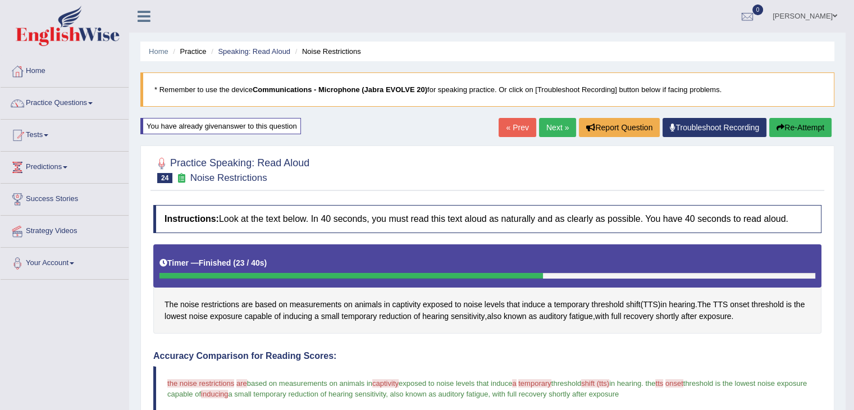
click at [805, 133] on button "Re-Attempt" at bounding box center [800, 127] width 62 height 19
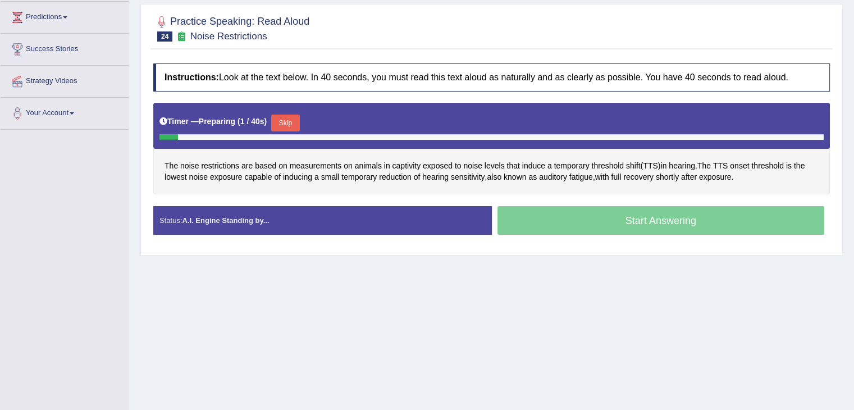
click at [299, 134] on div at bounding box center [492, 137] width 664 height 6
click at [285, 127] on button "Skip" at bounding box center [285, 123] width 28 height 17
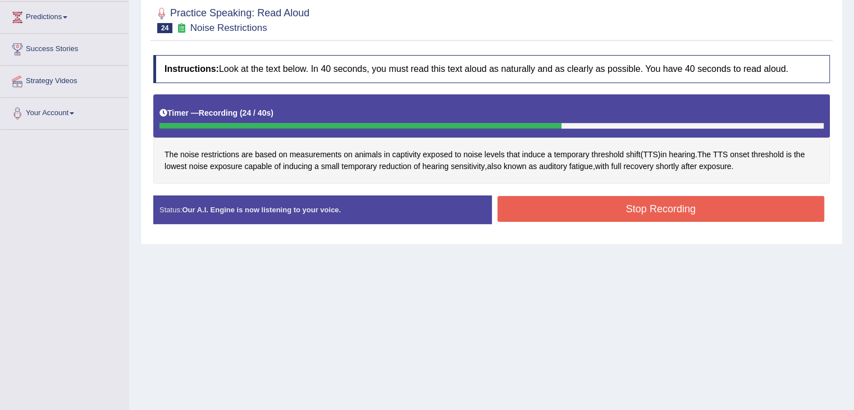
click at [782, 206] on button "Stop Recording" at bounding box center [661, 209] width 327 height 26
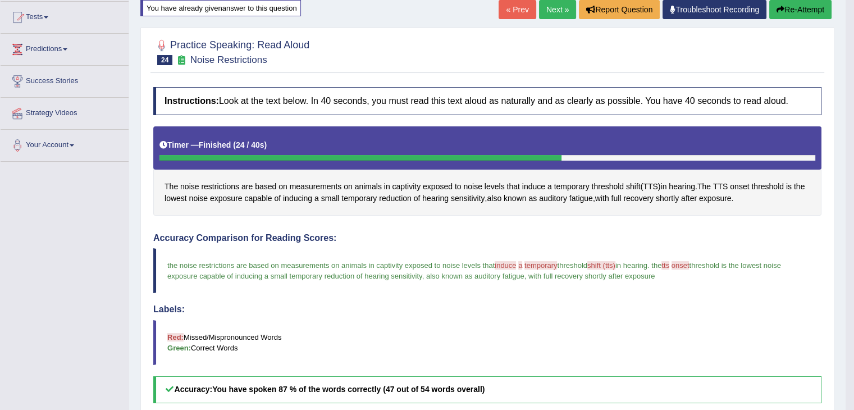
scroll to position [117, 0]
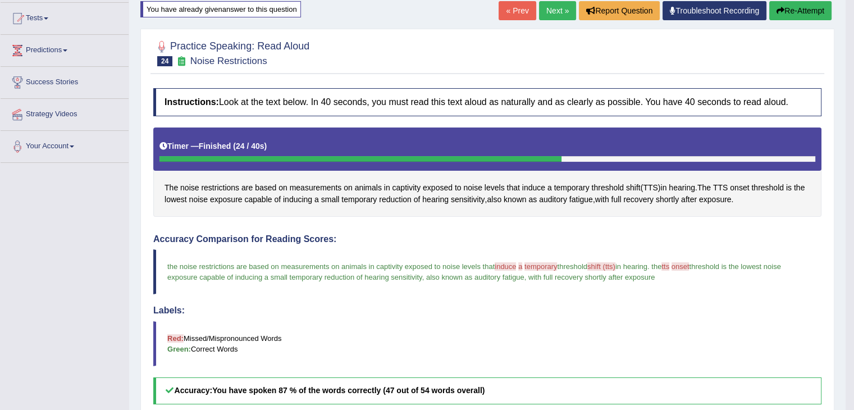
click at [781, 7] on icon "button" at bounding box center [781, 11] width 8 height 8
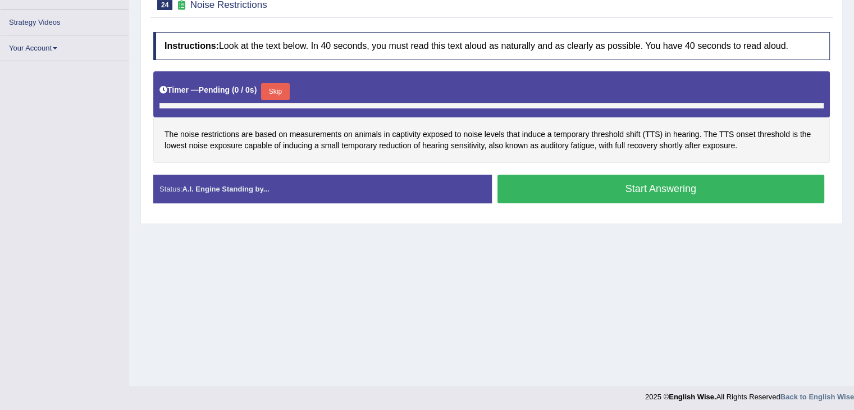
scroll to position [180, 0]
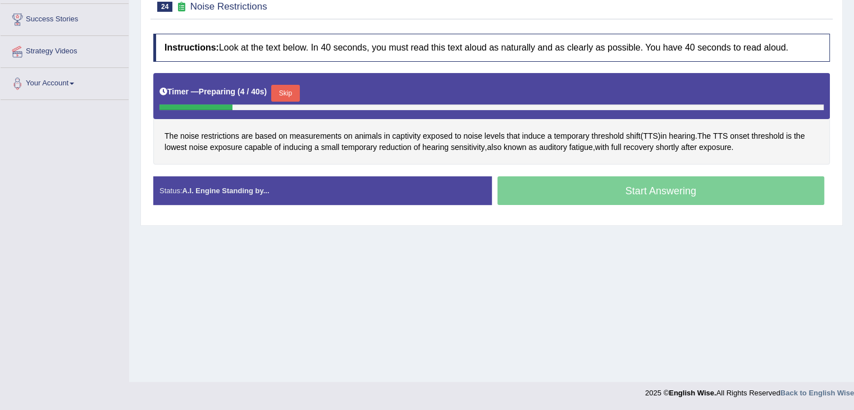
click at [283, 94] on button "Skip" at bounding box center [285, 93] width 28 height 17
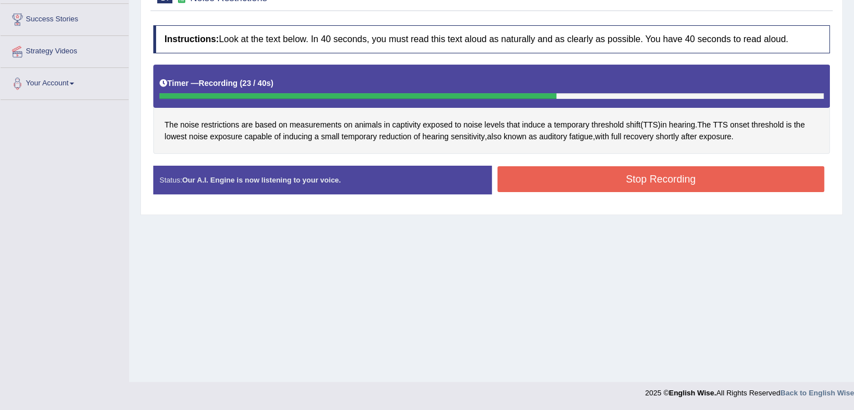
click at [744, 179] on button "Stop Recording" at bounding box center [661, 179] width 327 height 26
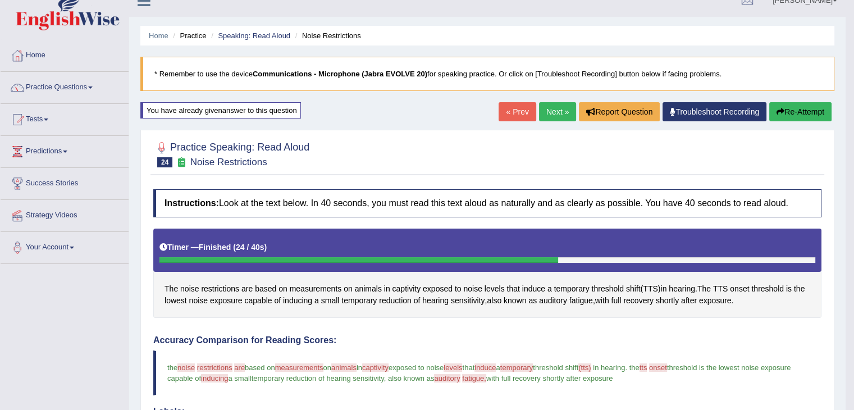
scroll to position [0, 0]
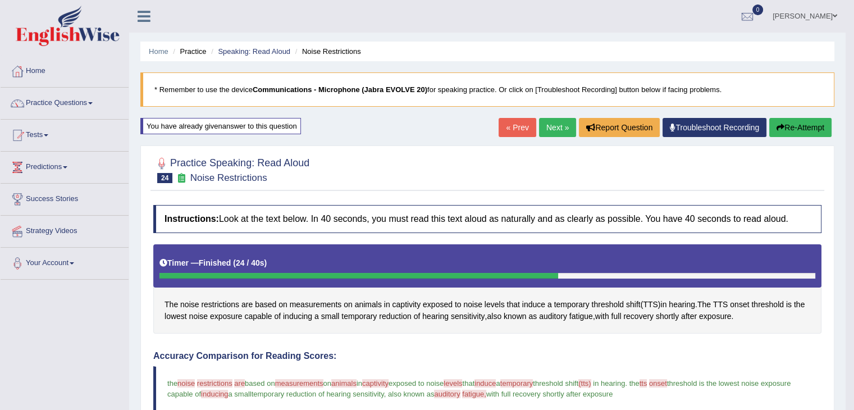
click at [816, 126] on button "Re-Attempt" at bounding box center [800, 127] width 62 height 19
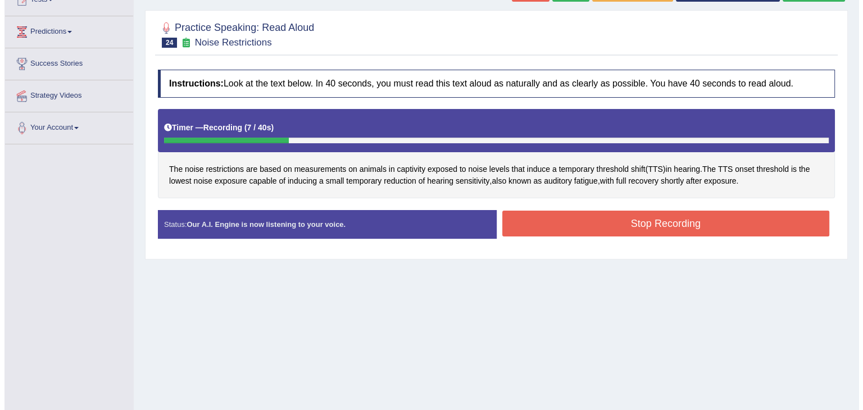
scroll to position [137, 0]
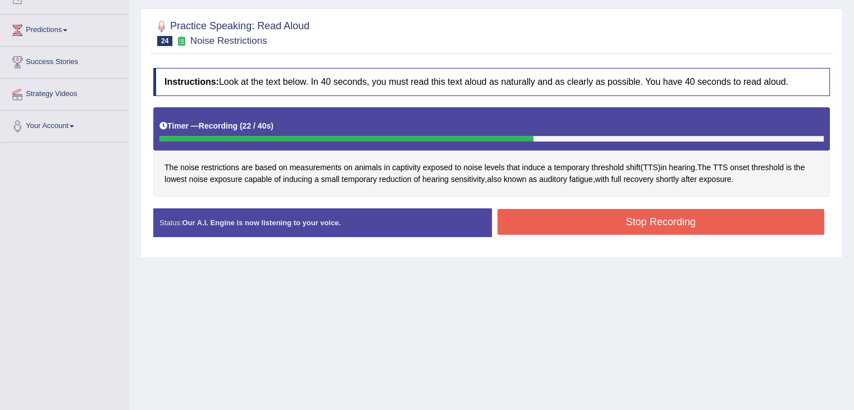
click at [745, 225] on button "Stop Recording" at bounding box center [661, 222] width 327 height 26
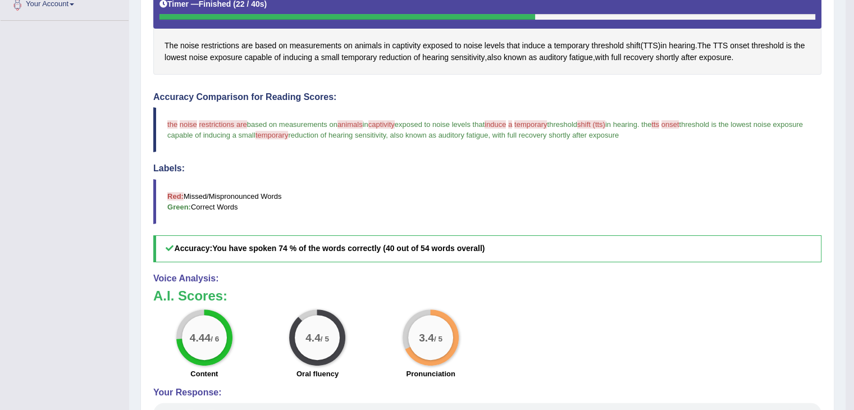
scroll to position [0, 0]
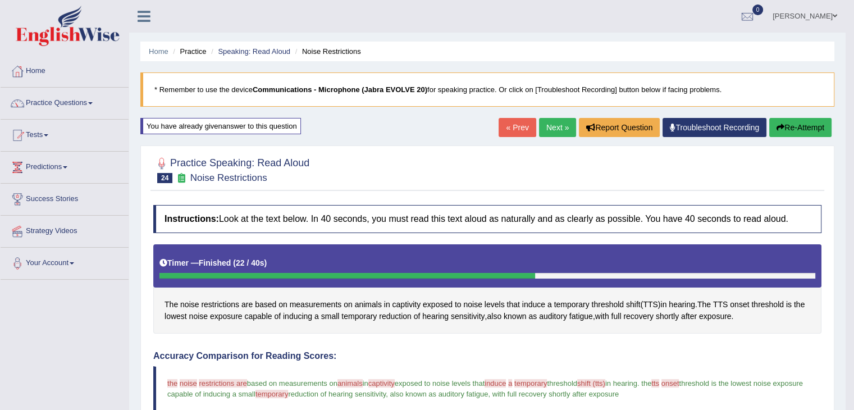
click at [801, 126] on button "Re-Attempt" at bounding box center [800, 127] width 62 height 19
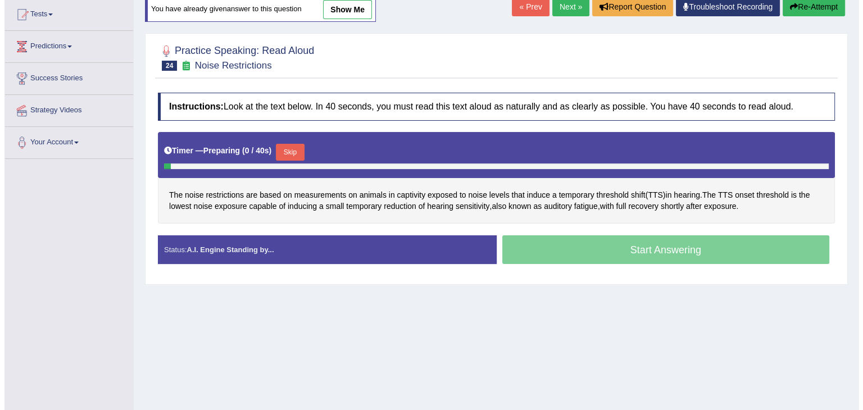
scroll to position [121, 0]
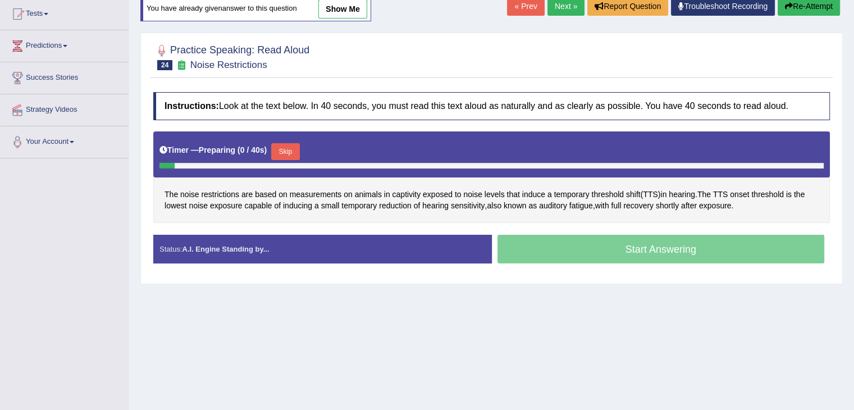
click at [290, 156] on button "Skip" at bounding box center [285, 151] width 28 height 17
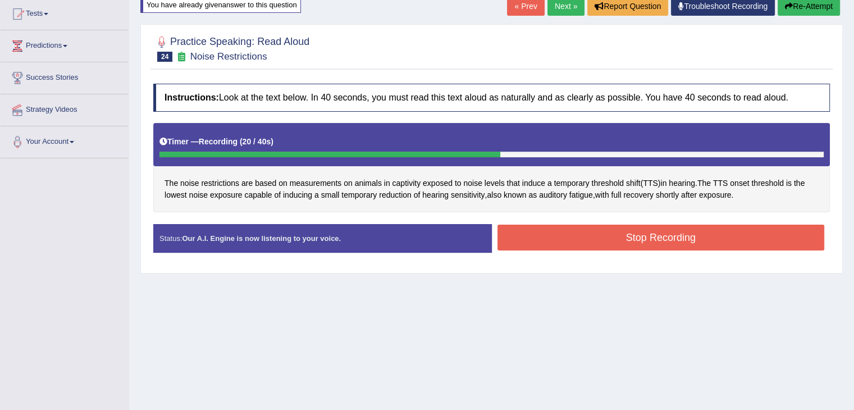
click at [769, 239] on button "Stop Recording" at bounding box center [661, 238] width 327 height 26
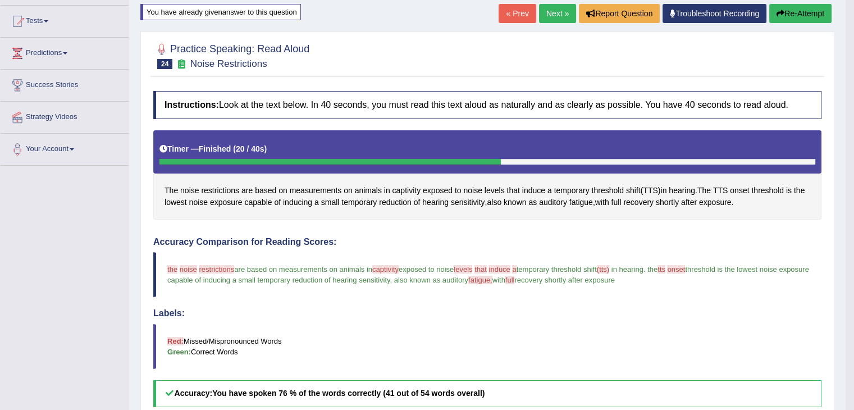
scroll to position [112, 0]
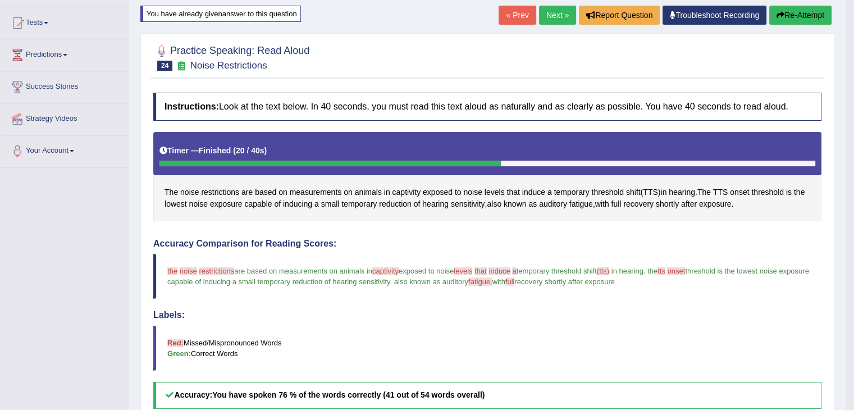
click at [553, 11] on link "Next »" at bounding box center [557, 15] width 37 height 19
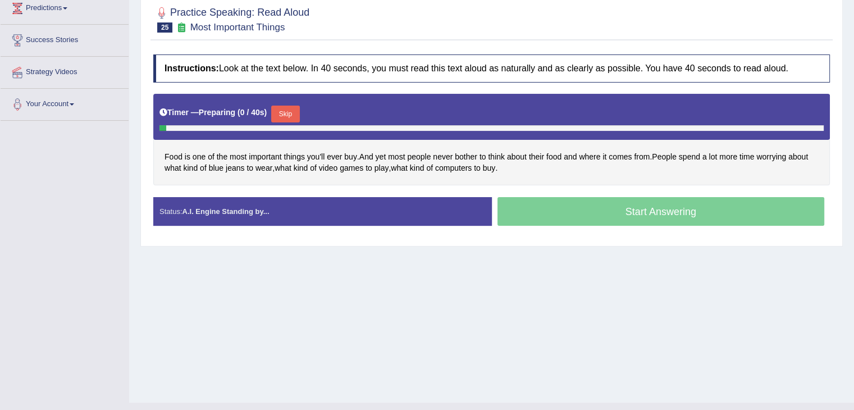
scroll to position [159, 0]
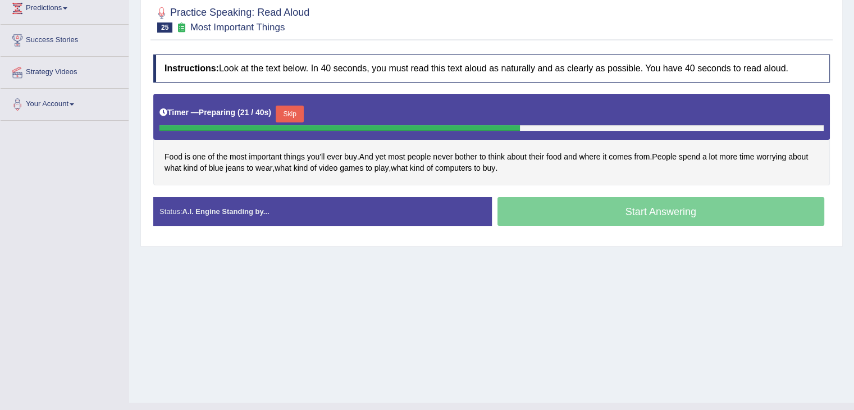
click button "Skip"
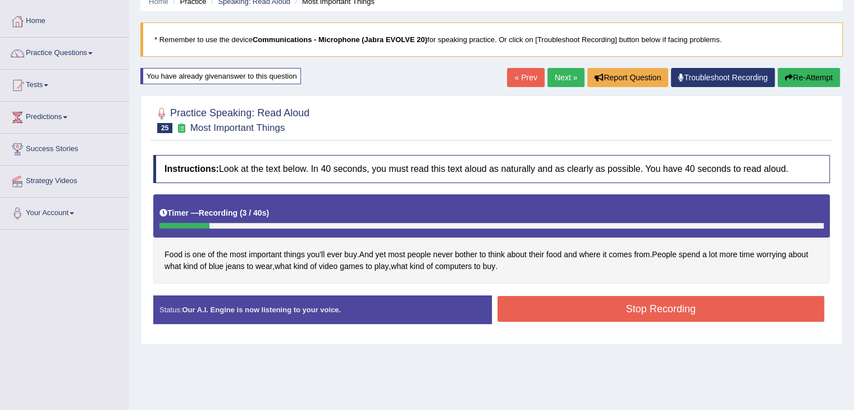
scroll to position [0, 0]
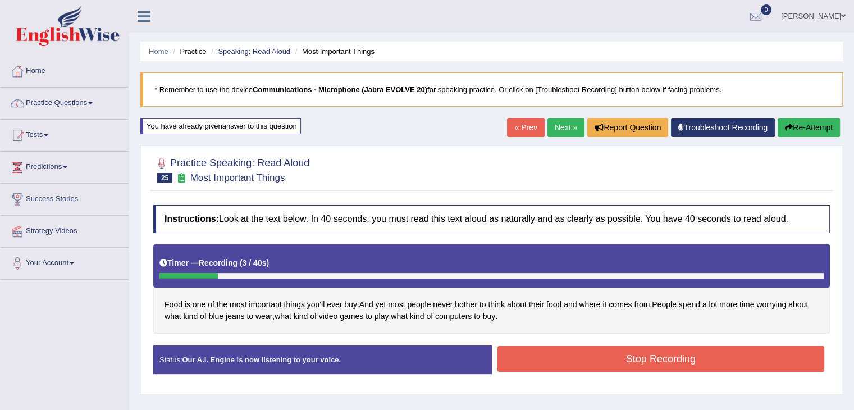
click button "Re-Attempt"
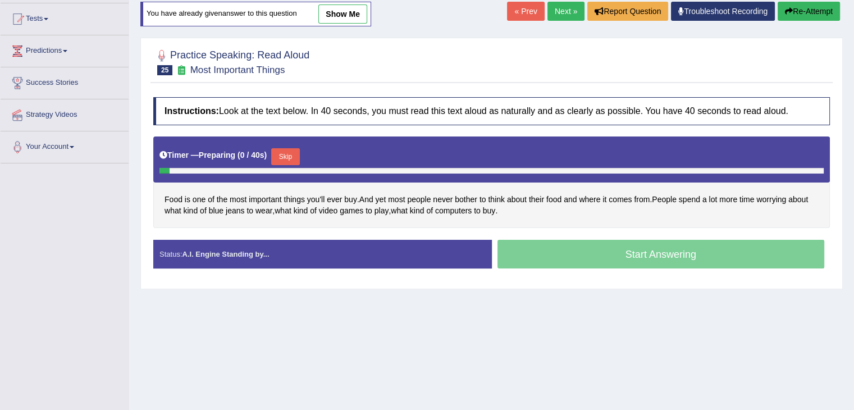
scroll to position [119, 0]
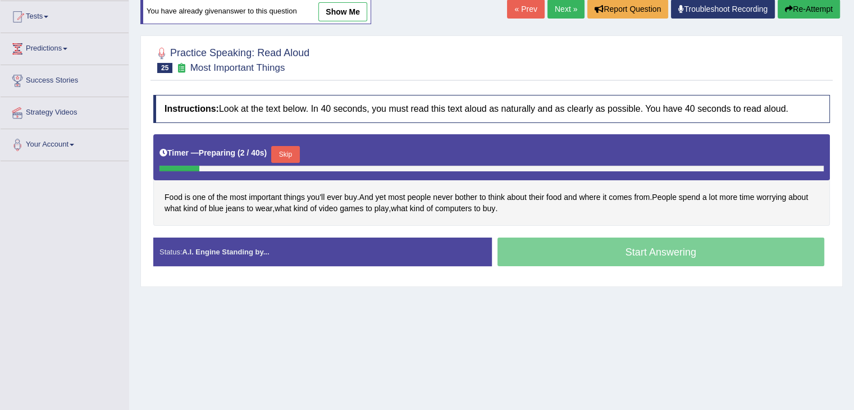
click at [290, 151] on button "Skip" at bounding box center [285, 154] width 28 height 17
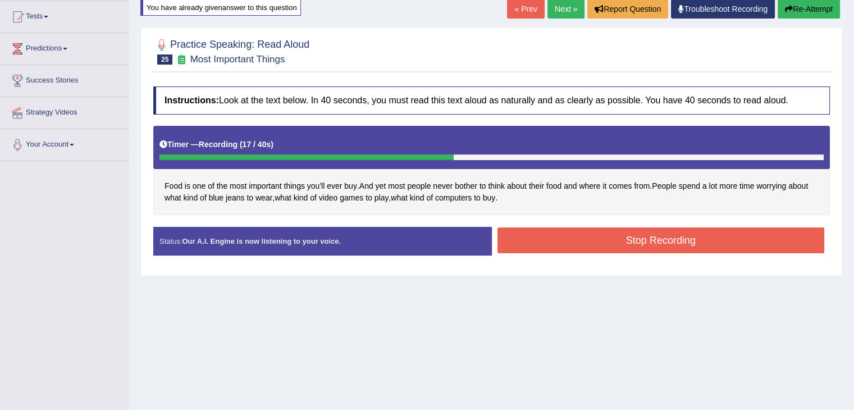
click at [764, 242] on button "Stop Recording" at bounding box center [661, 240] width 327 height 26
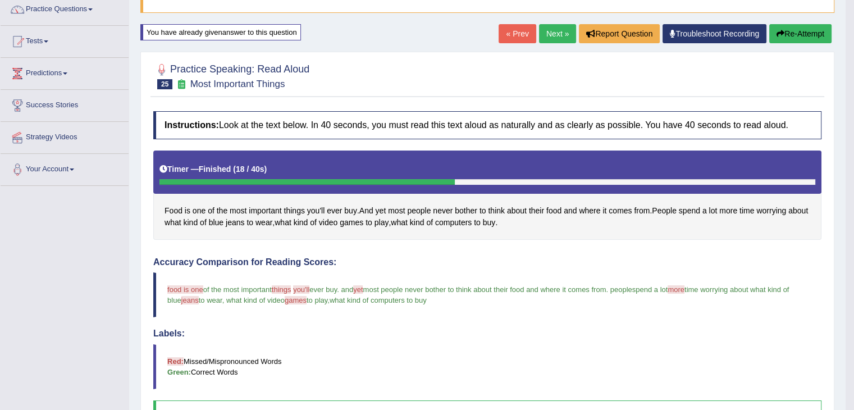
scroll to position [0, 0]
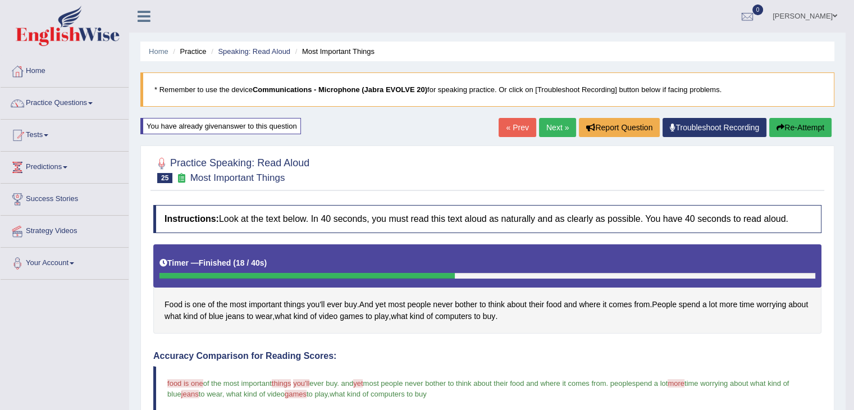
click at [803, 126] on button "Re-Attempt" at bounding box center [800, 127] width 62 height 19
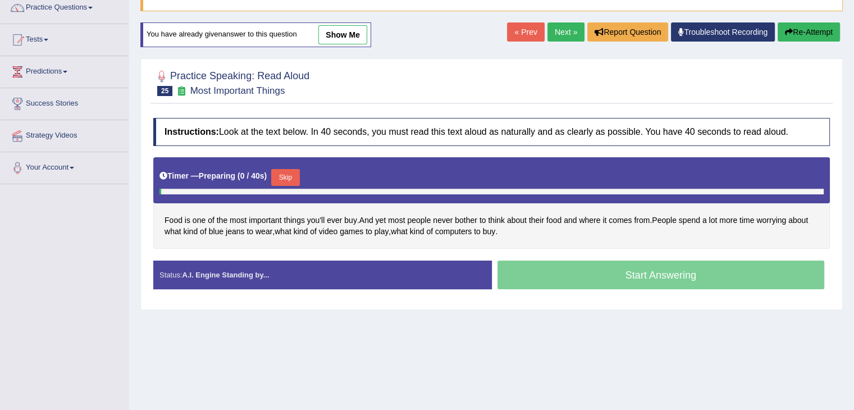
scroll to position [111, 0]
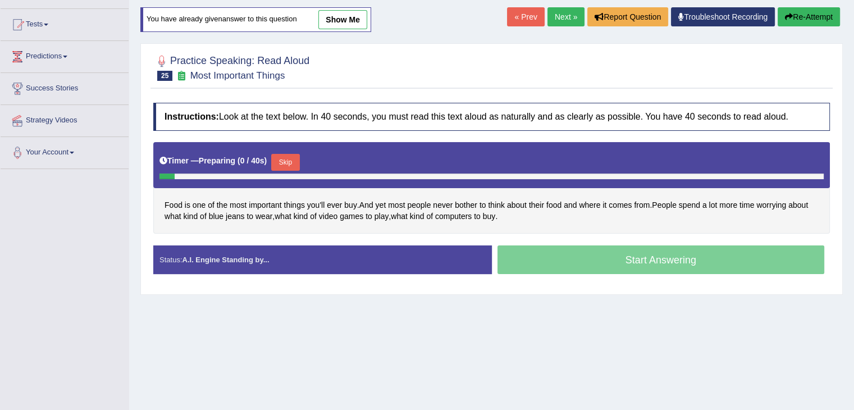
click at [297, 161] on button "Skip" at bounding box center [285, 162] width 28 height 17
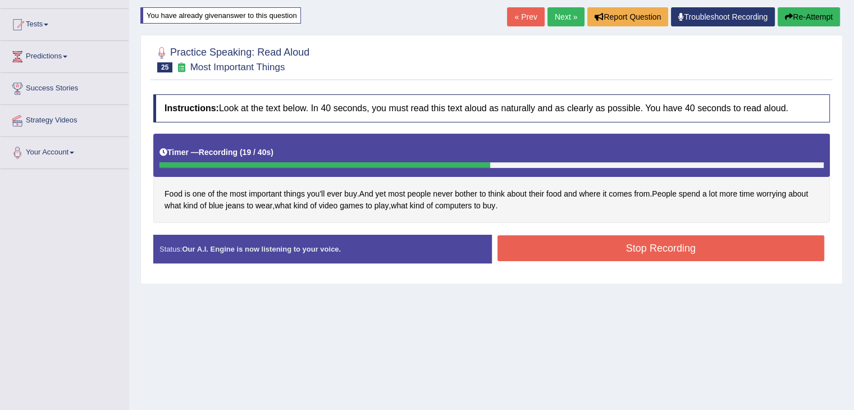
click at [755, 250] on button "Stop Recording" at bounding box center [661, 248] width 327 height 26
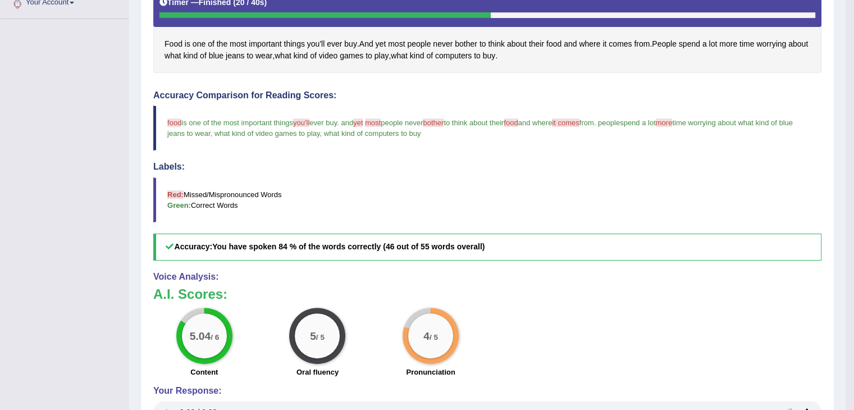
scroll to position [0, 0]
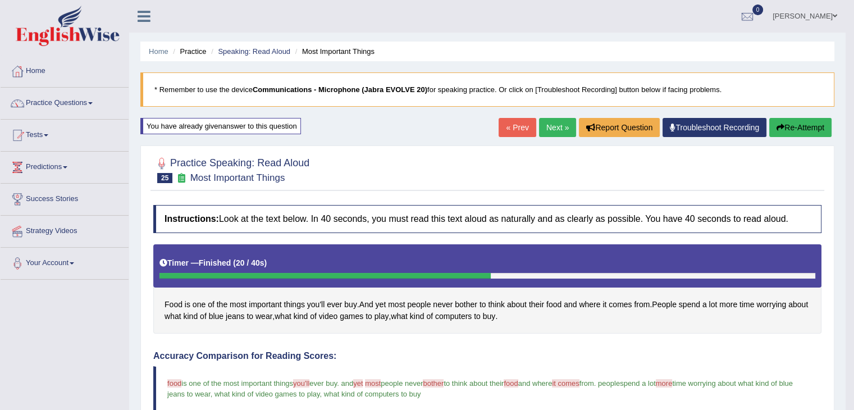
click at [811, 121] on button "Re-Attempt" at bounding box center [800, 127] width 62 height 19
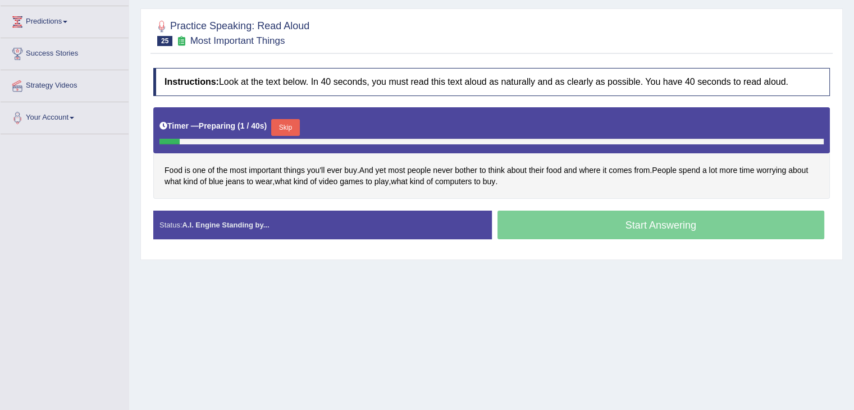
click at [285, 126] on button "Skip" at bounding box center [285, 127] width 28 height 17
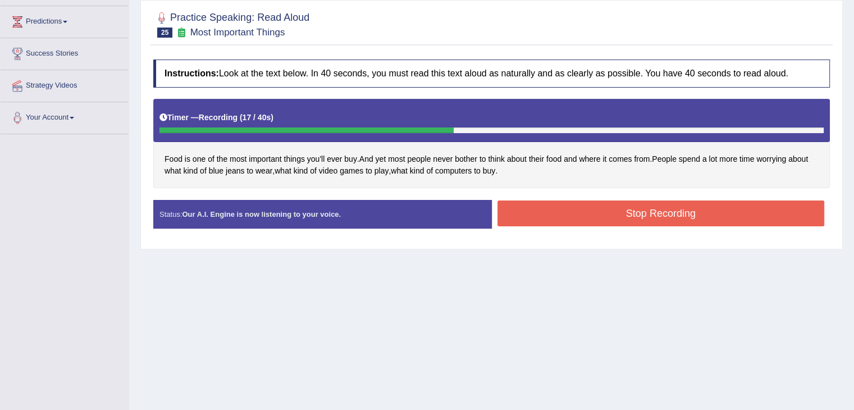
click at [728, 216] on button "Stop Recording" at bounding box center [661, 214] width 327 height 26
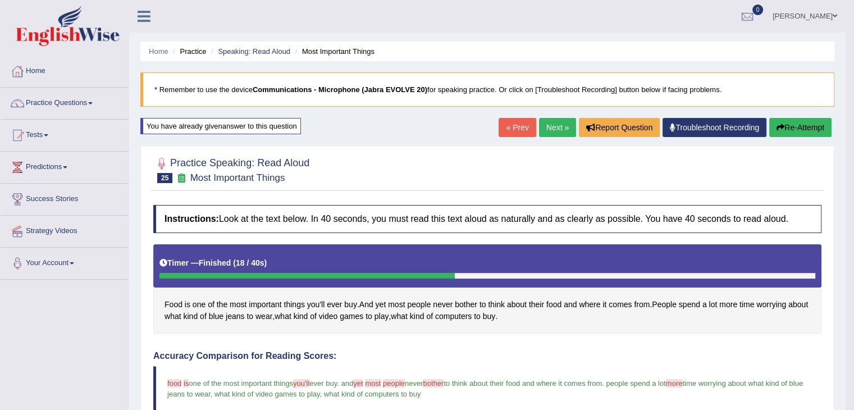
click at [812, 125] on button "Re-Attempt" at bounding box center [800, 127] width 62 height 19
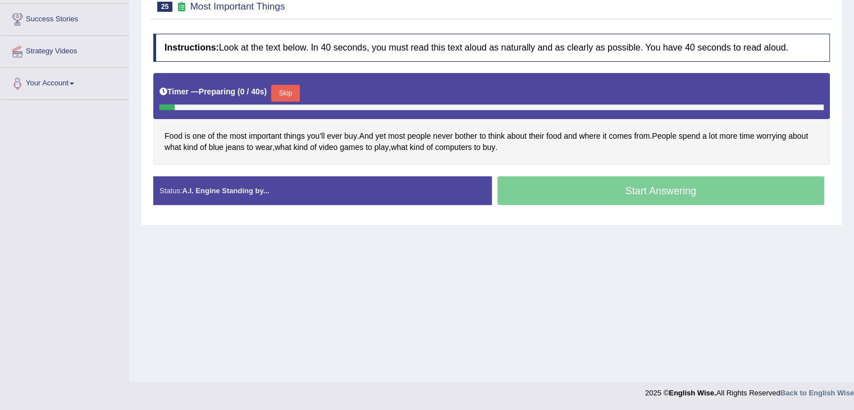
click at [284, 86] on button "Skip" at bounding box center [285, 93] width 28 height 17
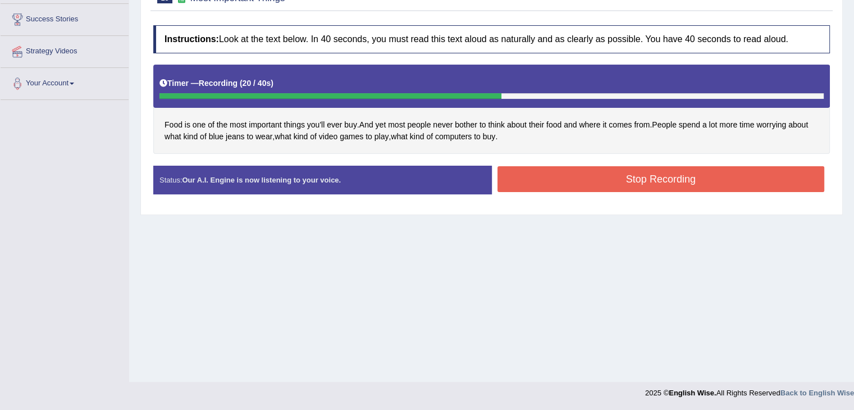
click at [714, 180] on button "Stop Recording" at bounding box center [661, 179] width 327 height 26
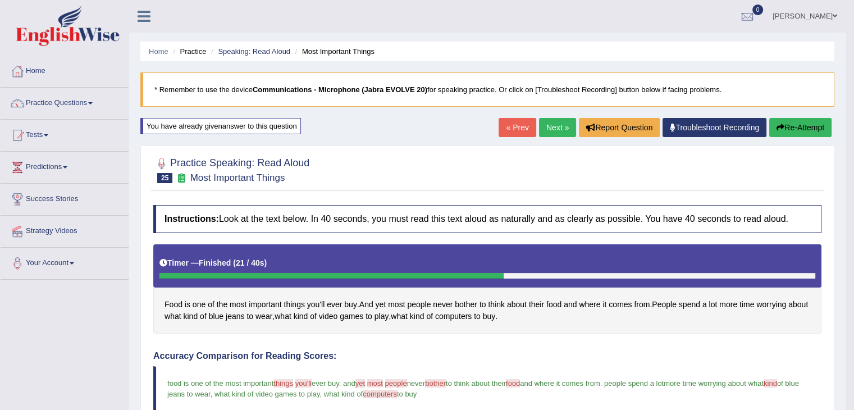
click at [802, 126] on button "Re-Attempt" at bounding box center [800, 127] width 62 height 19
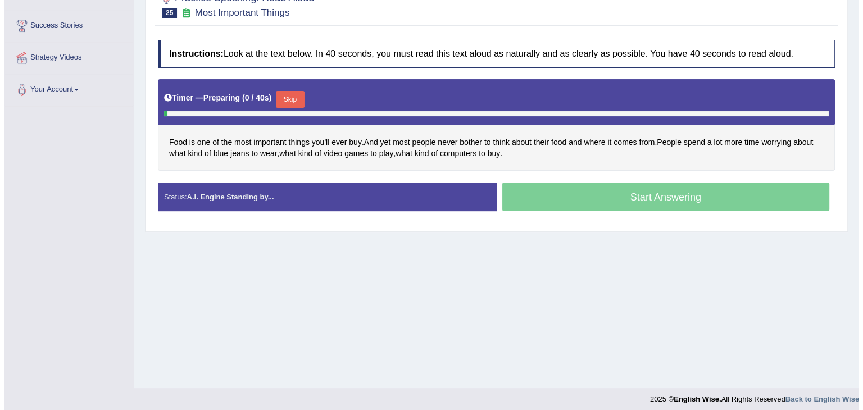
scroll to position [176, 0]
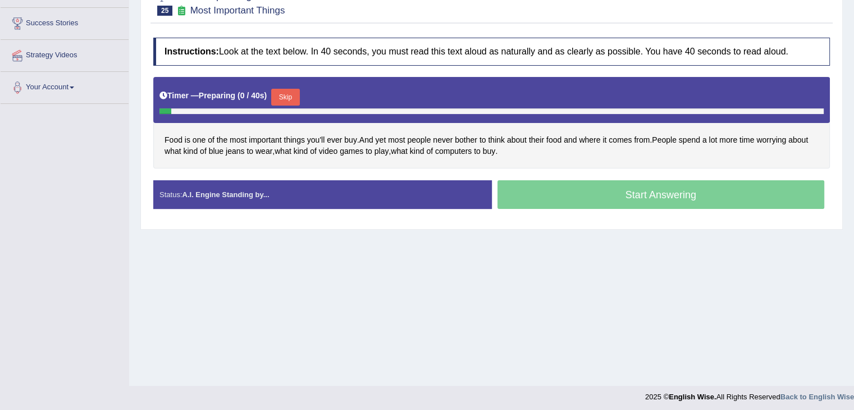
click at [290, 98] on button "Skip" at bounding box center [285, 97] width 28 height 17
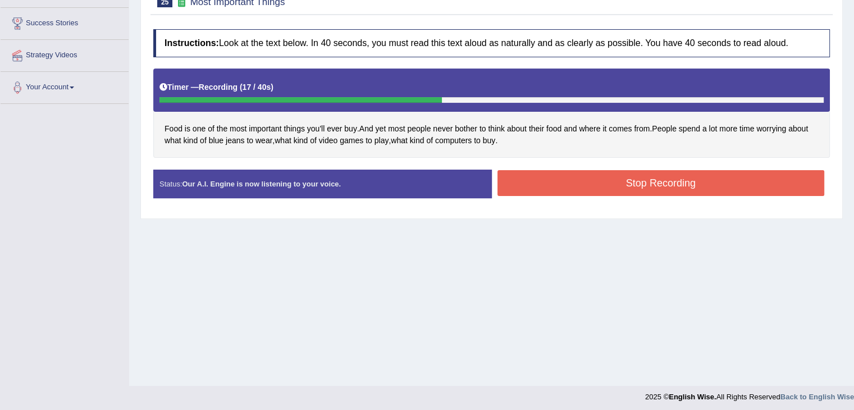
click at [755, 192] on button "Stop Recording" at bounding box center [661, 183] width 327 height 26
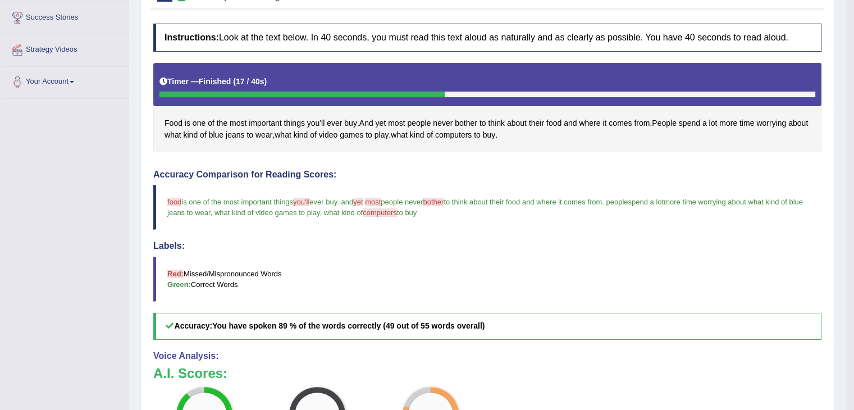
scroll to position [0, 0]
